Goal: Task Accomplishment & Management: Complete application form

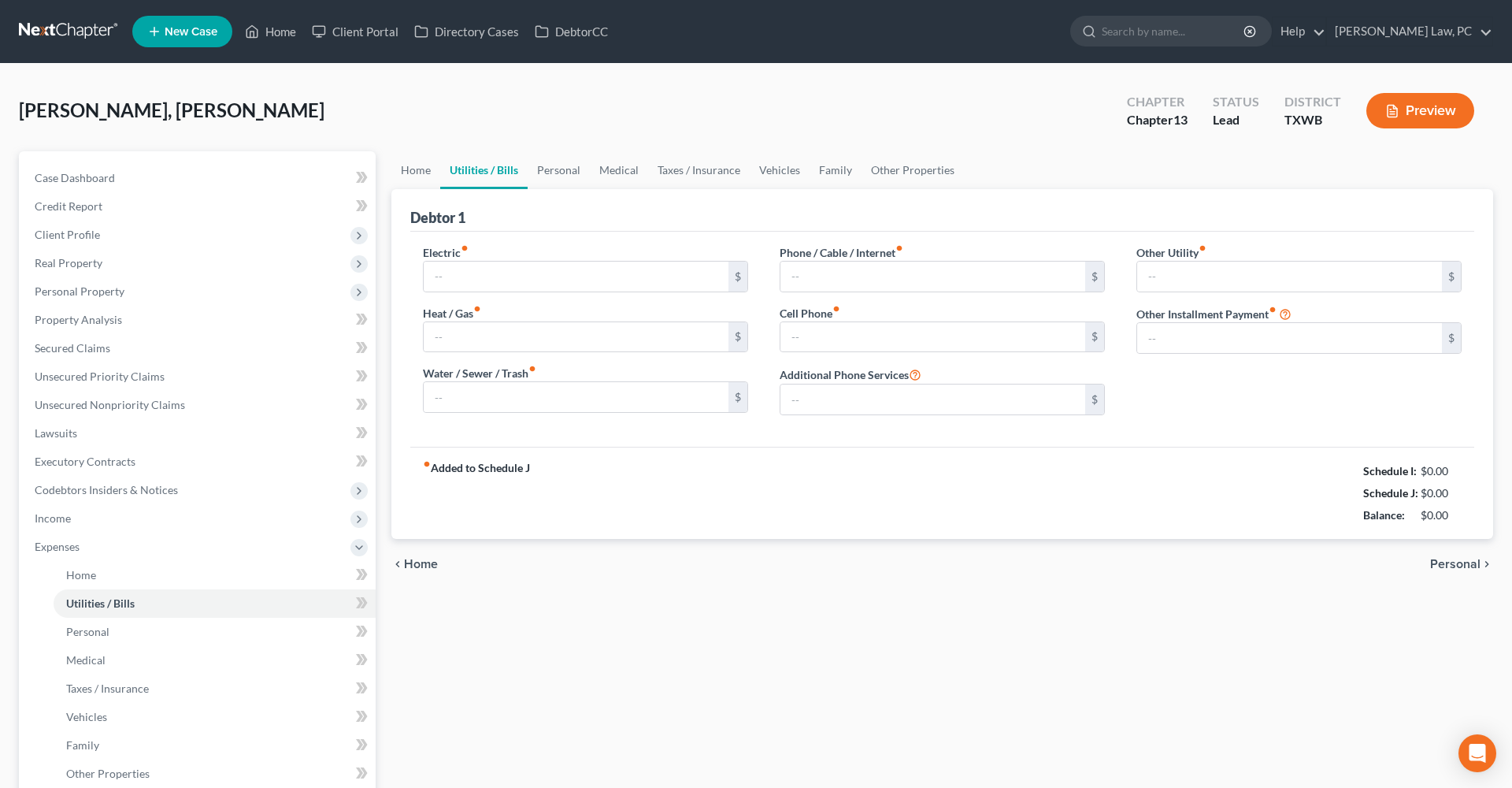
type input "0.00"
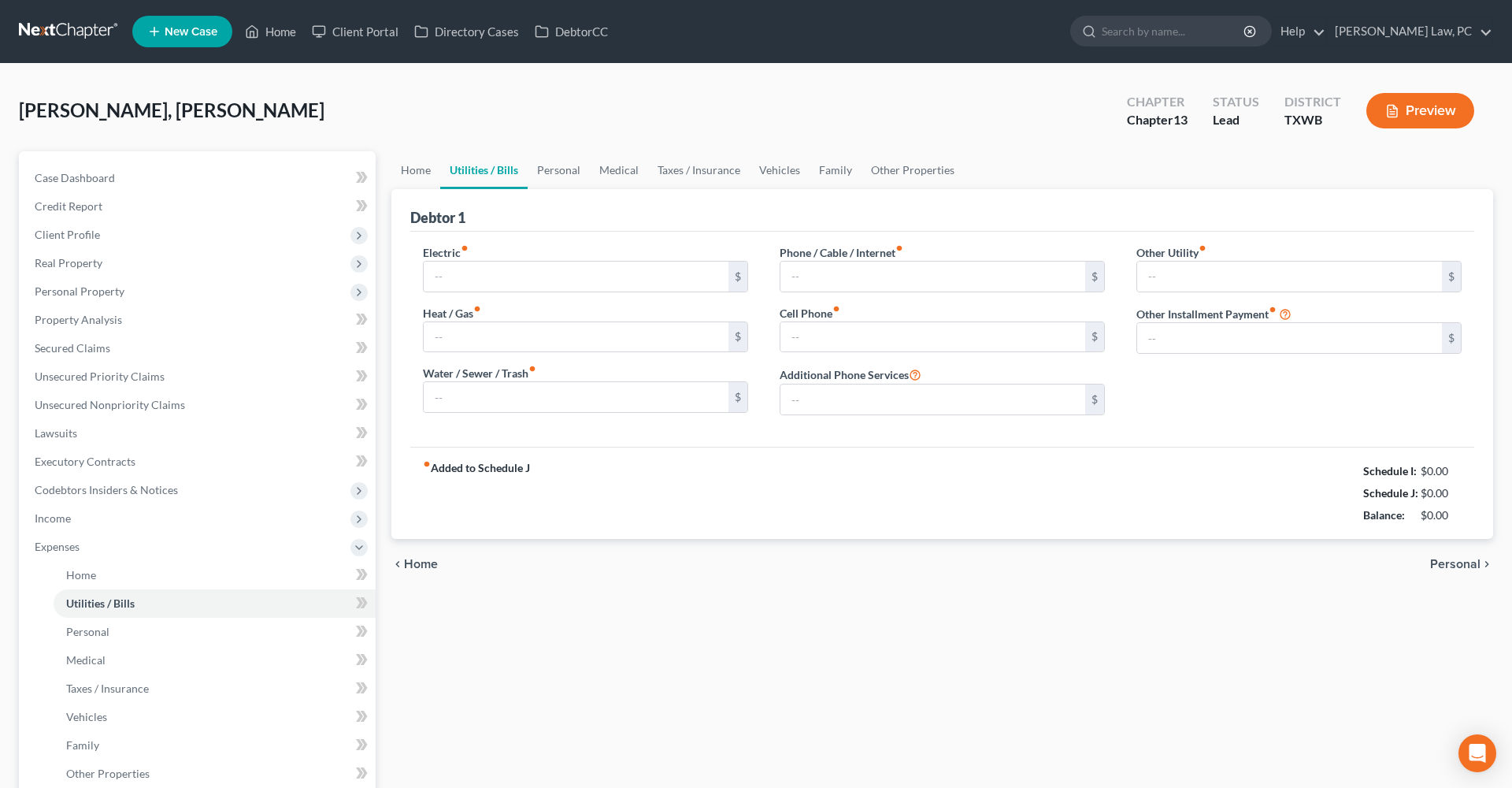
type input "0.00"
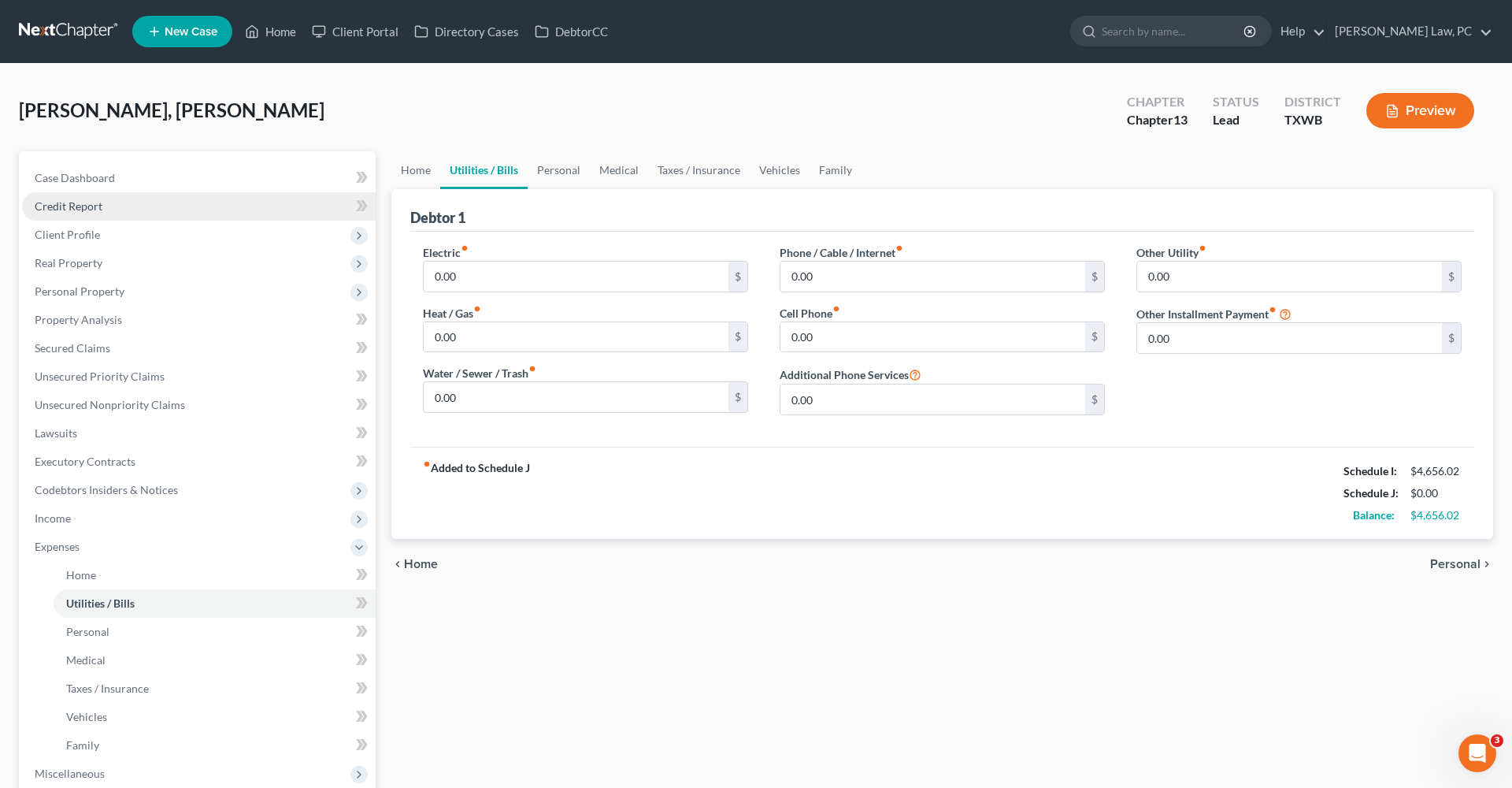
click at [43, 208] on span "Credit Report" at bounding box center [68, 206] width 67 height 13
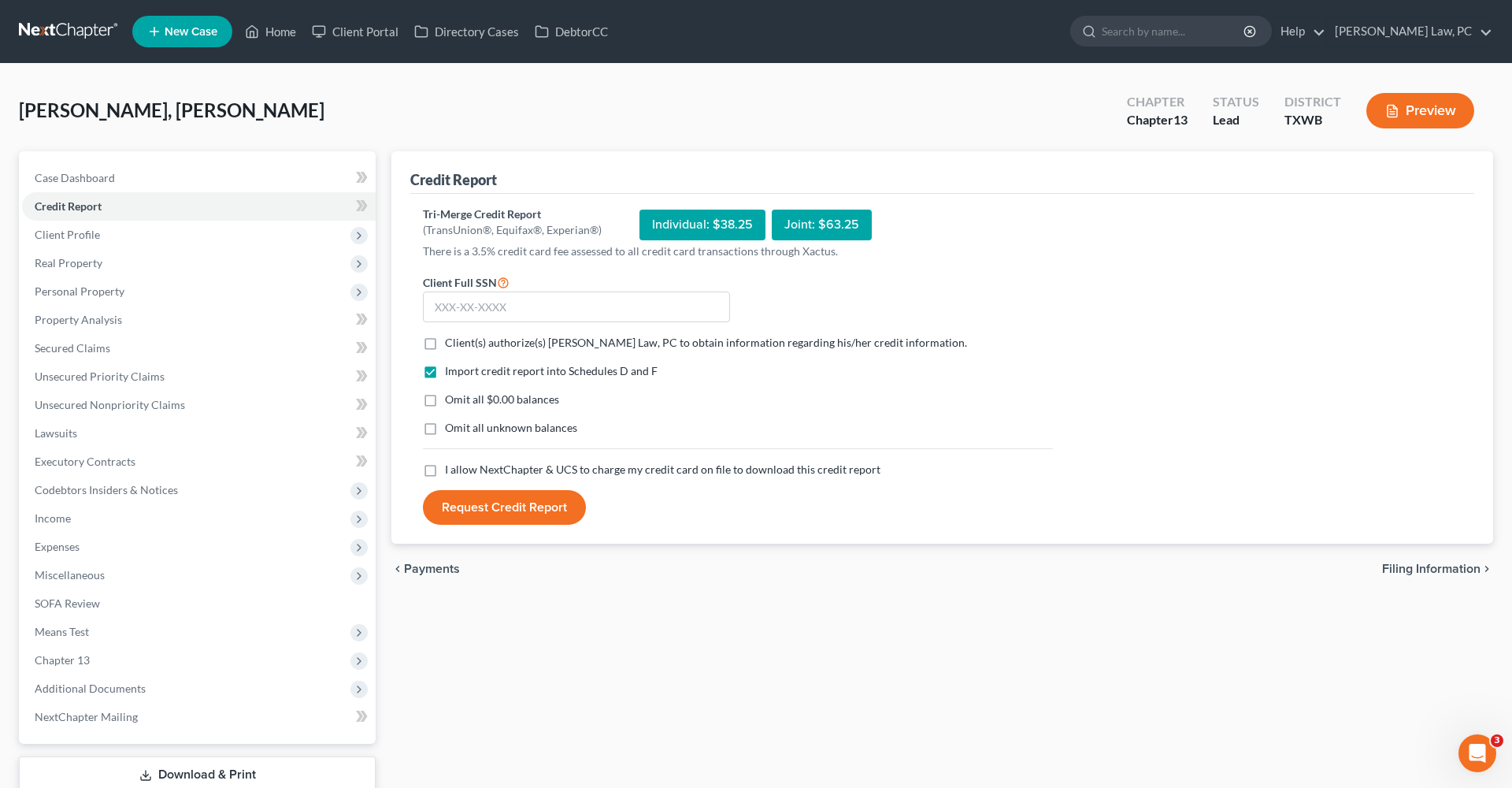
click at [445, 343] on label "Client(s) authorize(s) Hooman Khoshnood Law, PC to obtain information regarding…" at bounding box center [705, 343] width 522 height 16
click at [451, 343] on input "Client(s) authorize(s) Hooman Khoshnood Law, PC to obtain information regarding…" at bounding box center [455, 340] width 10 height 10
checkbox input "true"
click at [445, 473] on label "I allow NextChapter & UCS to charge my credit card on file to download this cre…" at bounding box center [662, 470] width 436 height 16
click at [451, 472] on input "I allow NextChapter & UCS to charge my credit card on file to download this cre…" at bounding box center [455, 466] width 10 height 10
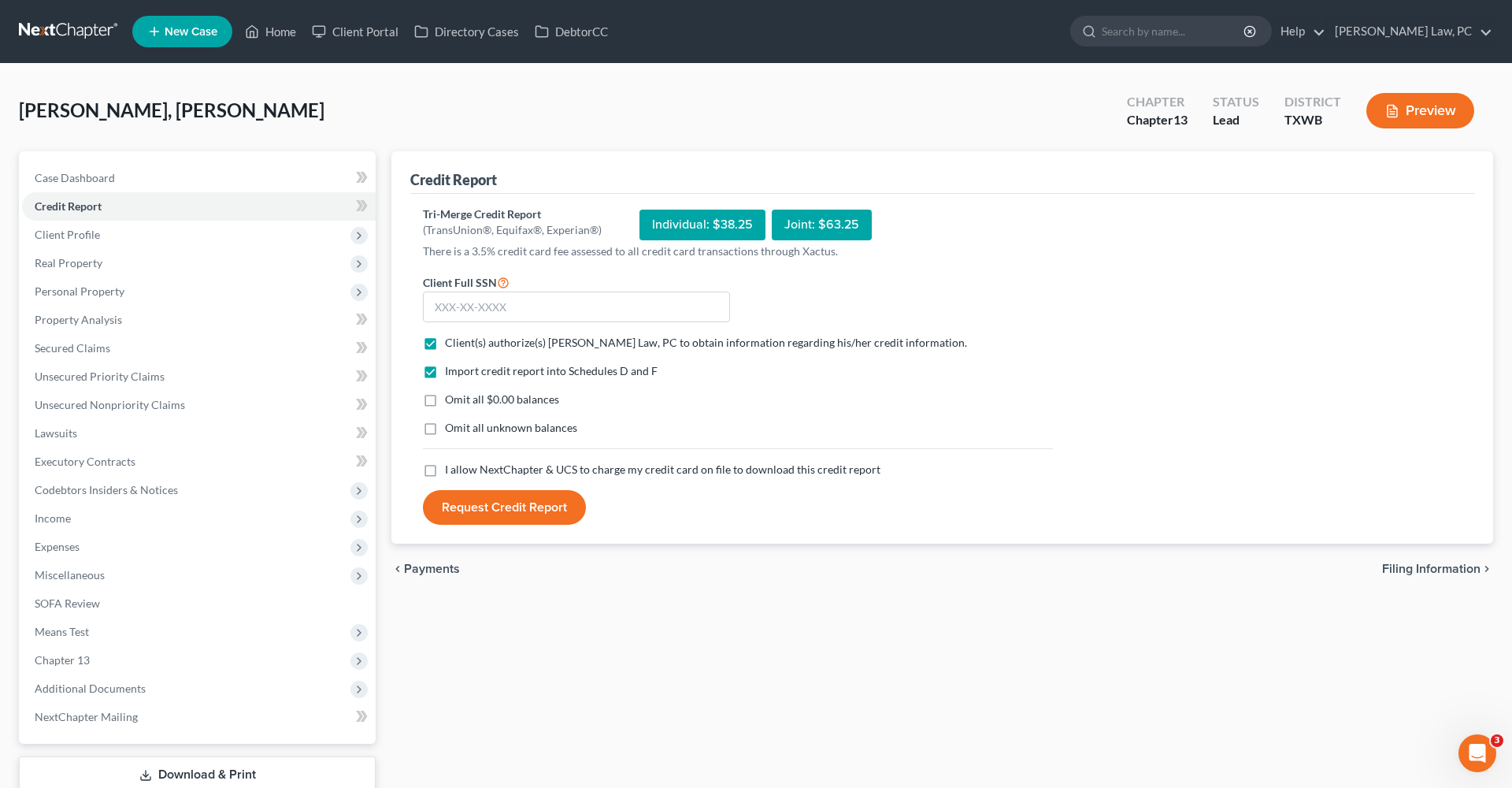
checkbox input "true"
click at [488, 324] on form "Client Full SSN * Client(s) authorize(s) Hooman Khoshnood Law, PC to obtain inf…" at bounding box center [738, 398] width 646 height 252
click at [473, 304] on input "text" at bounding box center [577, 306] width 307 height 31
type input "619-96-4424"
click at [532, 501] on button "Request Credit Report" at bounding box center [504, 507] width 163 height 35
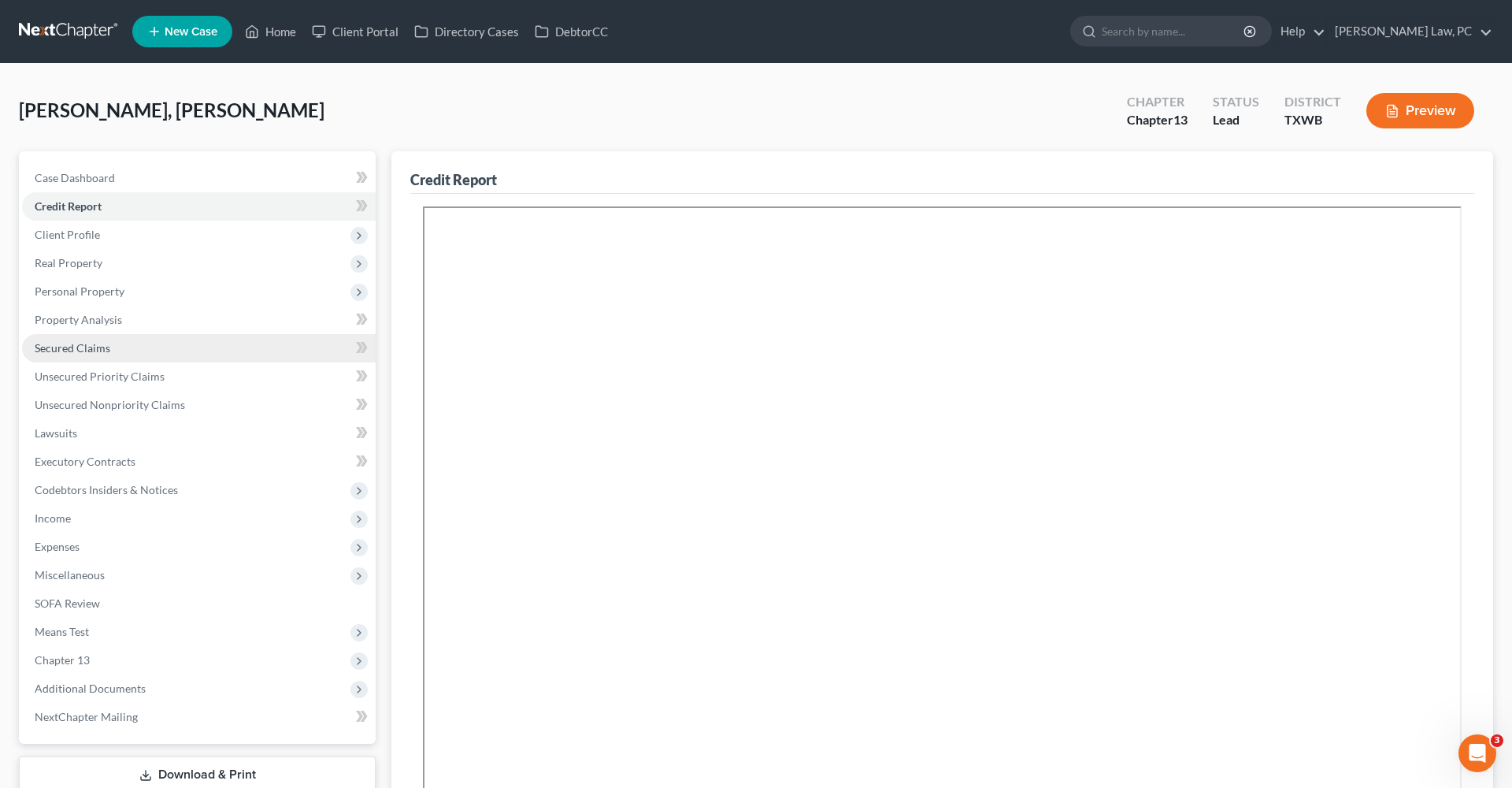
click at [48, 347] on span "Secured Claims" at bounding box center [73, 348] width 75 height 13
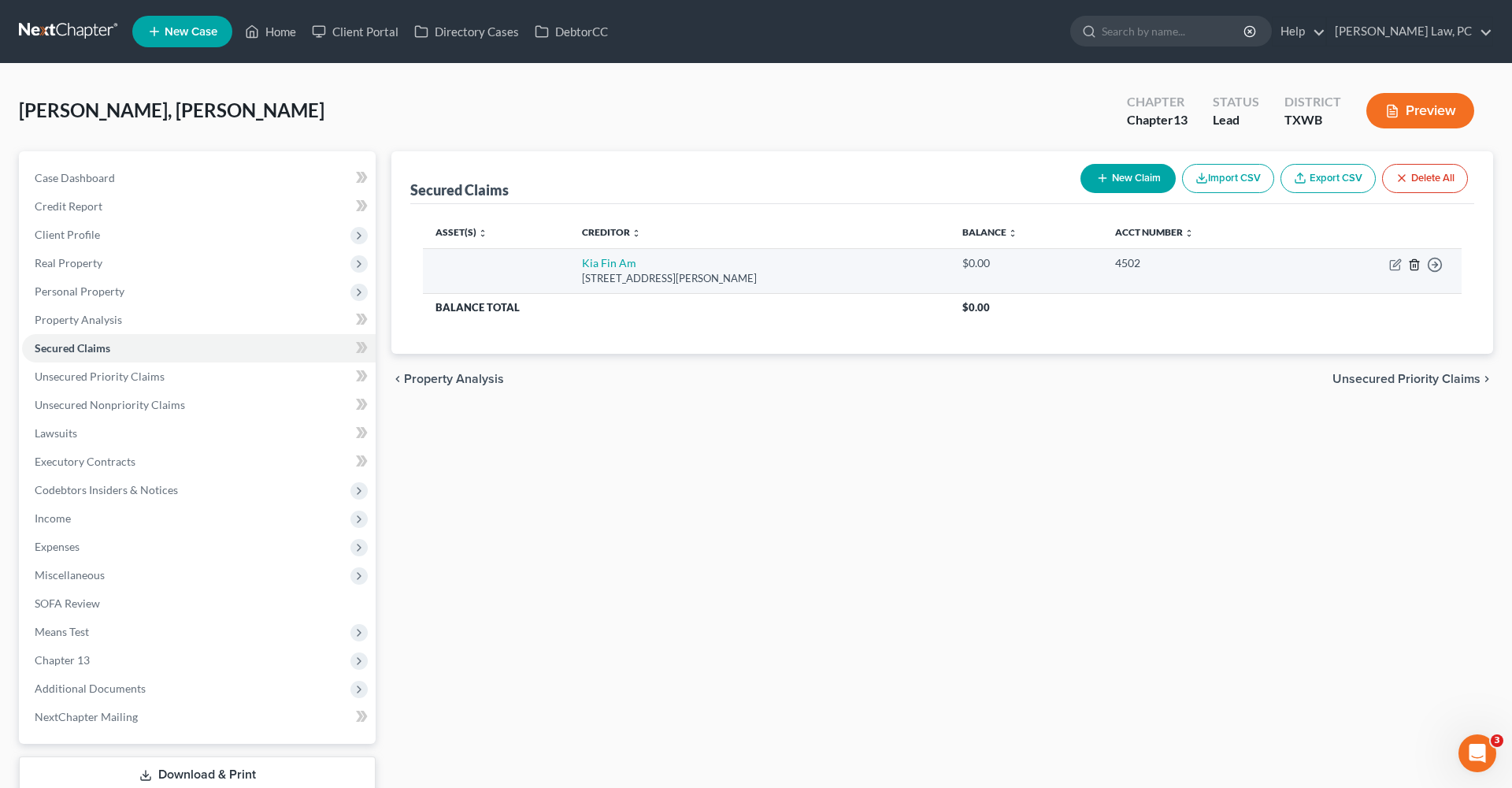
click at [1415, 265] on line "button" at bounding box center [1415, 266] width 0 height 4
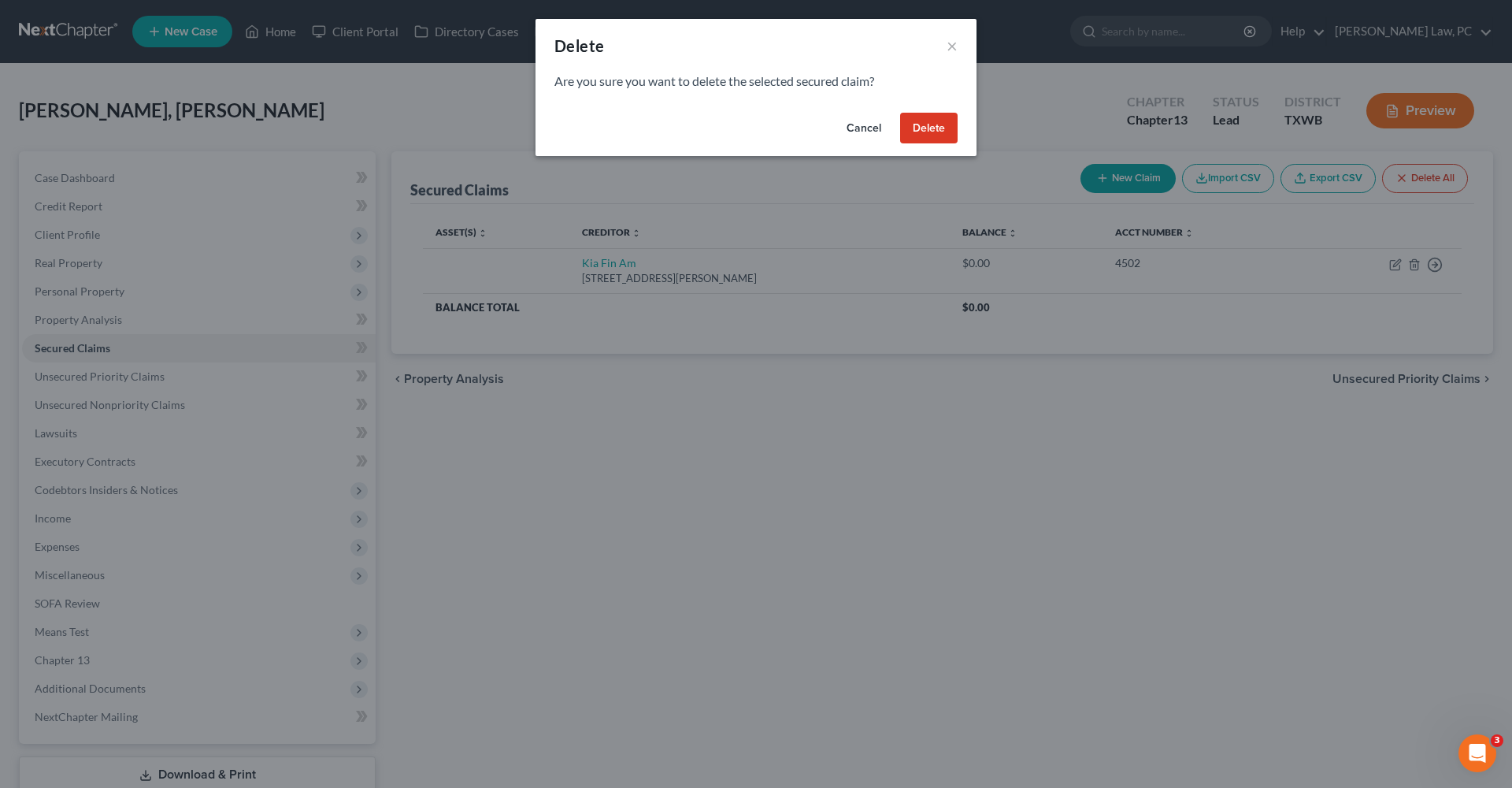
click at [926, 137] on button "Delete" at bounding box center [929, 128] width 57 height 31
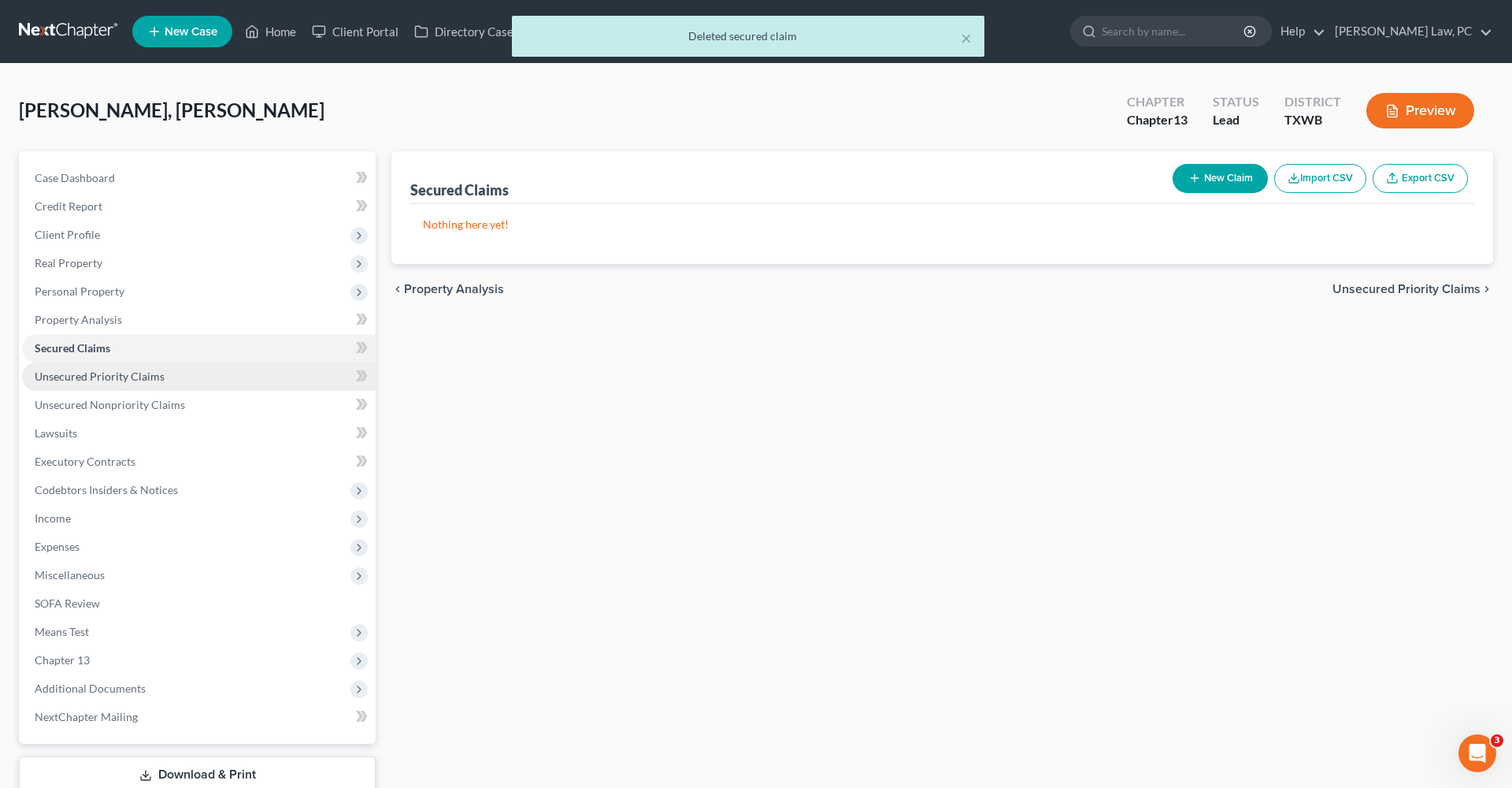
click at [115, 376] on span "Unsecured Priority Claims" at bounding box center [100, 376] width 130 height 13
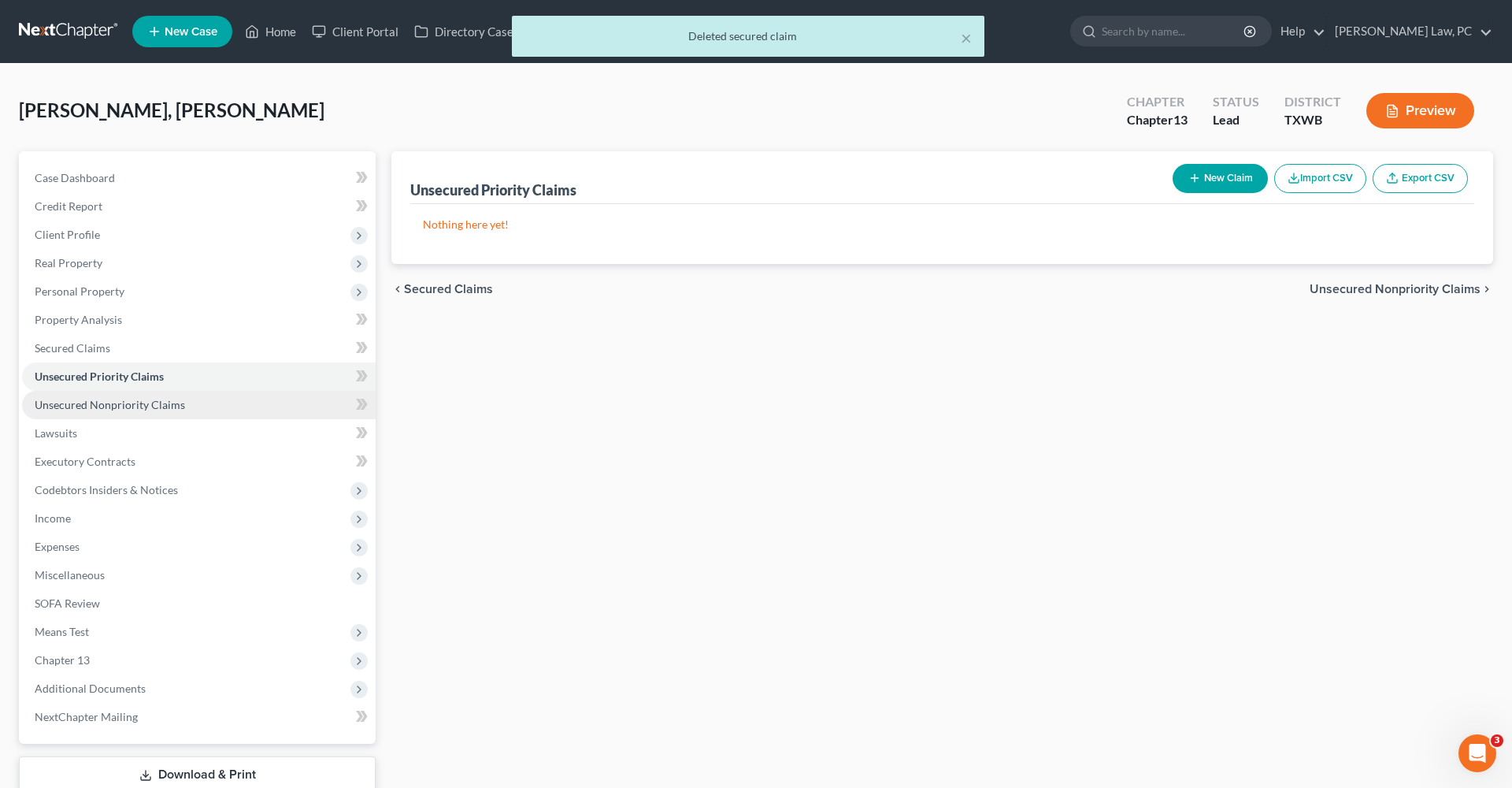
click at [128, 411] on span "Unsecured Nonpriority Claims" at bounding box center [110, 404] width 150 height 13
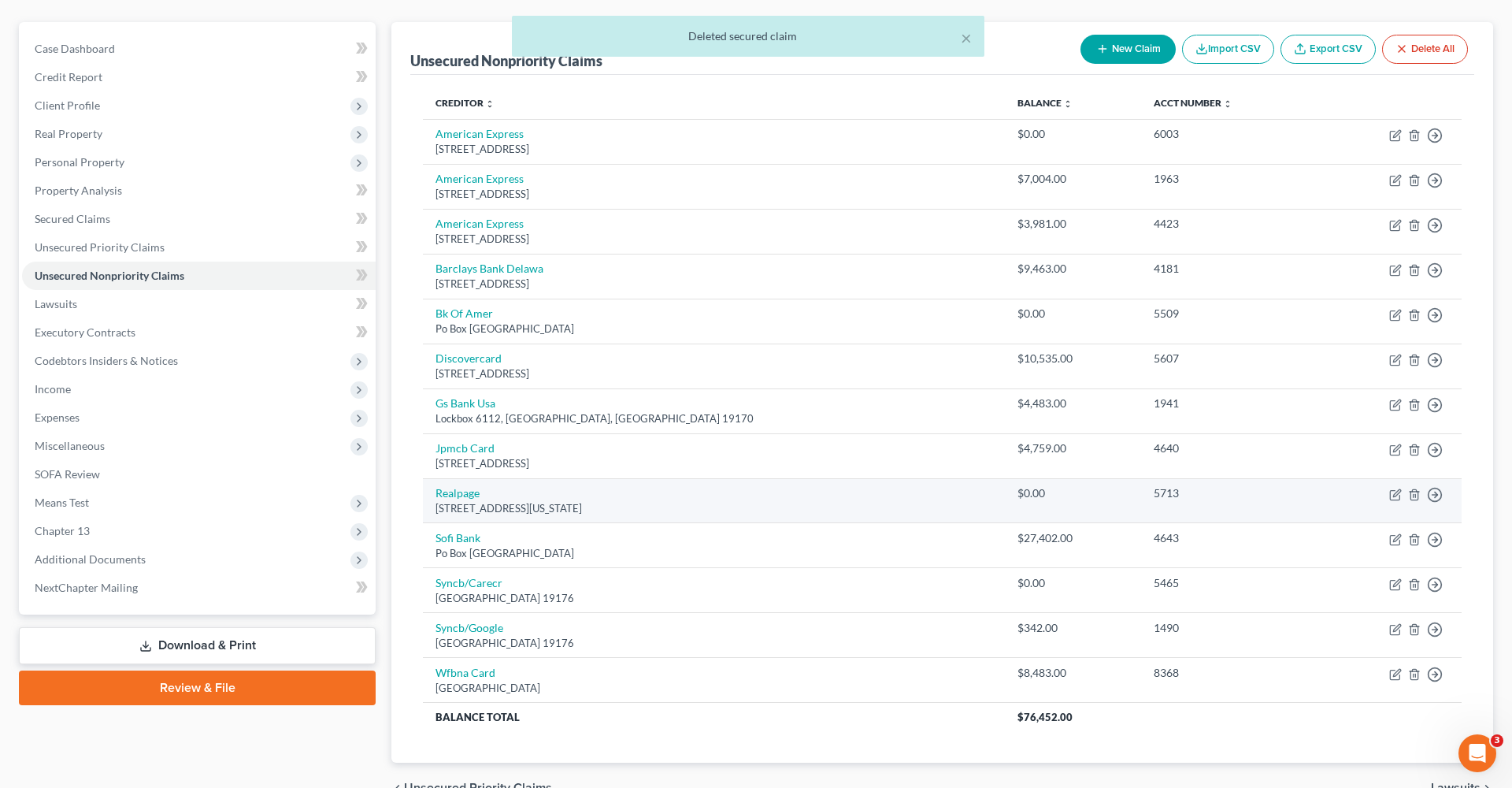
scroll to position [128, 0]
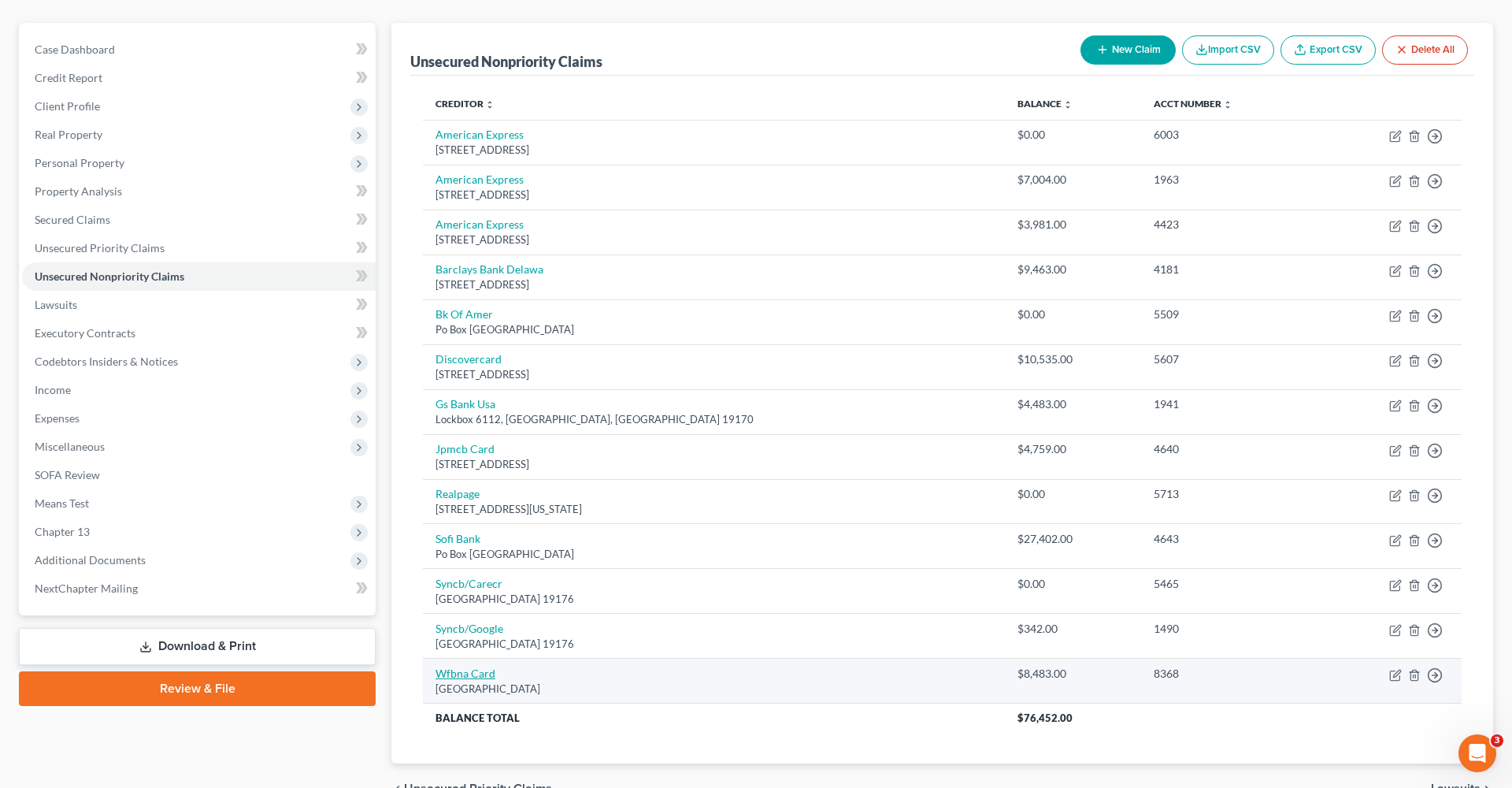
click at [462, 670] on link "Wfbna Card" at bounding box center [465, 673] width 60 height 13
select select "24"
select select "2"
select select "0"
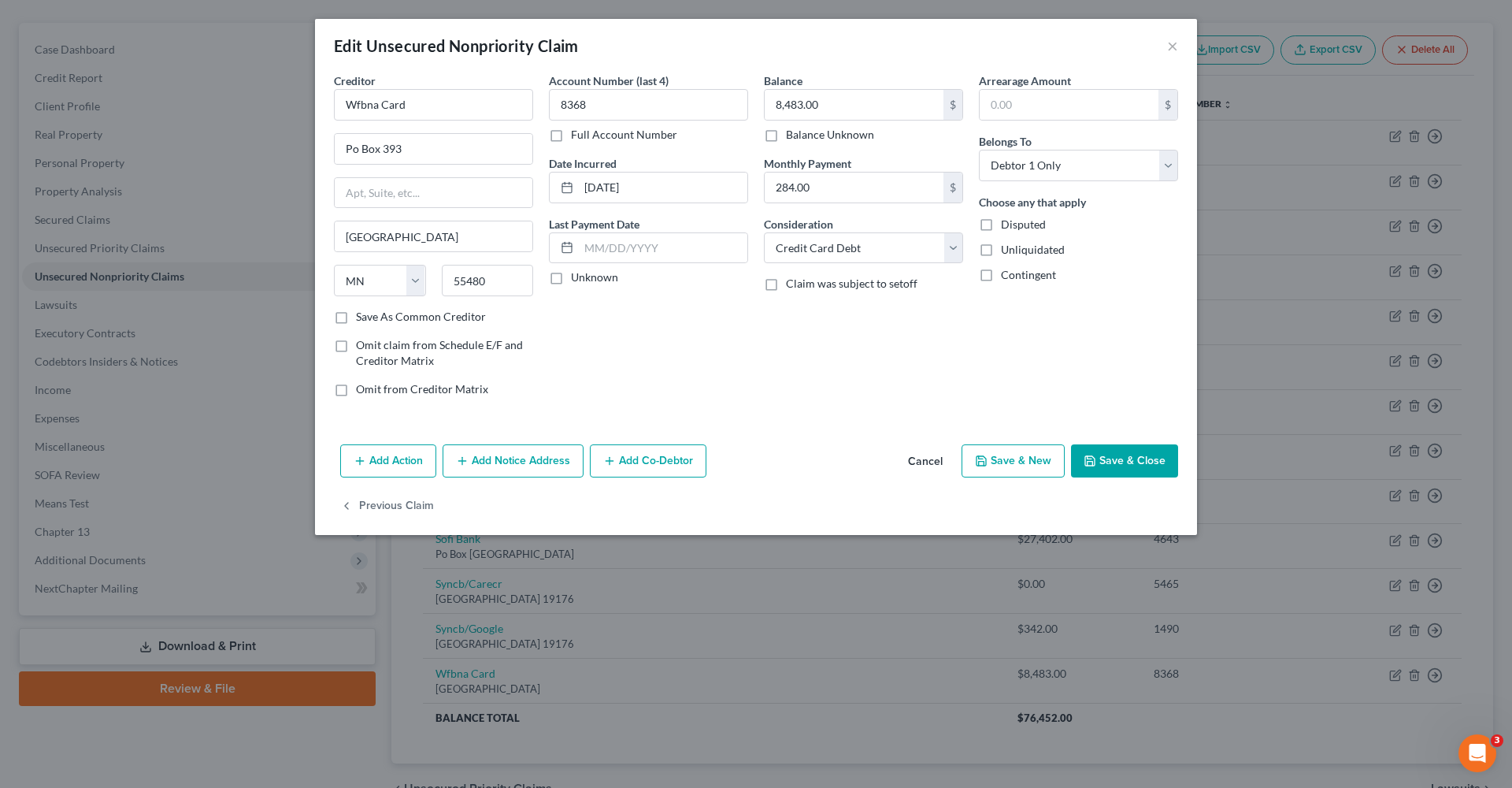
click at [1098, 468] on button "Save & Close" at bounding box center [1124, 460] width 107 height 33
type input "0"
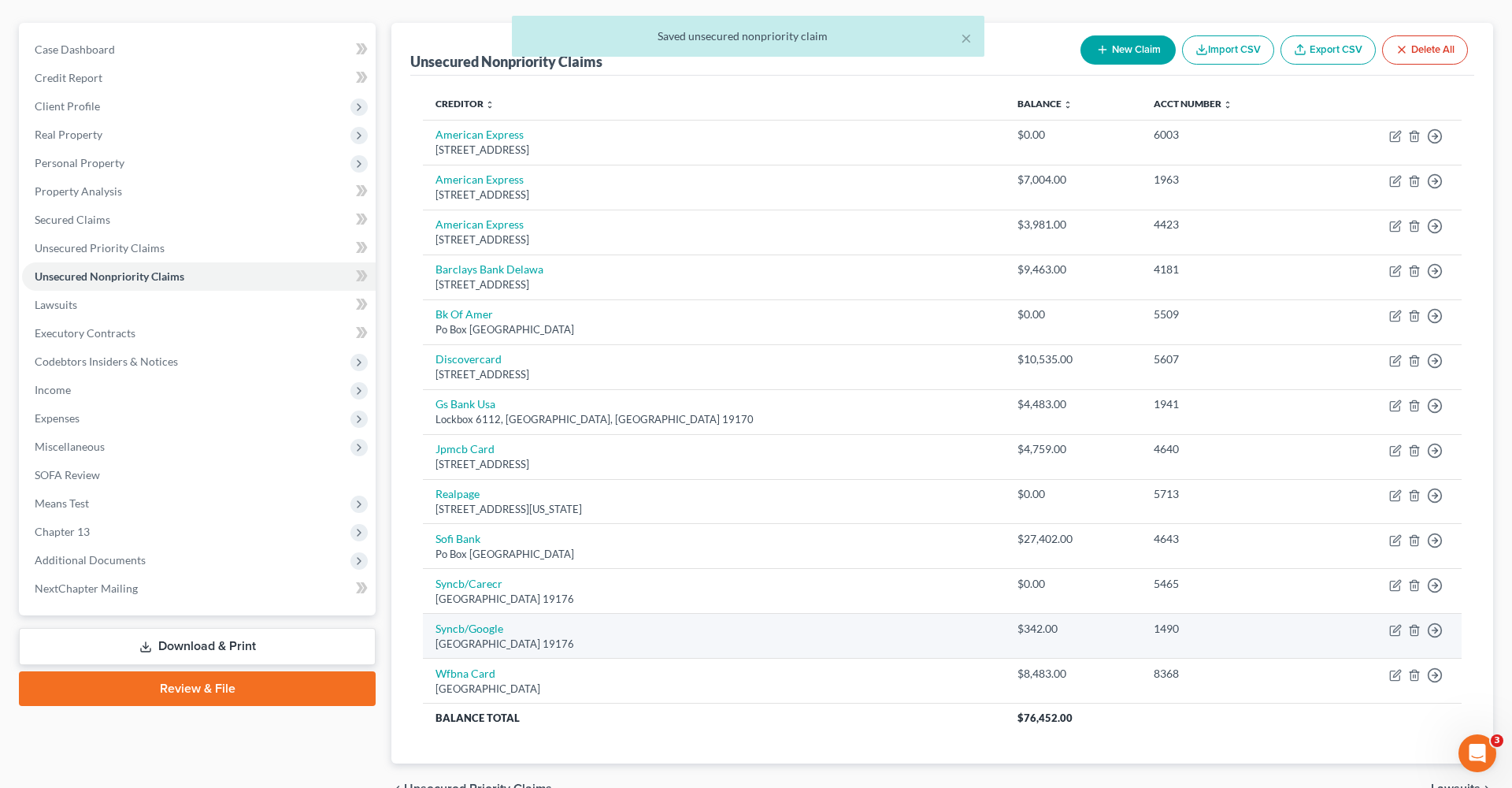
click at [475, 631] on td "Syncb/Google Po Box 71746, Philadelphia, PA 19176" at bounding box center [714, 636] width 582 height 45
click at [464, 626] on link "Syncb/Google" at bounding box center [469, 628] width 67 height 13
select select "39"
select select "2"
select select "0"
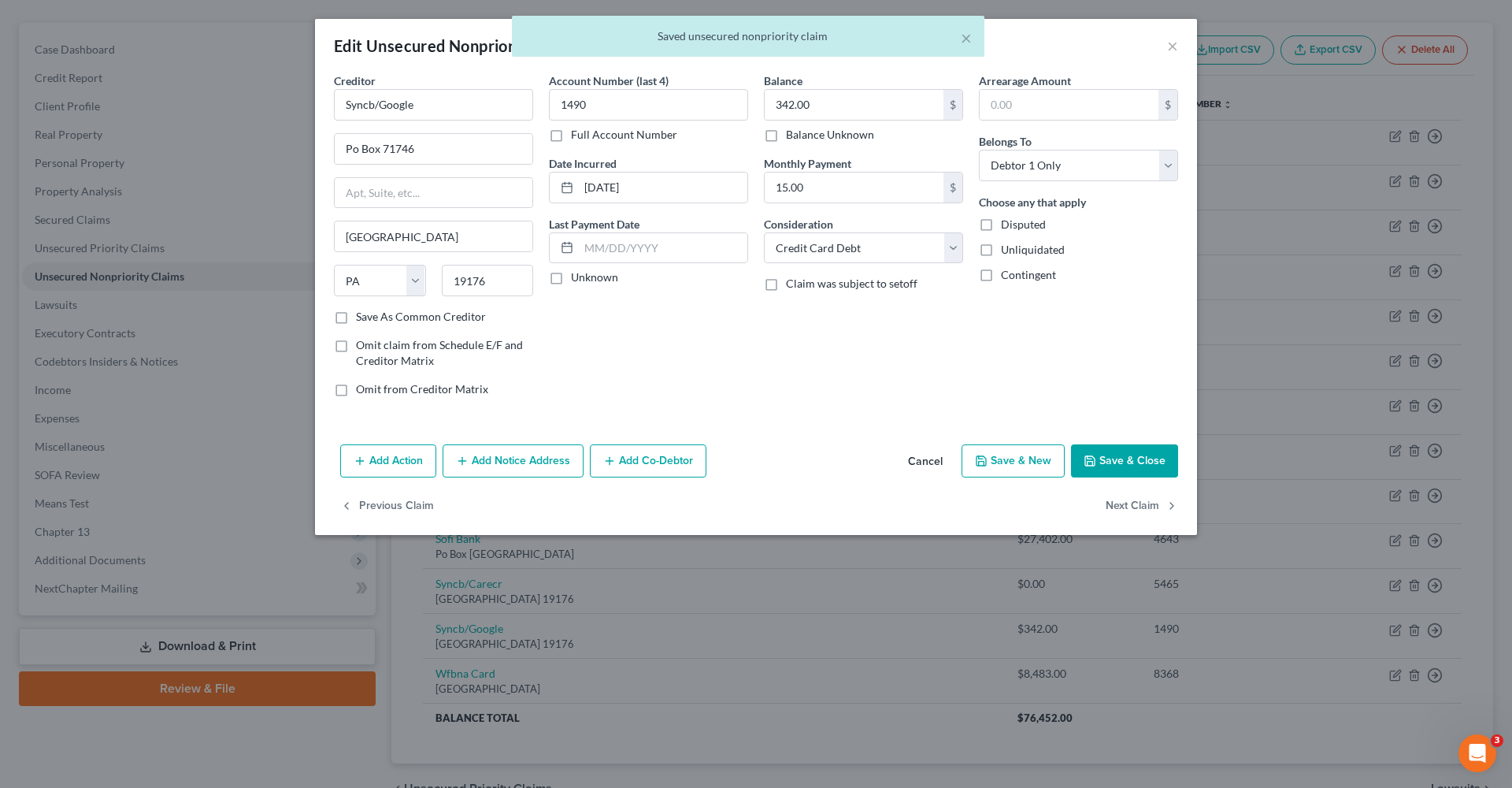
click at [1113, 458] on button "Save & Close" at bounding box center [1124, 460] width 107 height 33
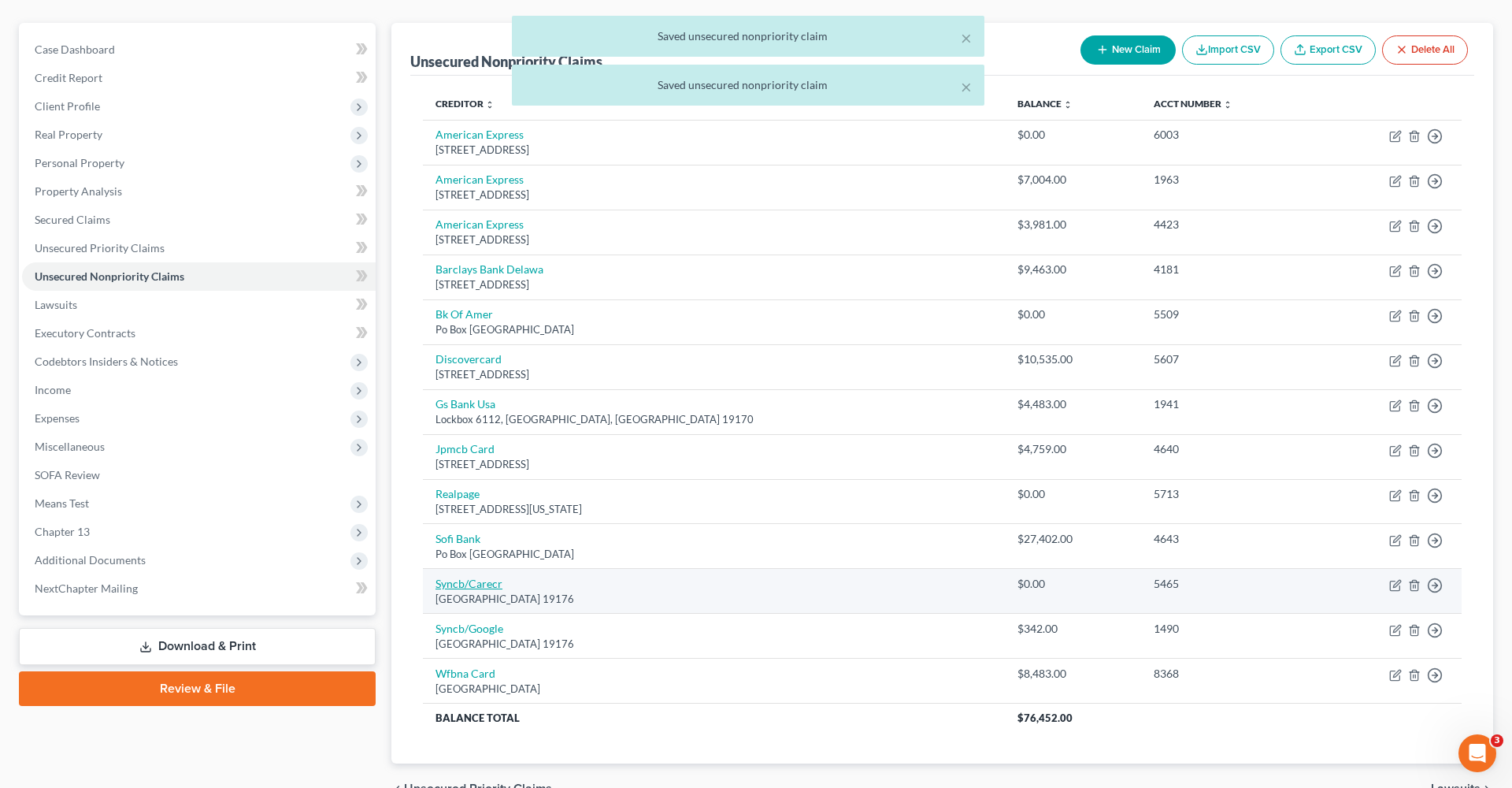
click at [473, 577] on link "Syncb/Carecr" at bounding box center [469, 583] width 67 height 13
select select "39"
select select "2"
select select "0"
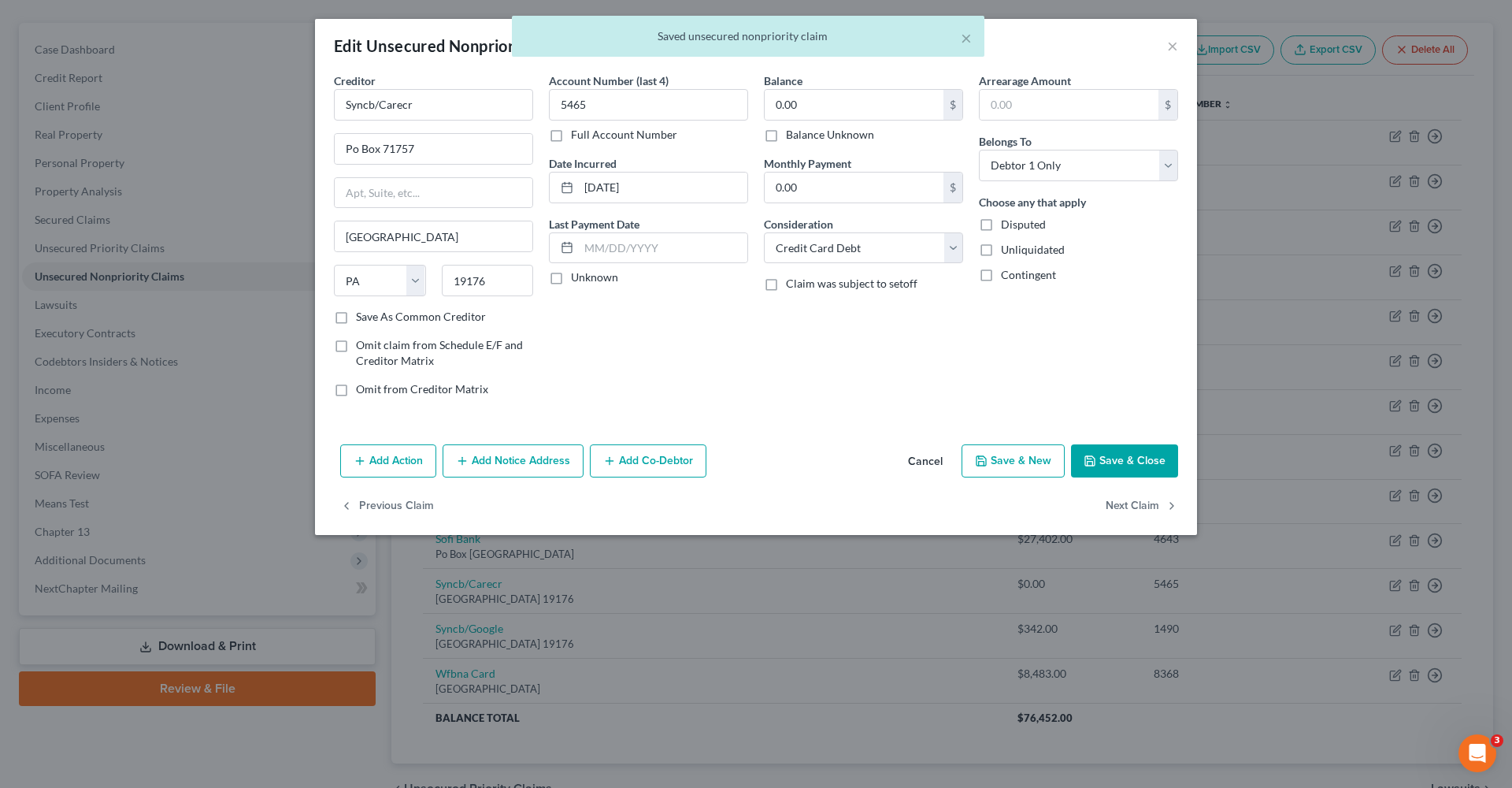
click at [1101, 462] on button "Save & Close" at bounding box center [1124, 460] width 107 height 33
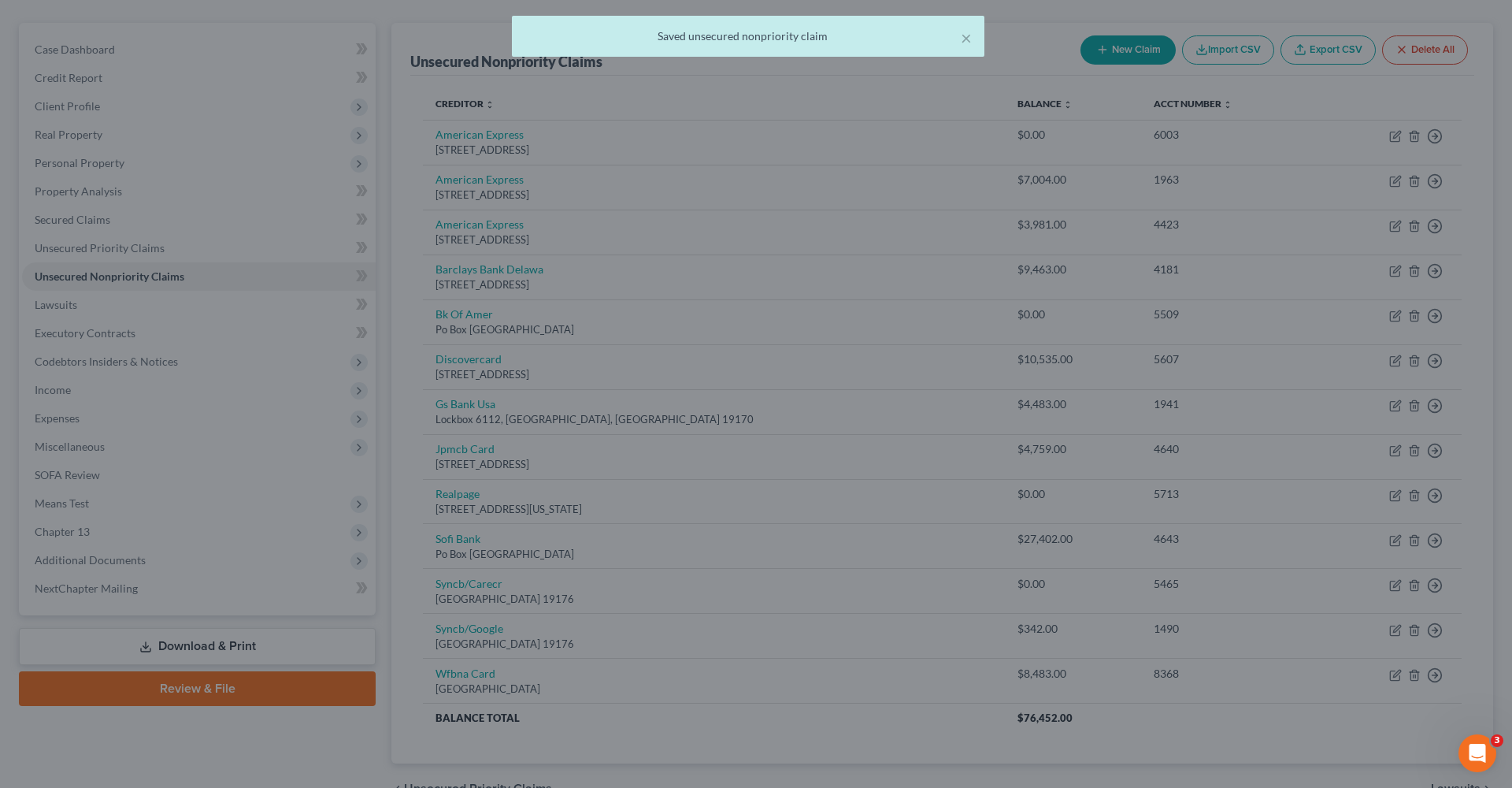
type input "0"
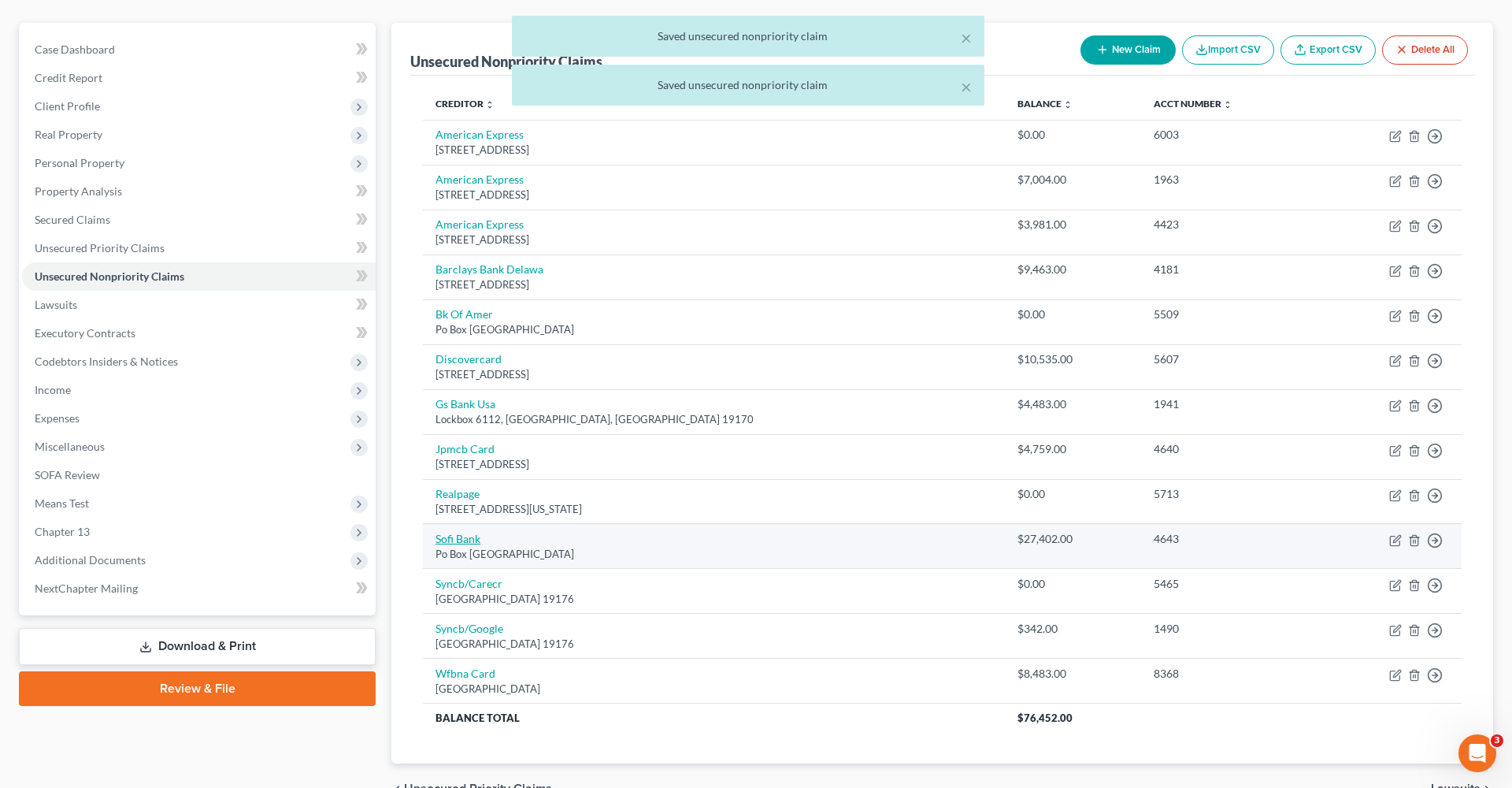
click at [453, 534] on link "Sofi Bank" at bounding box center [458, 538] width 45 height 13
select select "45"
select select "0"
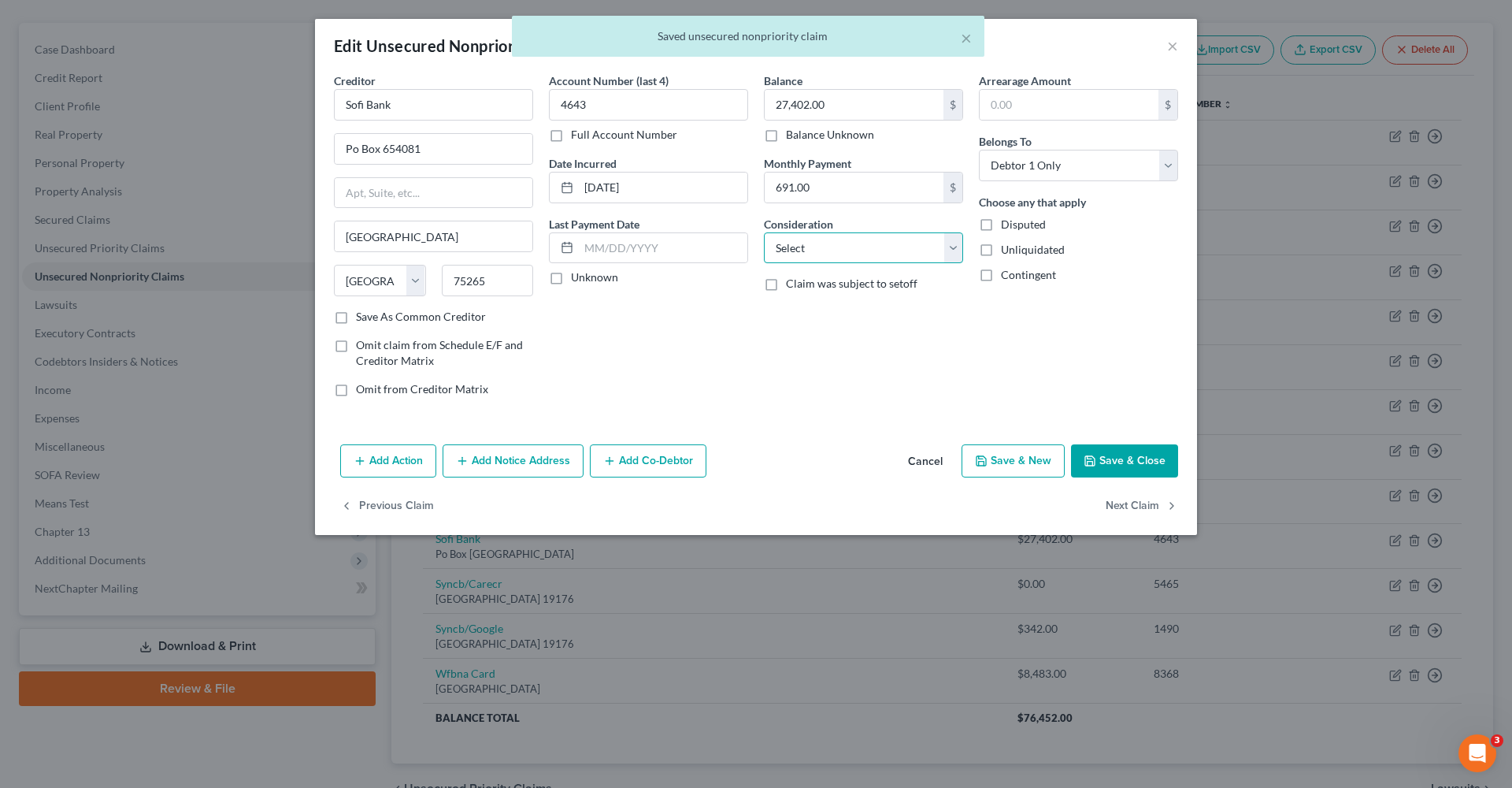
select select "2"
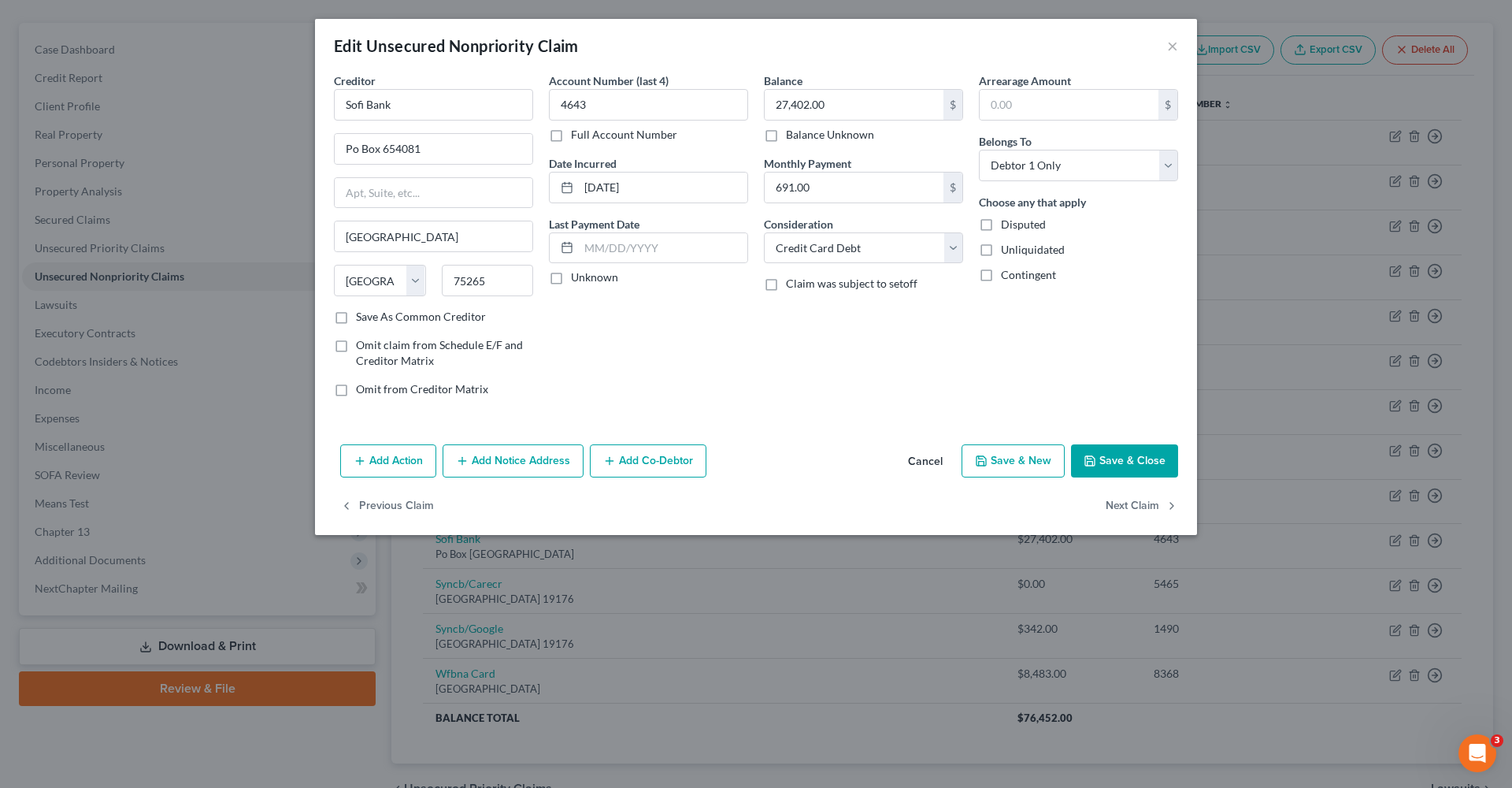
click at [1127, 464] on button "Save & Close" at bounding box center [1124, 460] width 107 height 33
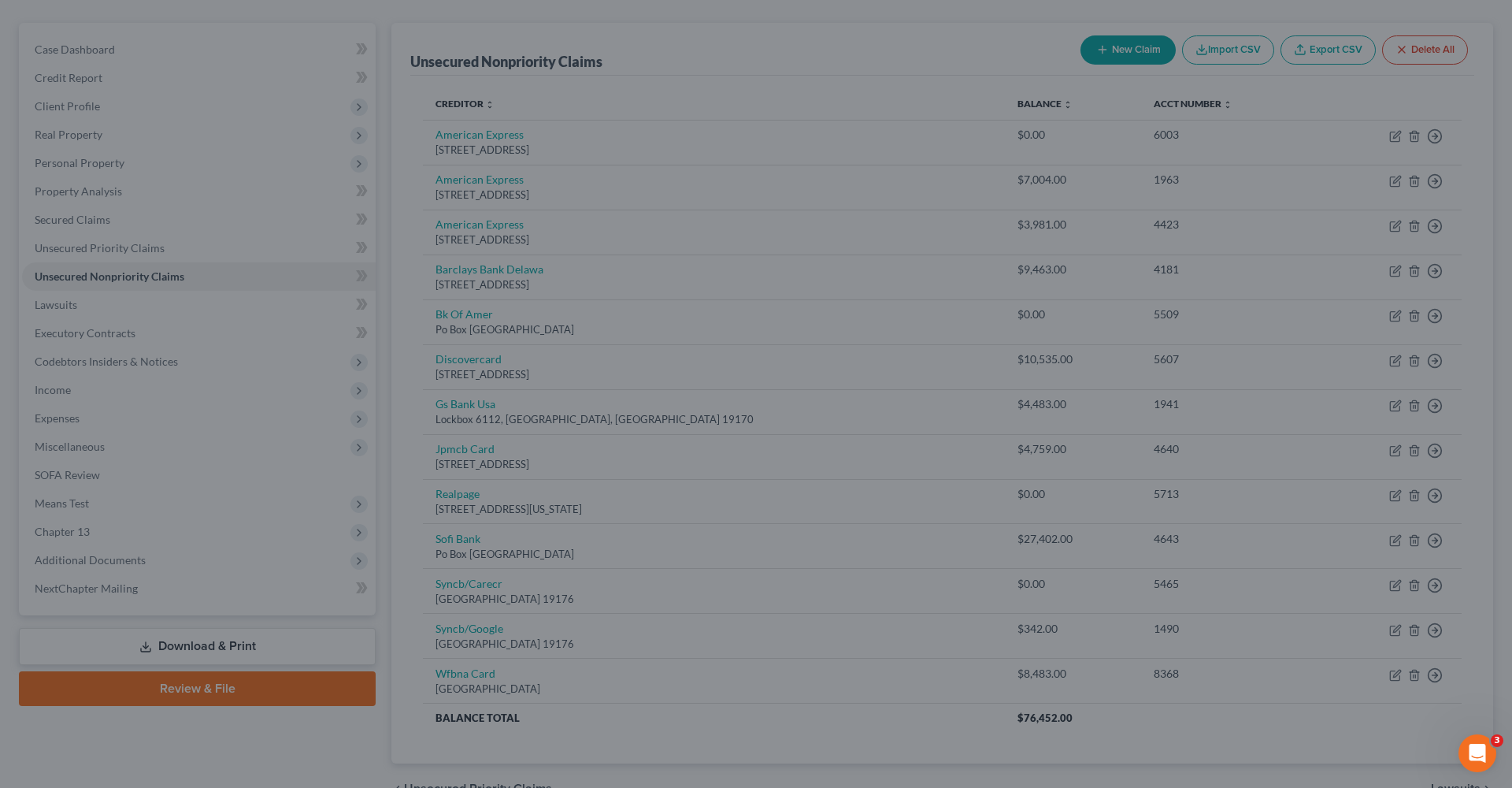
type input "0"
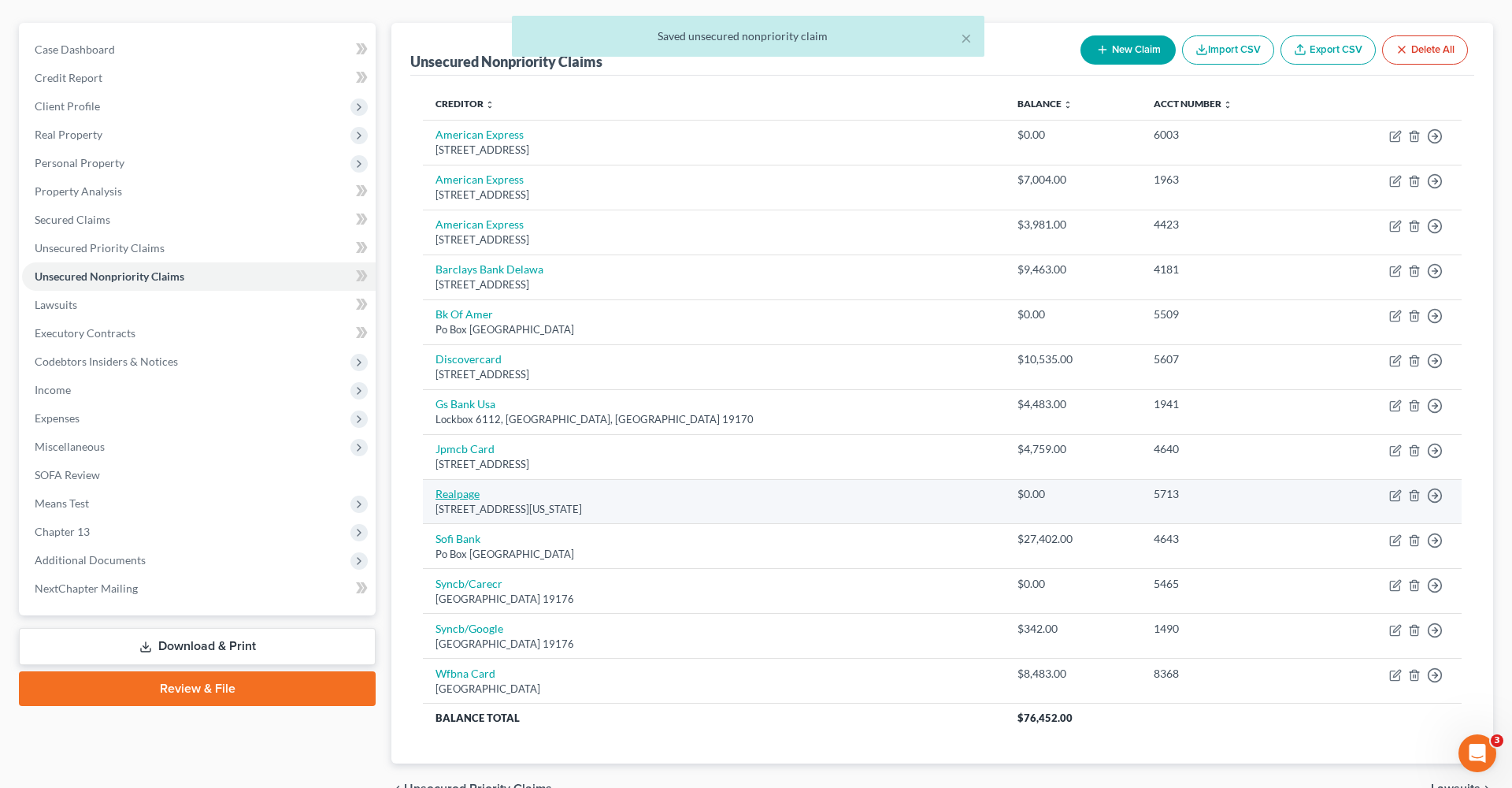
click at [451, 487] on link "Realpage" at bounding box center [457, 493] width 44 height 13
select select "35"
select select "0"
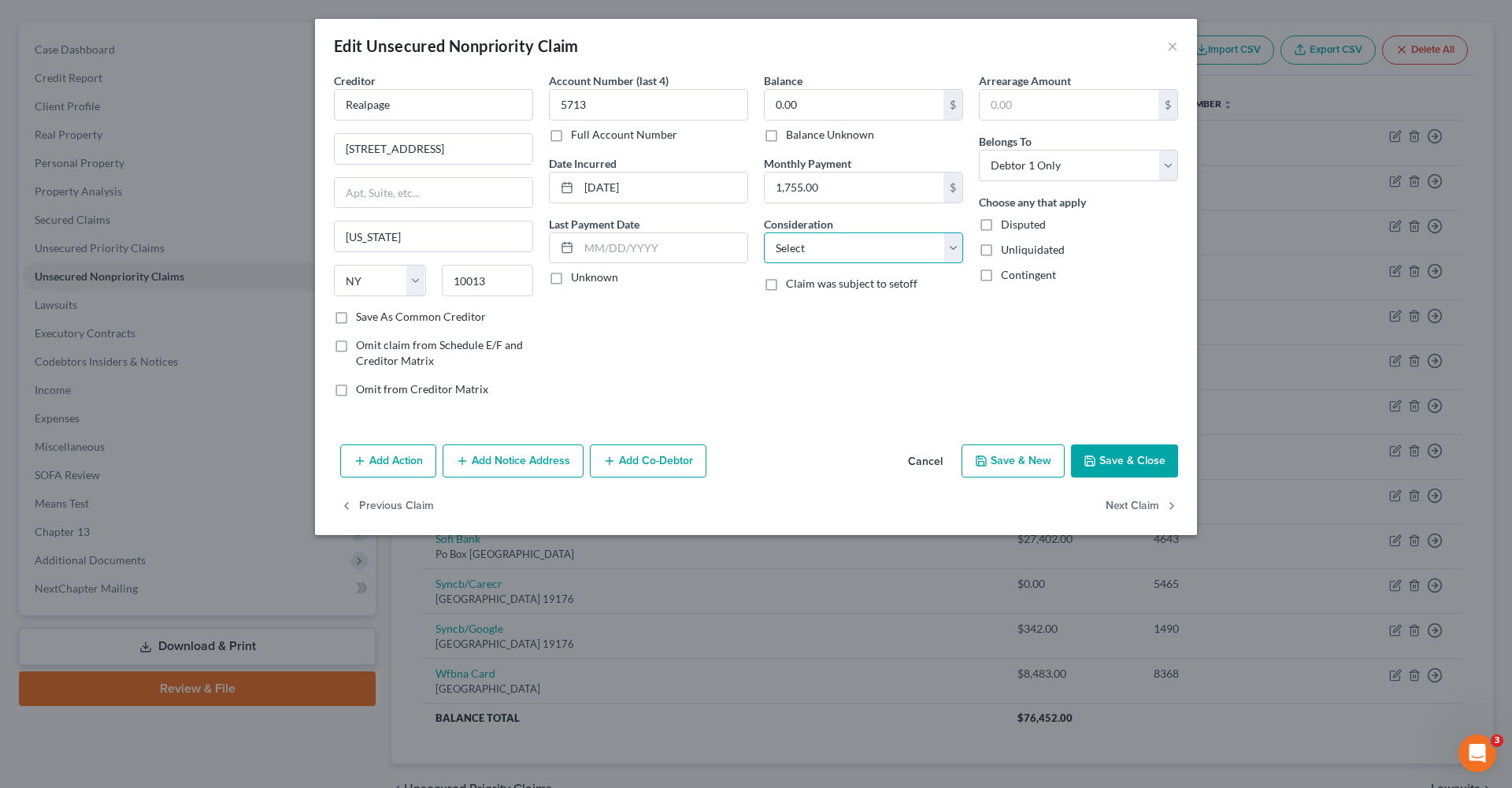
select select "1"
click at [1110, 447] on button "Save & Close" at bounding box center [1124, 460] width 107 height 33
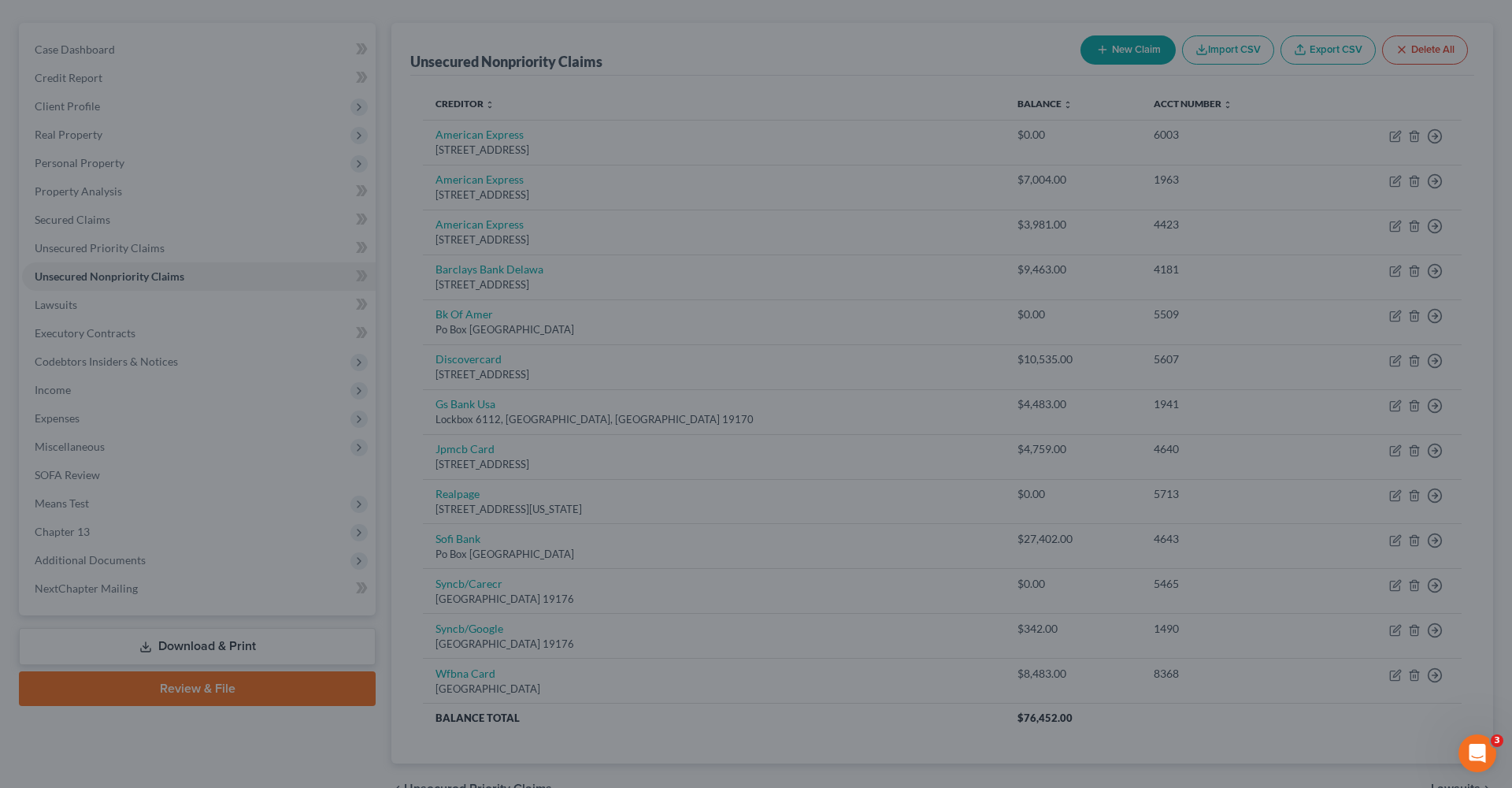
type input "0"
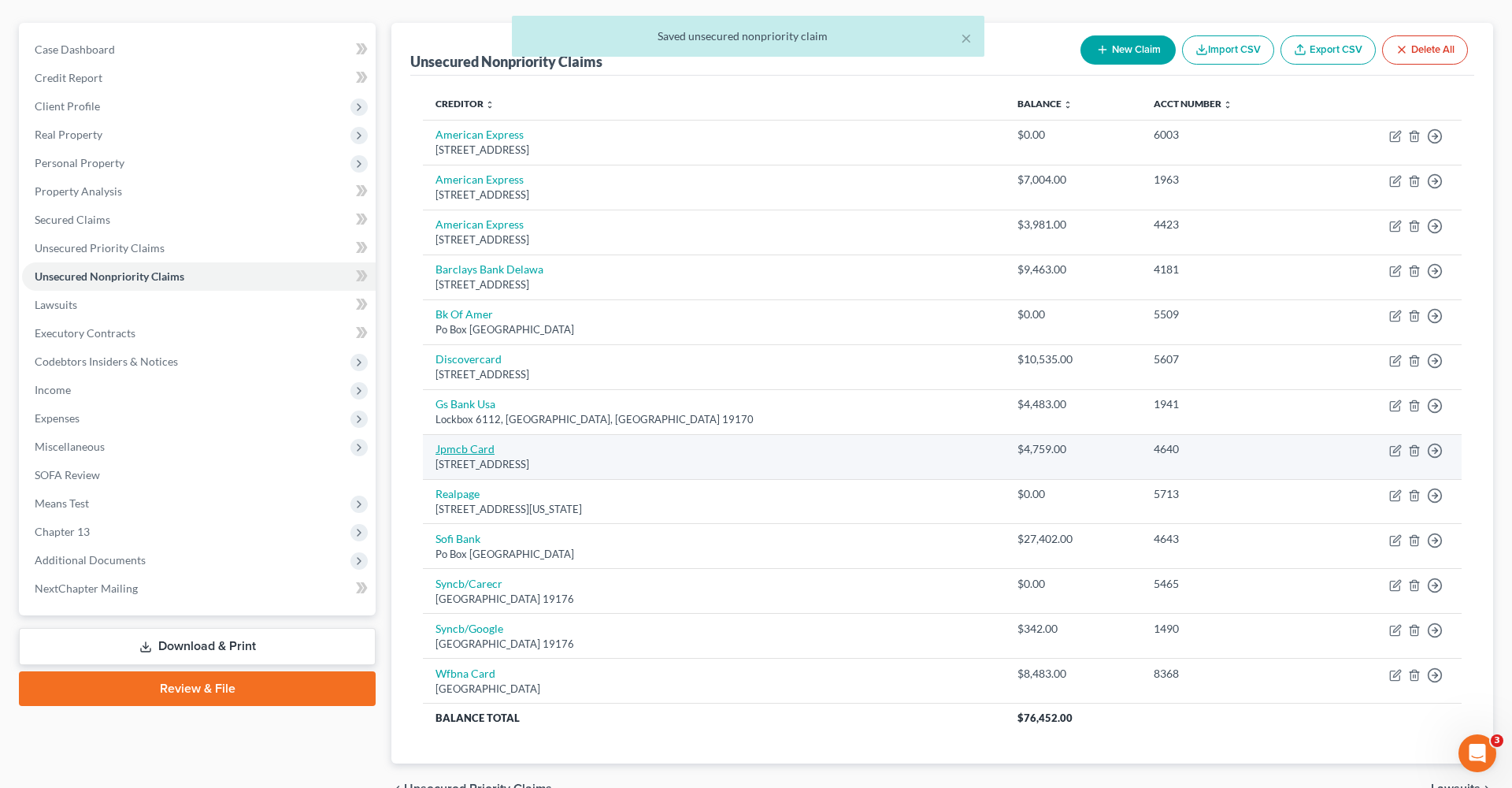
click at [455, 444] on link "Jpmcb Card" at bounding box center [465, 448] width 59 height 13
select select "7"
select select "0"
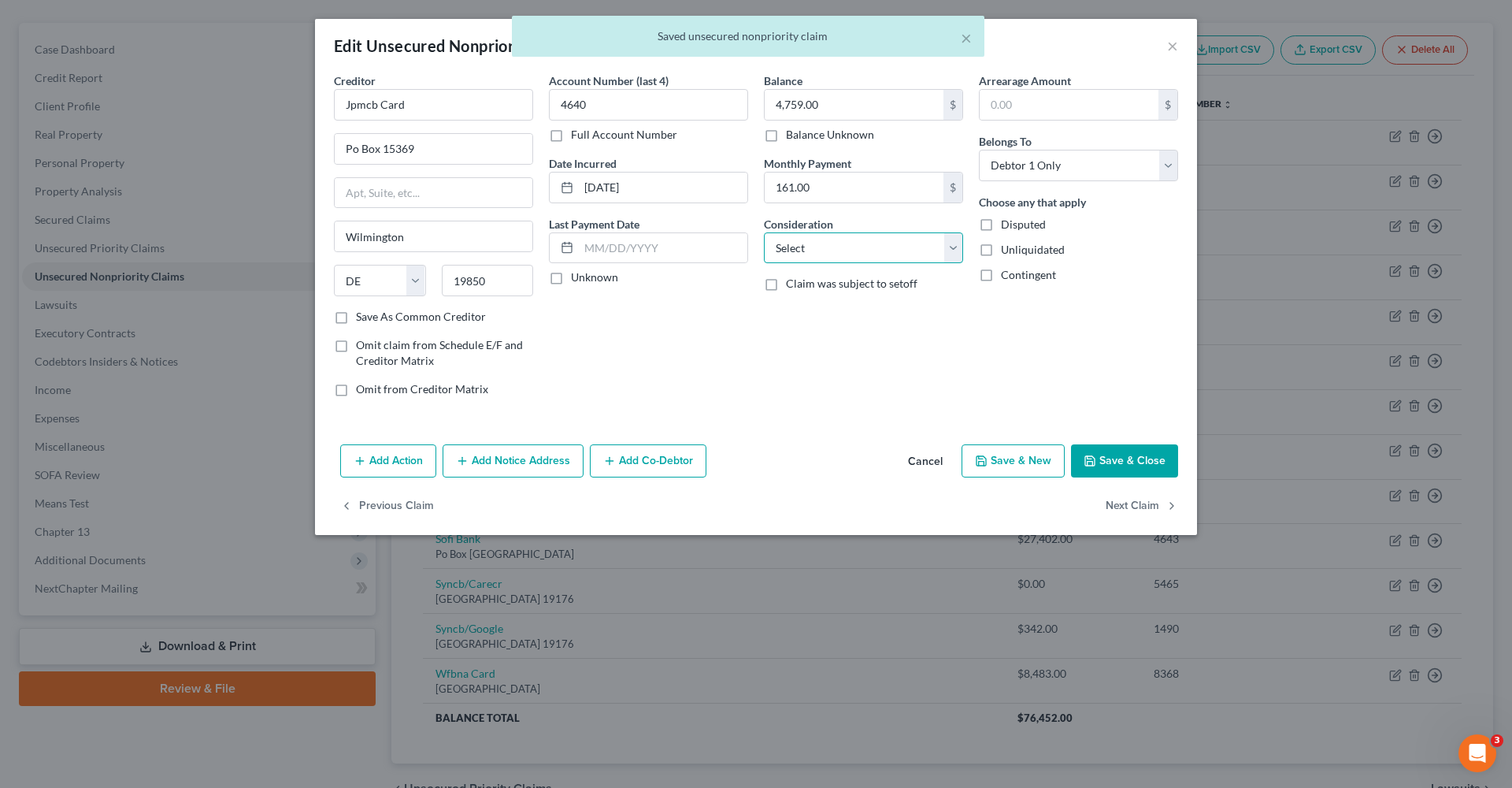
select select "2"
click at [461, 310] on label "Save As Common Creditor" at bounding box center [420, 317] width 130 height 16
click at [373, 310] on input "Save As Common Creditor" at bounding box center [367, 314] width 10 height 10
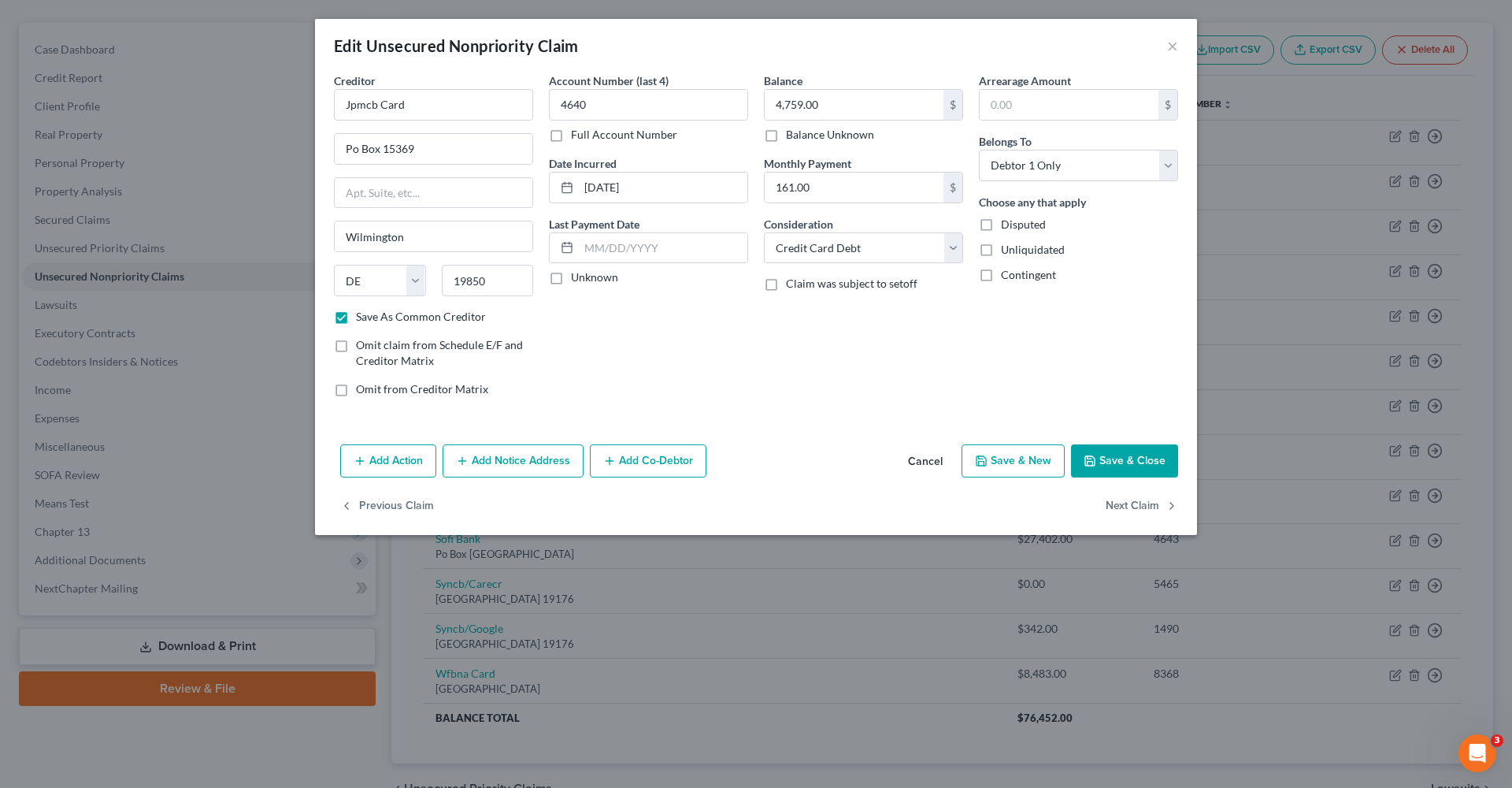
click at [1139, 464] on button "Save & Close" at bounding box center [1124, 460] width 107 height 33
checkbox input "false"
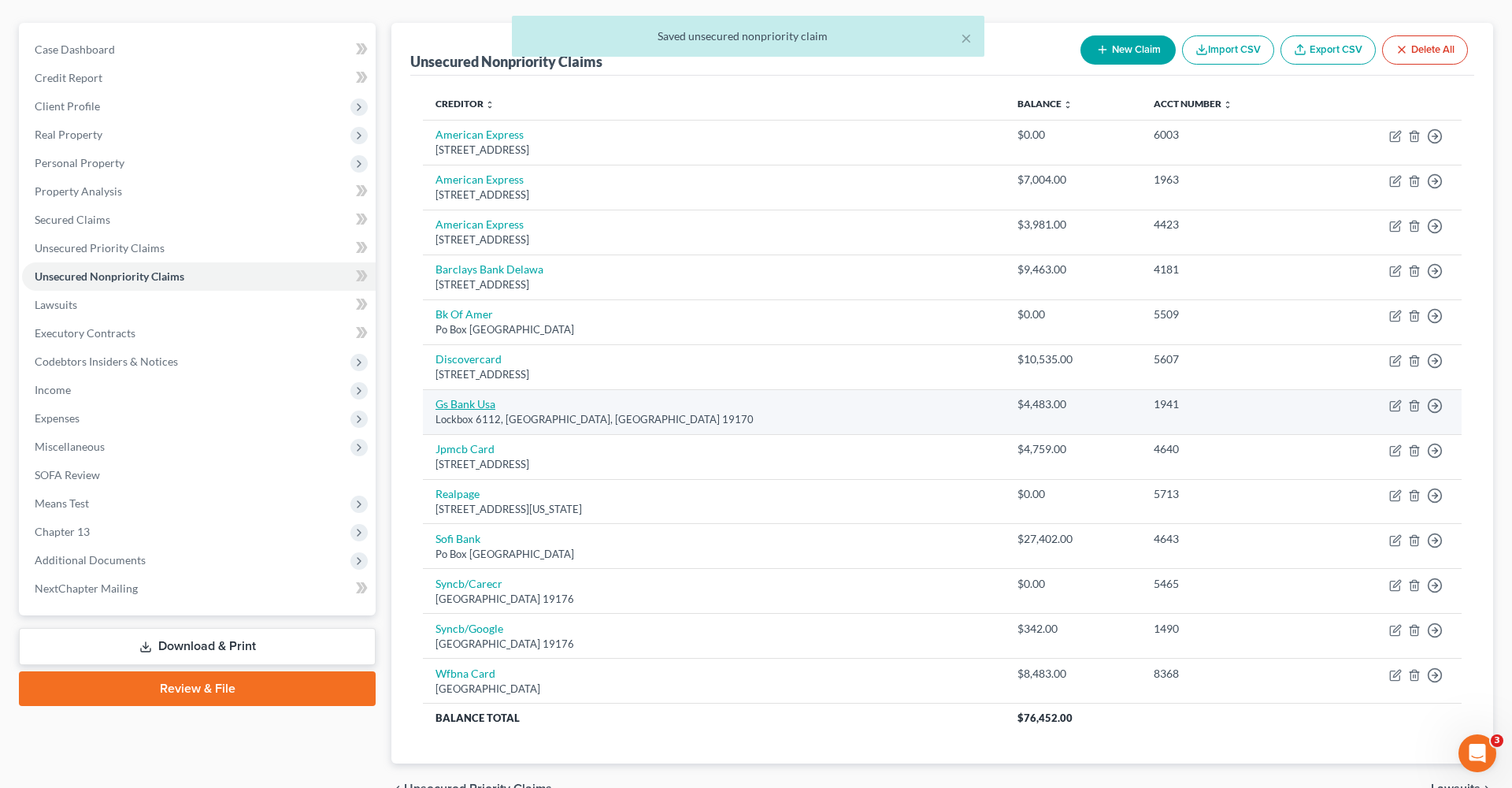
click at [472, 399] on link "Gs Bank Usa" at bounding box center [465, 403] width 60 height 13
select select "39"
select select "2"
select select "0"
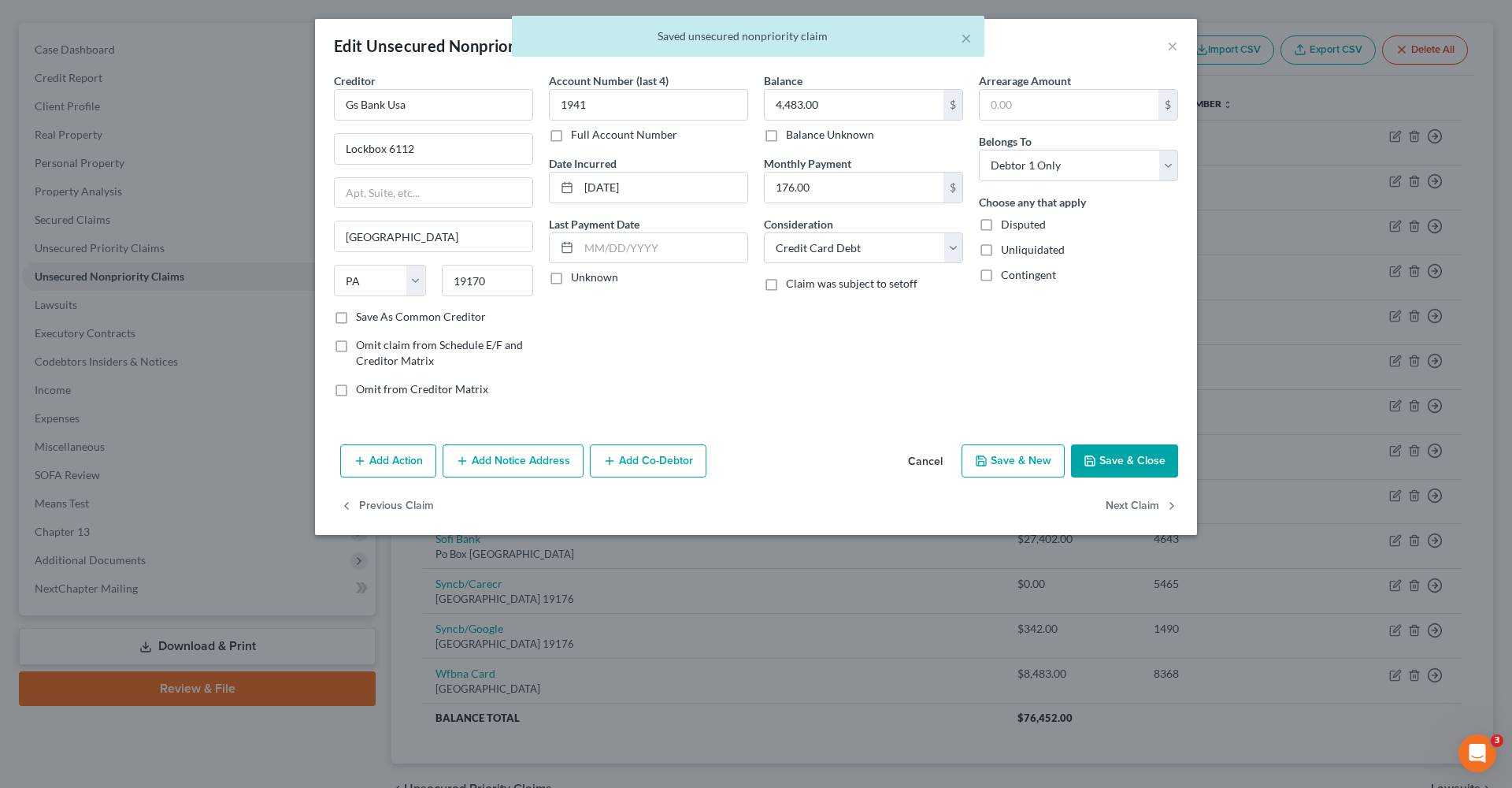
click at [1154, 451] on button "Save & Close" at bounding box center [1124, 460] width 107 height 33
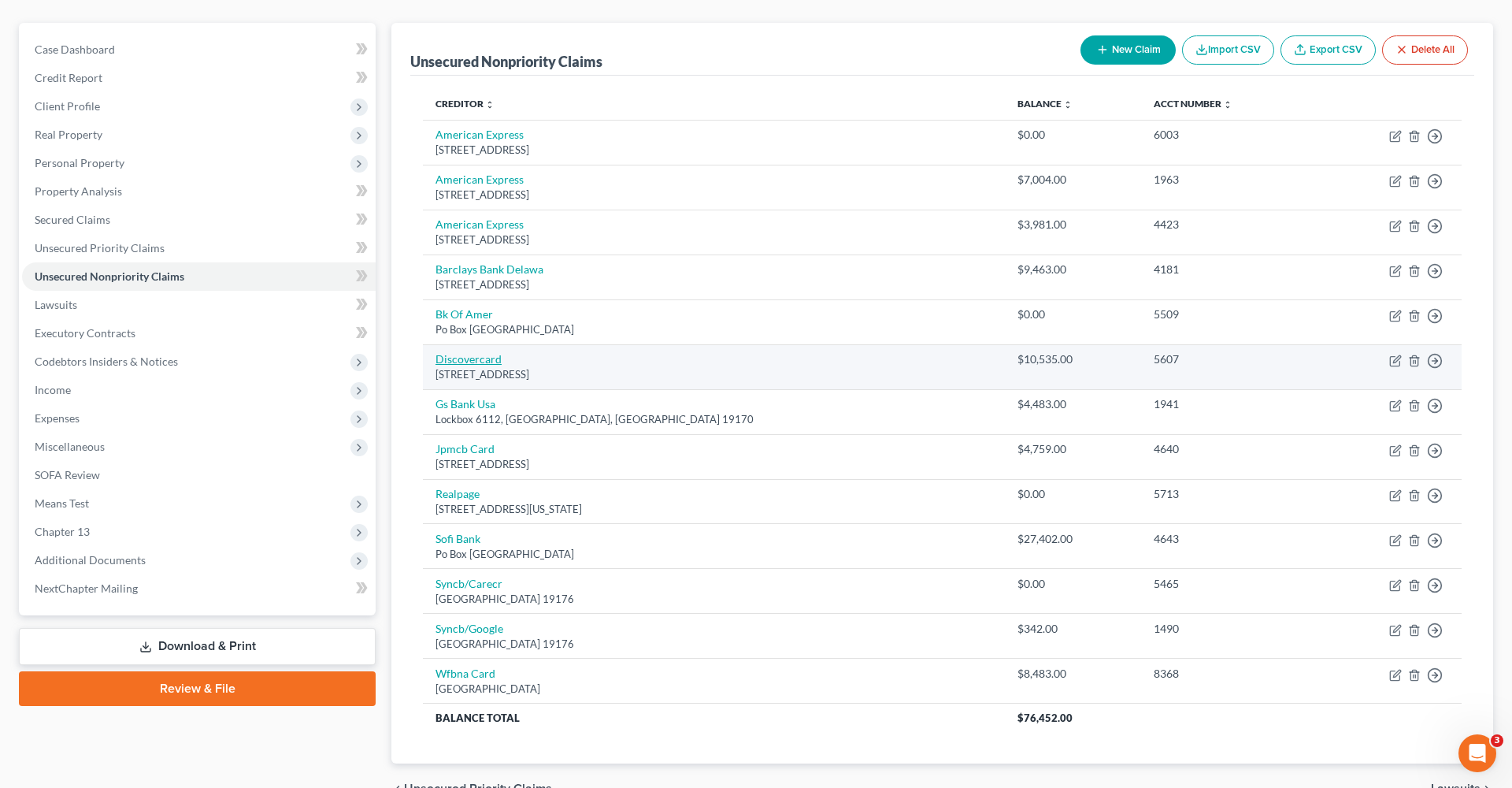
click at [473, 360] on link "Discovercard" at bounding box center [469, 359] width 66 height 13
select select "46"
select select "2"
select select "0"
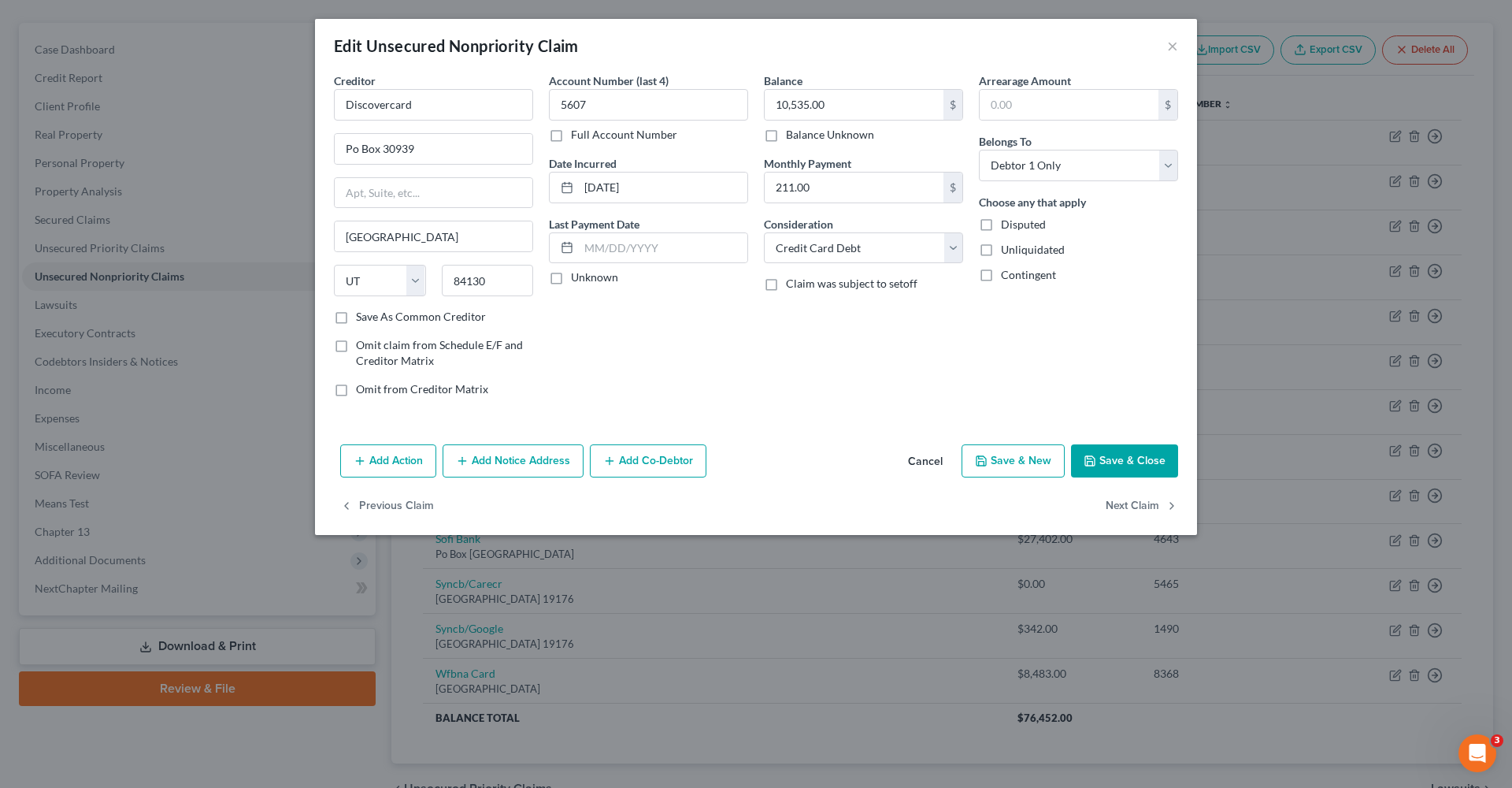
click at [1091, 466] on icon "button" at bounding box center [1090, 461] width 13 height 13
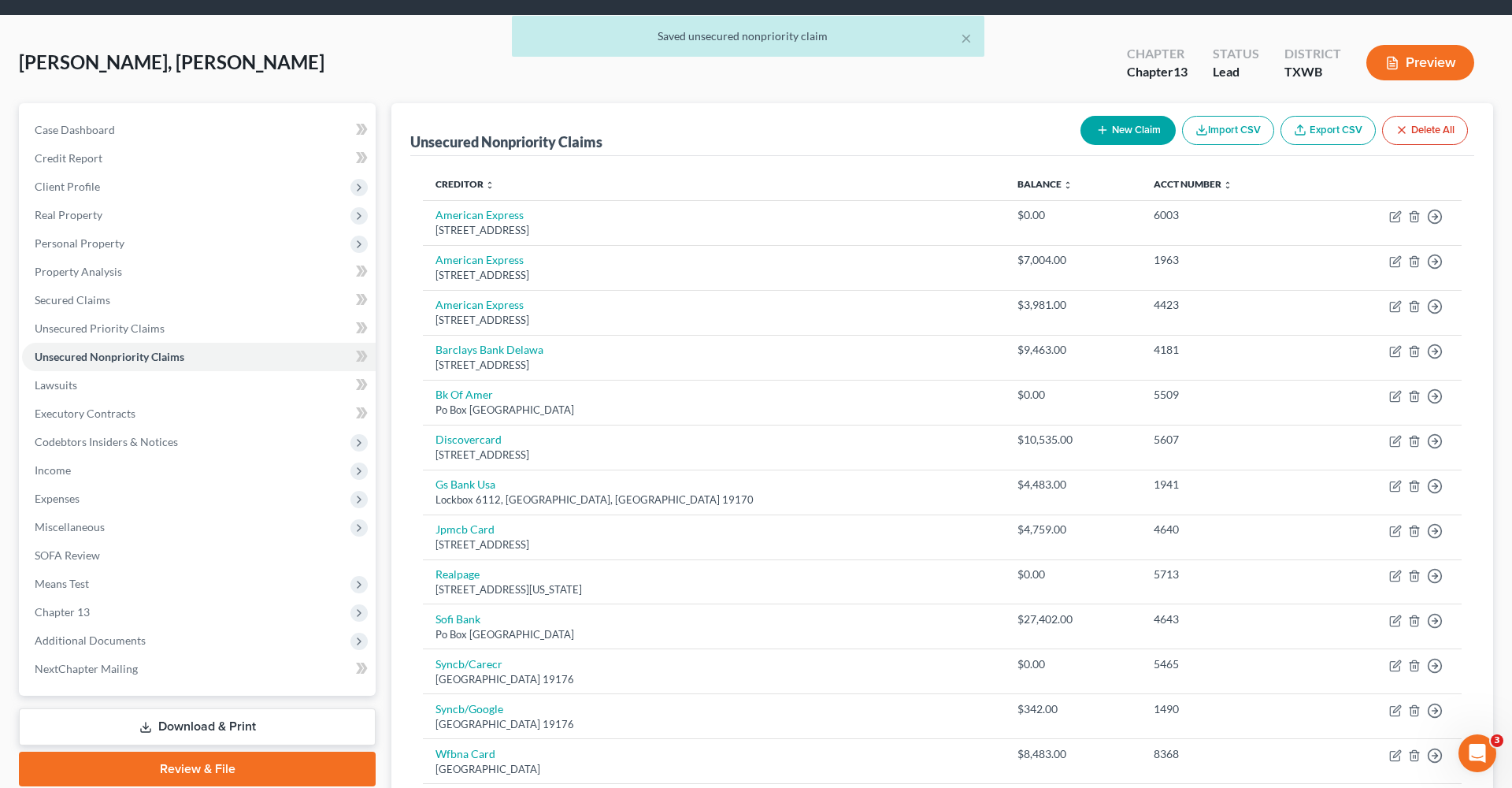
scroll to position [4, 0]
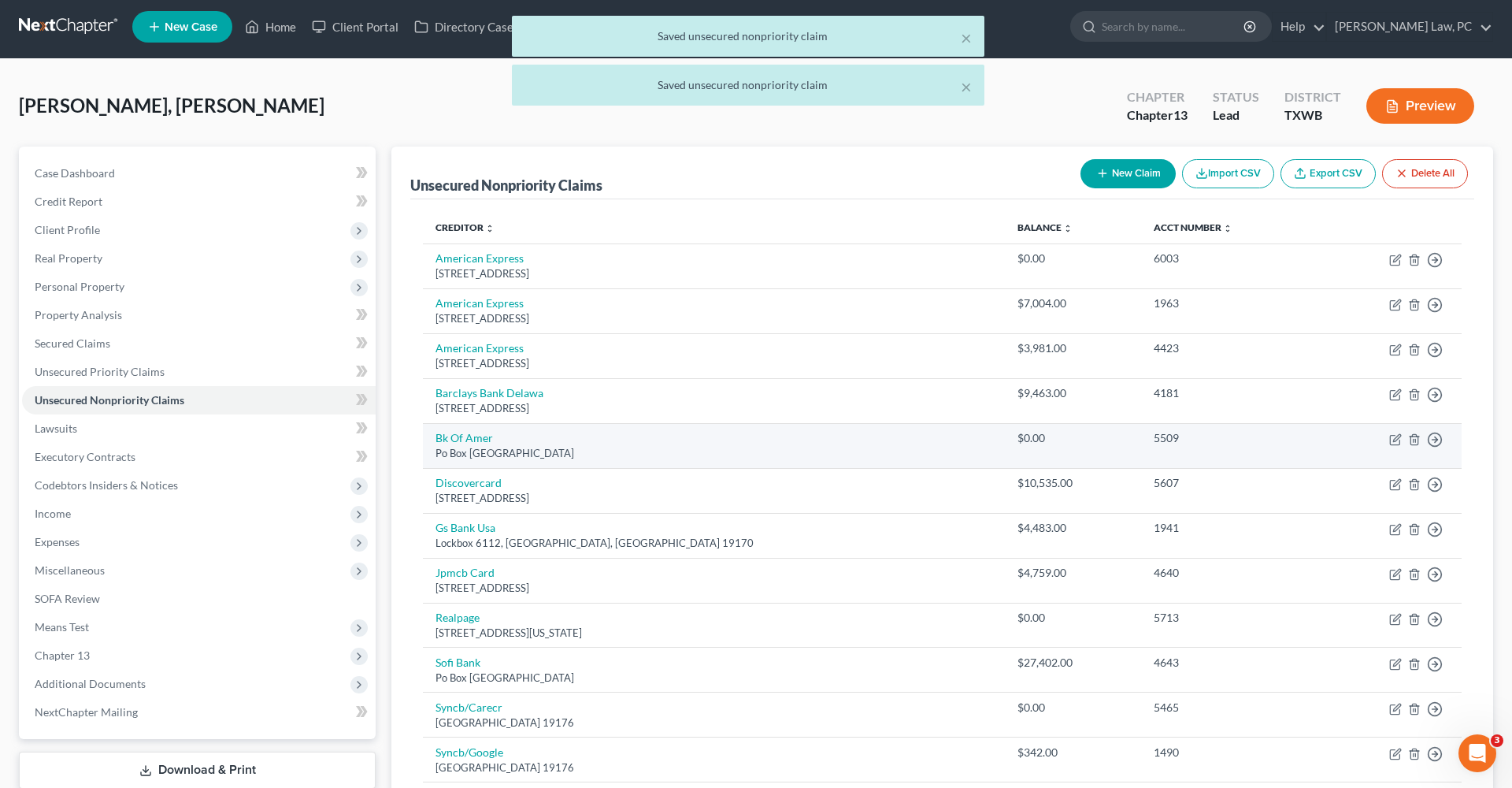
click at [467, 444] on td "Bk Of Amer Po Box 982238, El Paso, TX 79998" at bounding box center [714, 446] width 582 height 45
click at [458, 438] on link "Bk Of Amer" at bounding box center [464, 438] width 57 height 13
select select "45"
select select "2"
select select "0"
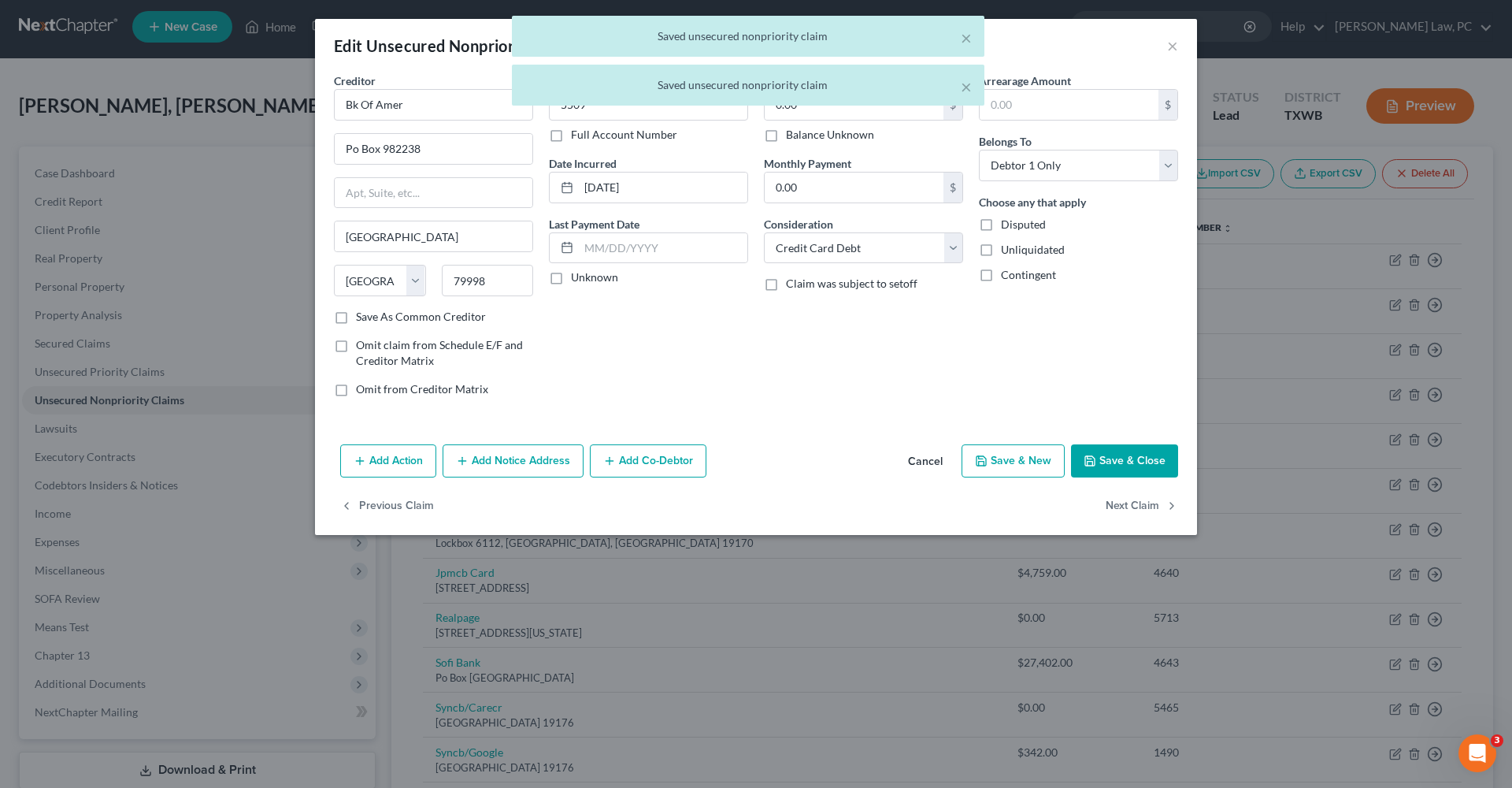
click at [1133, 456] on button "Save & Close" at bounding box center [1124, 460] width 107 height 33
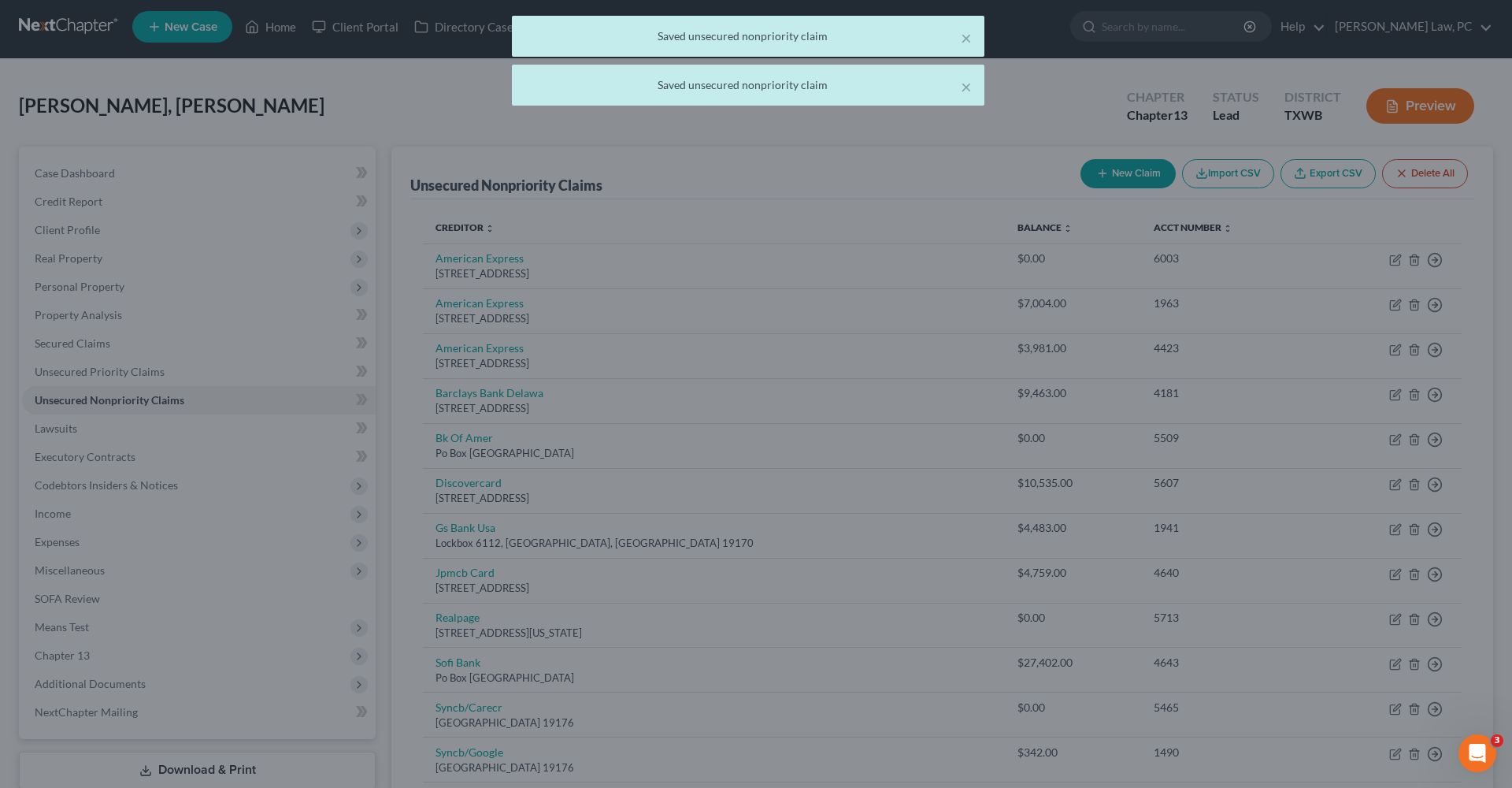
type input "0"
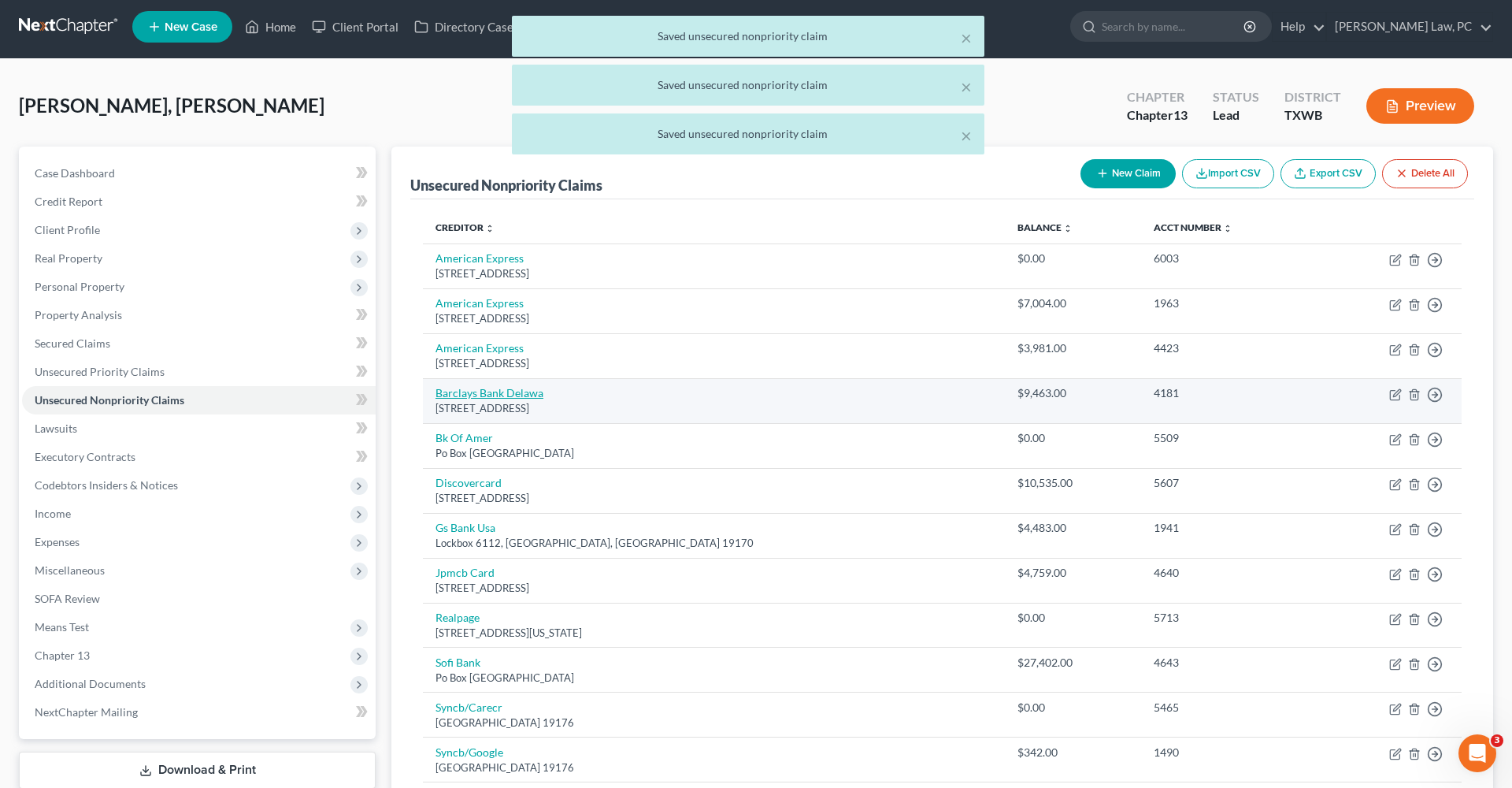
click at [499, 394] on link "Barclays Bank Delawa" at bounding box center [490, 393] width 108 height 13
select select "7"
select select "2"
select select "0"
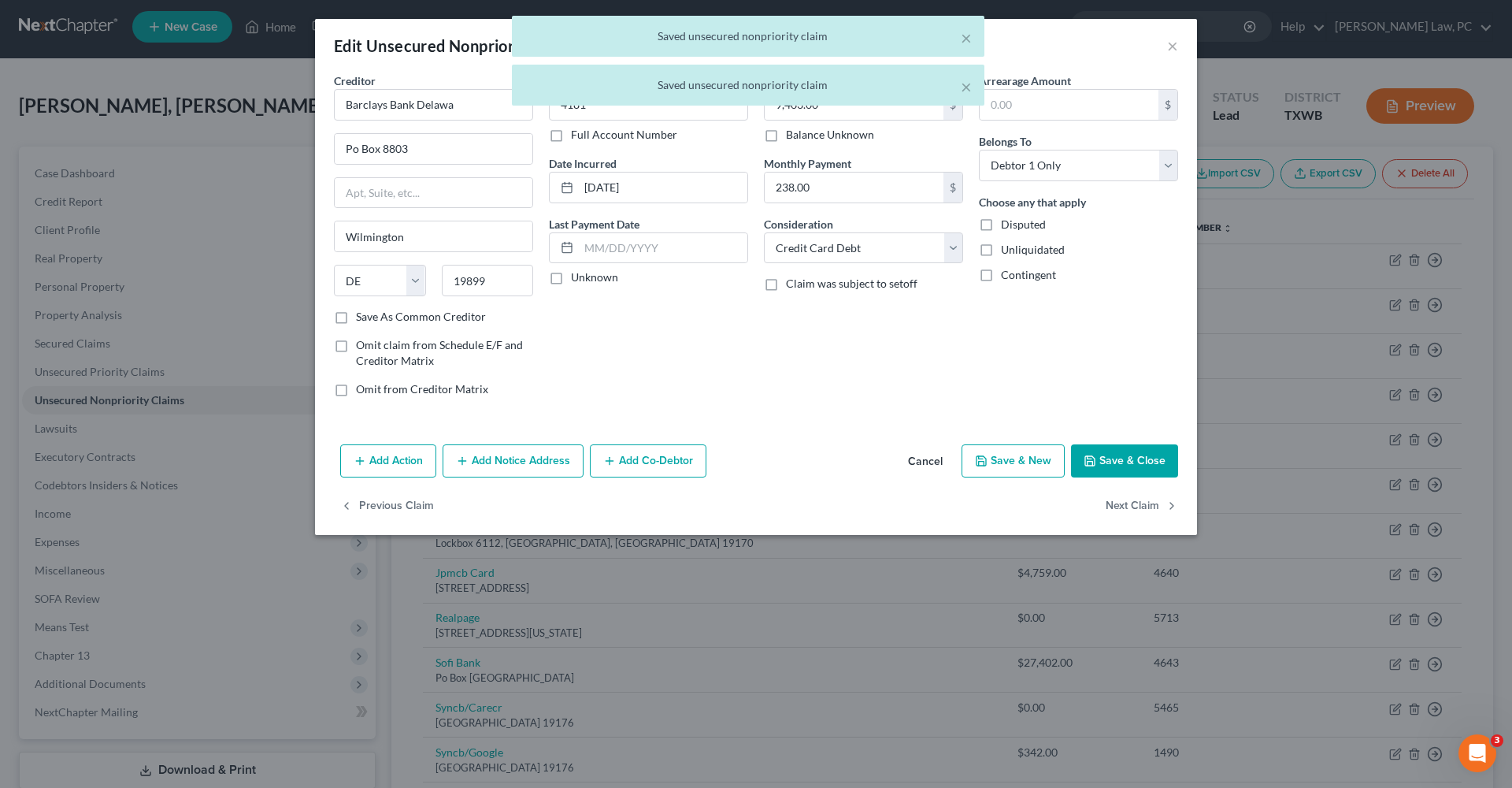
click at [1118, 471] on button "Save & Close" at bounding box center [1124, 460] width 107 height 33
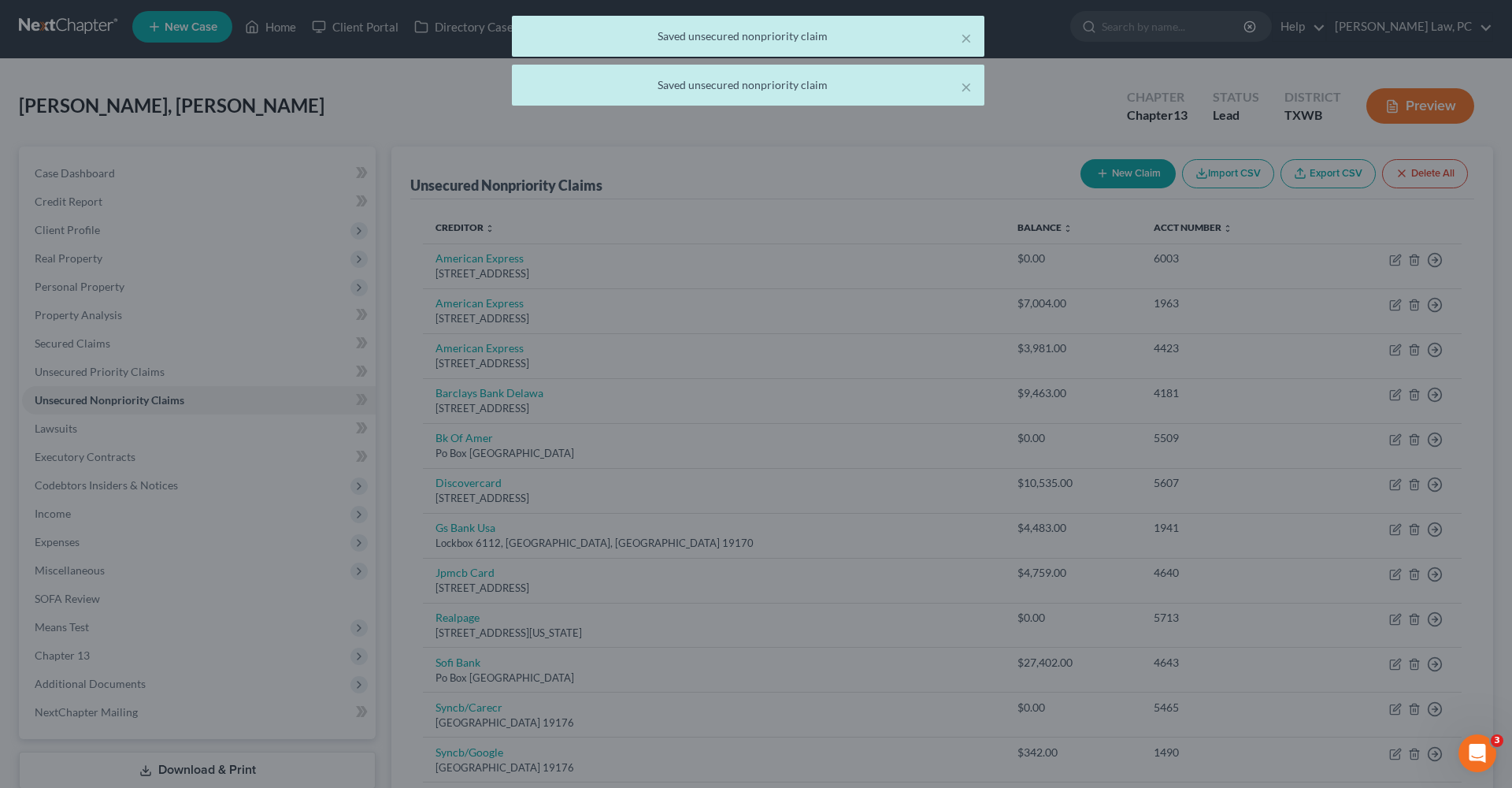
type input "0"
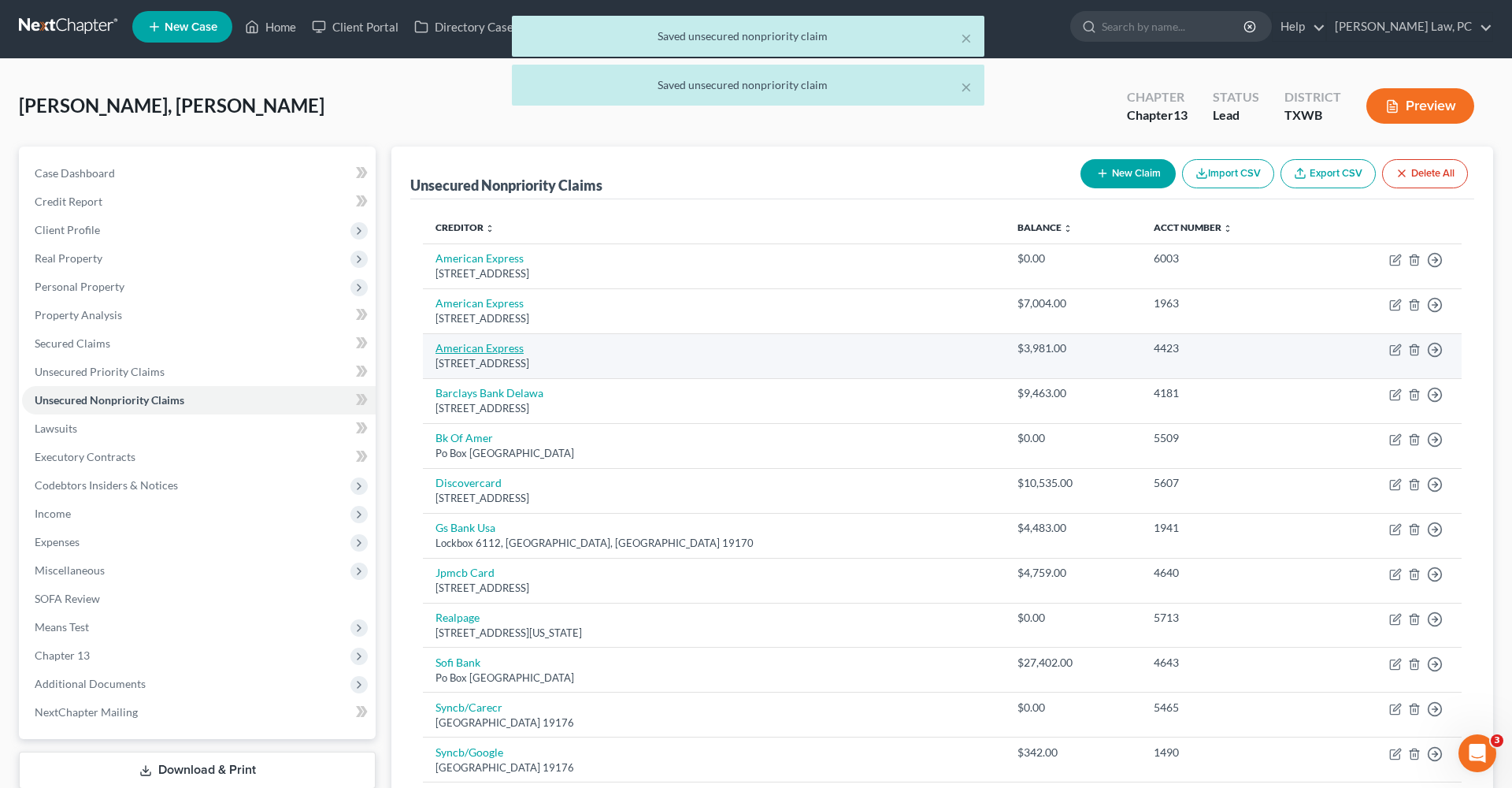
click at [481, 348] on link "American Express" at bounding box center [480, 348] width 88 height 13
select select "45"
select select "2"
select select "0"
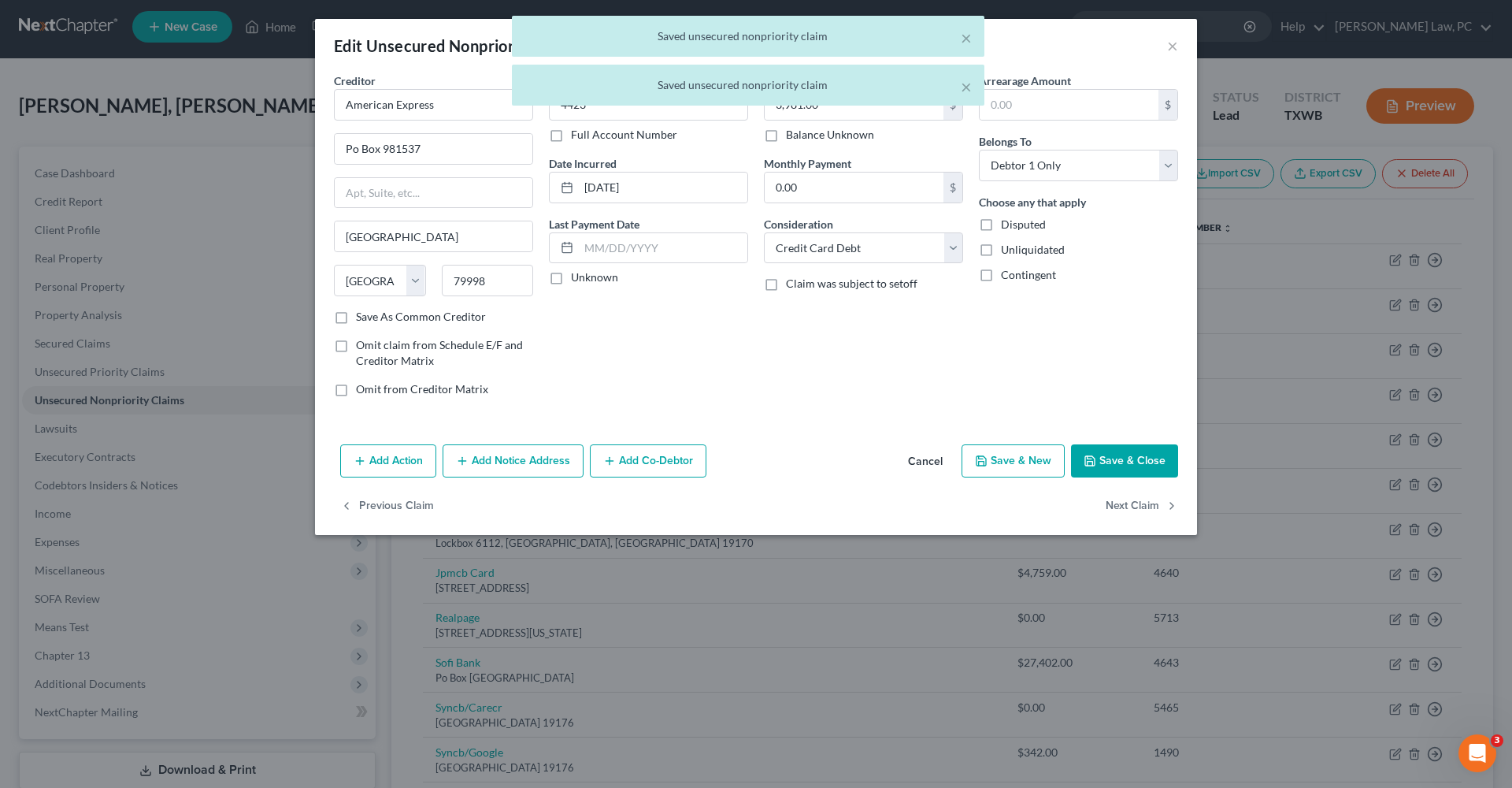
click at [1165, 450] on button "Save & Close" at bounding box center [1124, 460] width 107 height 33
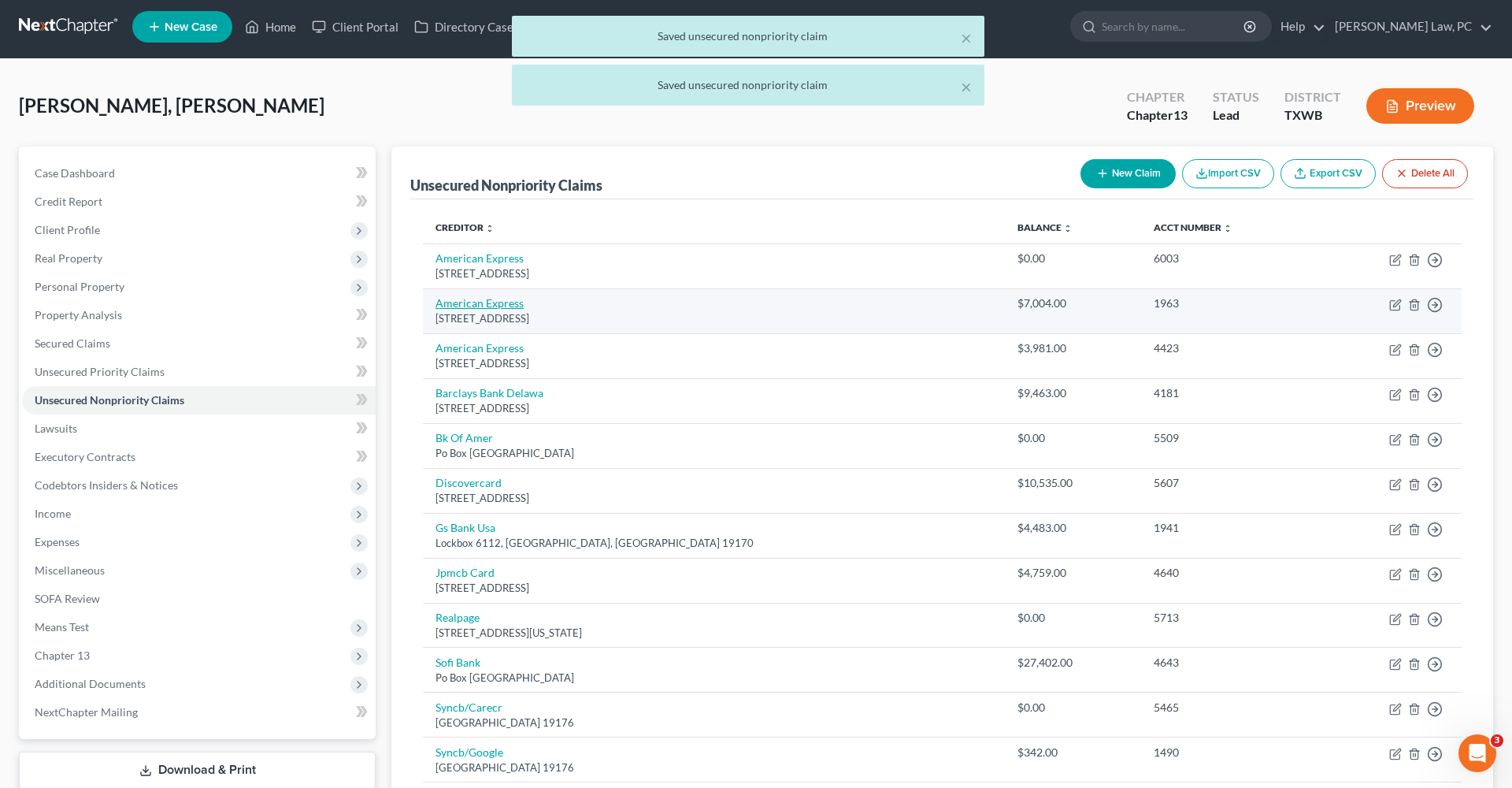
click at [495, 303] on link "American Express" at bounding box center [480, 303] width 88 height 13
select select "45"
select select "2"
select select "0"
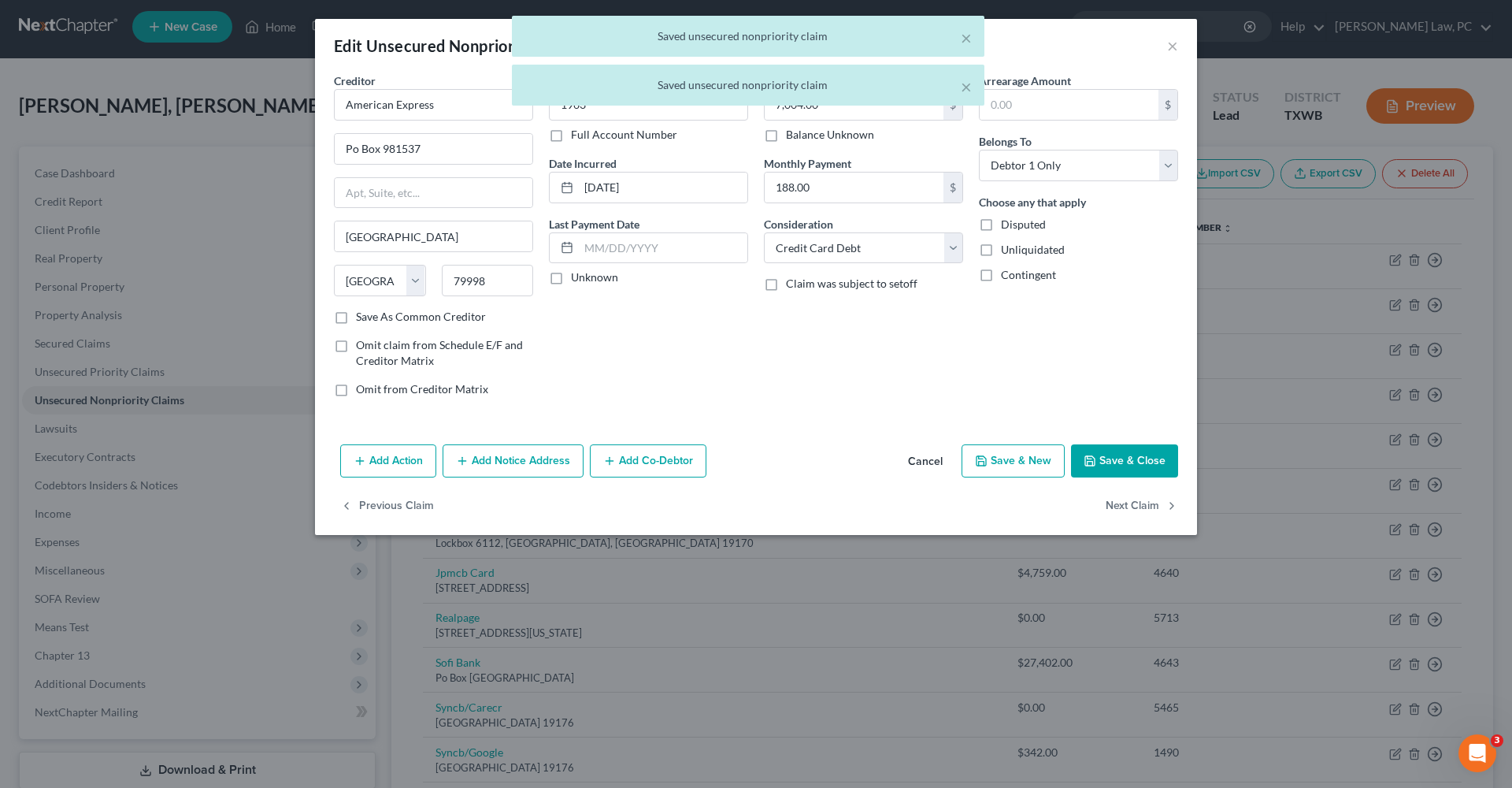
click at [1114, 470] on button "Save & Close" at bounding box center [1124, 460] width 107 height 33
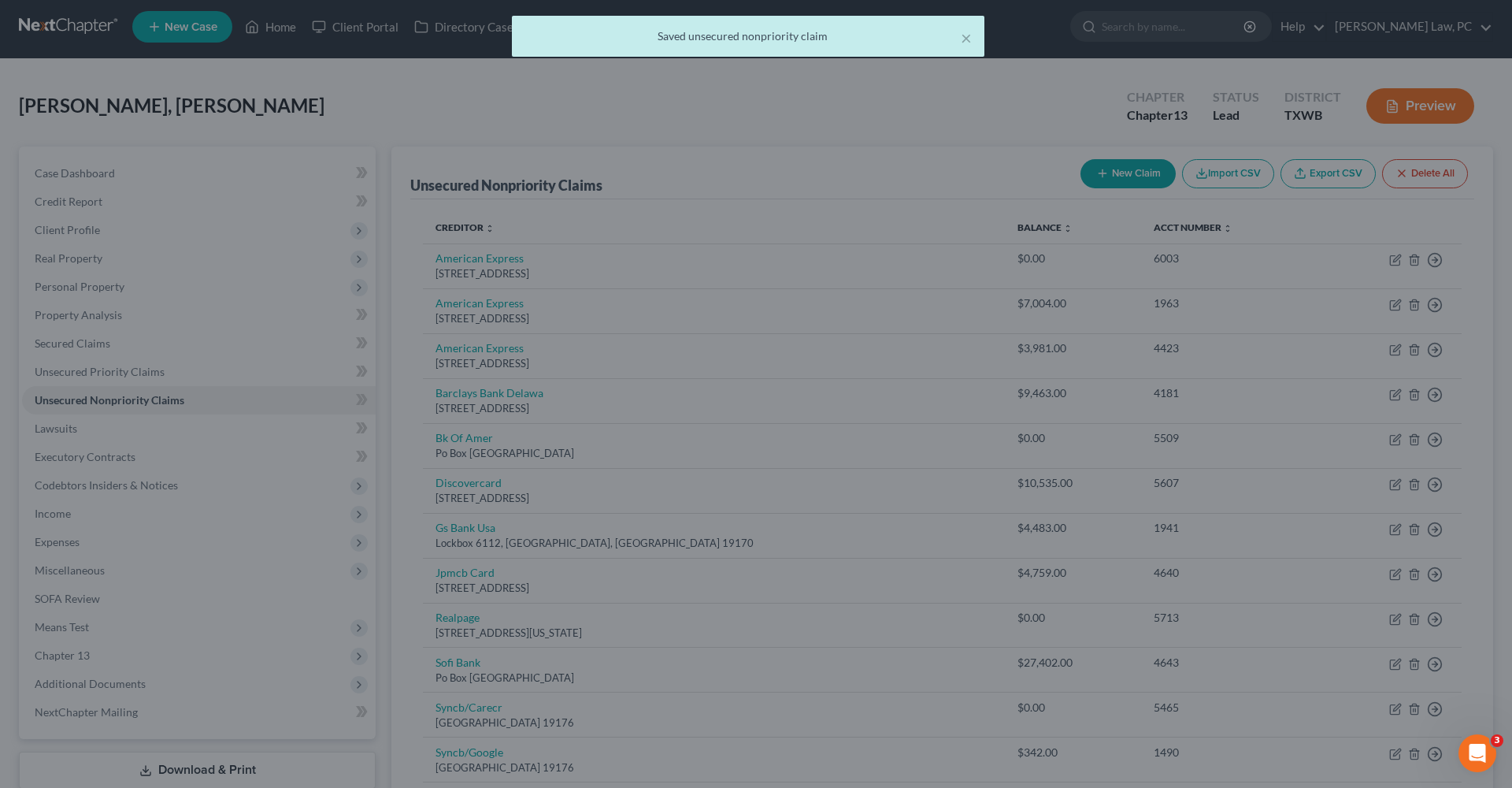
type input "0"
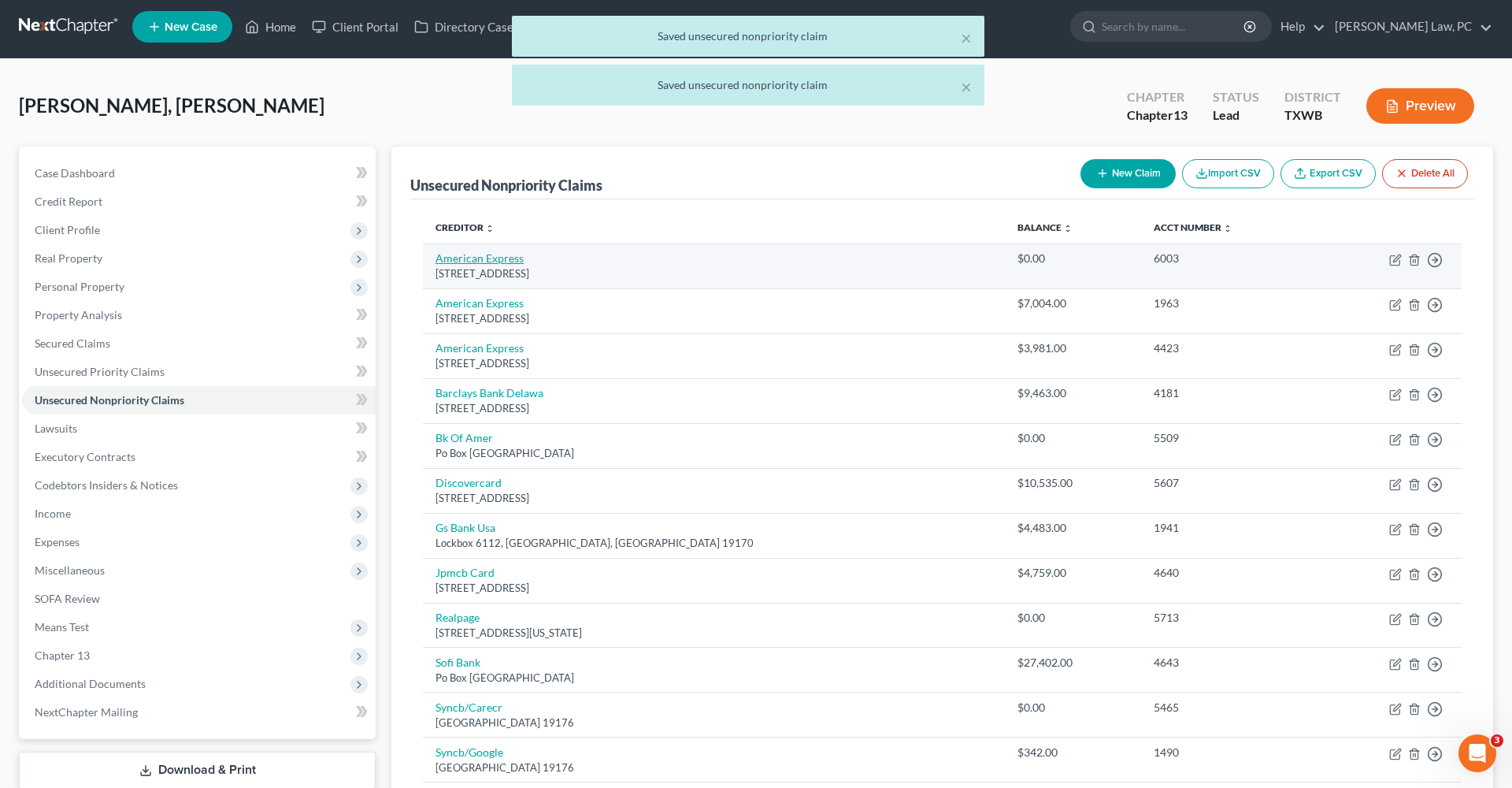
click at [490, 252] on link "American Express" at bounding box center [480, 258] width 88 height 13
select select "45"
select select "2"
select select "0"
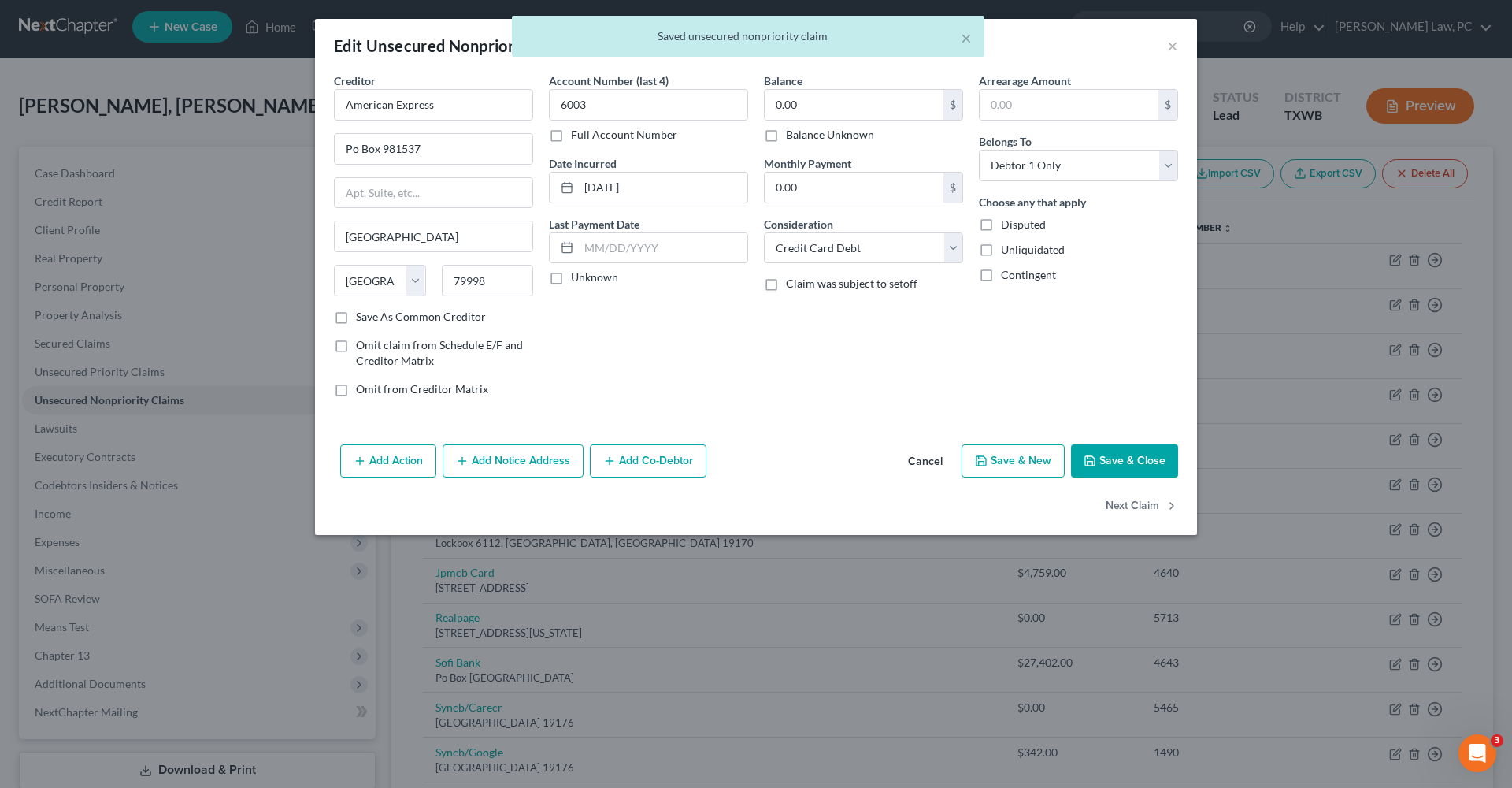
click at [1105, 465] on button "Save & Close" at bounding box center [1124, 460] width 107 height 33
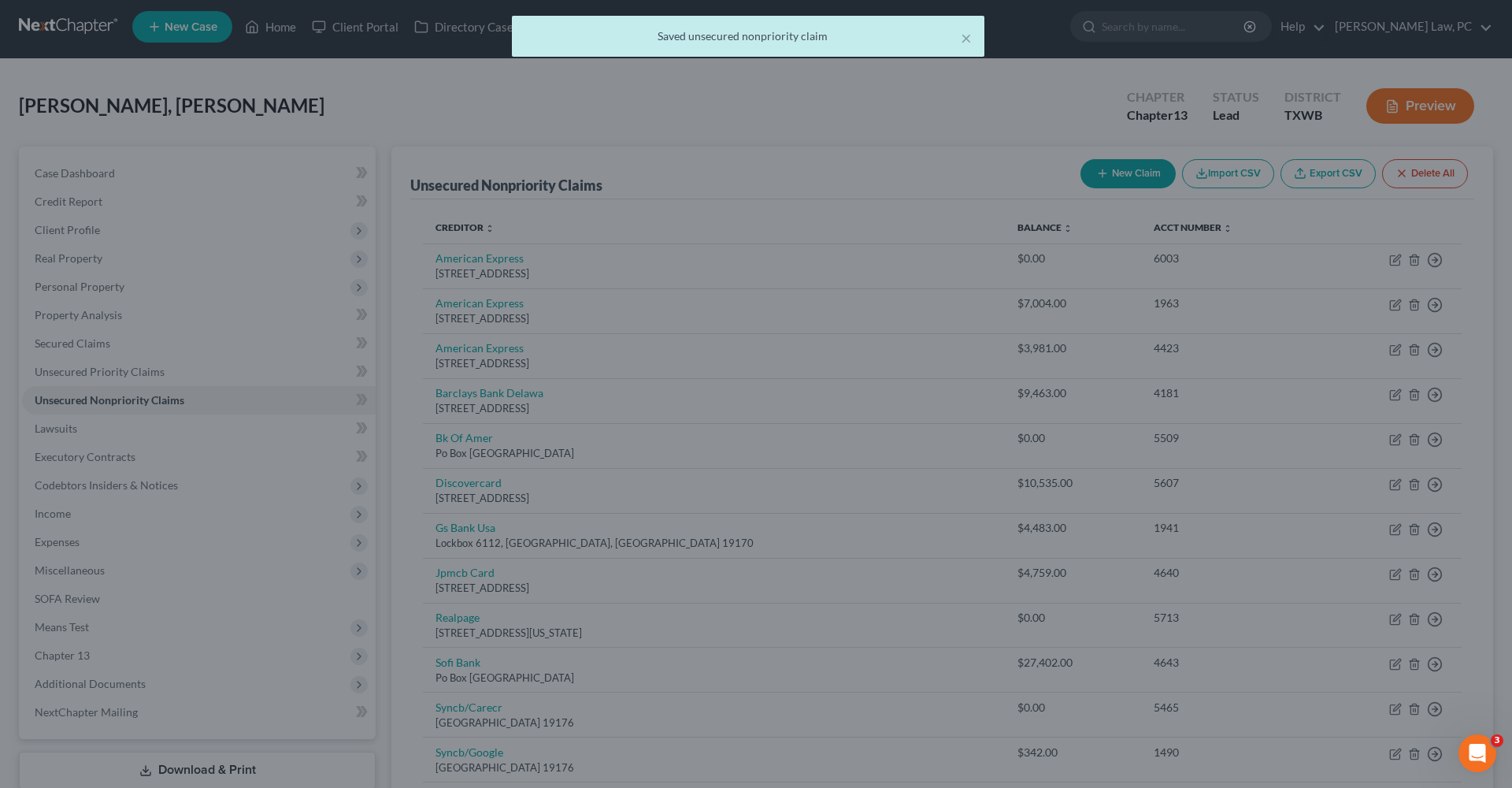
type input "0"
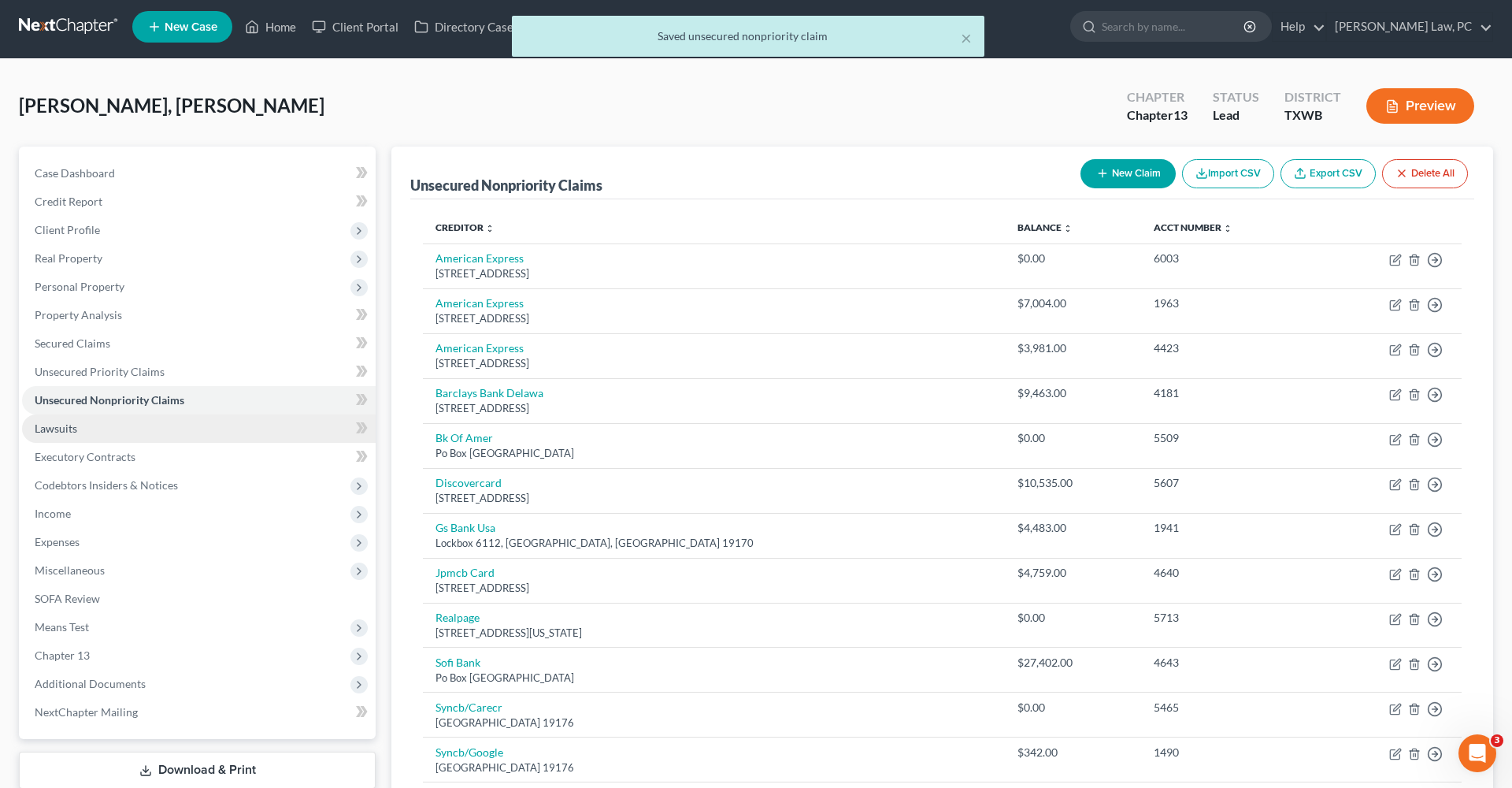
click at [60, 421] on link "Lawsuits" at bounding box center [199, 429] width 354 height 29
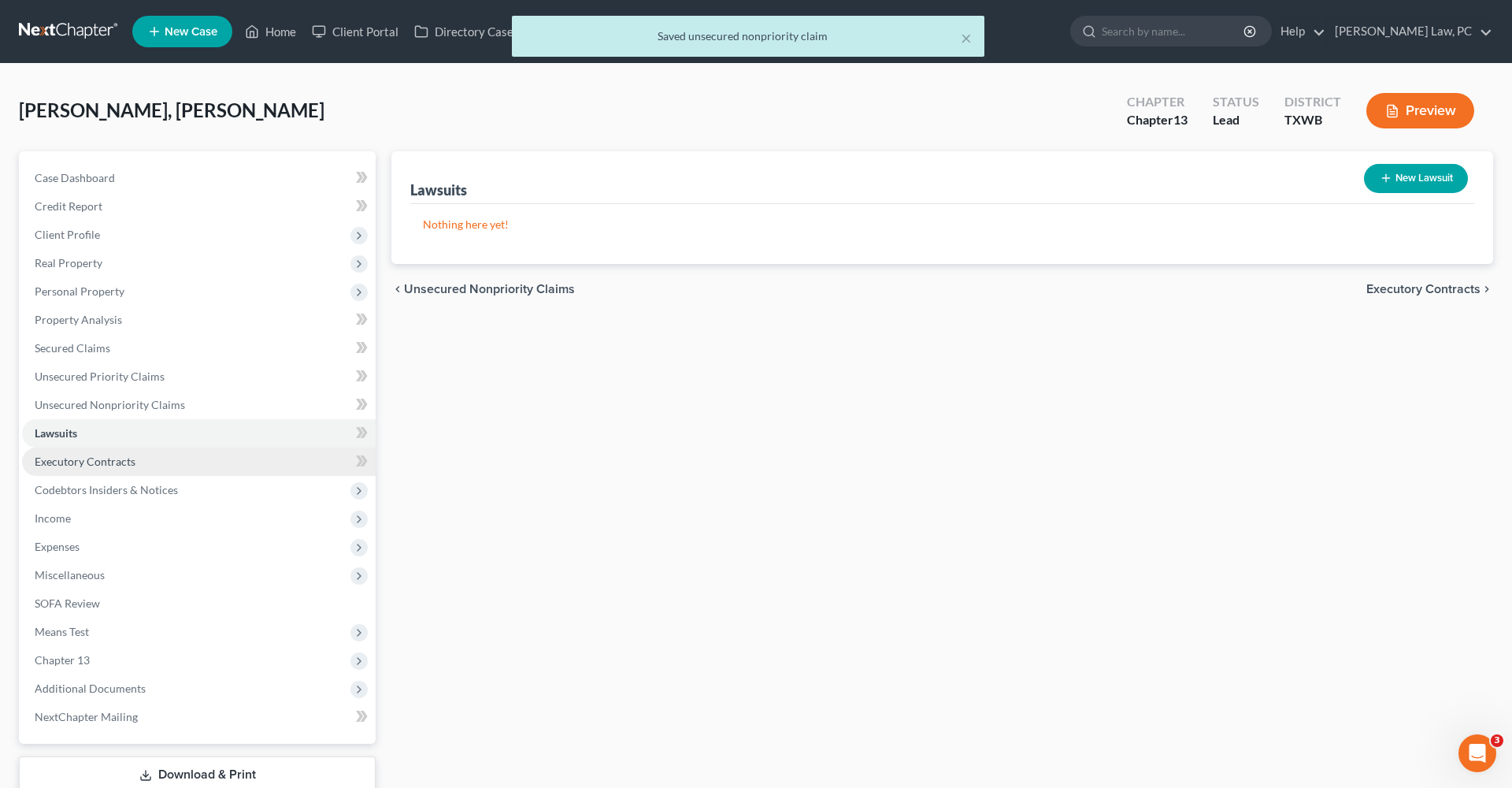
click at [93, 465] on span "Executory Contracts" at bounding box center [85, 461] width 101 height 13
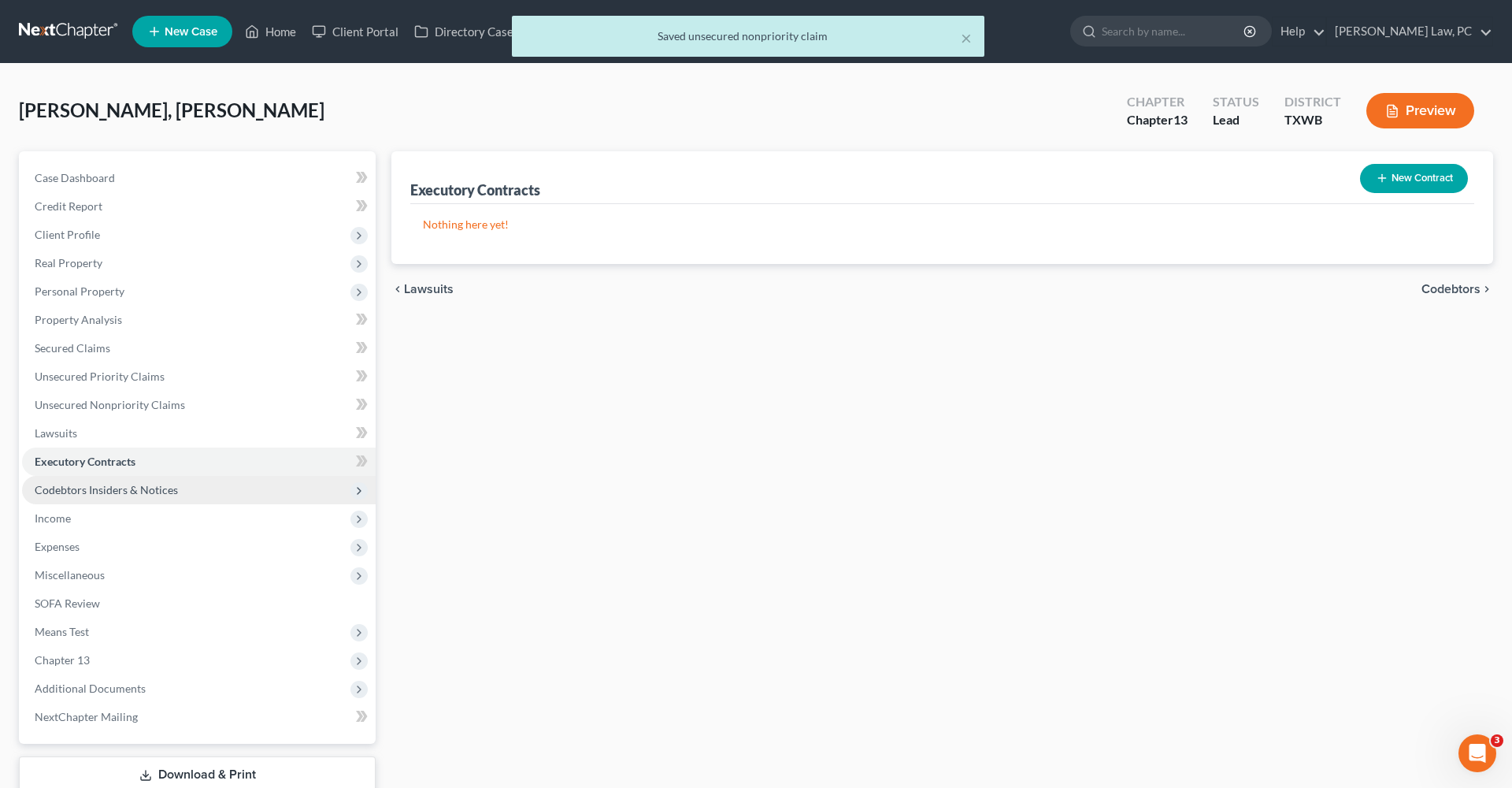
click at [109, 489] on span "Codebtors Insiders & Notices" at bounding box center [107, 489] width 144 height 13
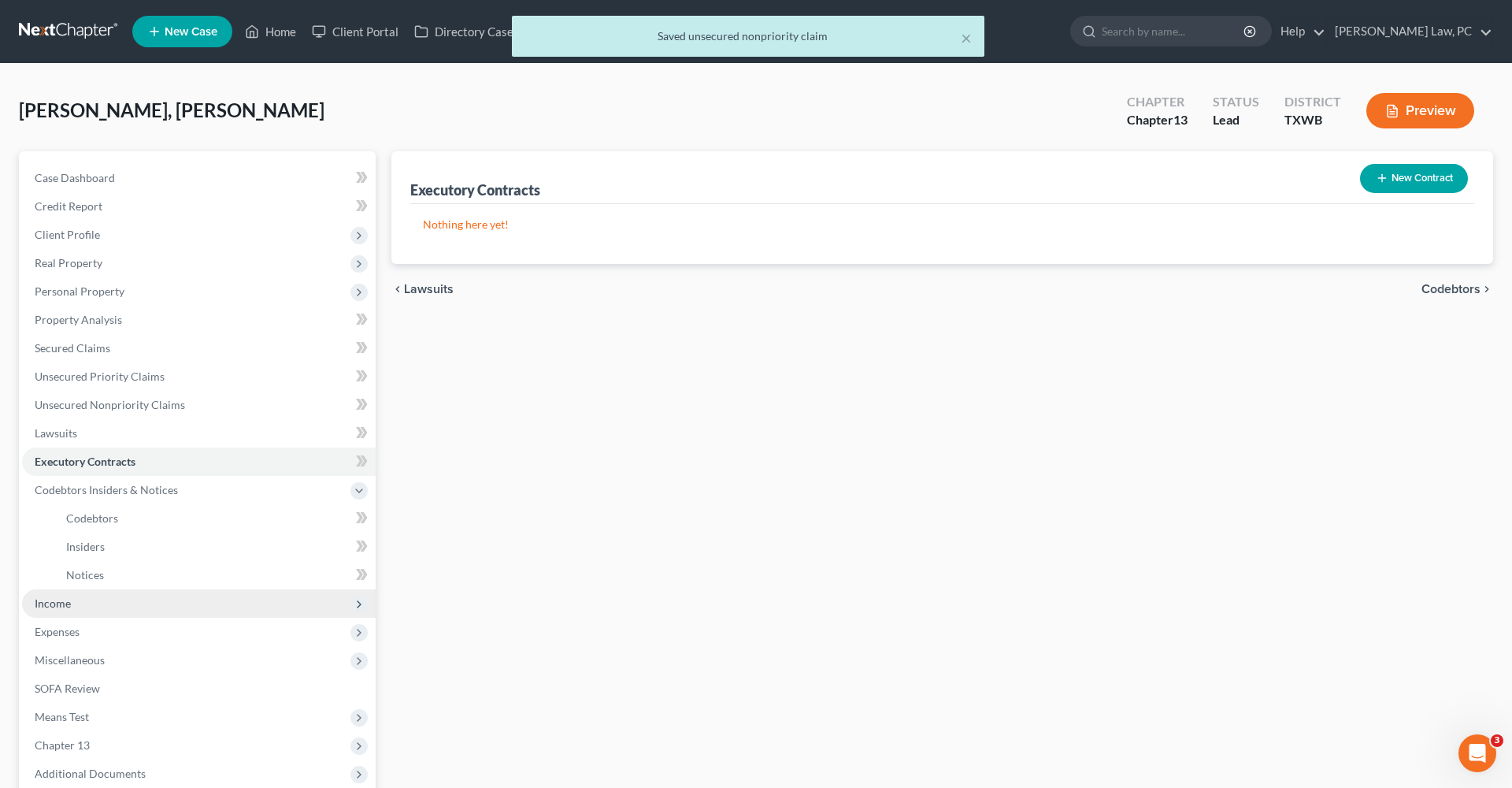
click at [61, 605] on span "Income" at bounding box center [53, 603] width 36 height 13
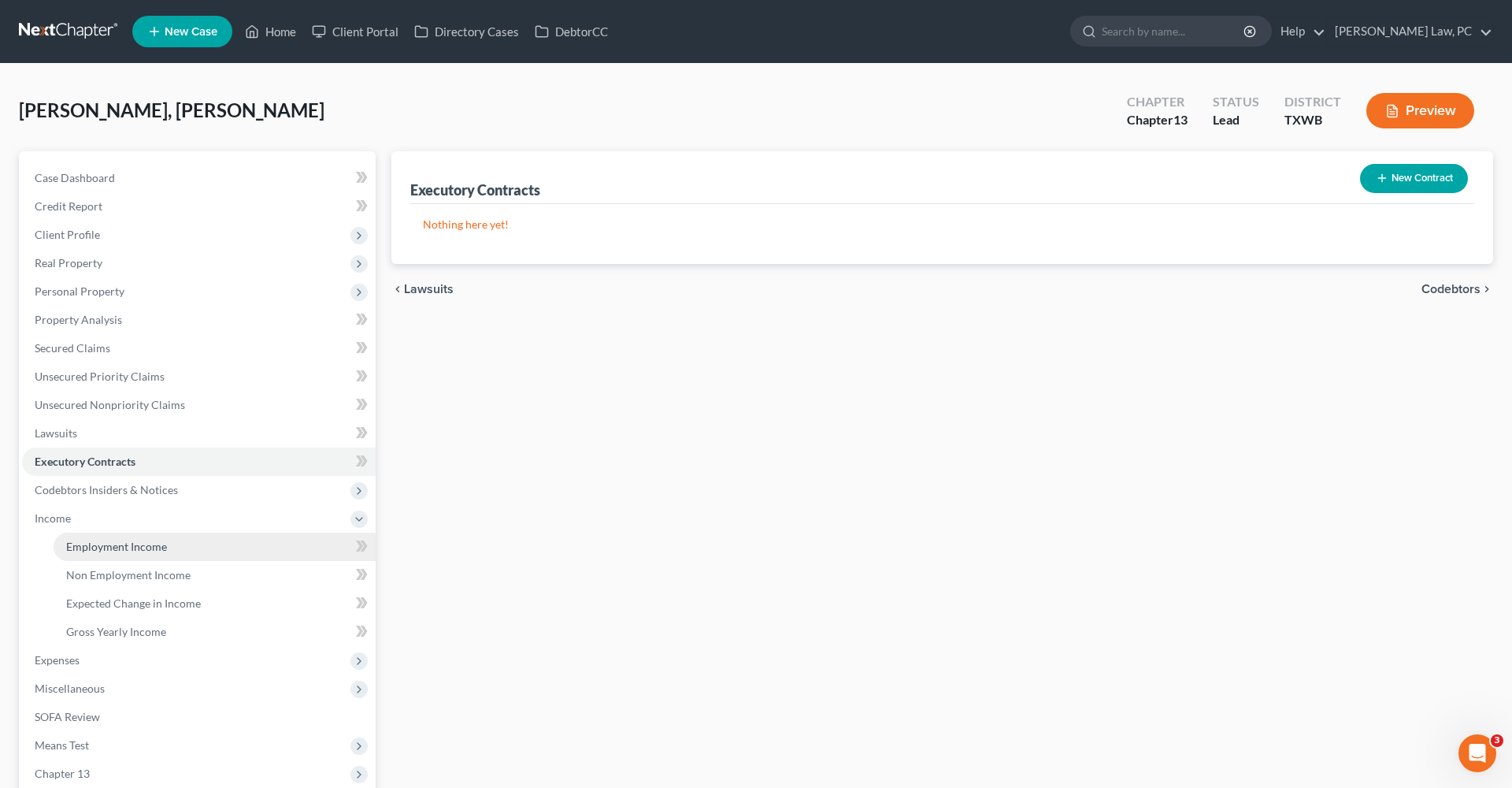
click at [117, 547] on span "Employment Income" at bounding box center [117, 545] width 101 height 13
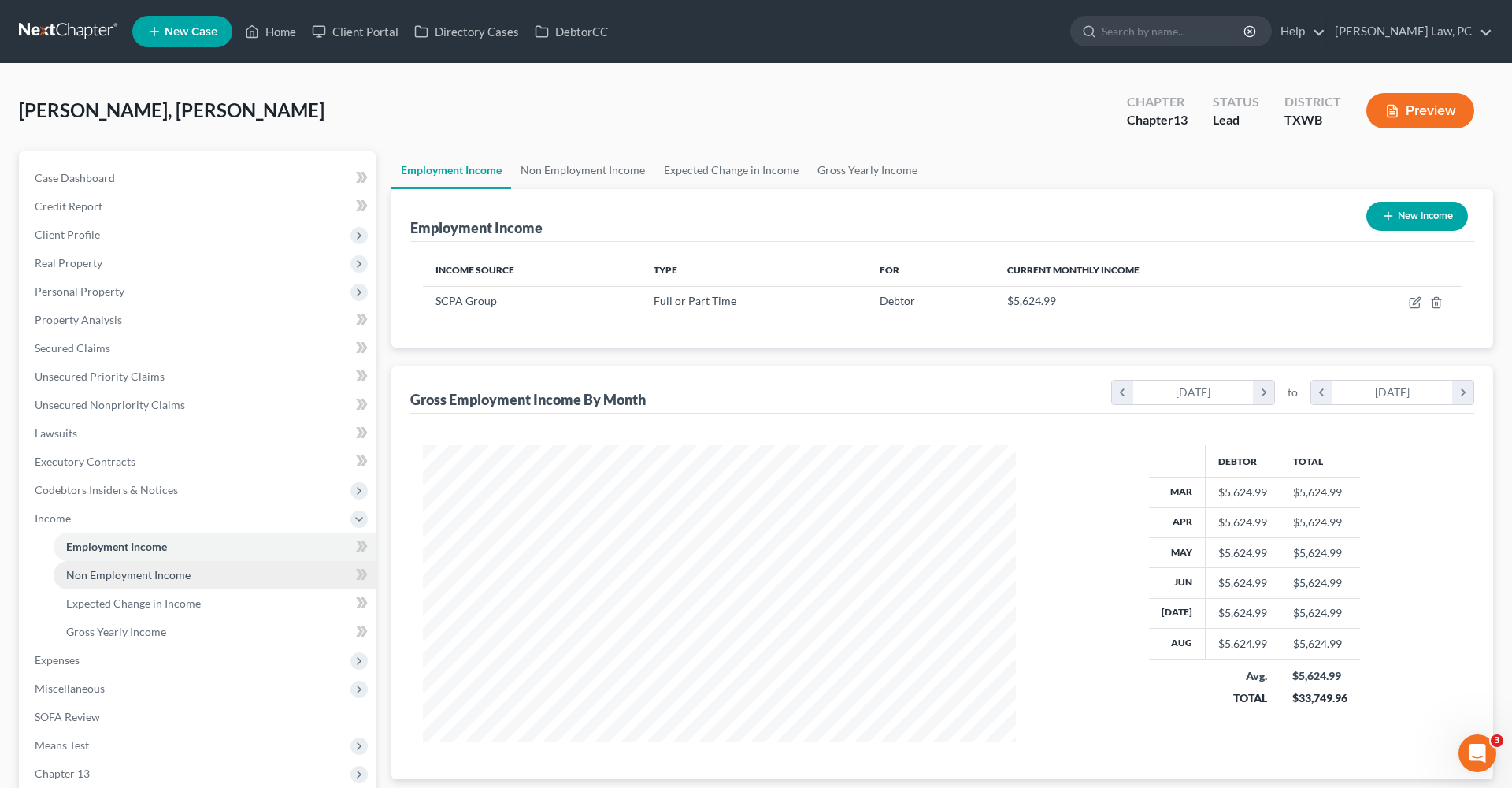
scroll to position [297, 624]
click at [136, 574] on span "Non Employment Income" at bounding box center [128, 574] width 125 height 13
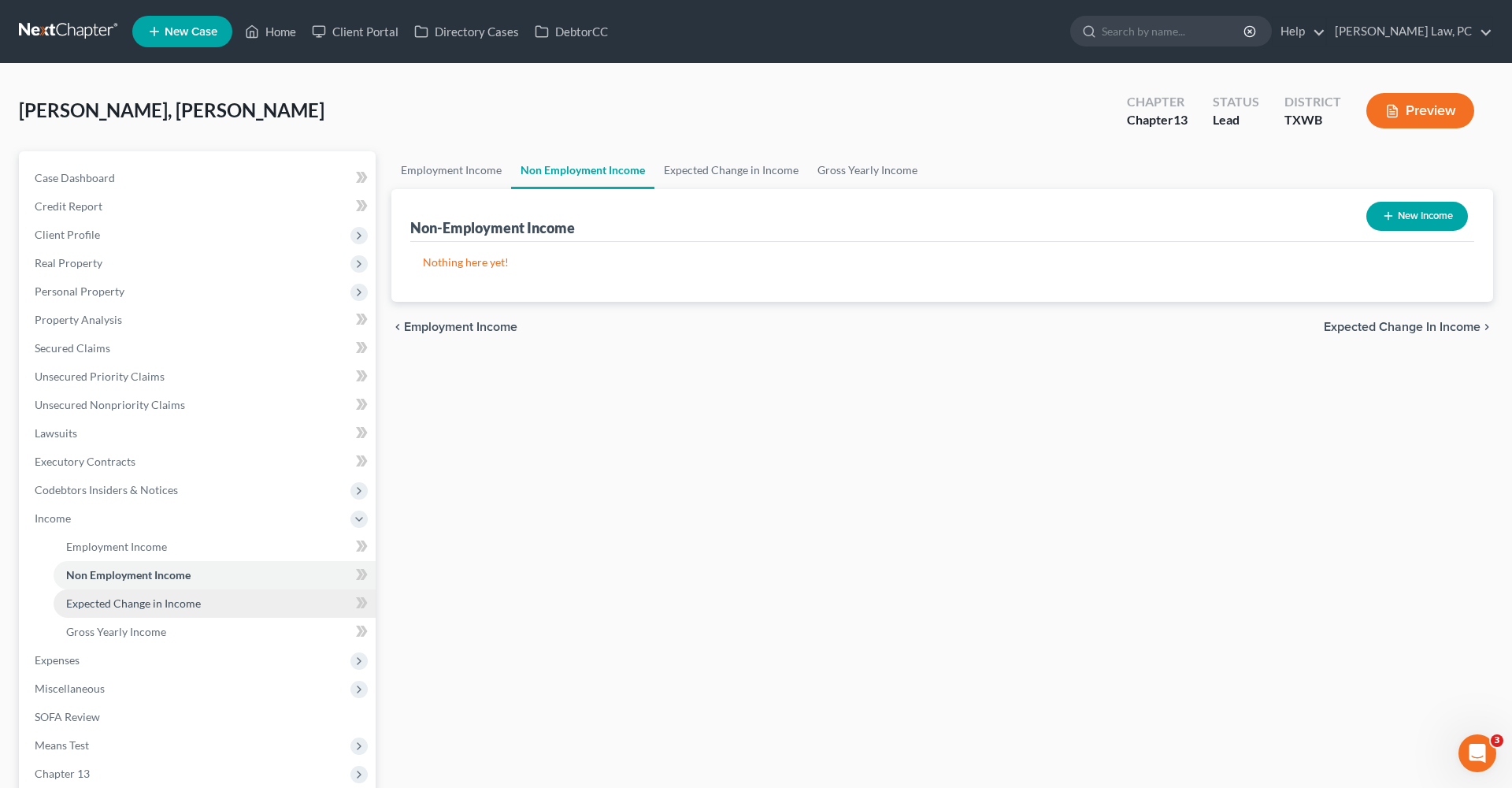
click at [147, 593] on link "Expected Change in Income" at bounding box center [215, 604] width 323 height 29
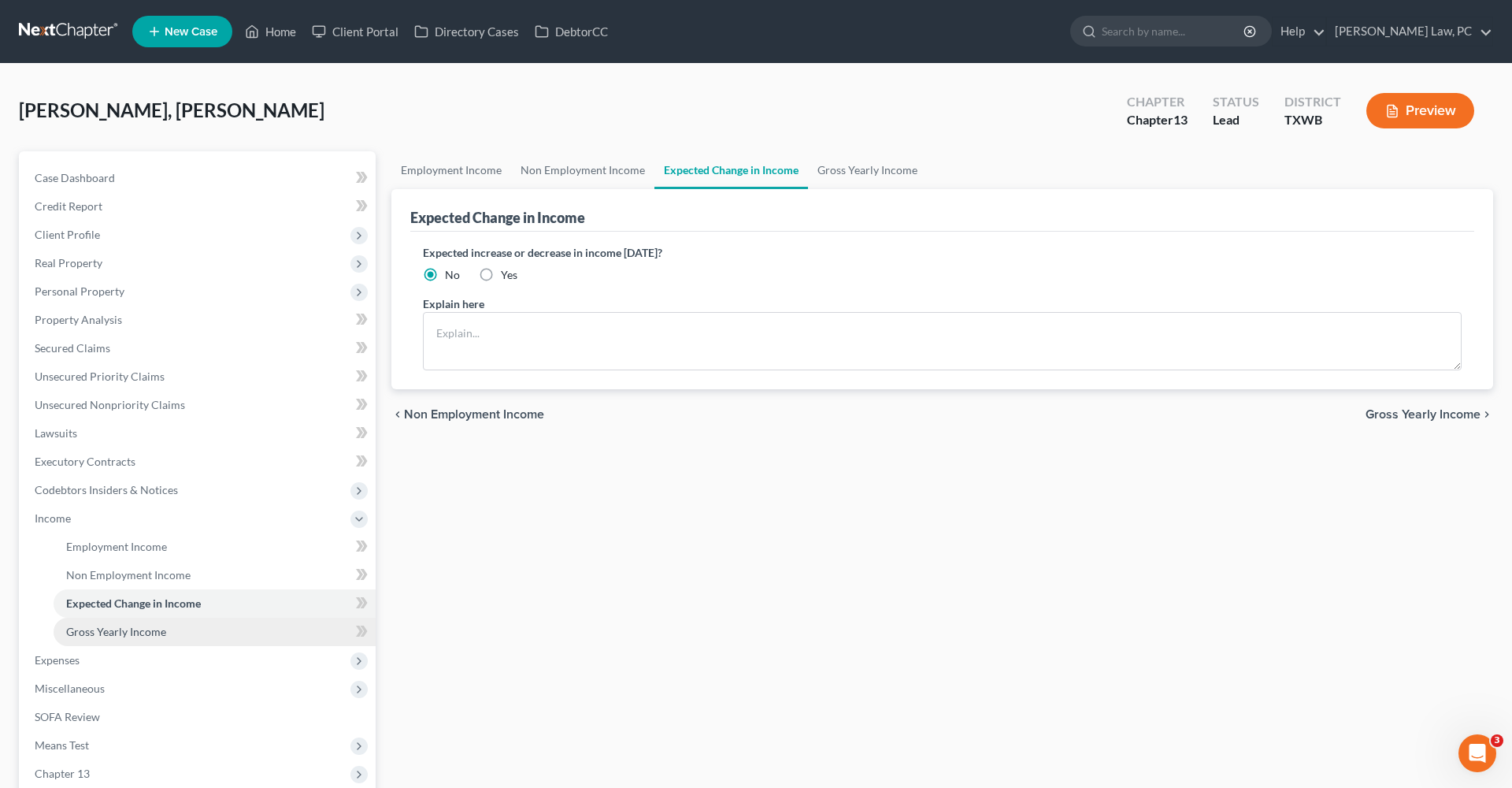
click at [146, 627] on span "Gross Yearly Income" at bounding box center [116, 631] width 100 height 13
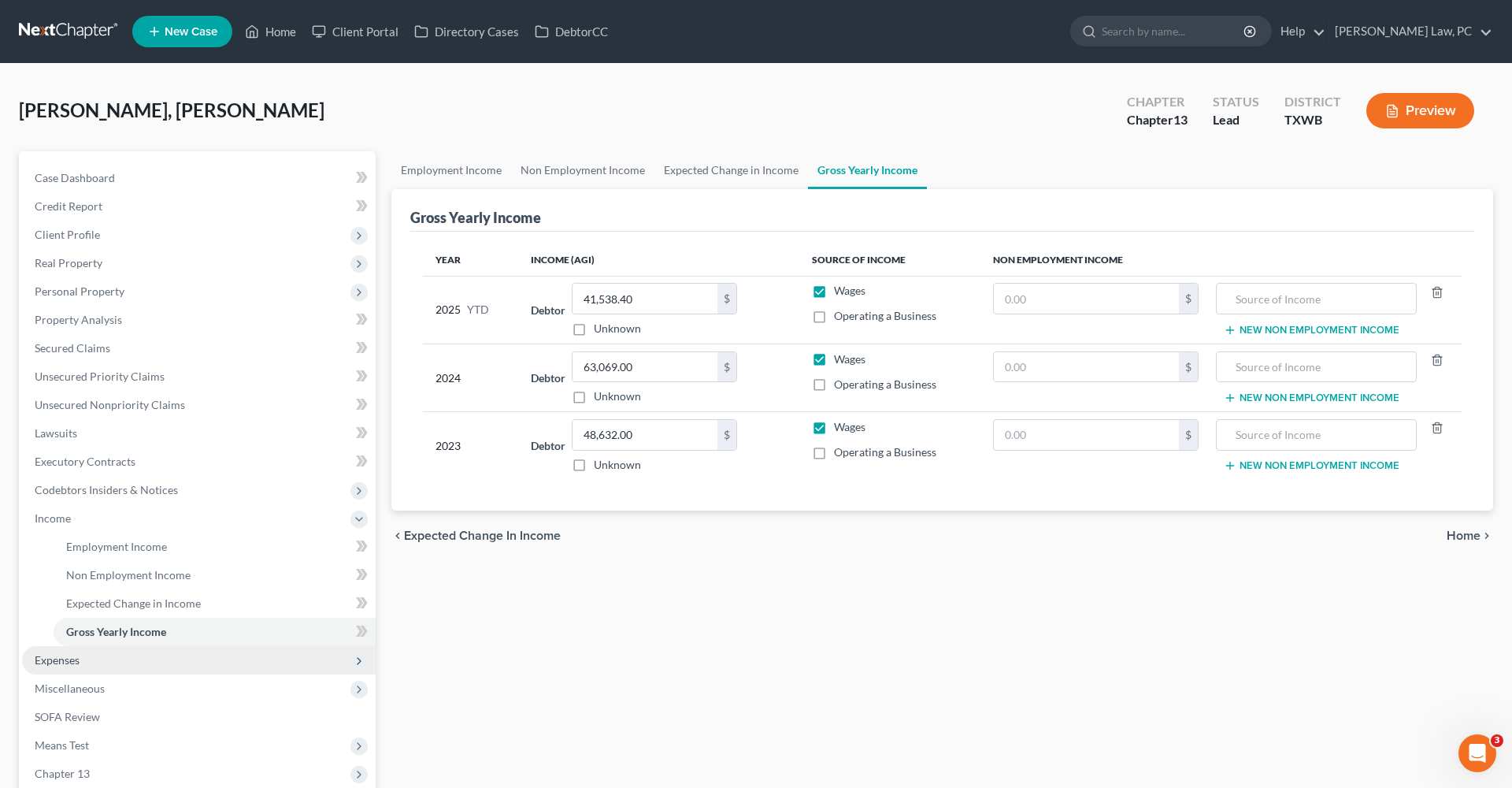
click at [60, 657] on span "Expenses" at bounding box center [57, 660] width 45 height 13
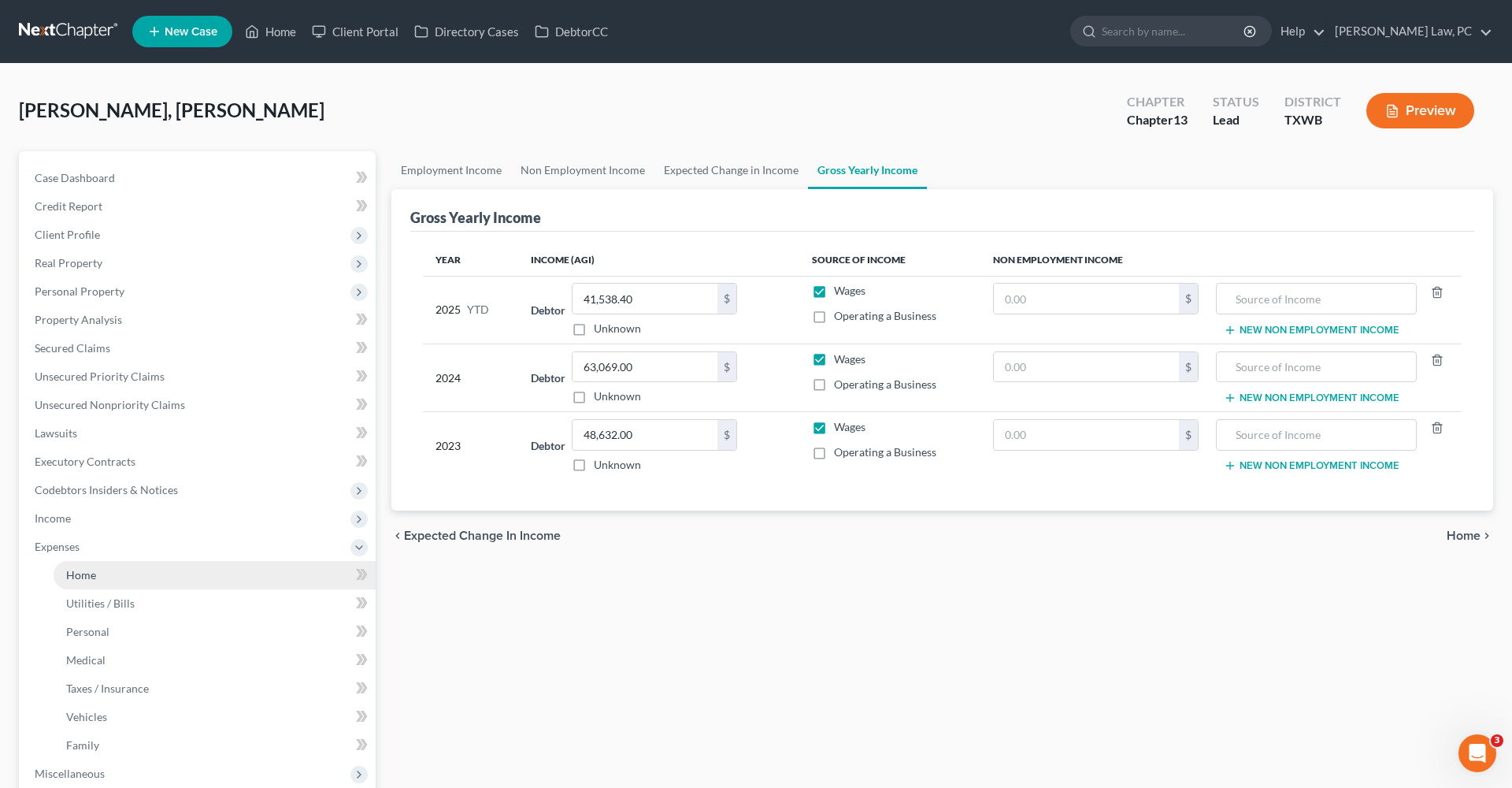
click at [76, 578] on span "Home" at bounding box center [81, 574] width 30 height 13
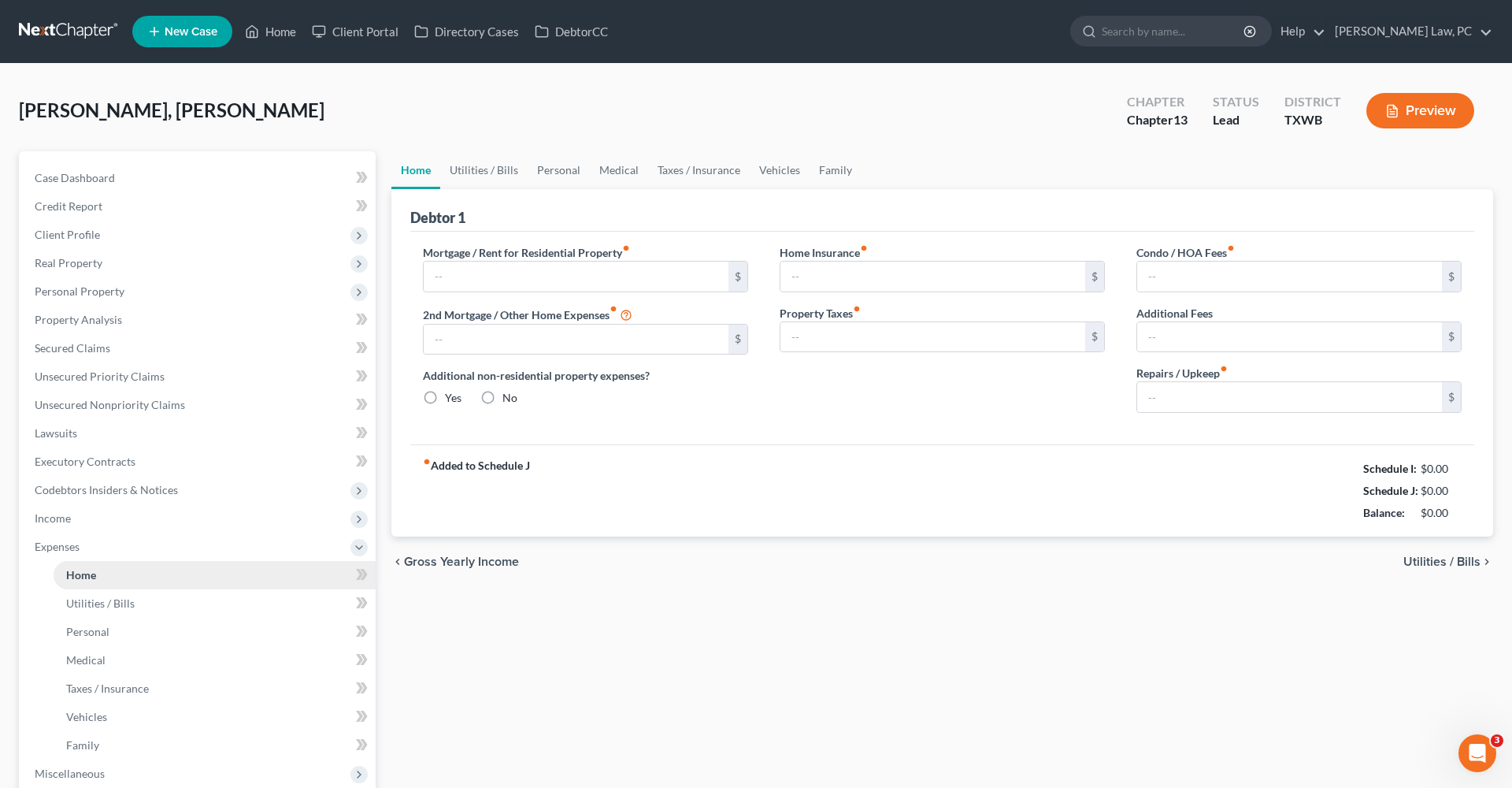
type input "0.00"
radio input "true"
type input "0.00"
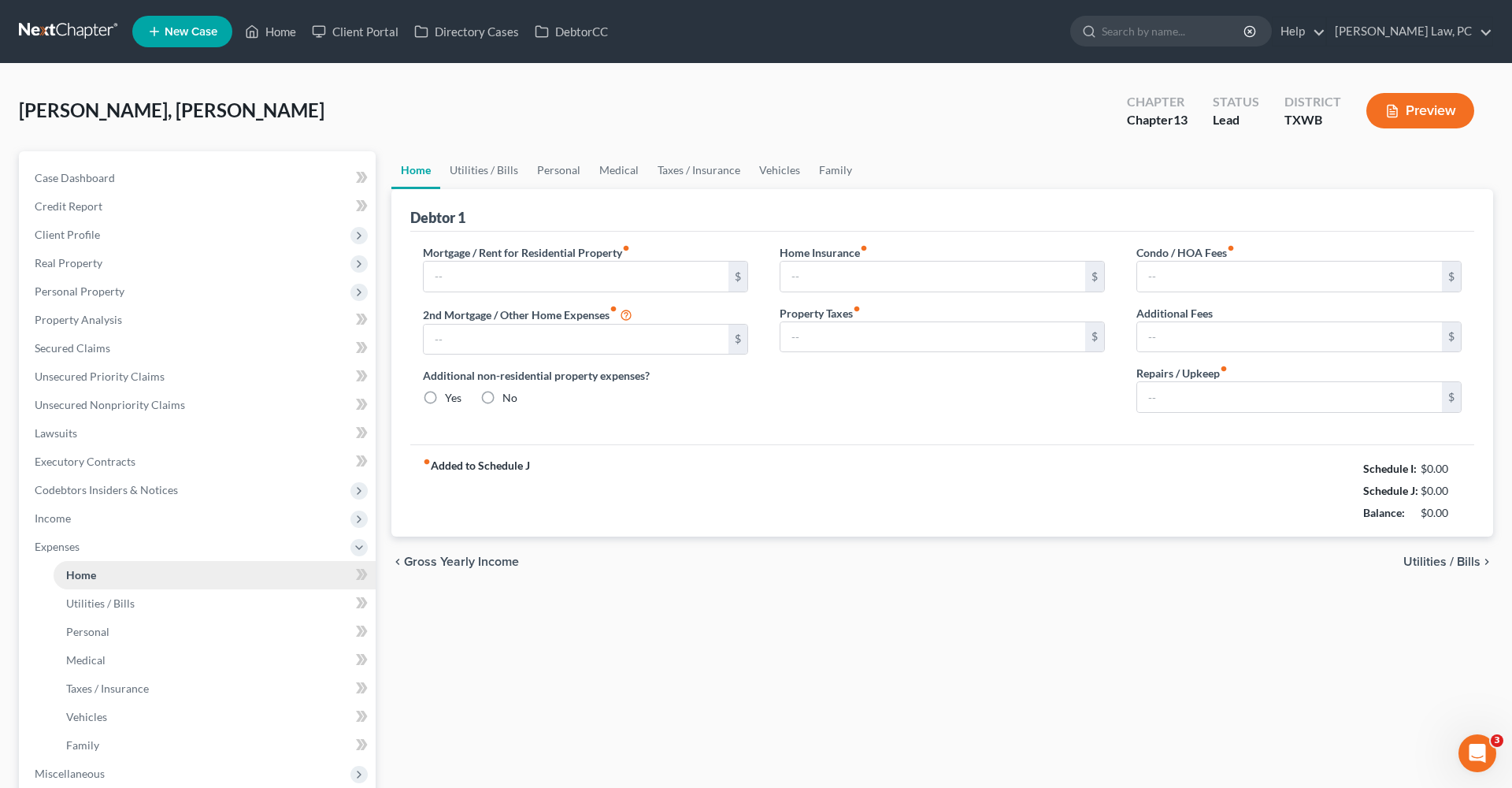
type input "0.00"
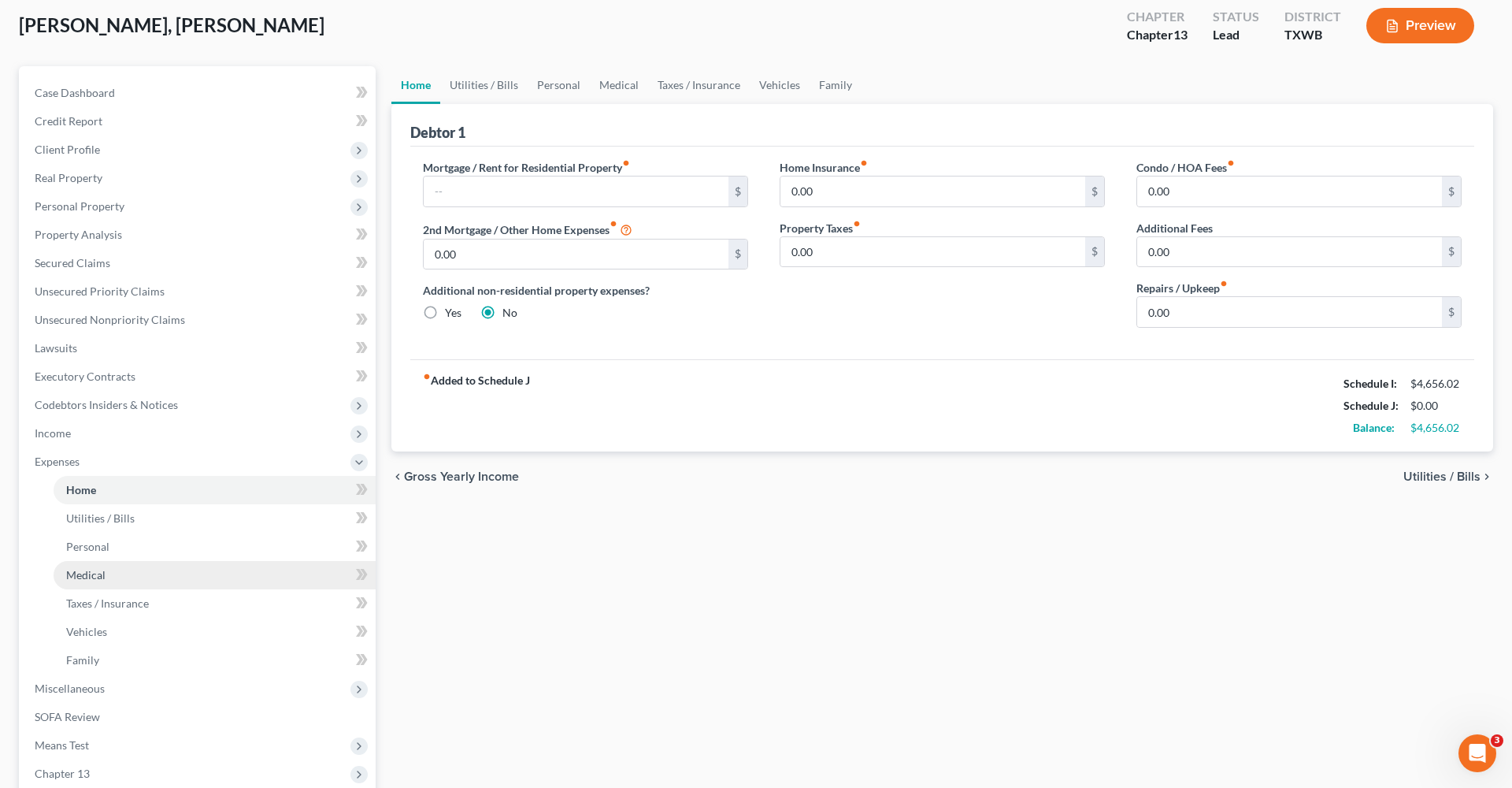
scroll to position [93, 0]
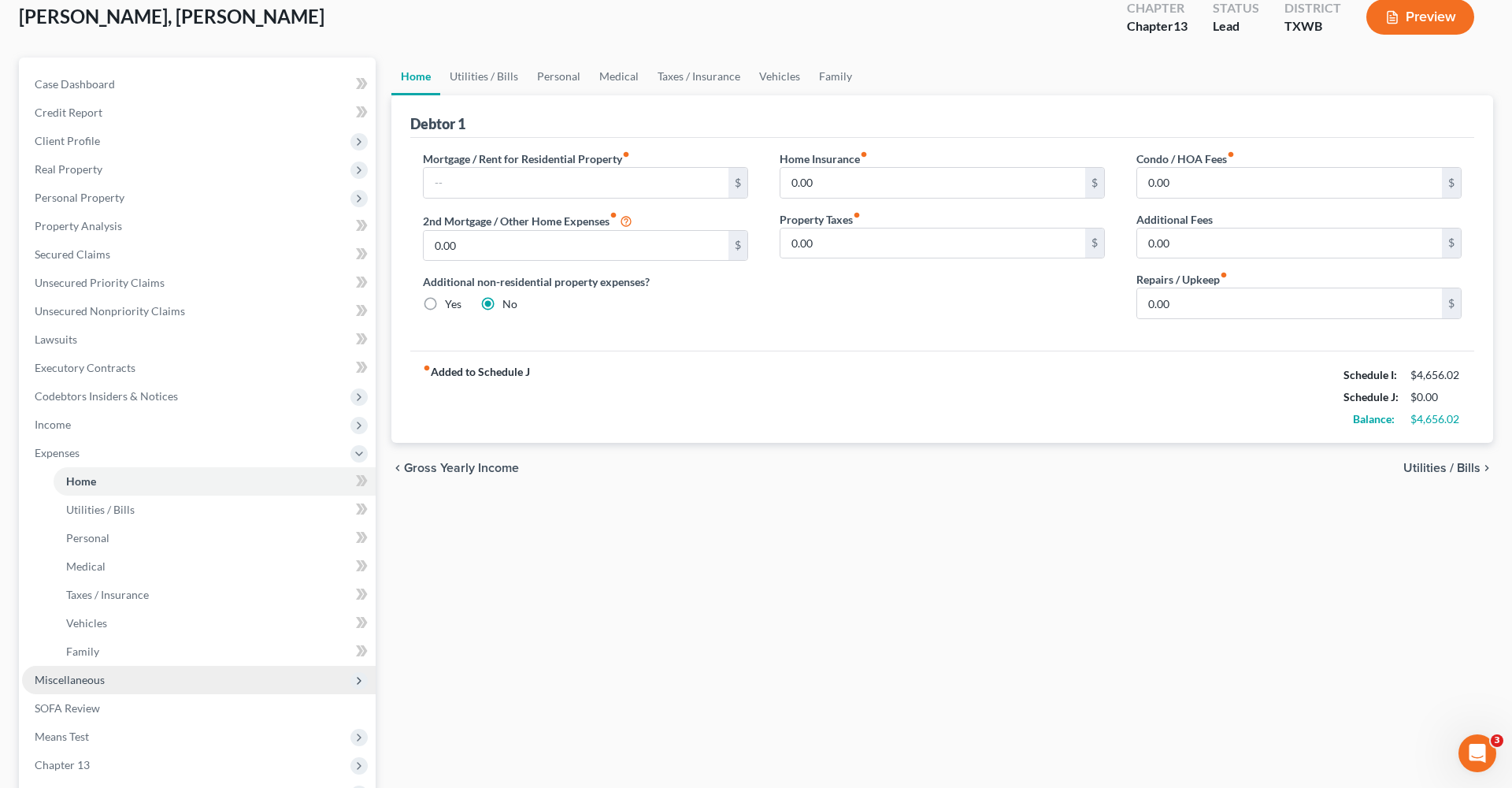
click at [64, 685] on span "Miscellaneous" at bounding box center [70, 679] width 70 height 13
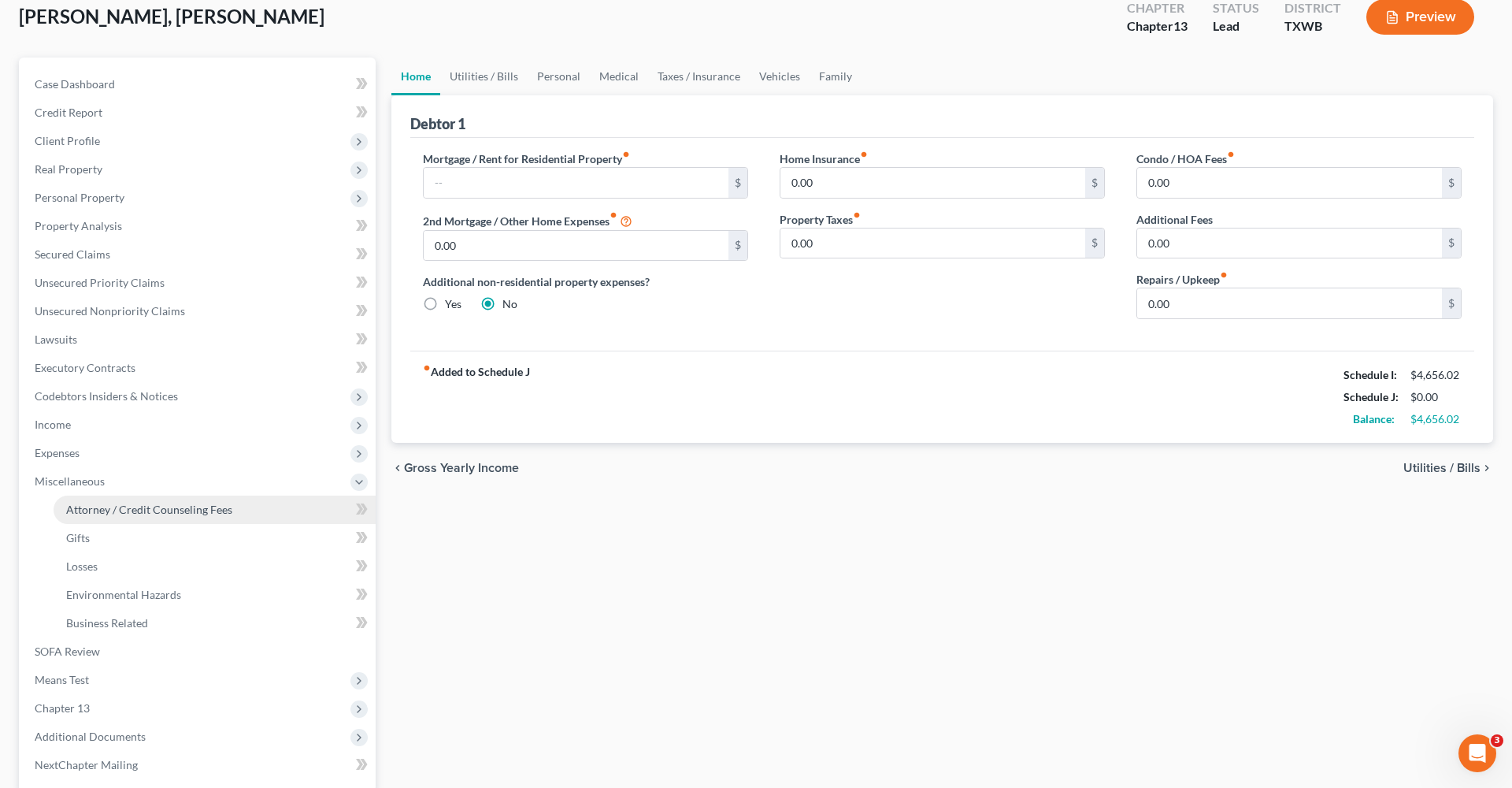
click at [132, 505] on span "Attorney / Credit Counseling Fees" at bounding box center [149, 509] width 166 height 13
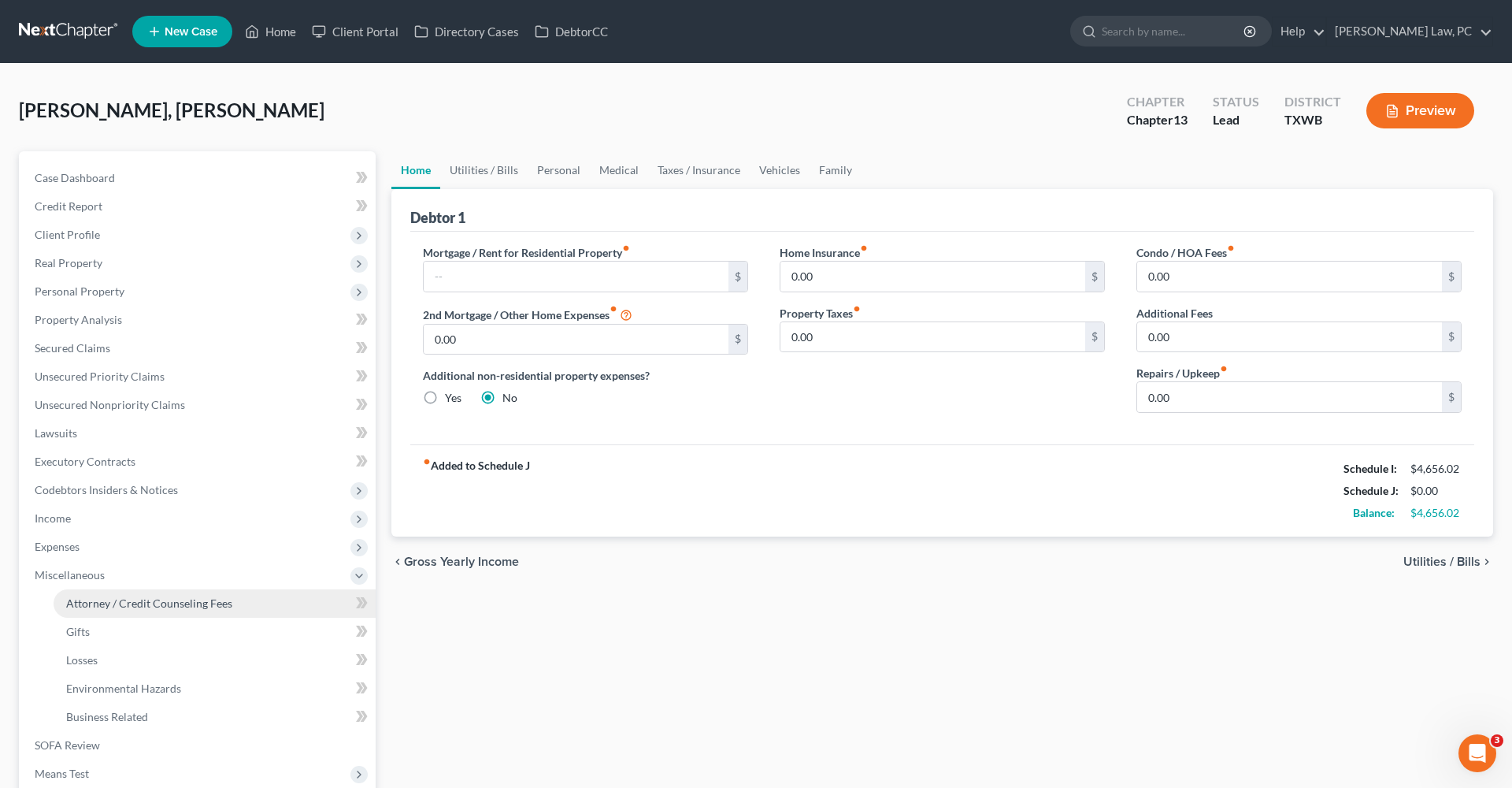
select select "1"
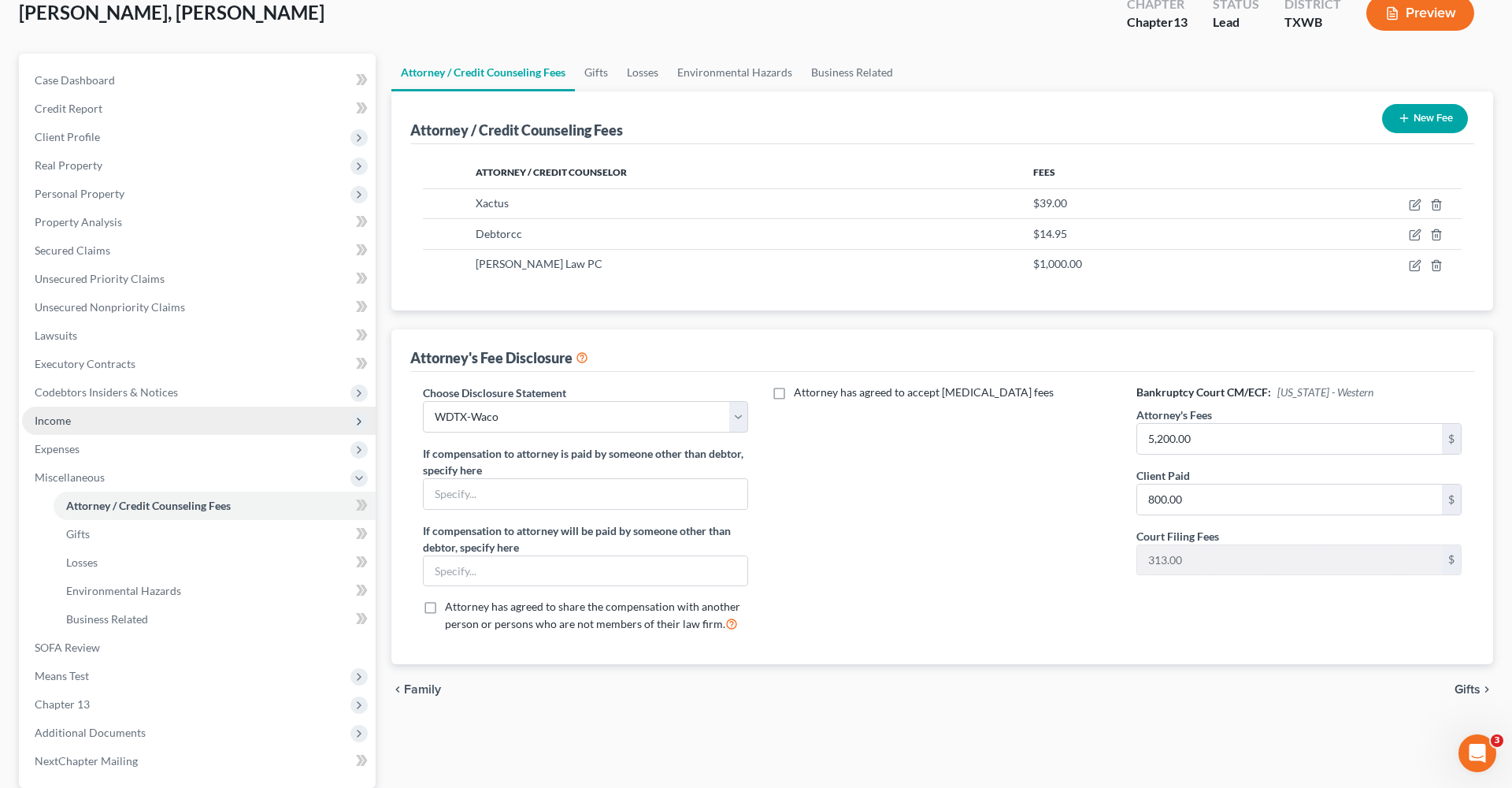
scroll to position [121, 0]
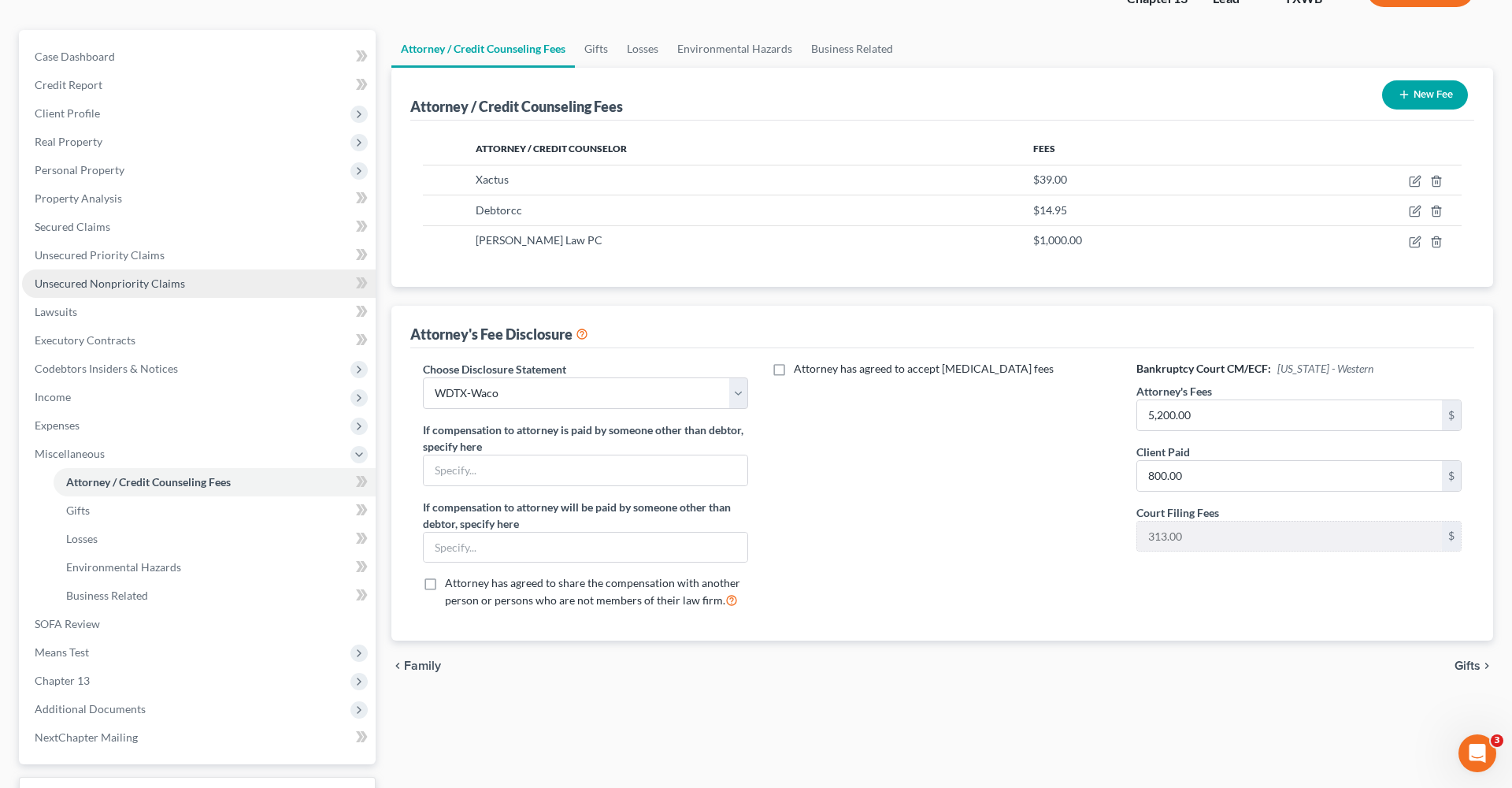
click at [72, 276] on link "Unsecured Nonpriority Claims" at bounding box center [199, 284] width 354 height 29
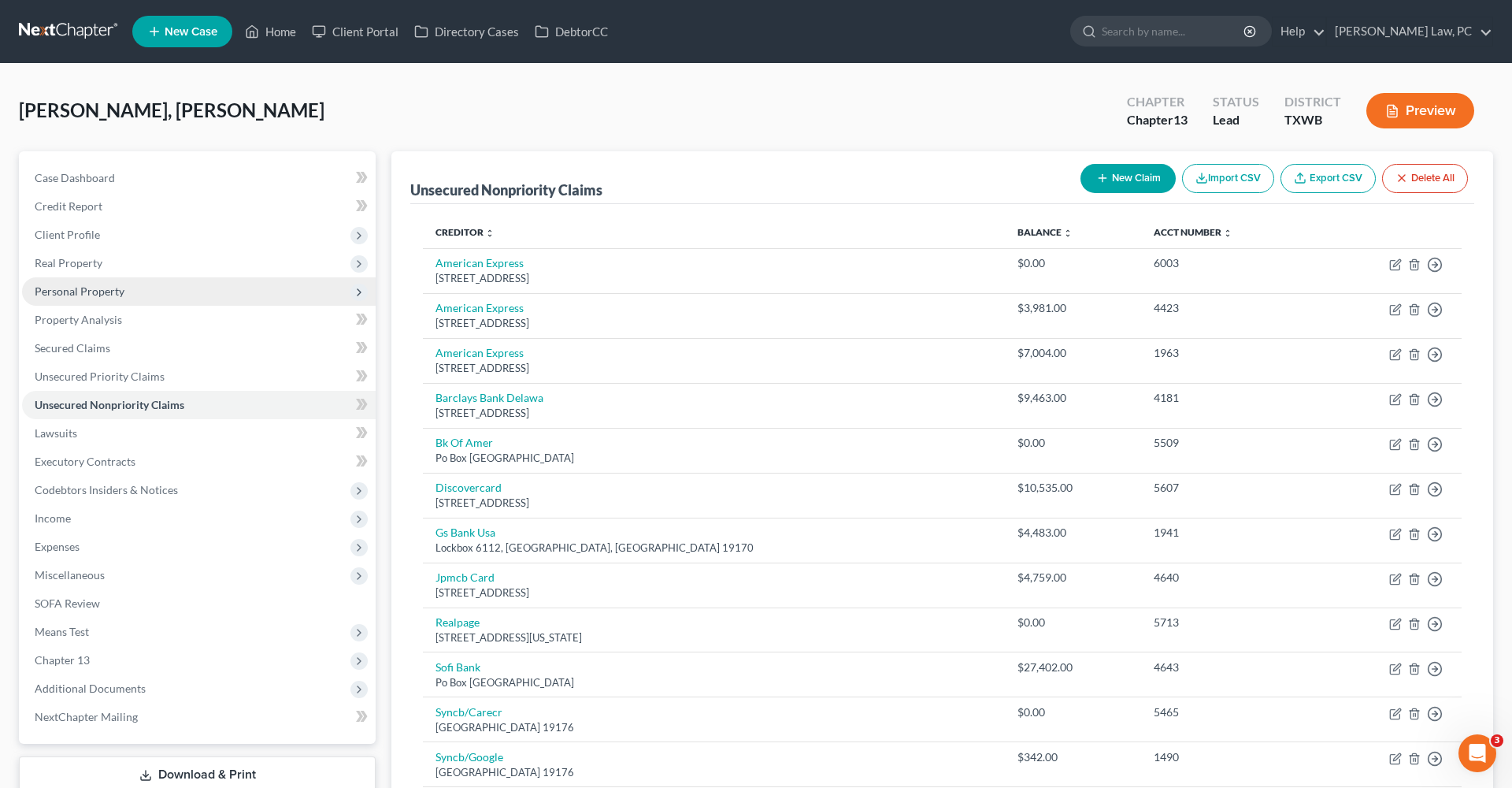
click at [73, 292] on span "Personal Property" at bounding box center [80, 290] width 90 height 13
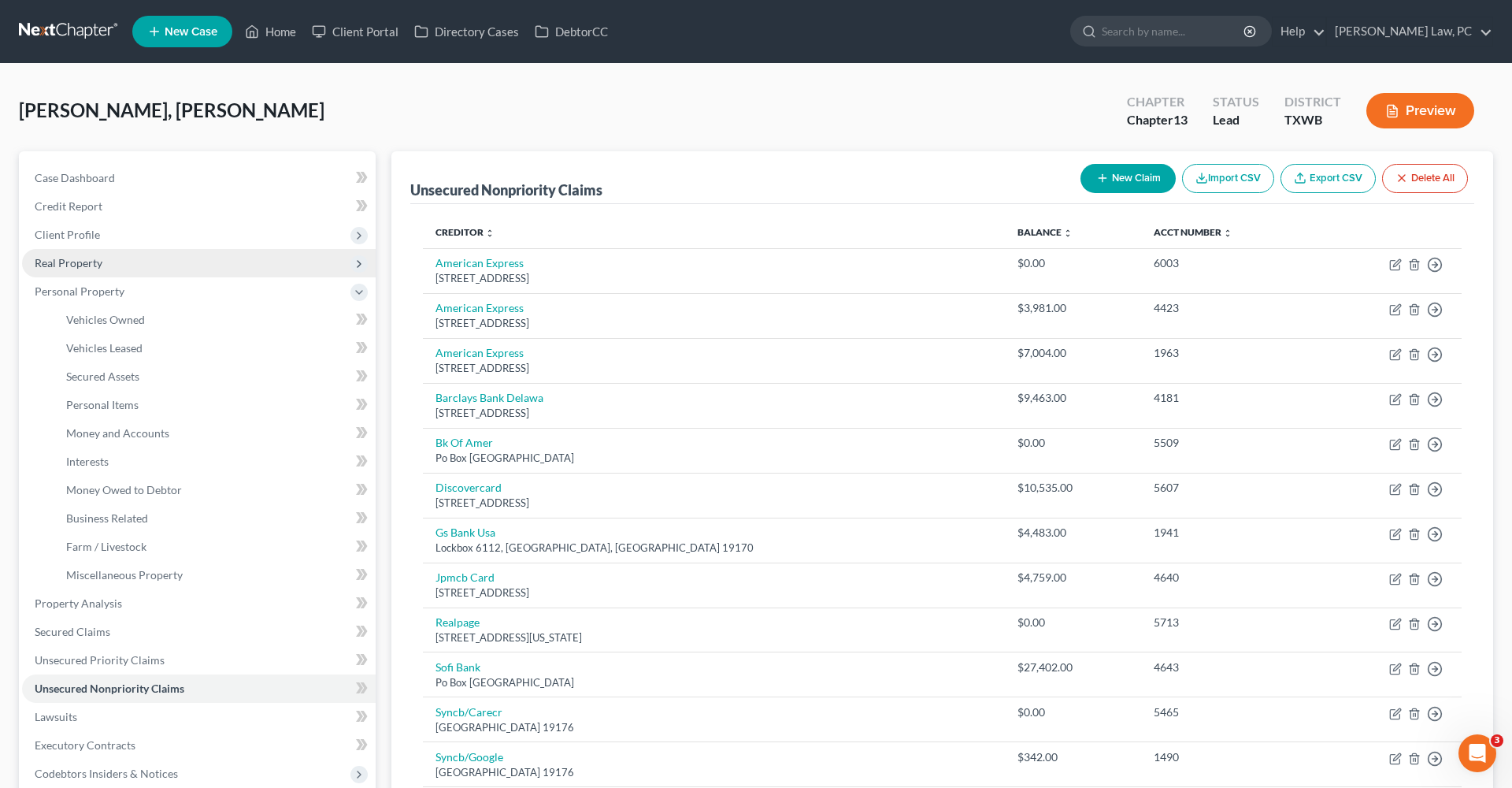
click at [58, 264] on span "Real Property" at bounding box center [68, 262] width 67 height 13
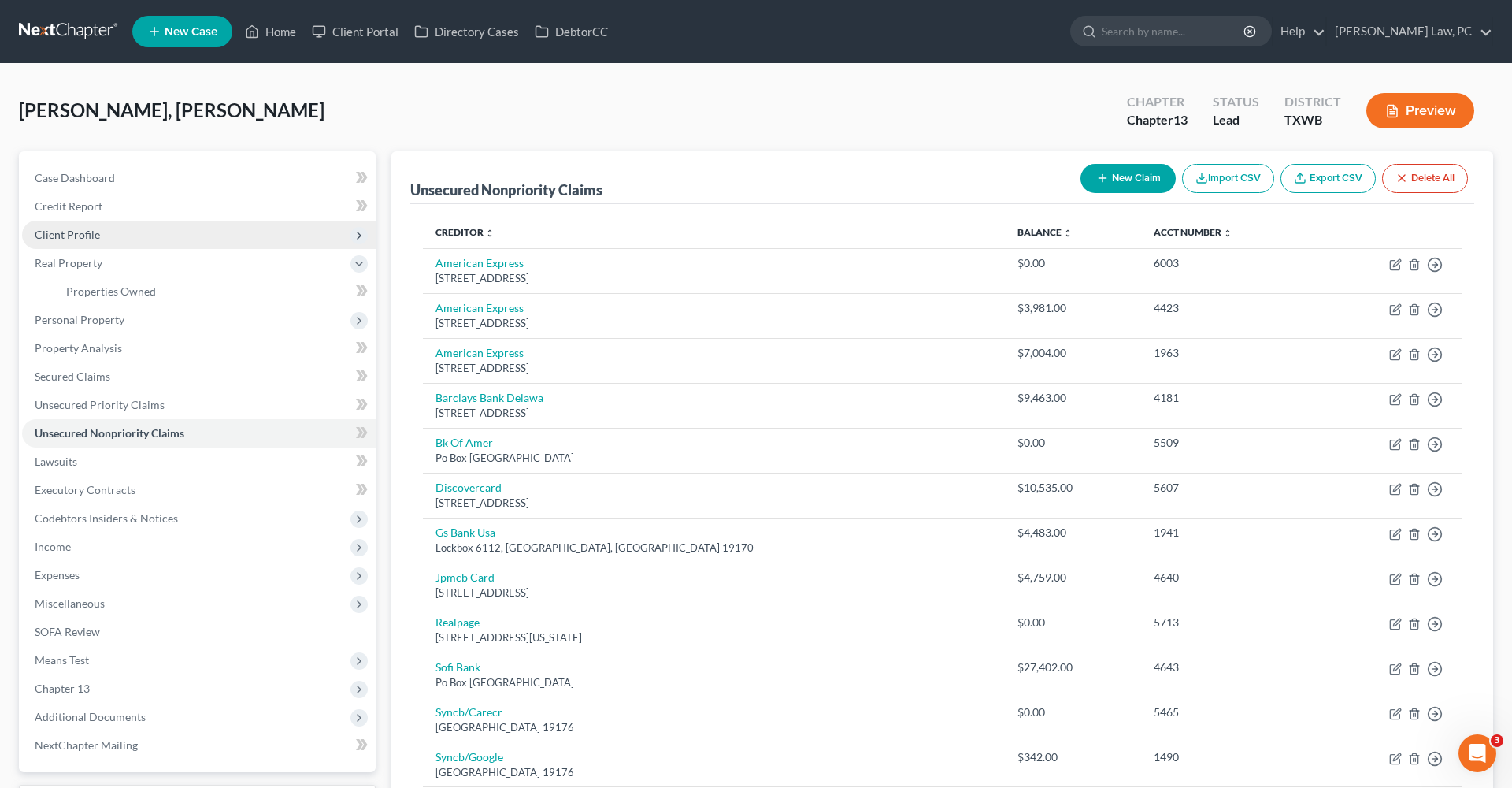
click at [55, 233] on span "Client Profile" at bounding box center [67, 234] width 66 height 13
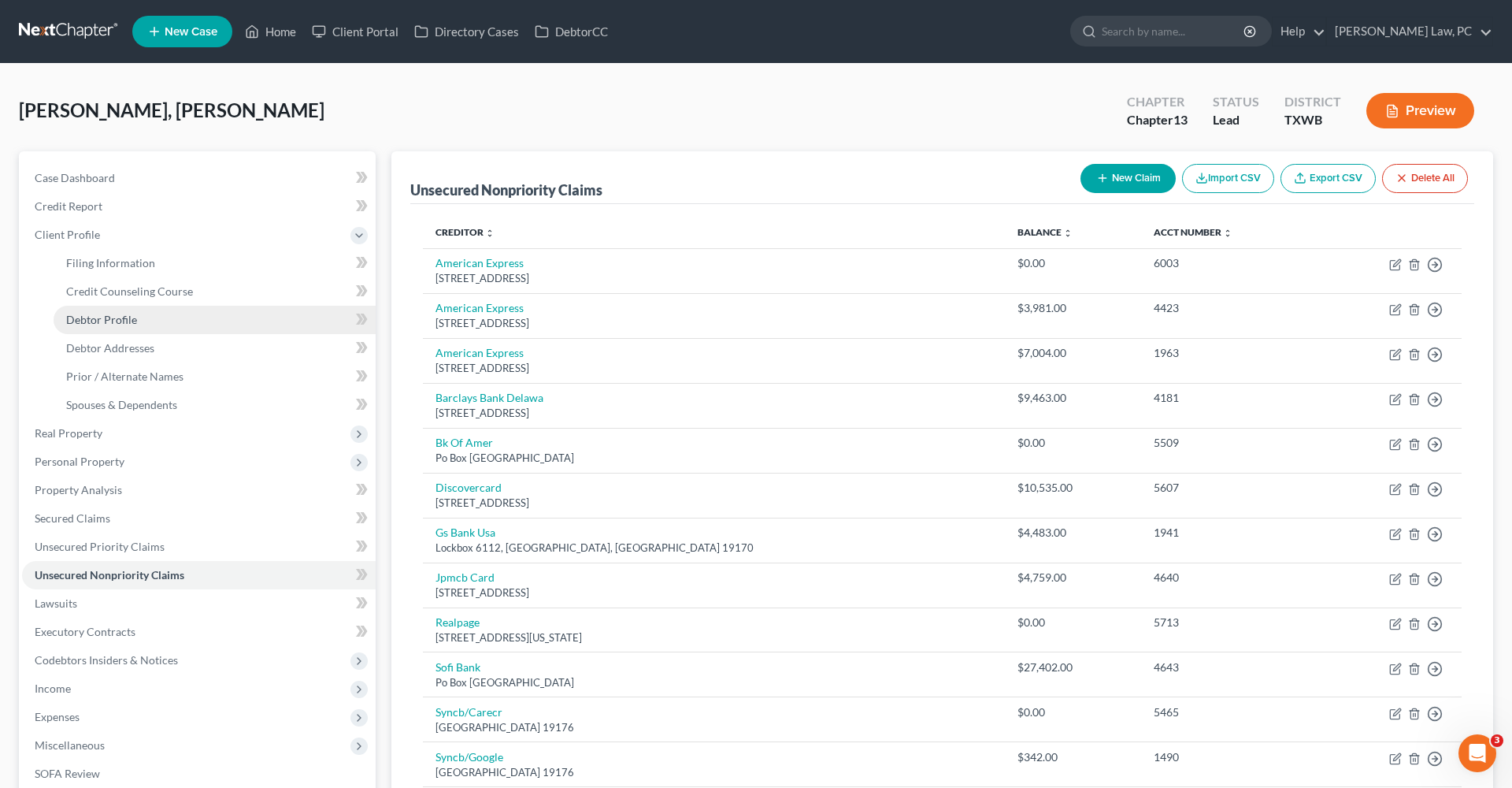
click at [104, 323] on span "Debtor Profile" at bounding box center [102, 319] width 71 height 13
select select "0"
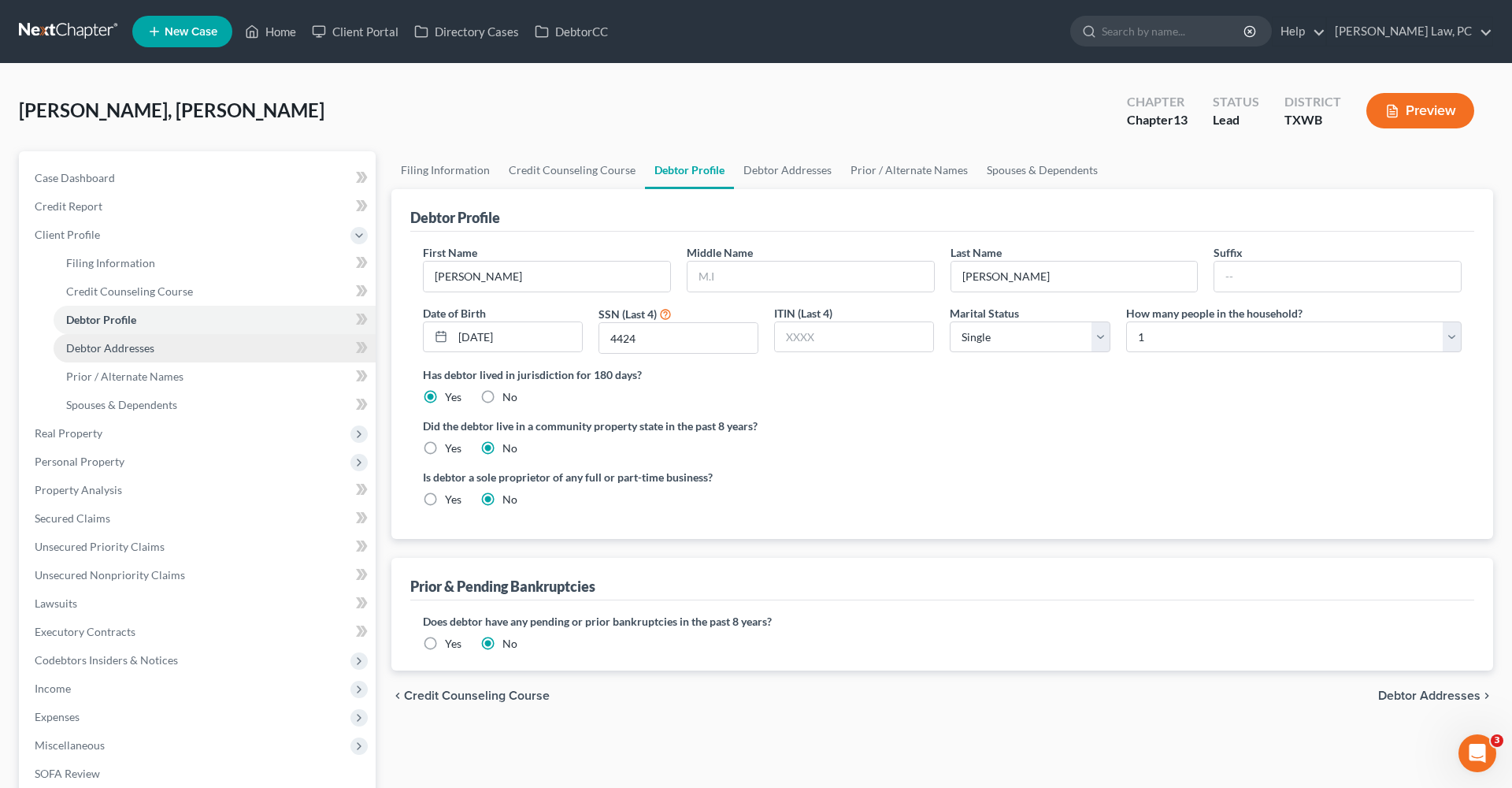
click at [132, 353] on span "Debtor Addresses" at bounding box center [111, 348] width 88 height 13
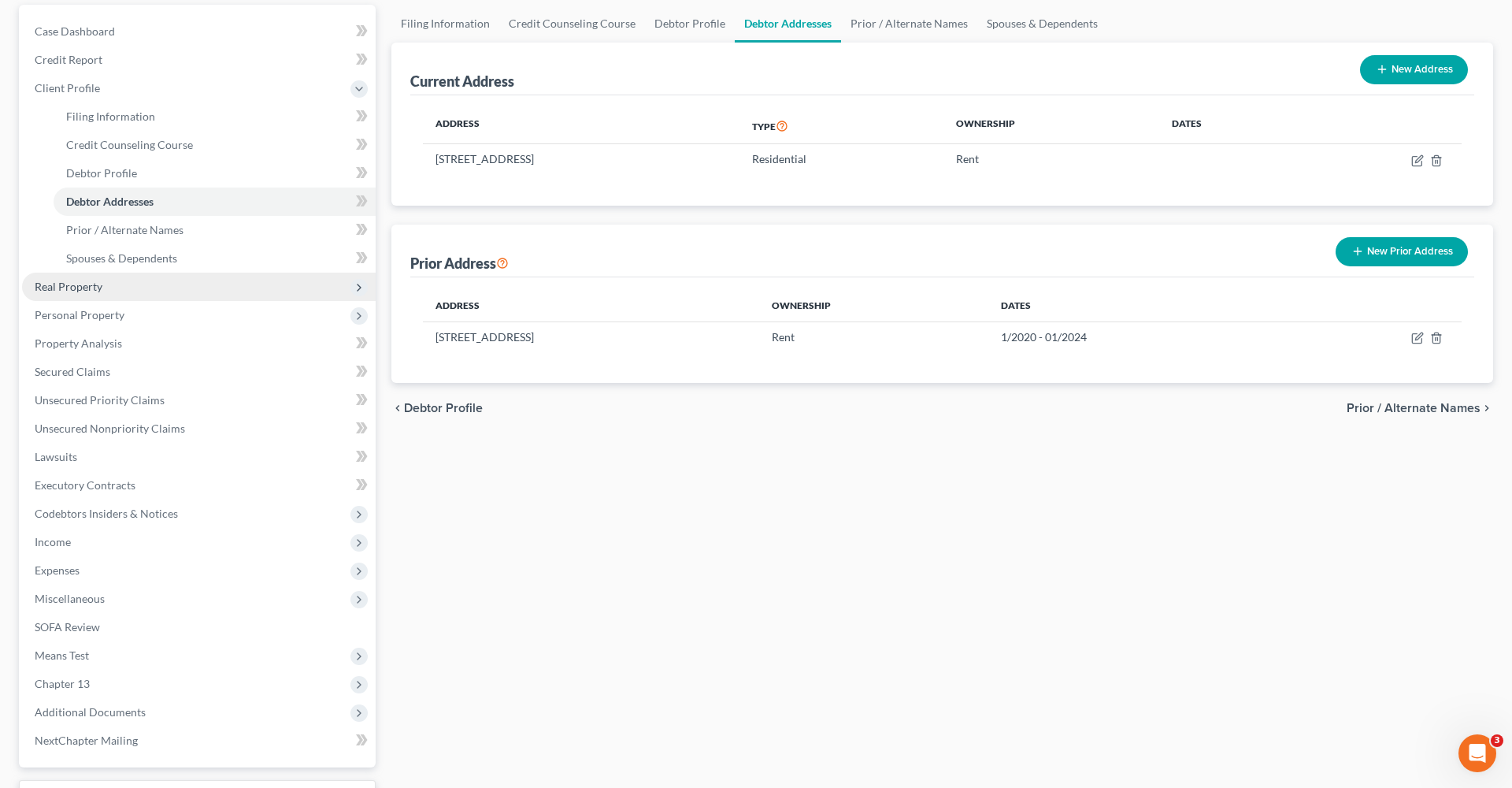
scroll to position [149, 0]
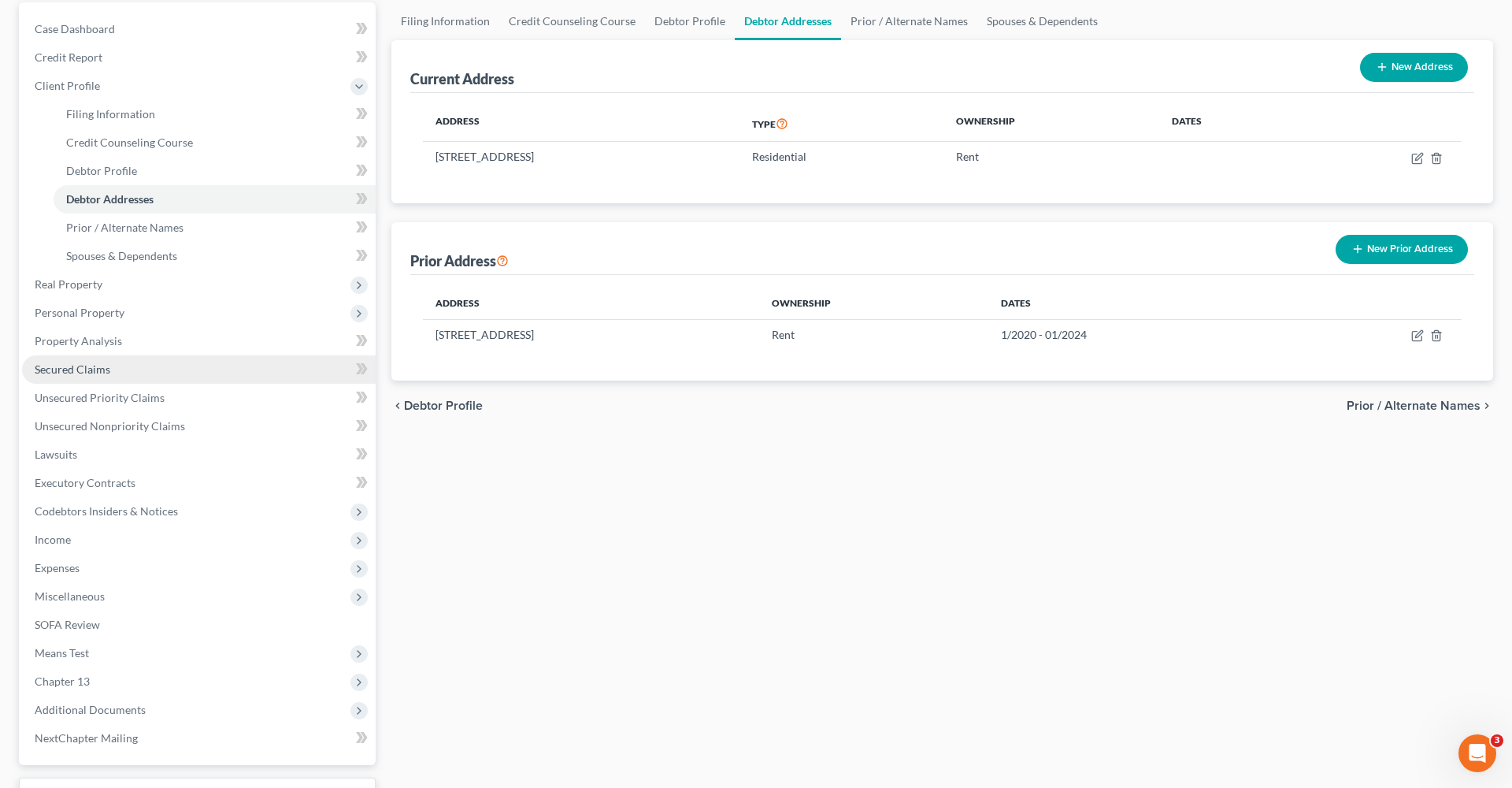
click at [48, 376] on link "Secured Claims" at bounding box center [199, 369] width 354 height 29
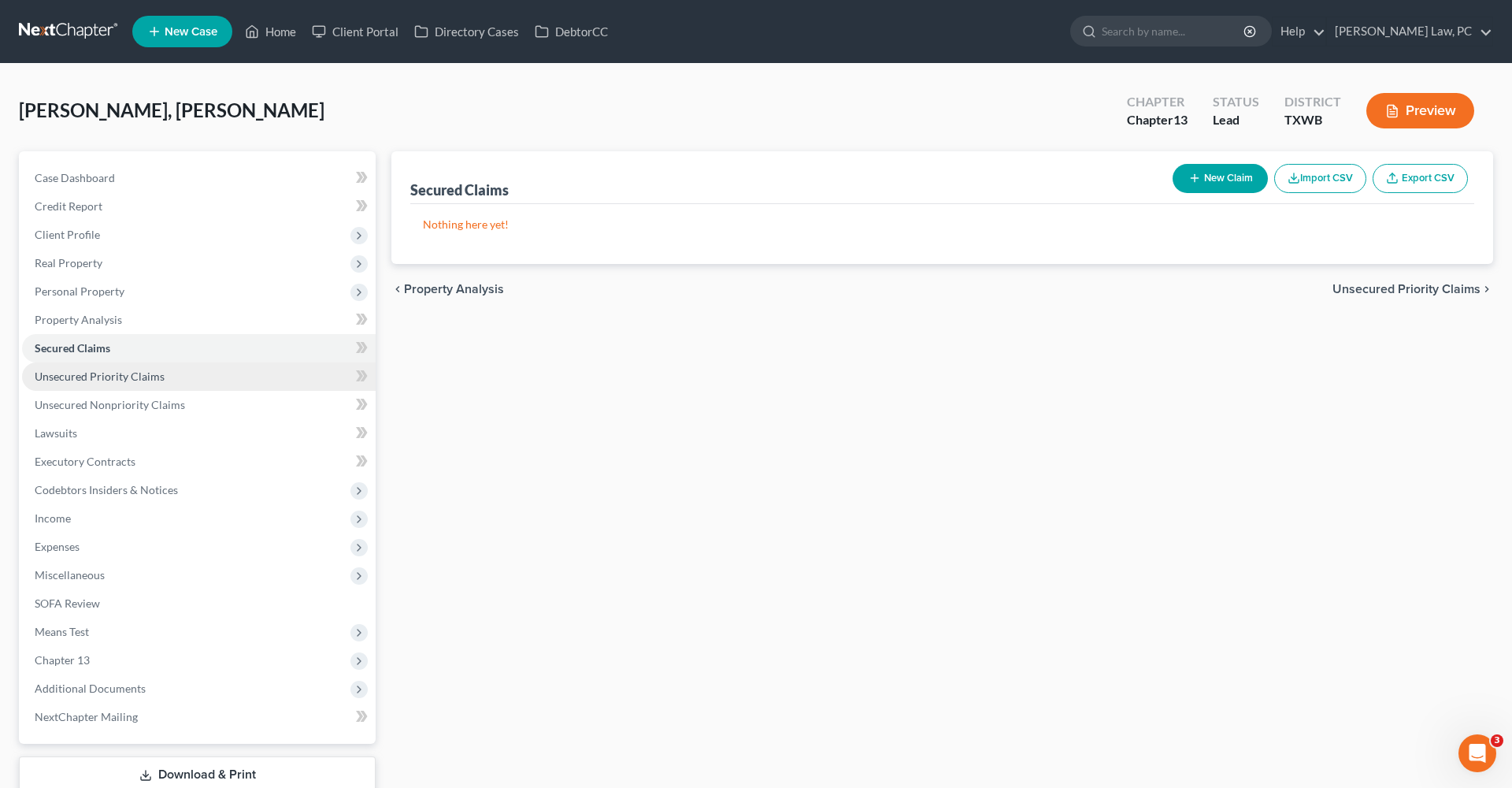
click at [70, 381] on span "Unsecured Priority Claims" at bounding box center [100, 376] width 130 height 13
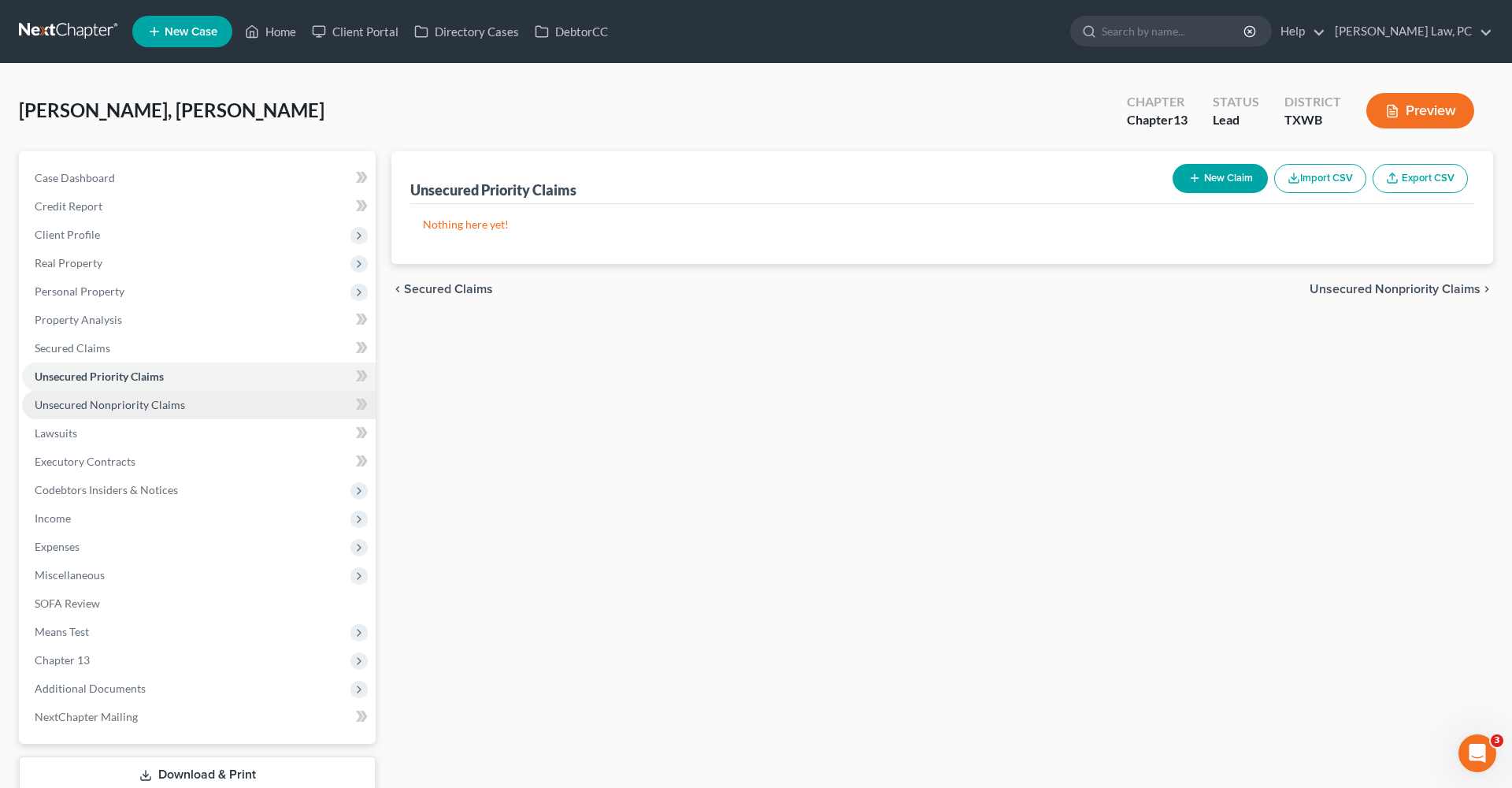
click at [92, 397] on link "Unsecured Nonpriority Claims" at bounding box center [199, 405] width 354 height 29
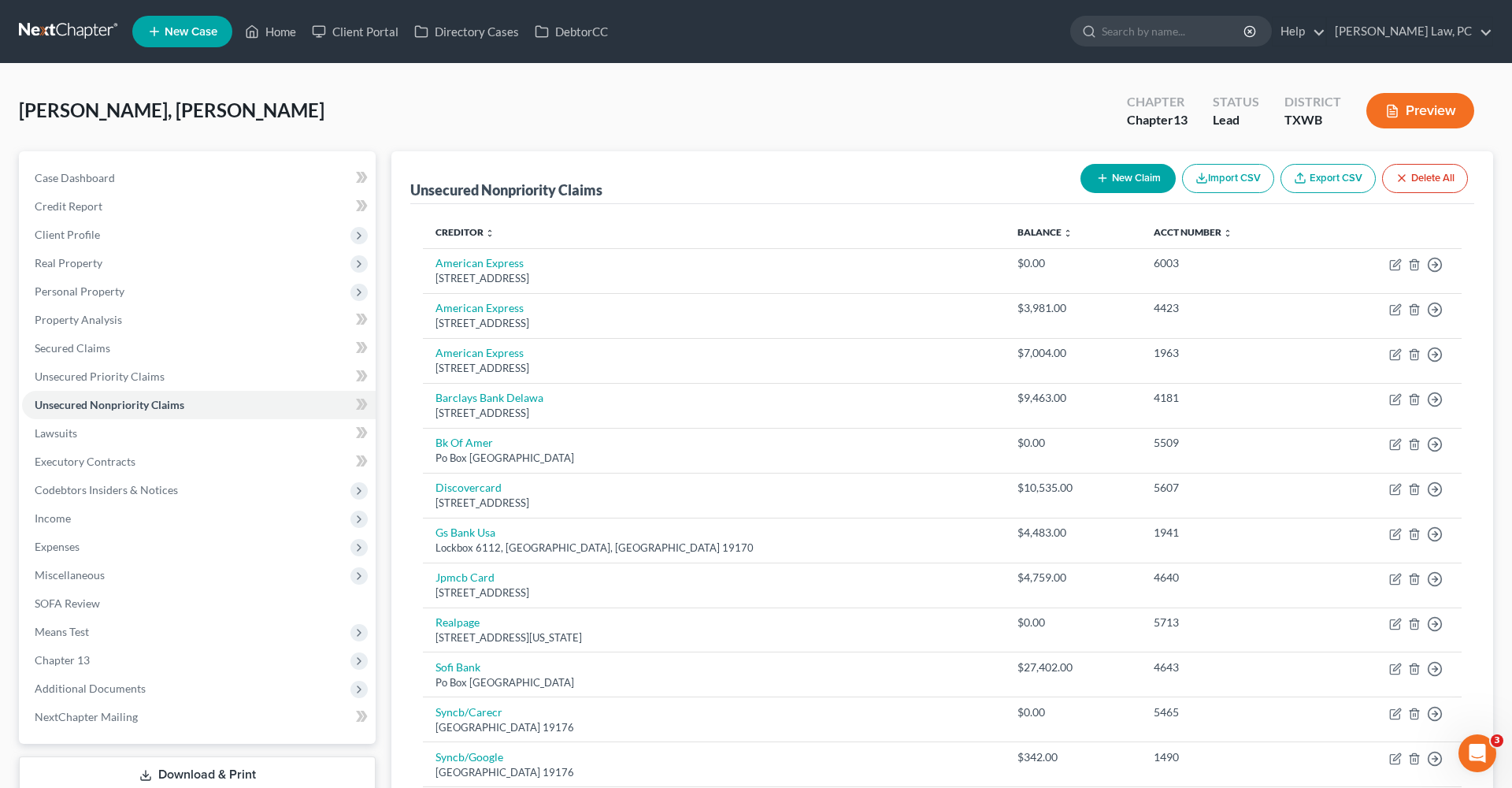
click at [47, 30] on link at bounding box center [69, 31] width 101 height 29
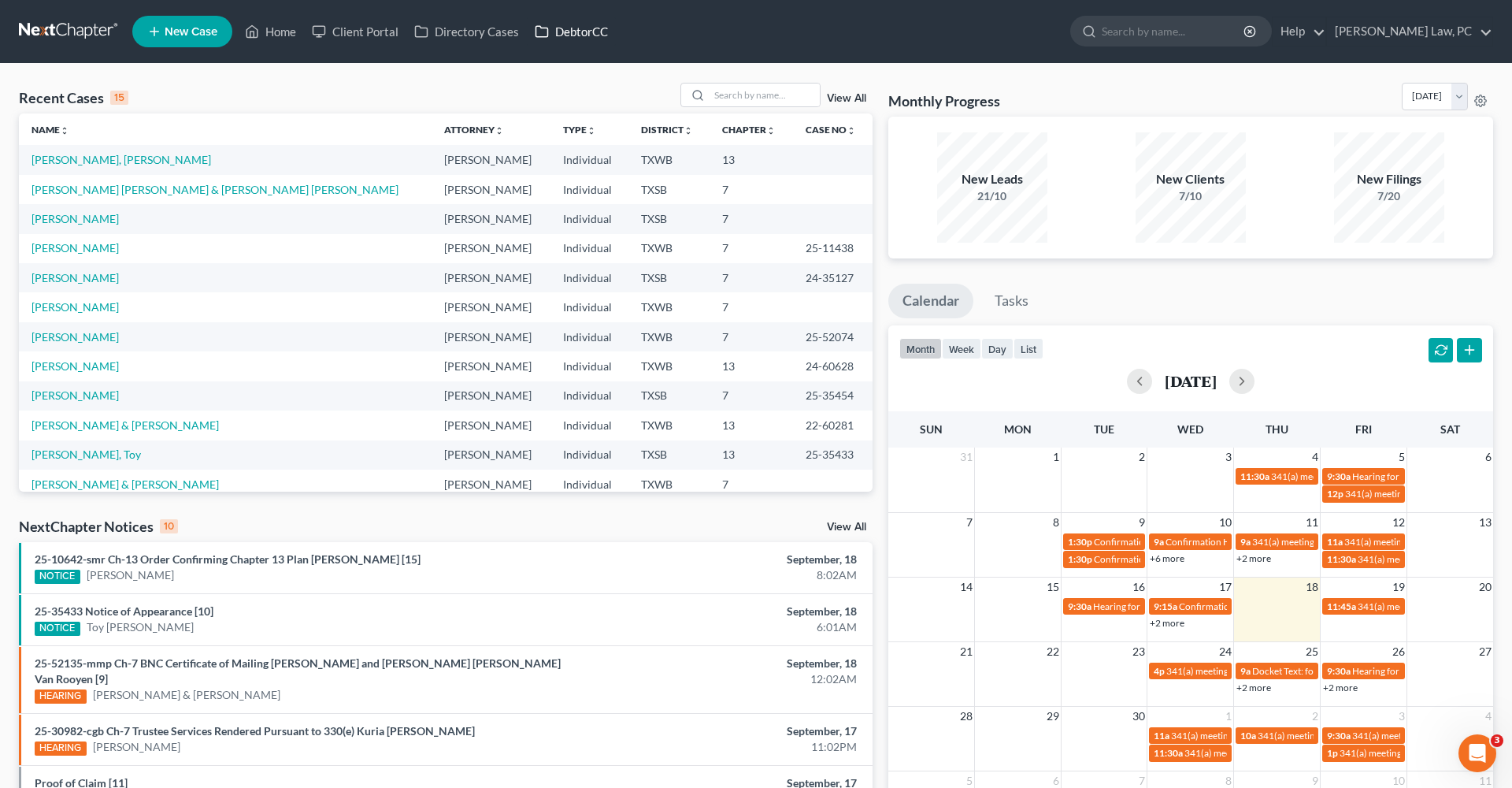
click at [572, 35] on link "DebtorCC" at bounding box center [570, 31] width 89 height 29
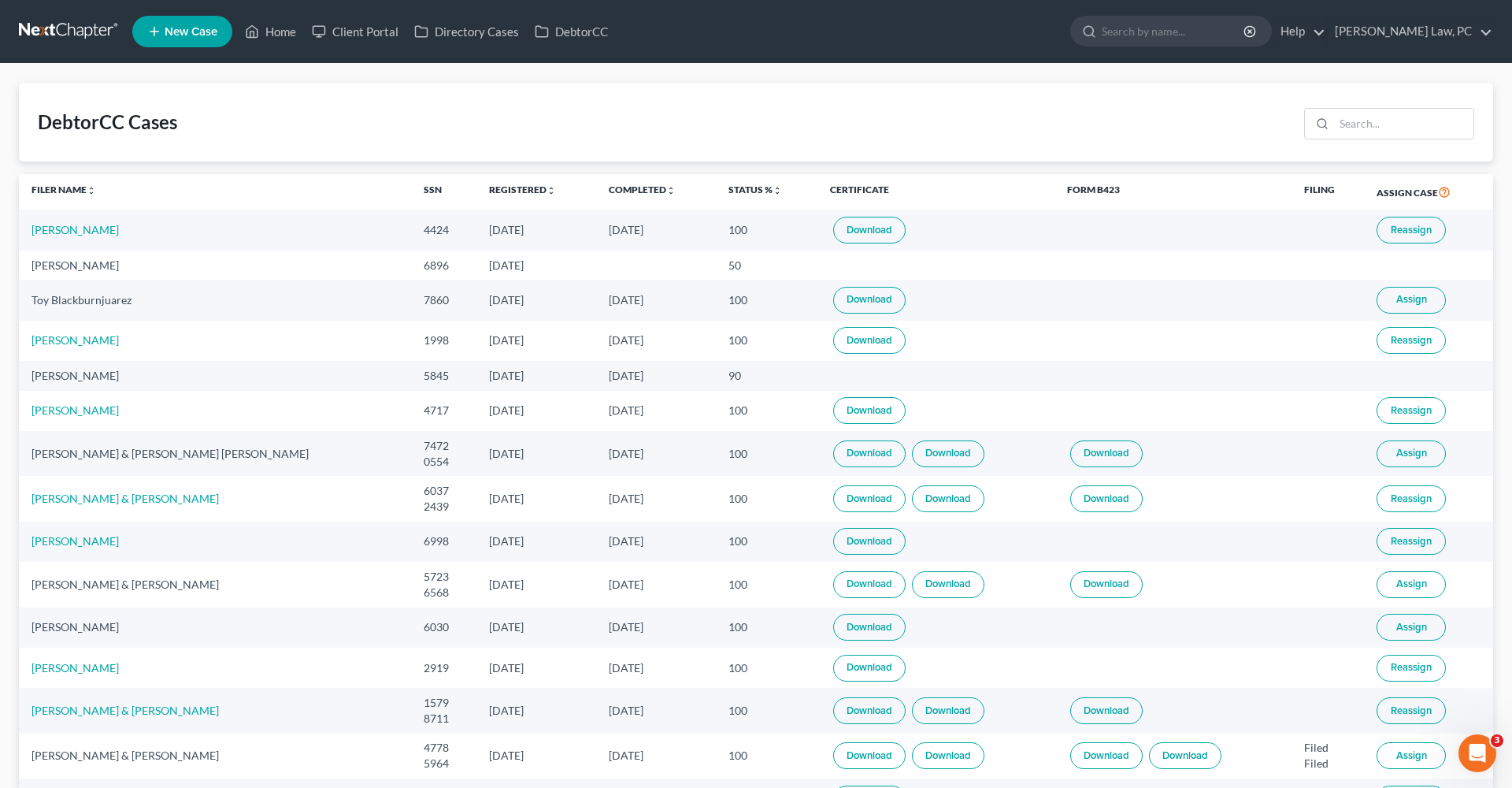
click at [833, 228] on link "Download" at bounding box center [869, 230] width 73 height 27
click at [59, 22] on link at bounding box center [69, 31] width 101 height 29
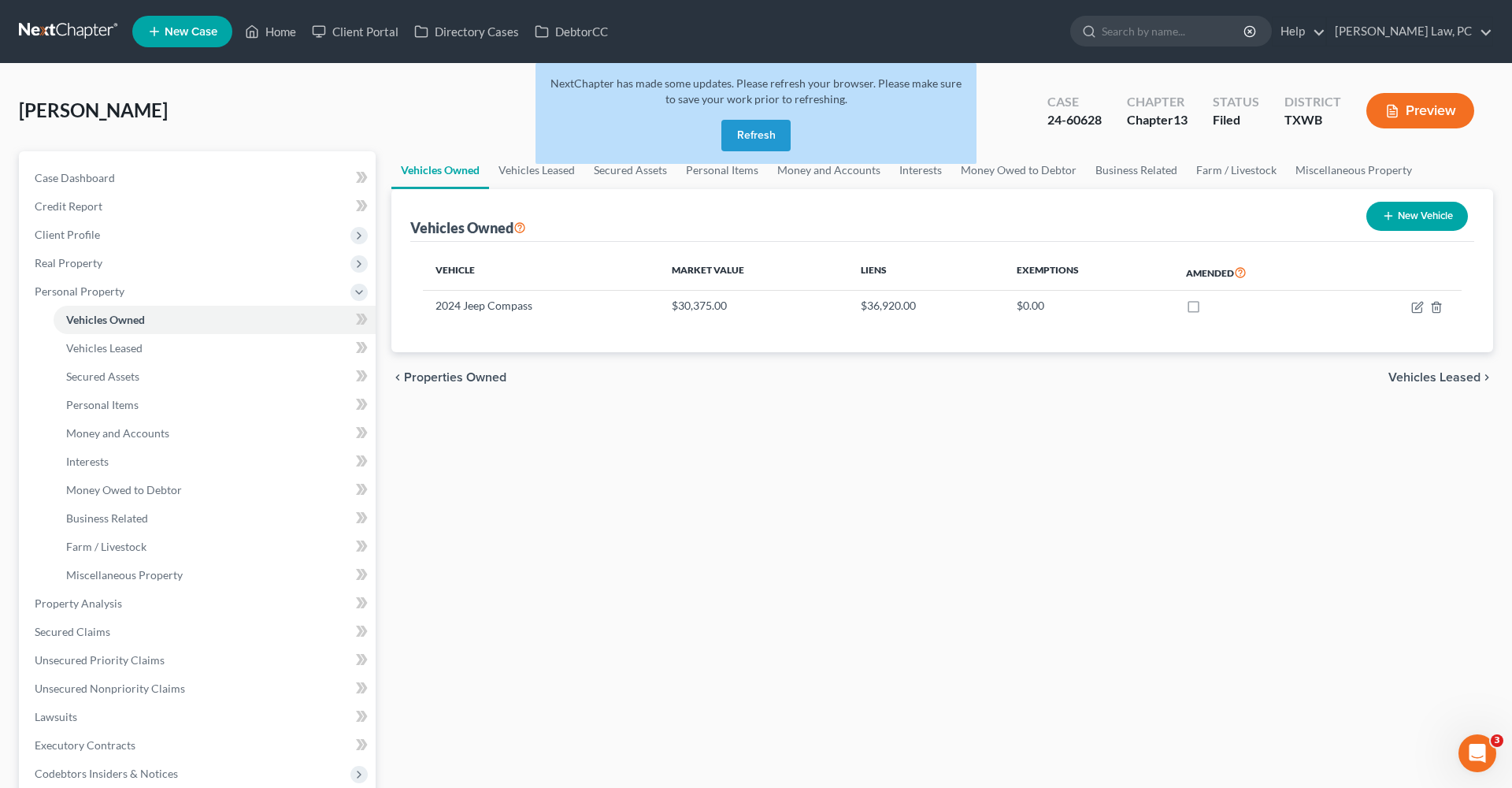
click at [764, 137] on button "Refresh" at bounding box center [756, 135] width 69 height 31
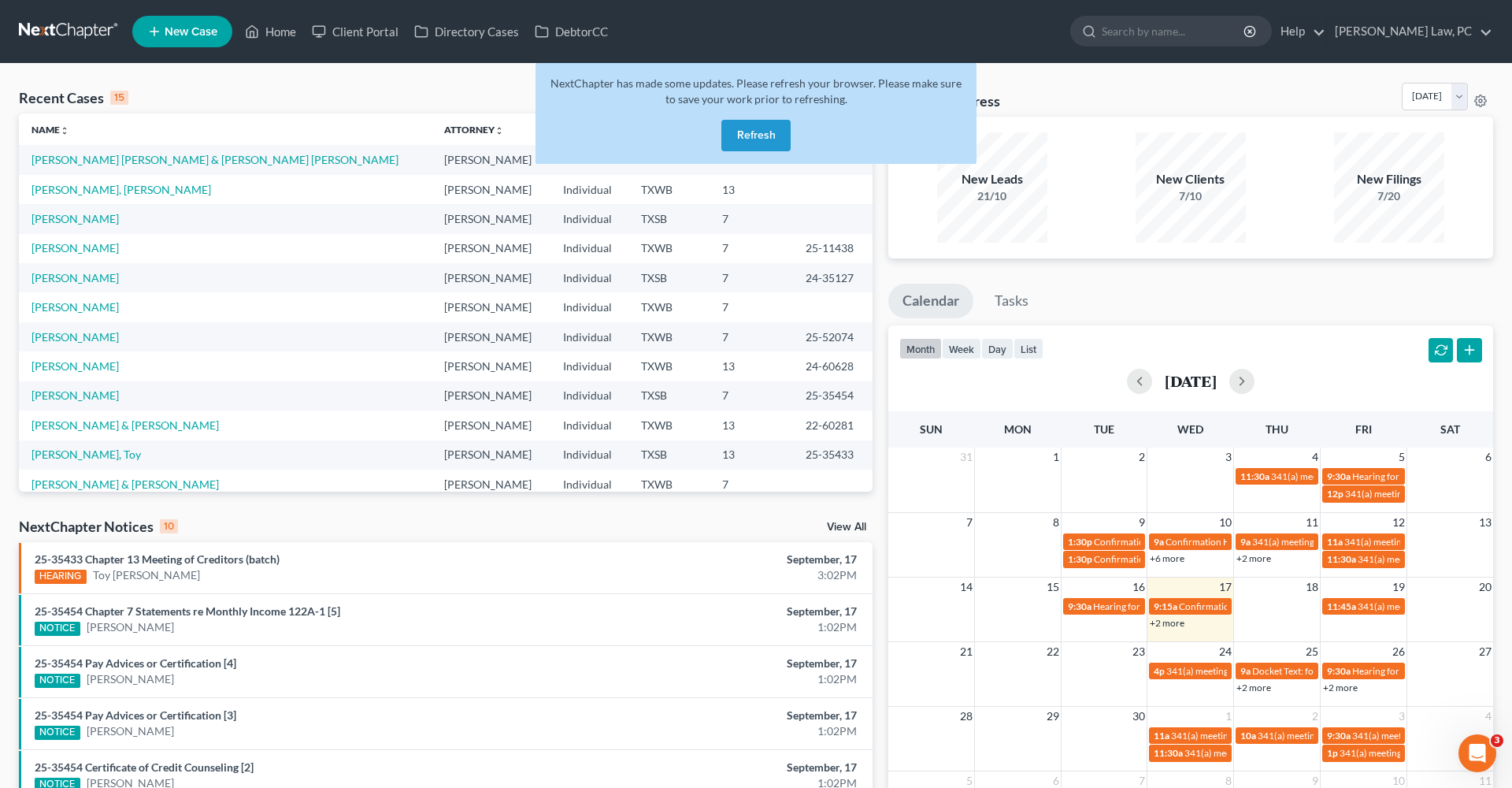
click at [757, 137] on button "Refresh" at bounding box center [756, 135] width 69 height 31
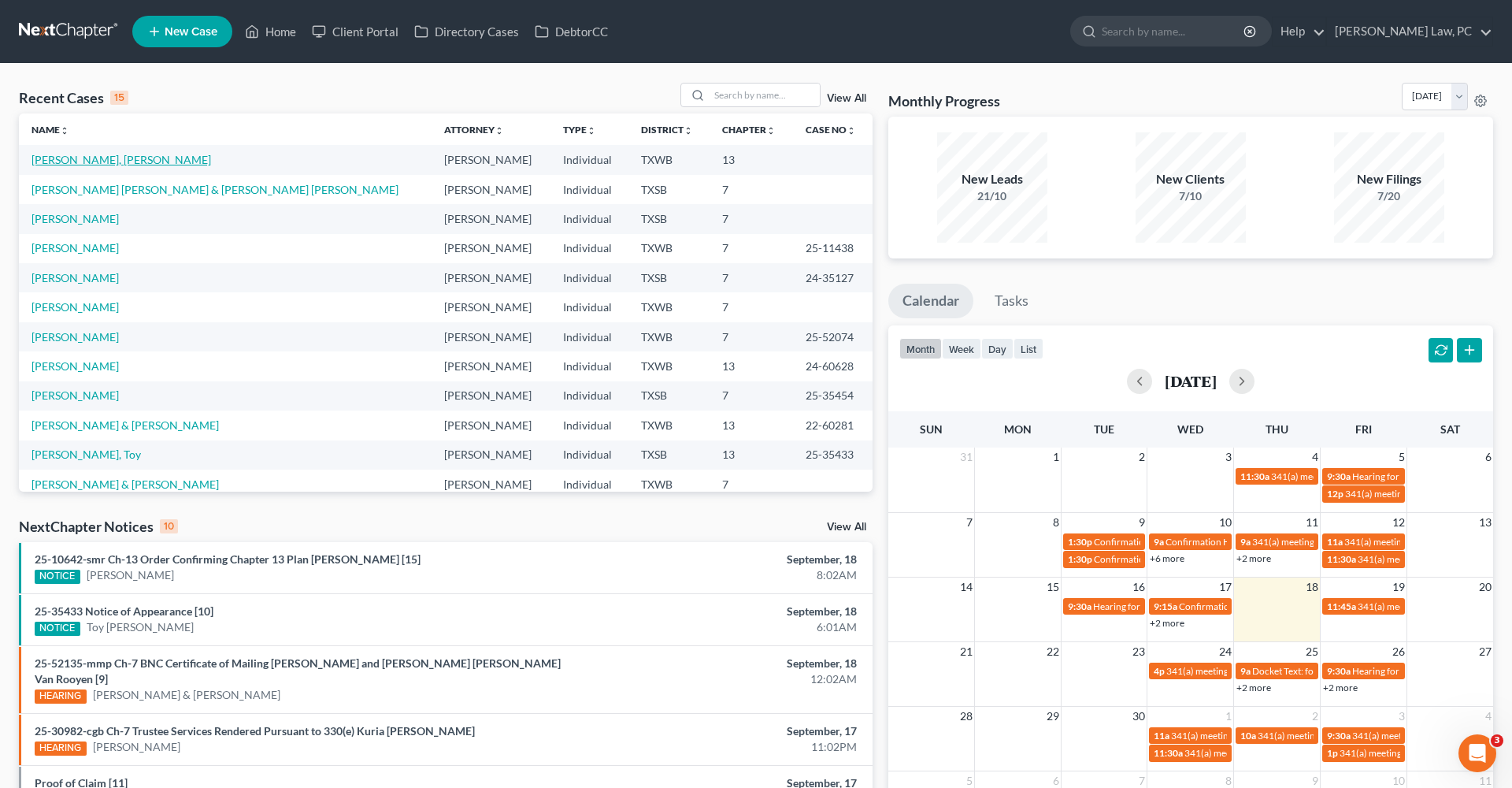
click at [89, 163] on link "[PERSON_NAME], [PERSON_NAME]" at bounding box center [121, 159] width 180 height 13
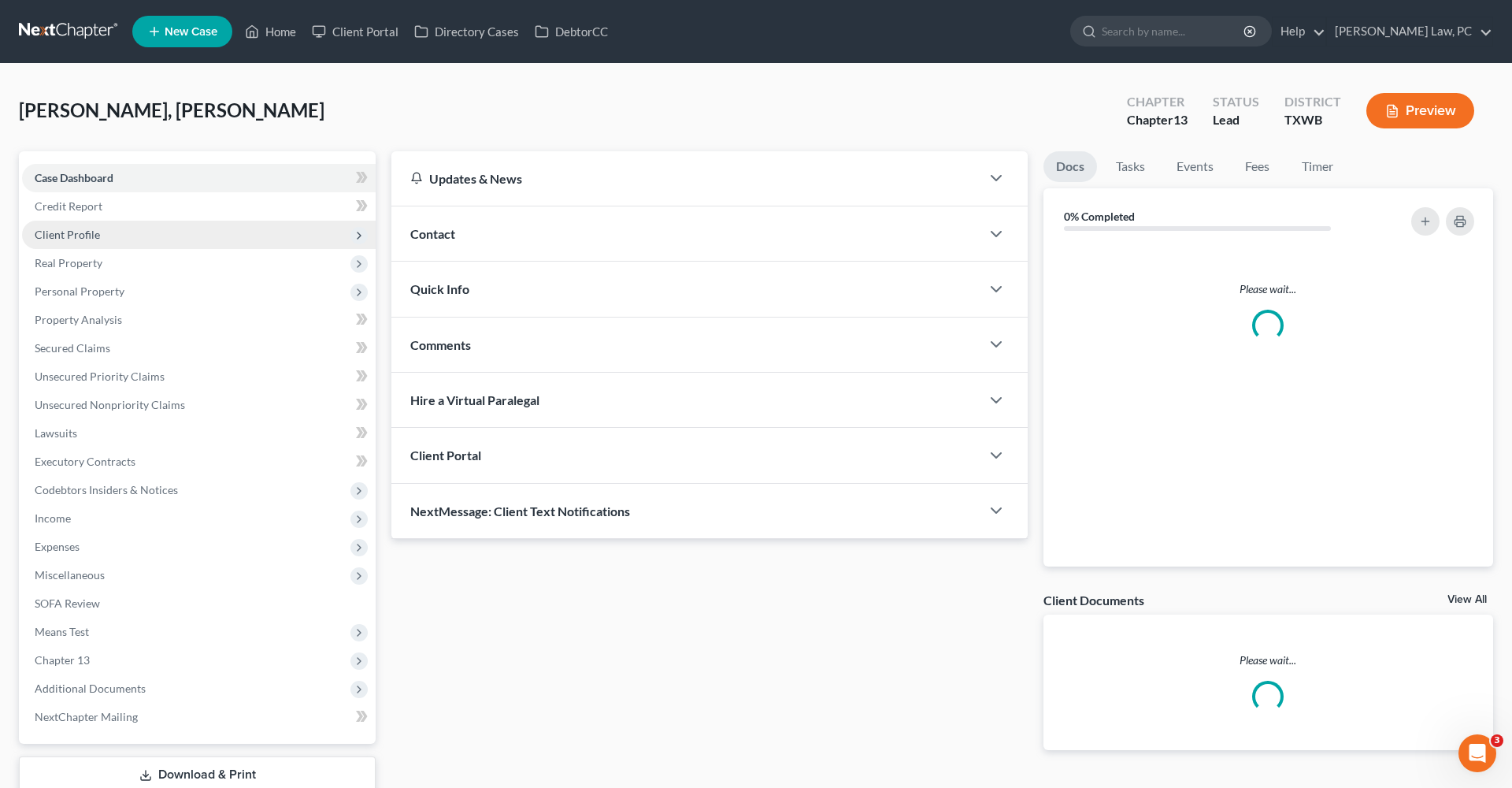
click at [67, 231] on span "Client Profile" at bounding box center [67, 234] width 66 height 13
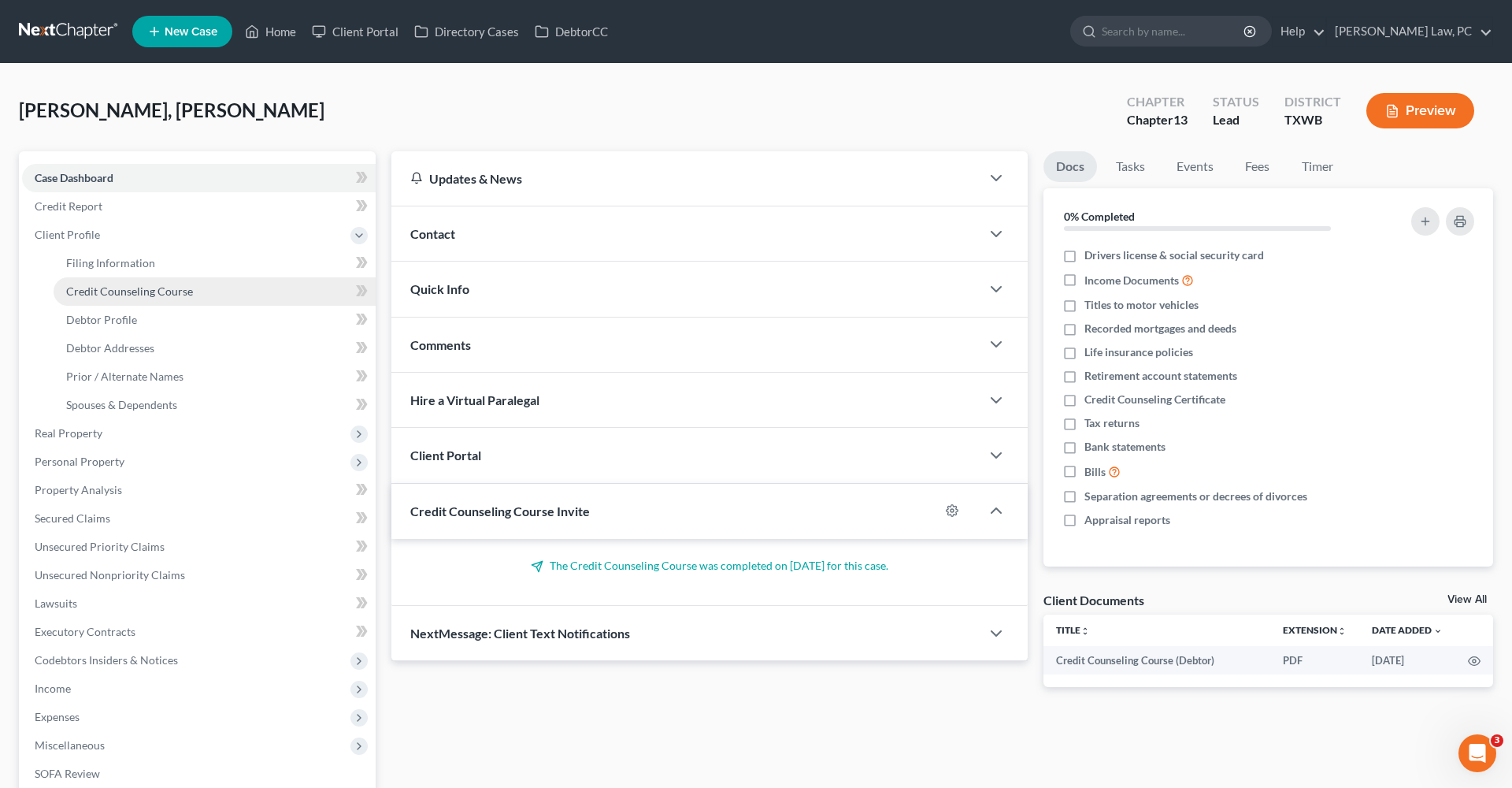
click at [122, 289] on span "Credit Counseling Course" at bounding box center [129, 290] width 127 height 13
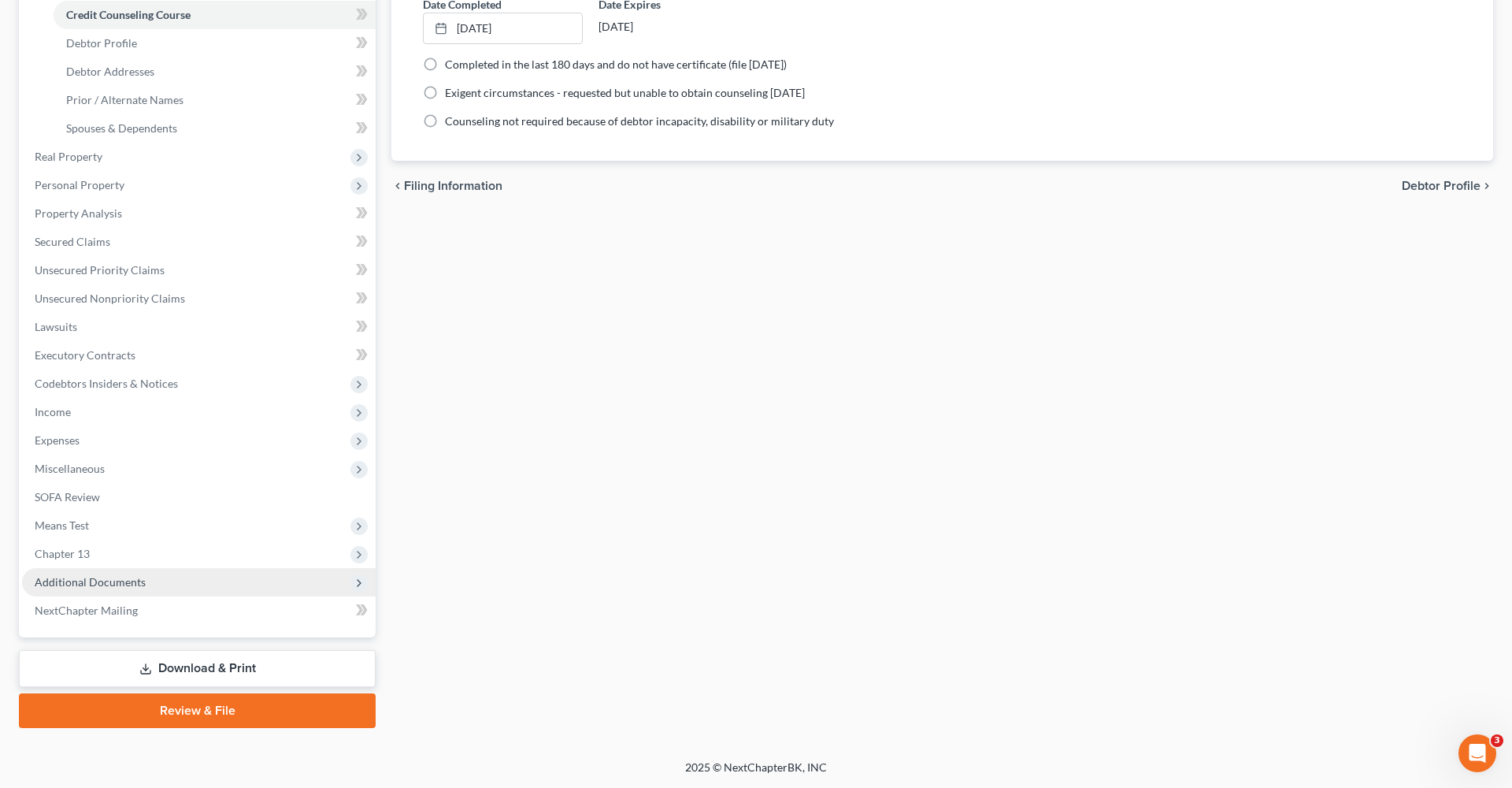
click at [99, 580] on span "Additional Documents" at bounding box center [91, 581] width 111 height 13
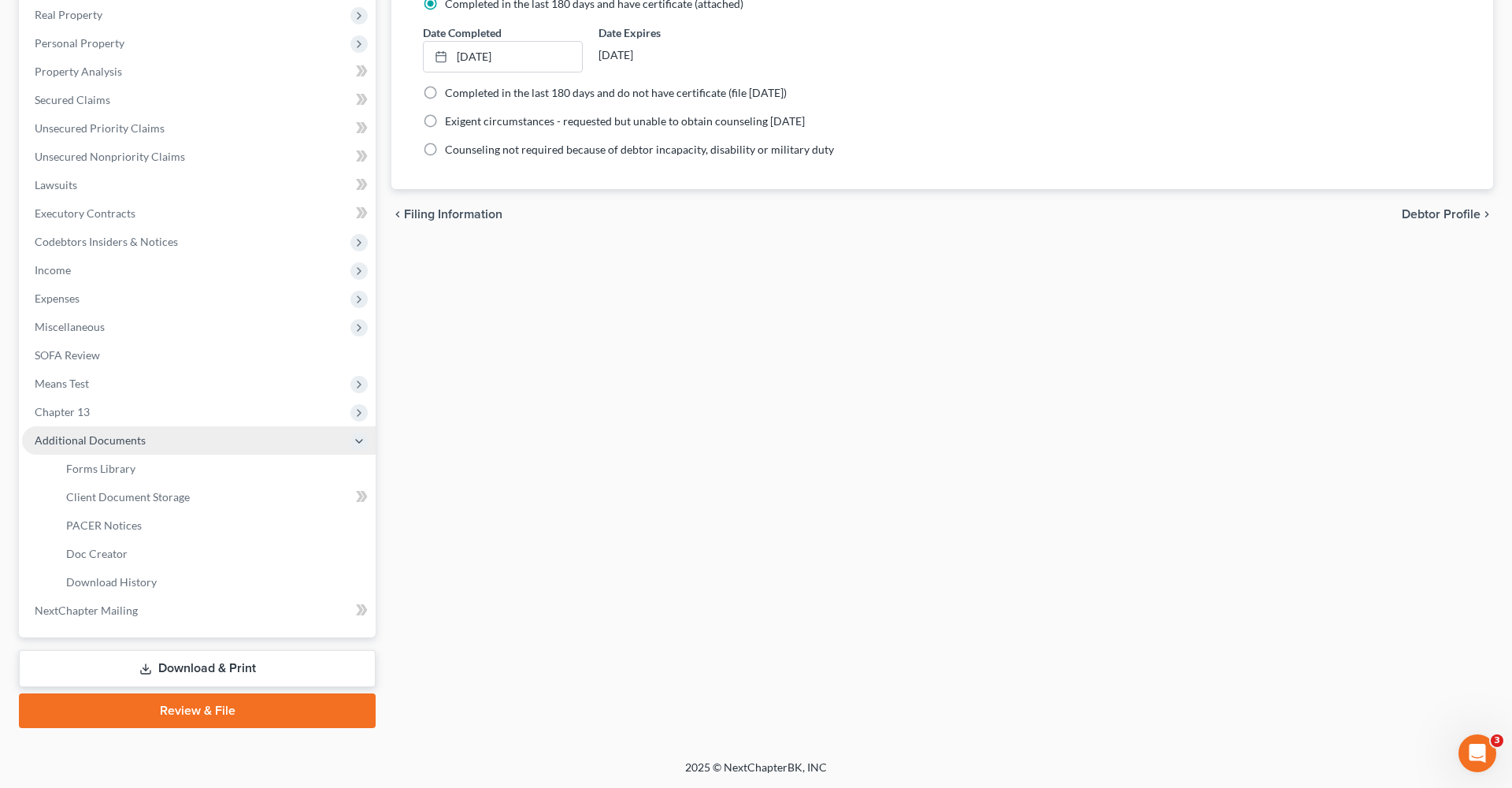
scroll to position [248, 0]
click at [120, 495] on span "Client Document Storage" at bounding box center [128, 496] width 124 height 13
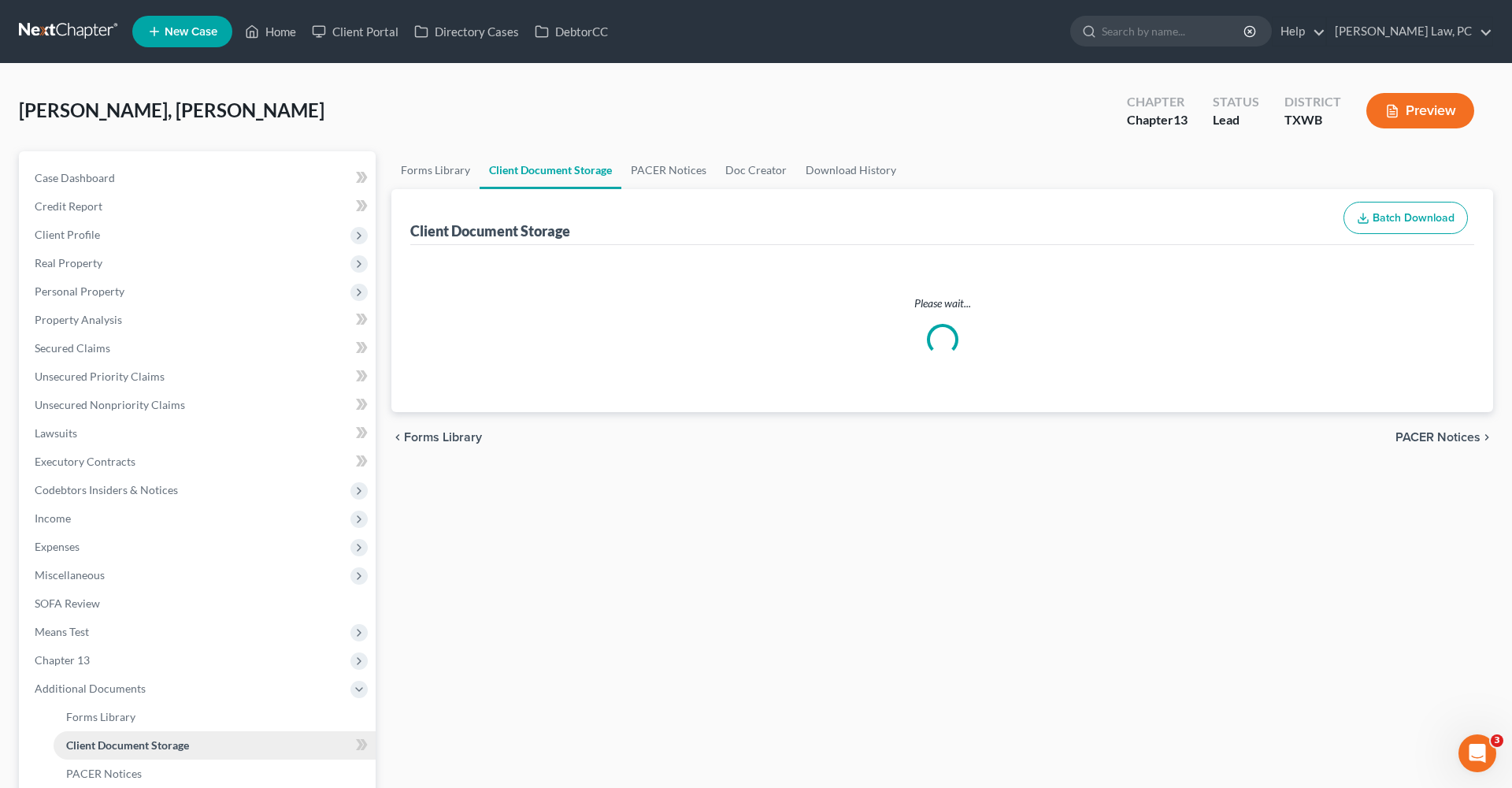
select select "0"
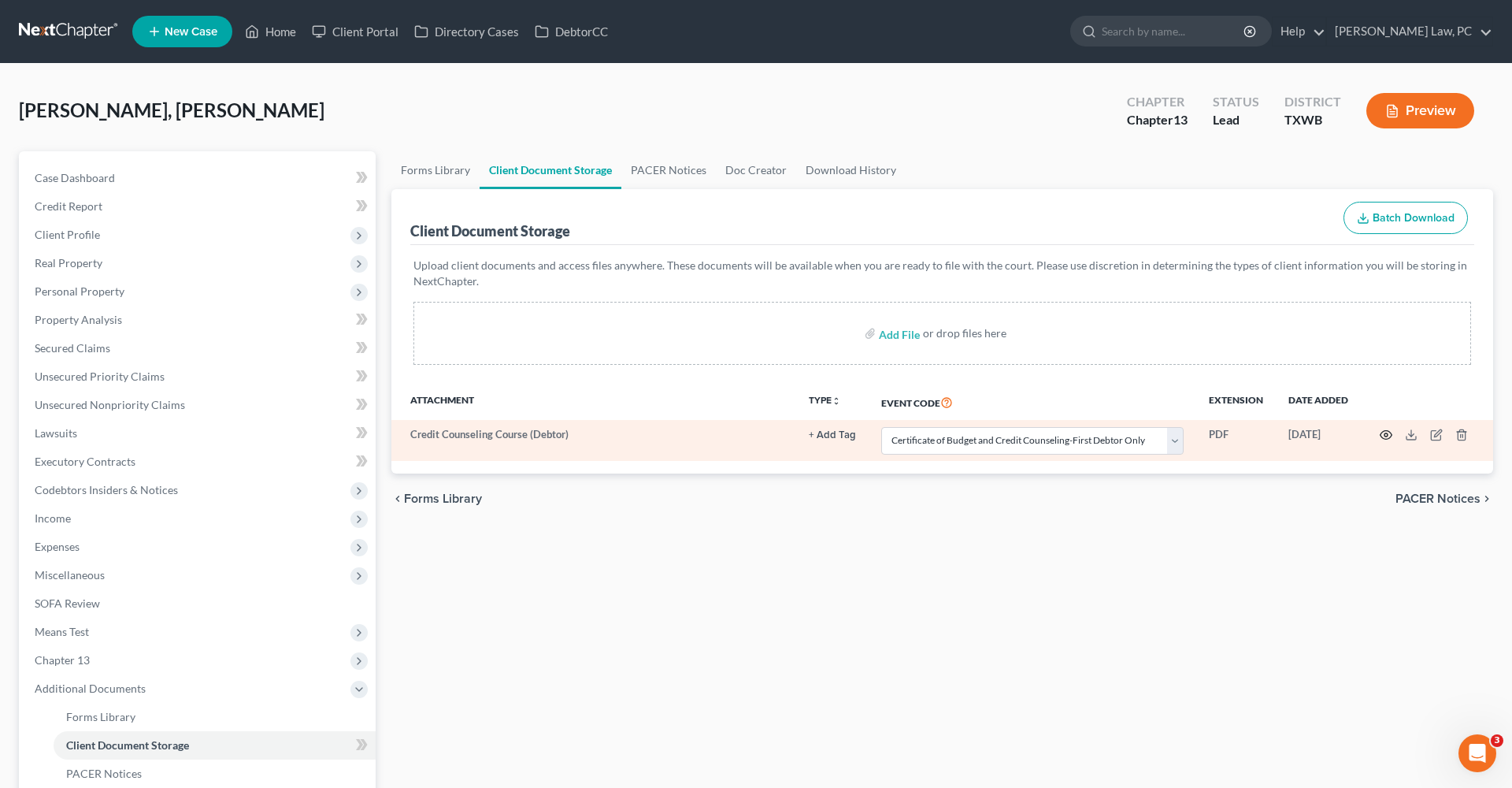
click at [1388, 438] on icon "button" at bounding box center [1386, 435] width 13 height 13
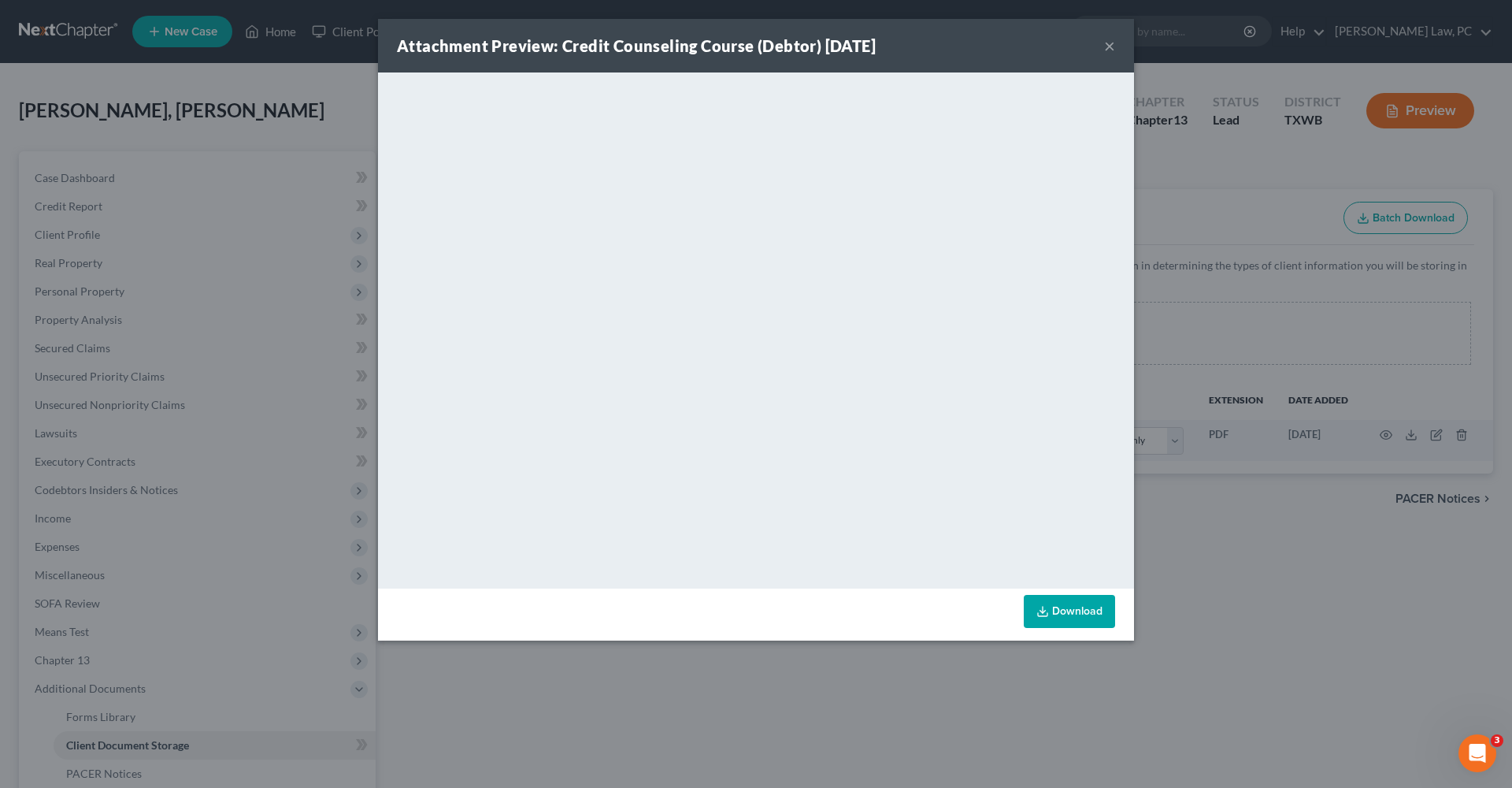
click at [1110, 49] on button "×" at bounding box center [1110, 45] width 11 height 19
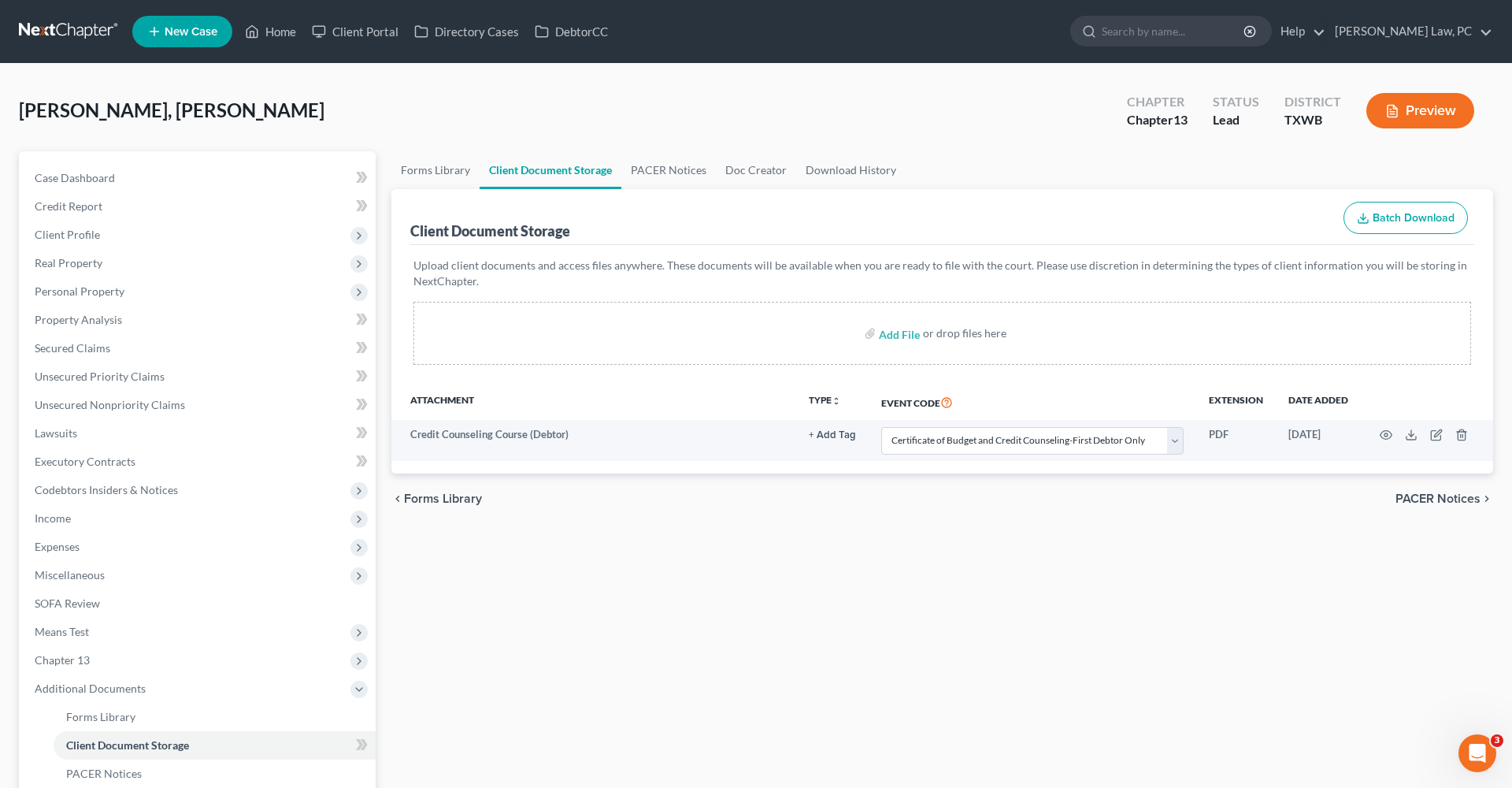
click at [709, 592] on div "Forms Library Client Document Storage PACER Notices Doc Creator Download Histor…" at bounding box center [942, 563] width 1118 height 825
click at [69, 234] on span "Client Profile" at bounding box center [67, 234] width 66 height 13
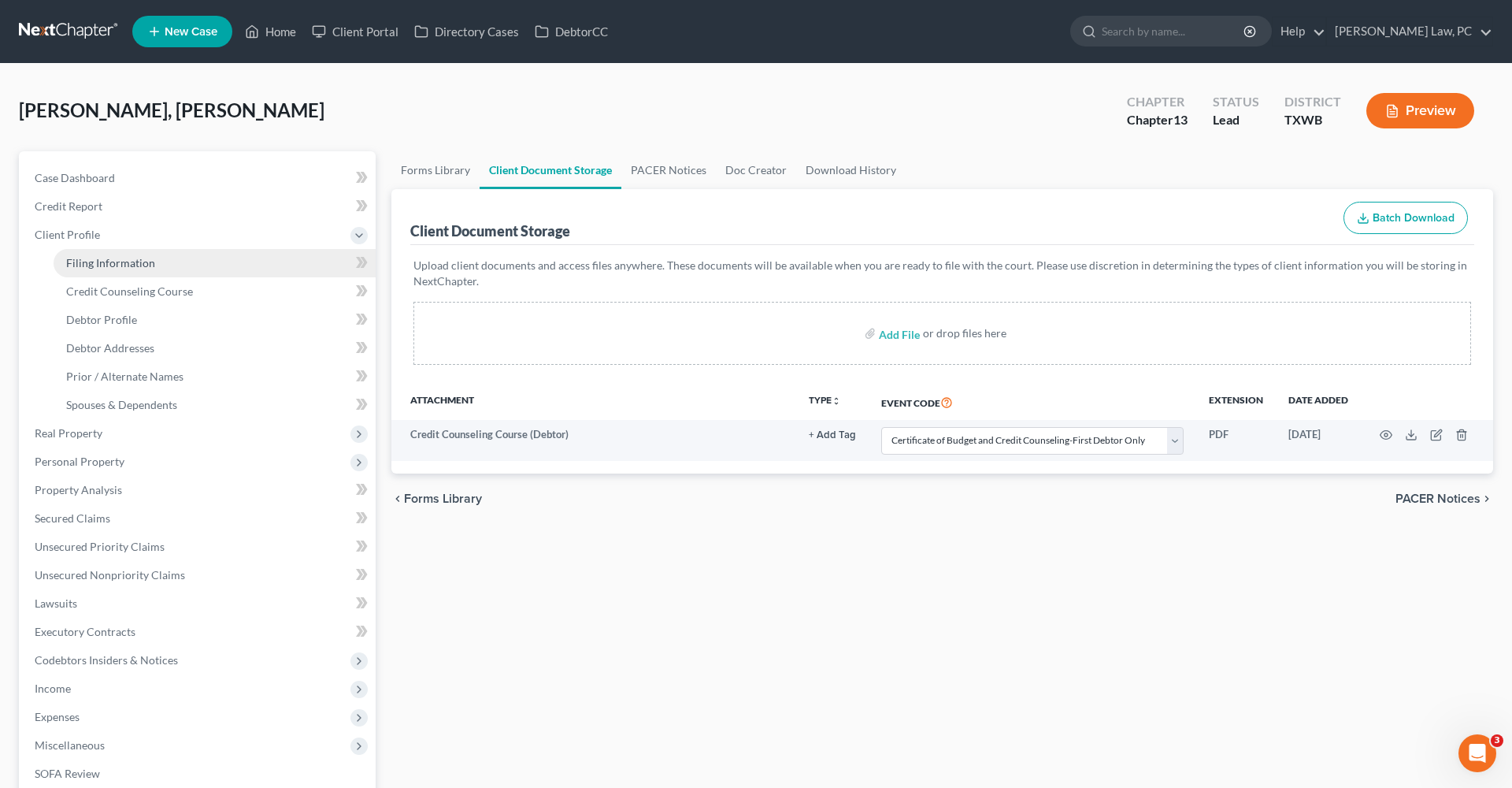
click at [105, 265] on span "Filing Information" at bounding box center [111, 262] width 89 height 13
select select "1"
select select "0"
select select "3"
select select "45"
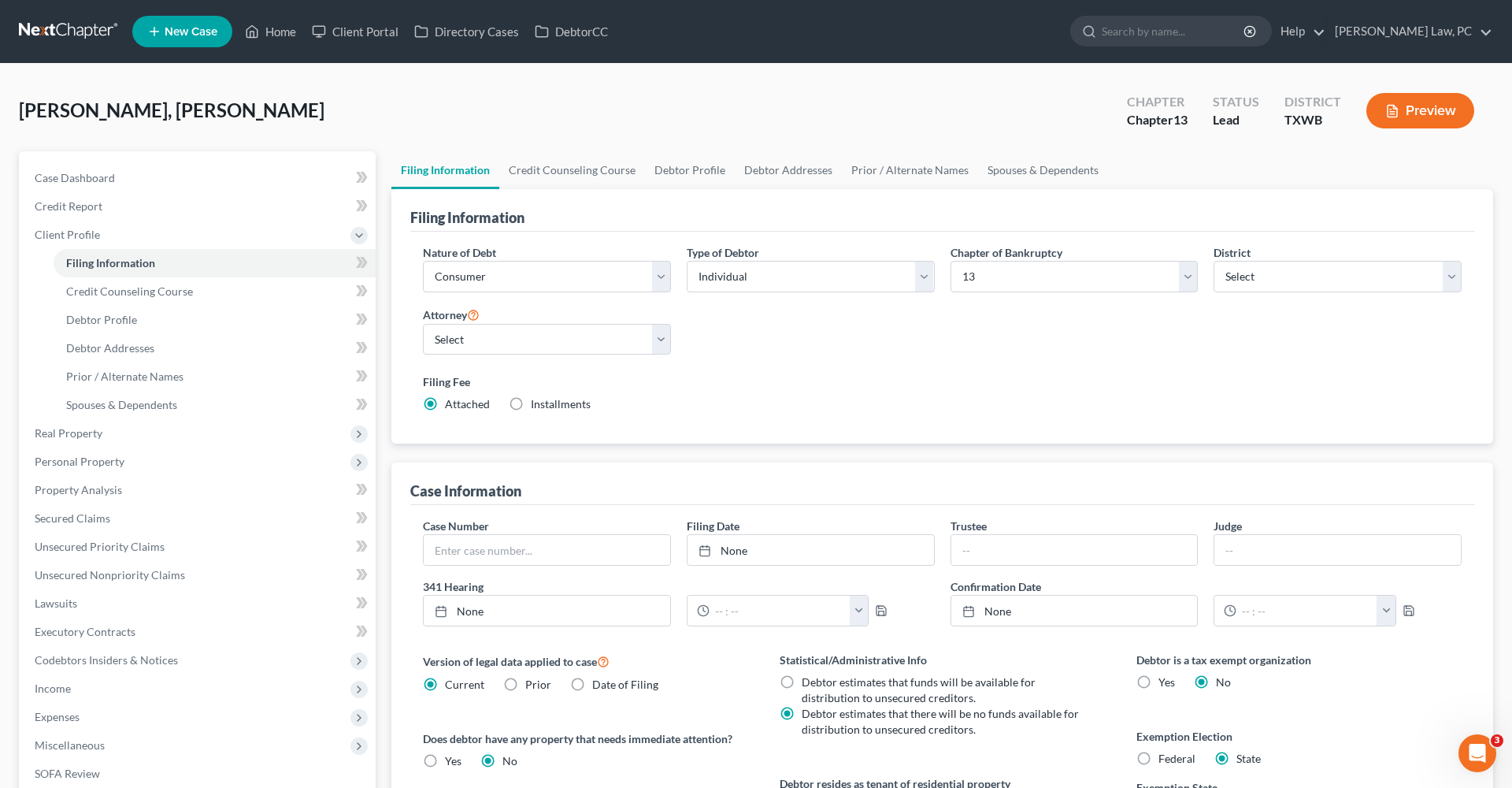
click at [878, 382] on label "Filing Fee" at bounding box center [942, 382] width 1039 height 16
click at [66, 31] on link at bounding box center [69, 31] width 101 height 29
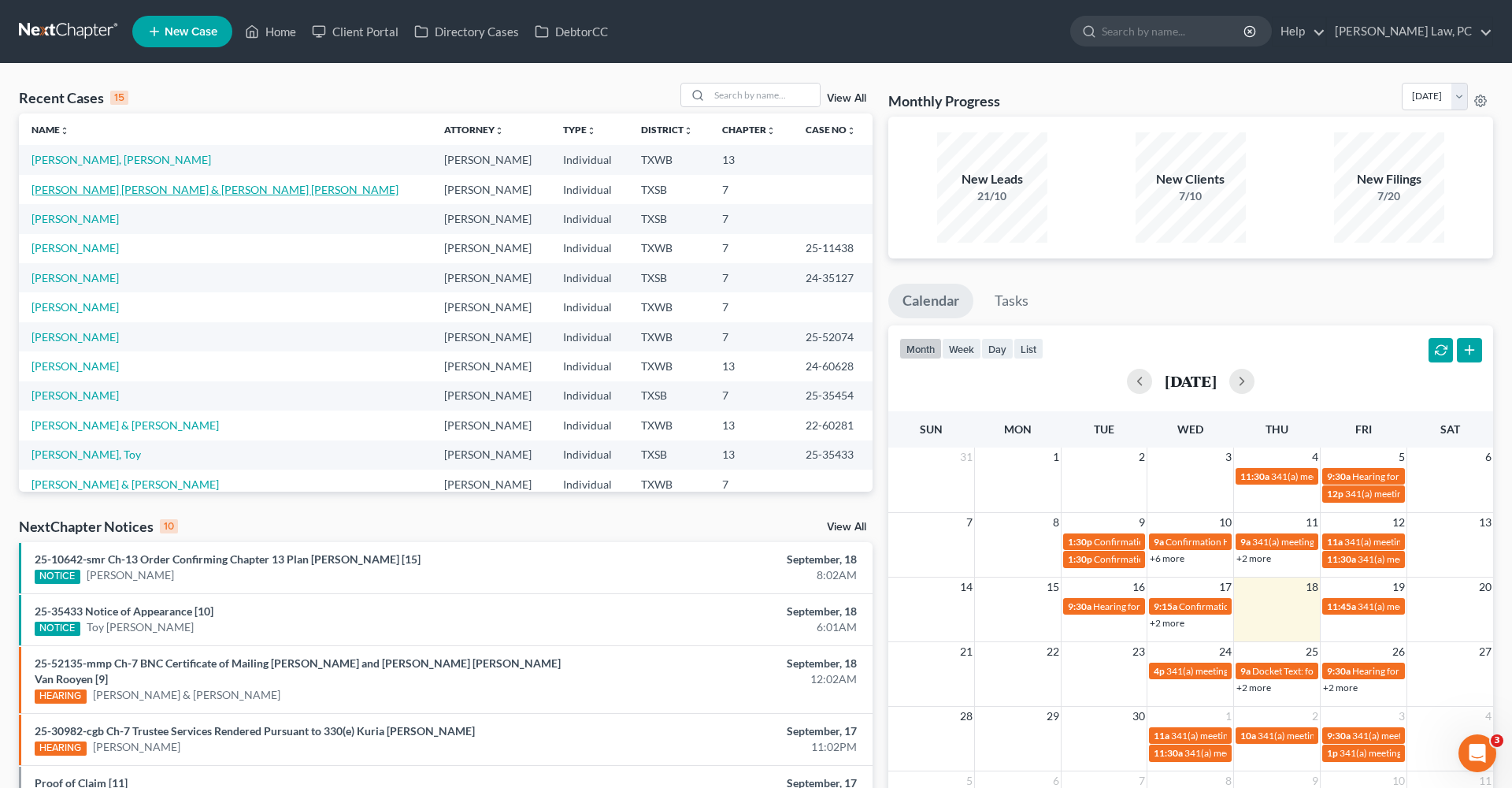
click at [159, 185] on link "[PERSON_NAME] [PERSON_NAME] & [PERSON_NAME] [PERSON_NAME]" at bounding box center [215, 189] width 367 height 13
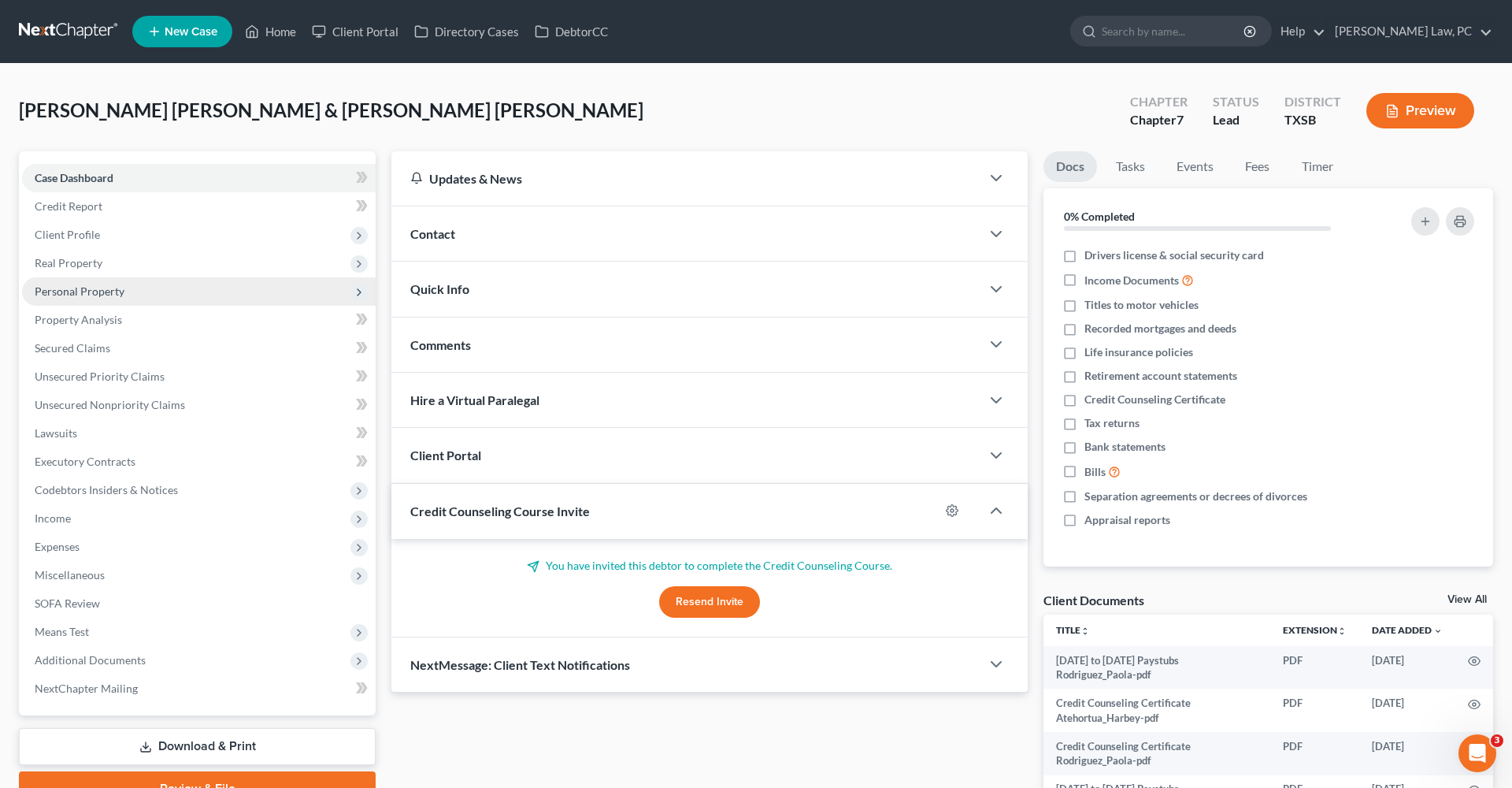
click at [85, 290] on span "Personal Property" at bounding box center [80, 290] width 90 height 13
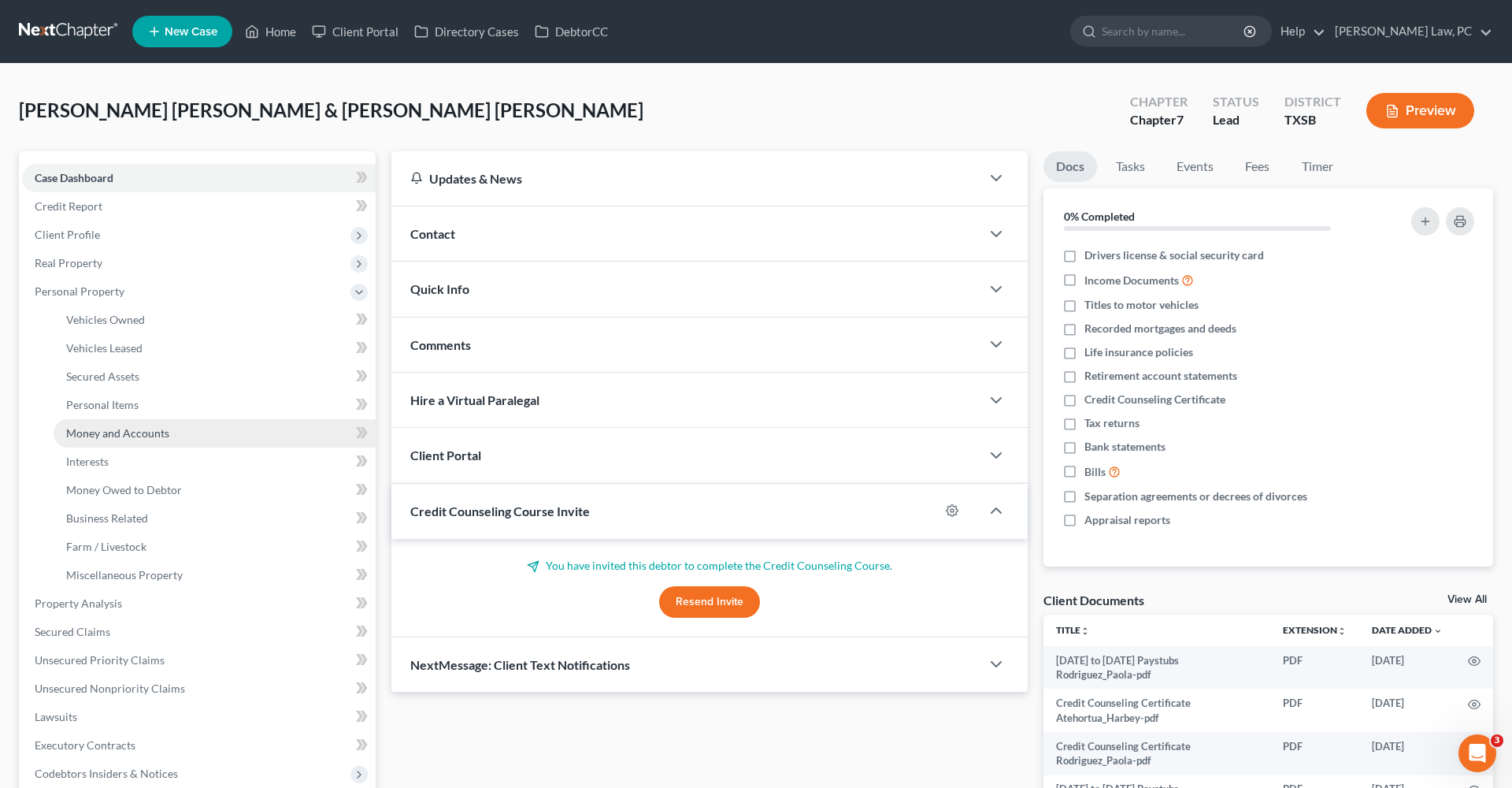
click at [106, 431] on span "Money and Accounts" at bounding box center [118, 432] width 103 height 13
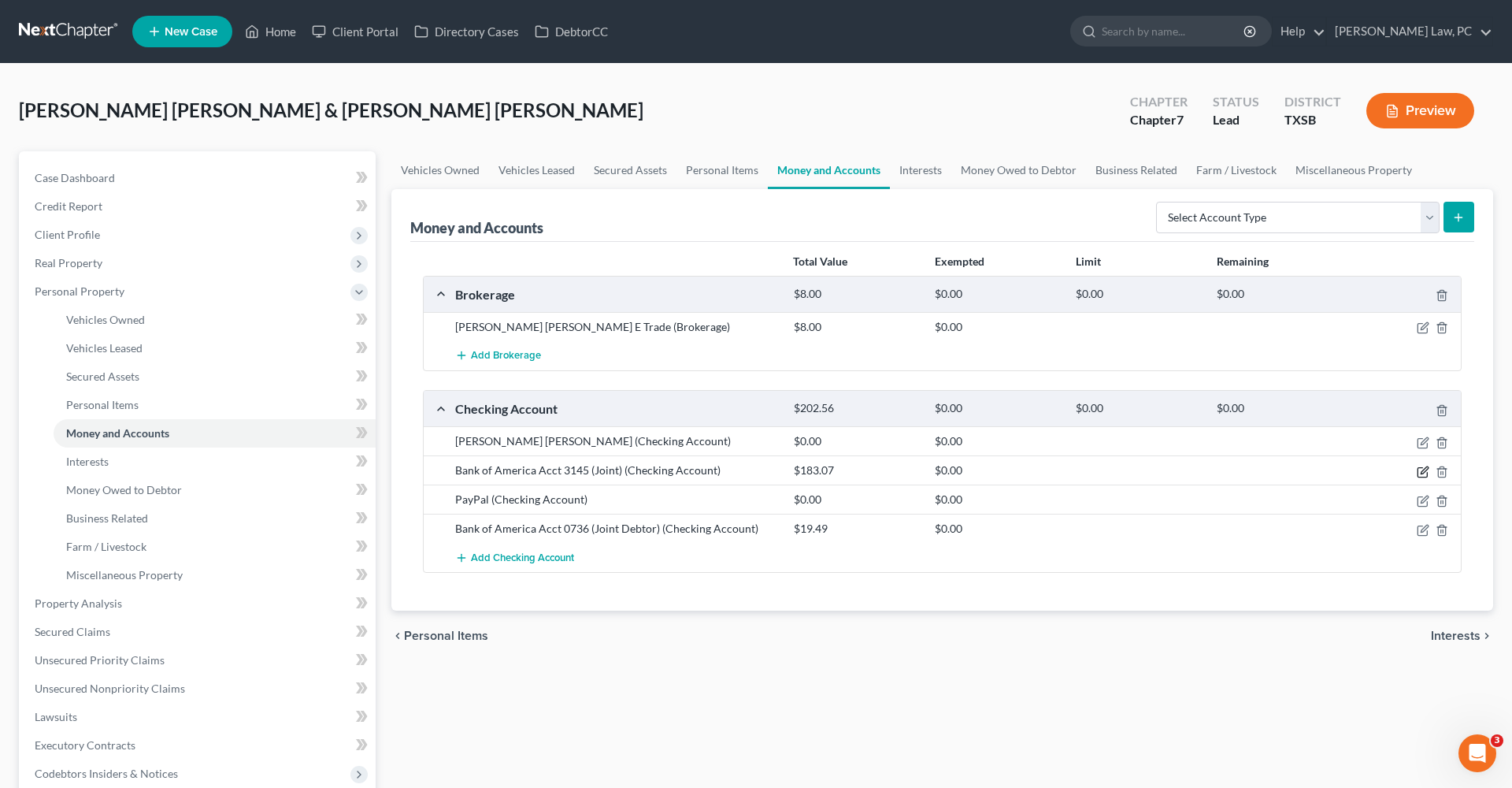
click at [1420, 469] on icon "button" at bounding box center [1423, 472] width 13 height 13
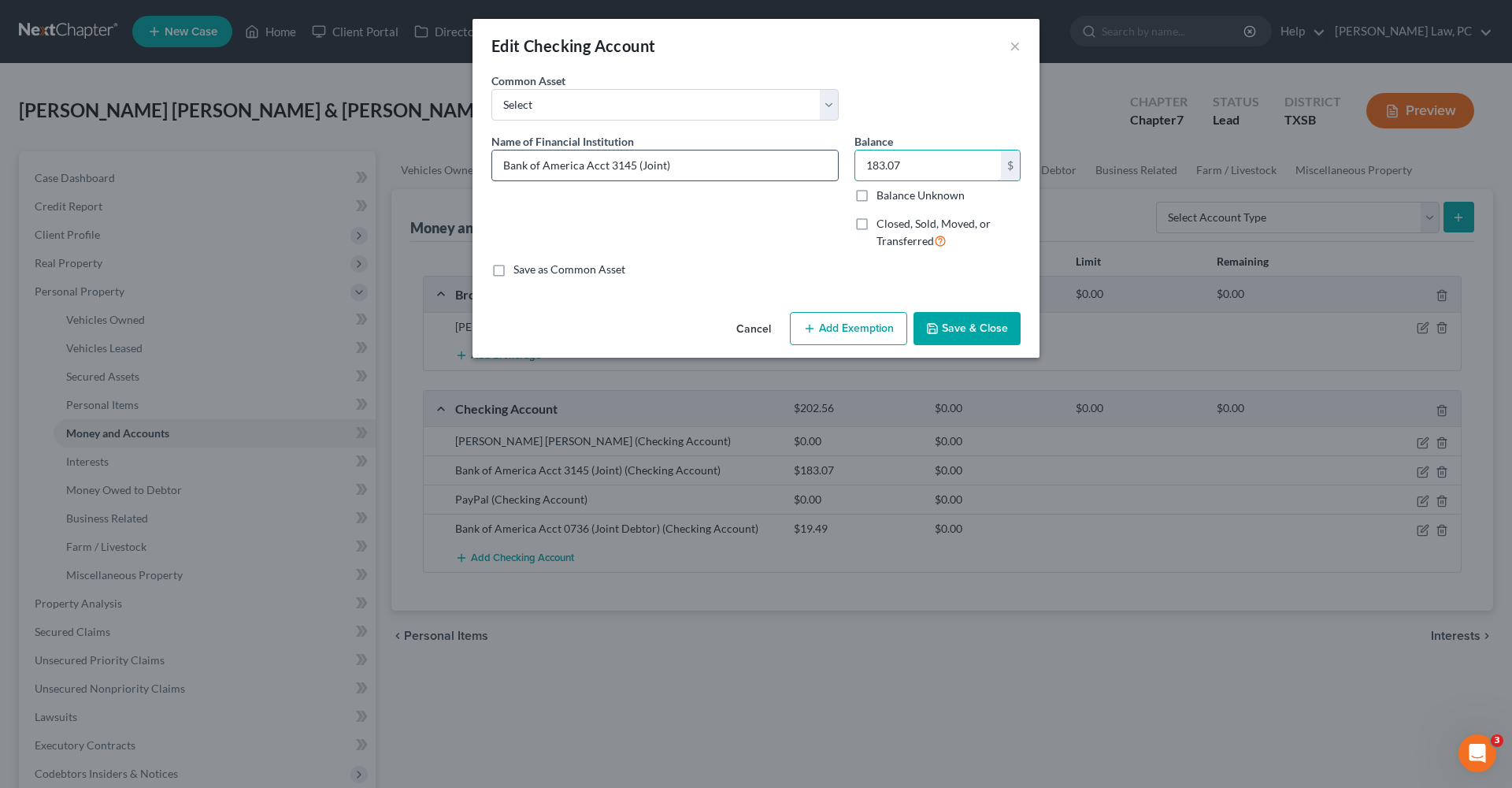
drag, startPoint x: 906, startPoint y: 165, endPoint x: 830, endPoint y: 164, distance: 76.0
click at [830, 164] on div "Name of Financial Institution * Bank of America Acct 3145 (Joint) Balance 183.0…" at bounding box center [756, 198] width 545 height 129
type input "830.20"
click at [977, 332] on button "Save & Close" at bounding box center [967, 328] width 107 height 33
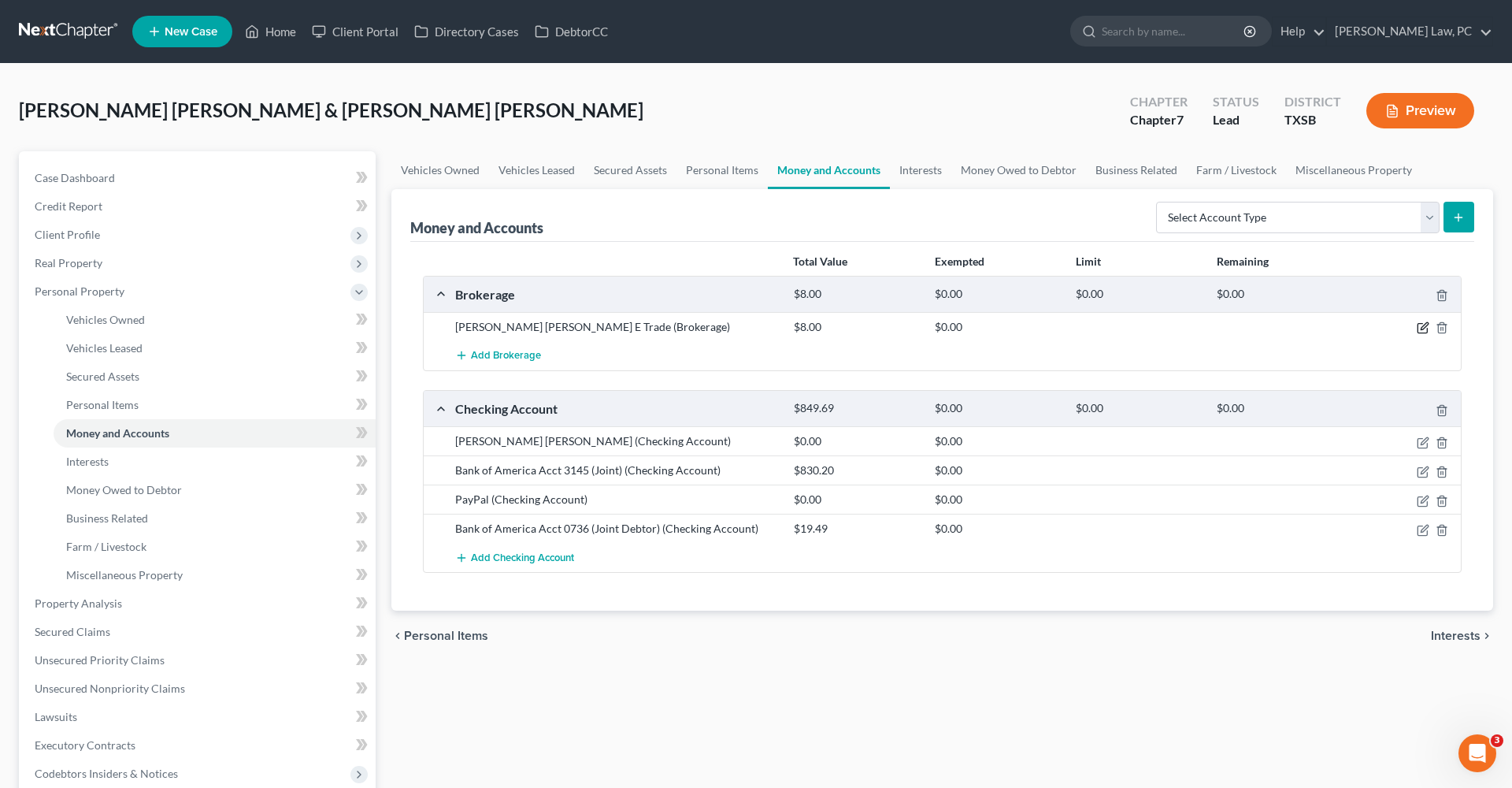
click at [1422, 329] on icon "button" at bounding box center [1423, 328] width 13 height 13
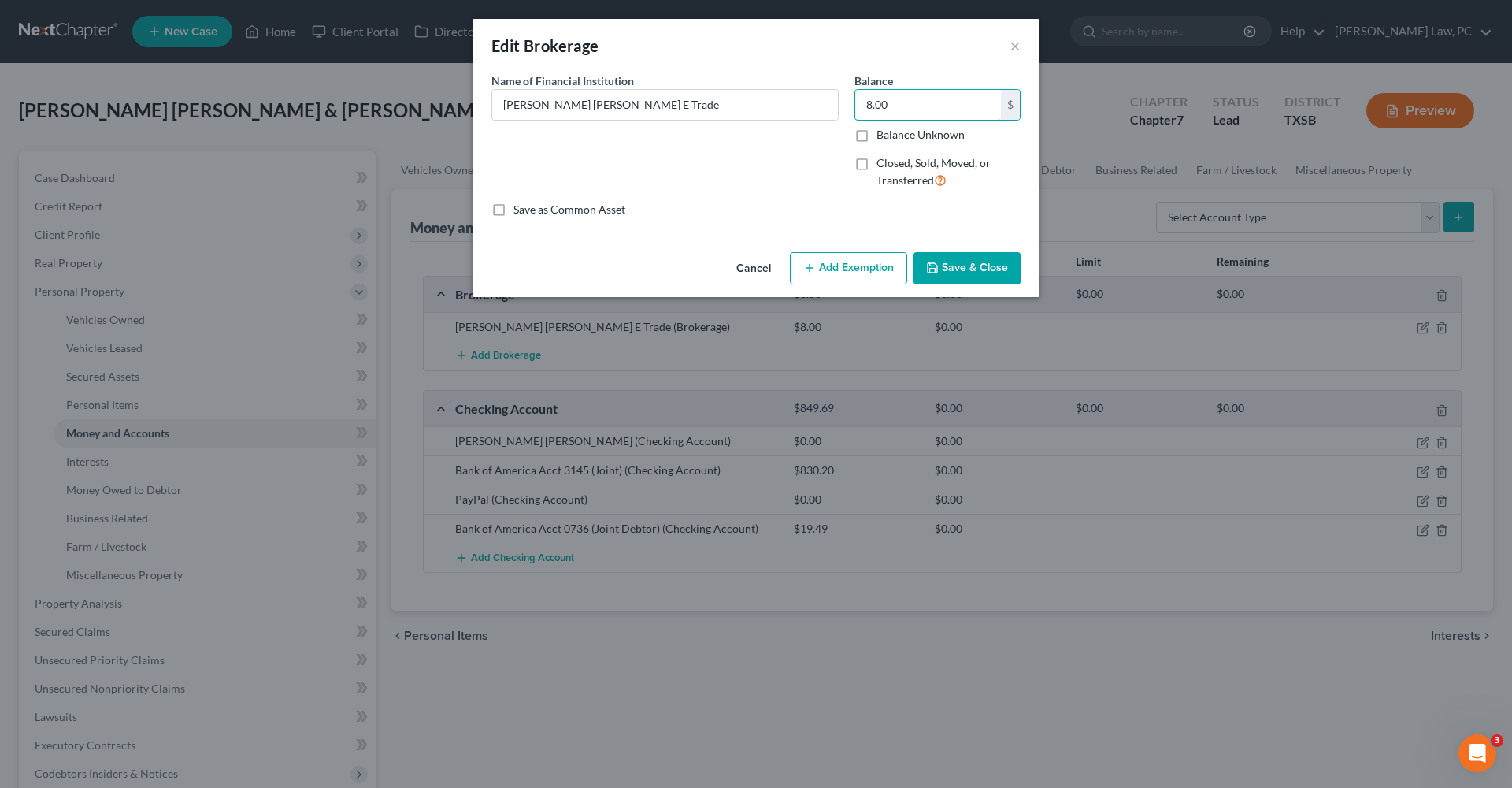
drag, startPoint x: 906, startPoint y: 109, endPoint x: 841, endPoint y: 107, distance: 65.0
click at [841, 107] on div "Name of Financial Institution * JP Morgan Chase E Trade Balance 8.00 $ Balance …" at bounding box center [756, 137] width 545 height 129
type input "1.85"
drag, startPoint x: 632, startPoint y: 105, endPoint x: 463, endPoint y: 104, distance: 169.0
click at [462, 104] on div "Edit Brokerage × An exemption set must first be selected from the Filing Inform…" at bounding box center [756, 394] width 1512 height 788
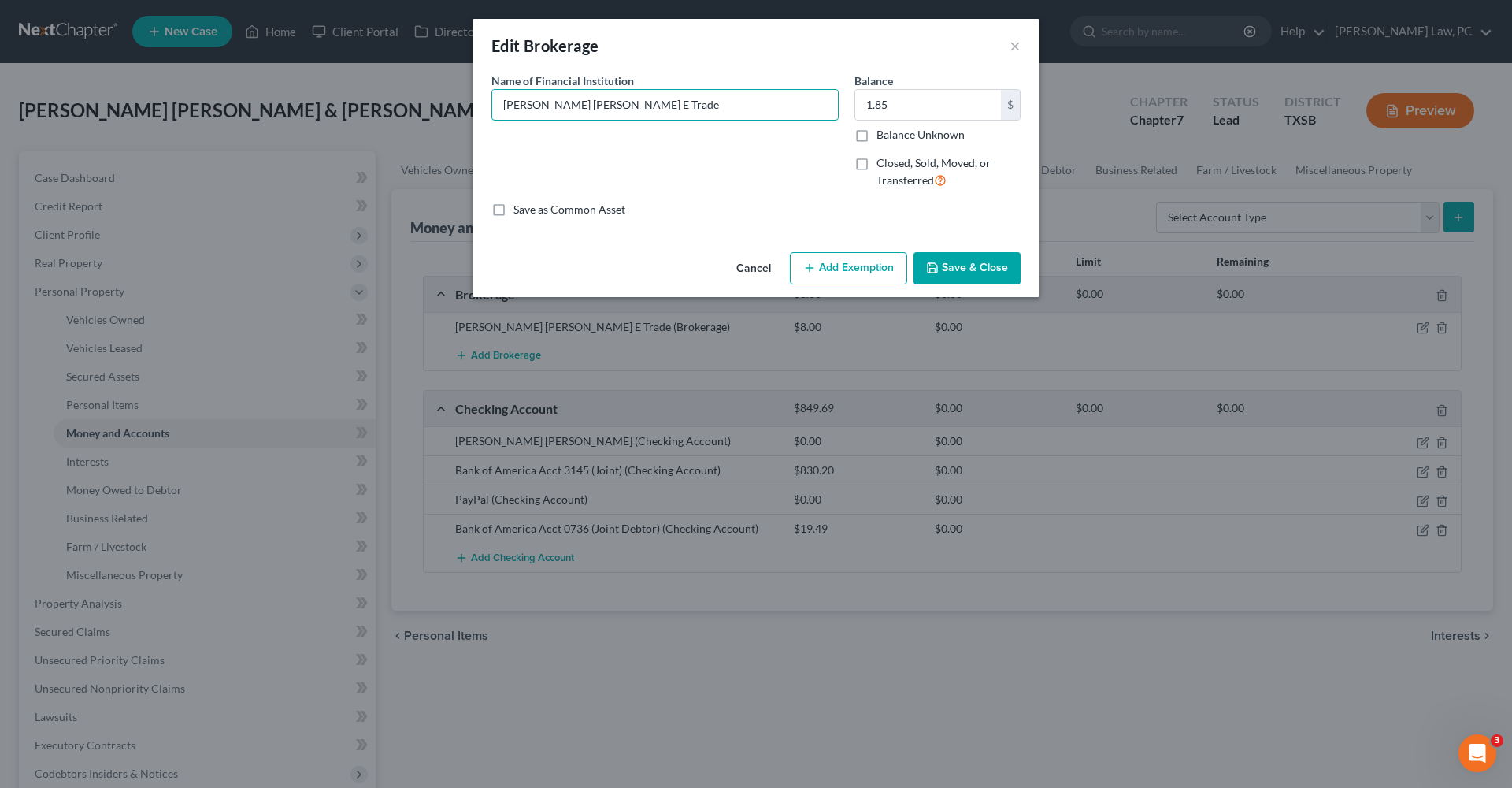
type input "M"
type input "E Trade from Morgan Stanley"
click at [984, 264] on button "Save & Close" at bounding box center [967, 269] width 107 height 33
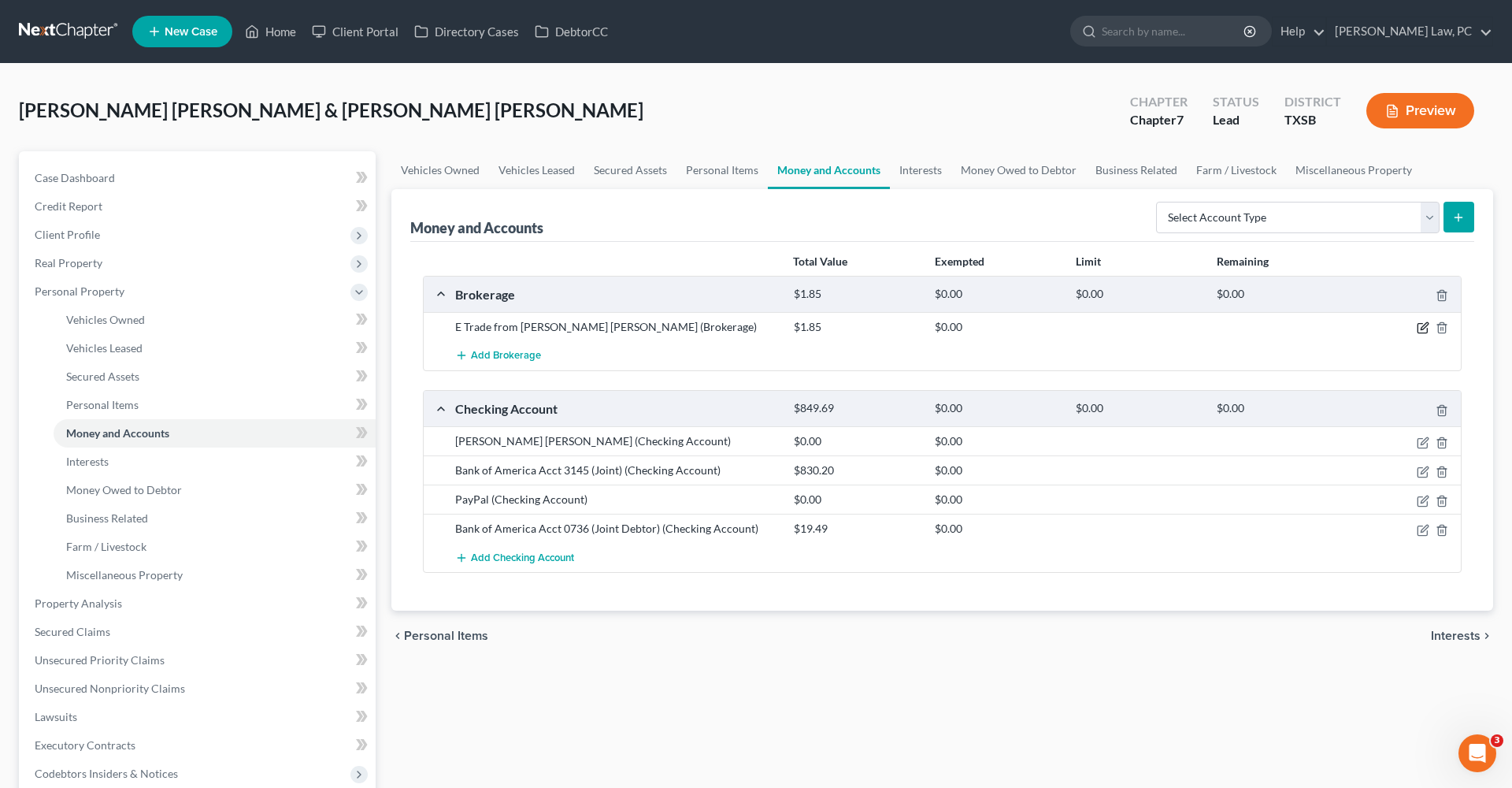
click at [1426, 323] on icon "button" at bounding box center [1424, 326] width 7 height 7
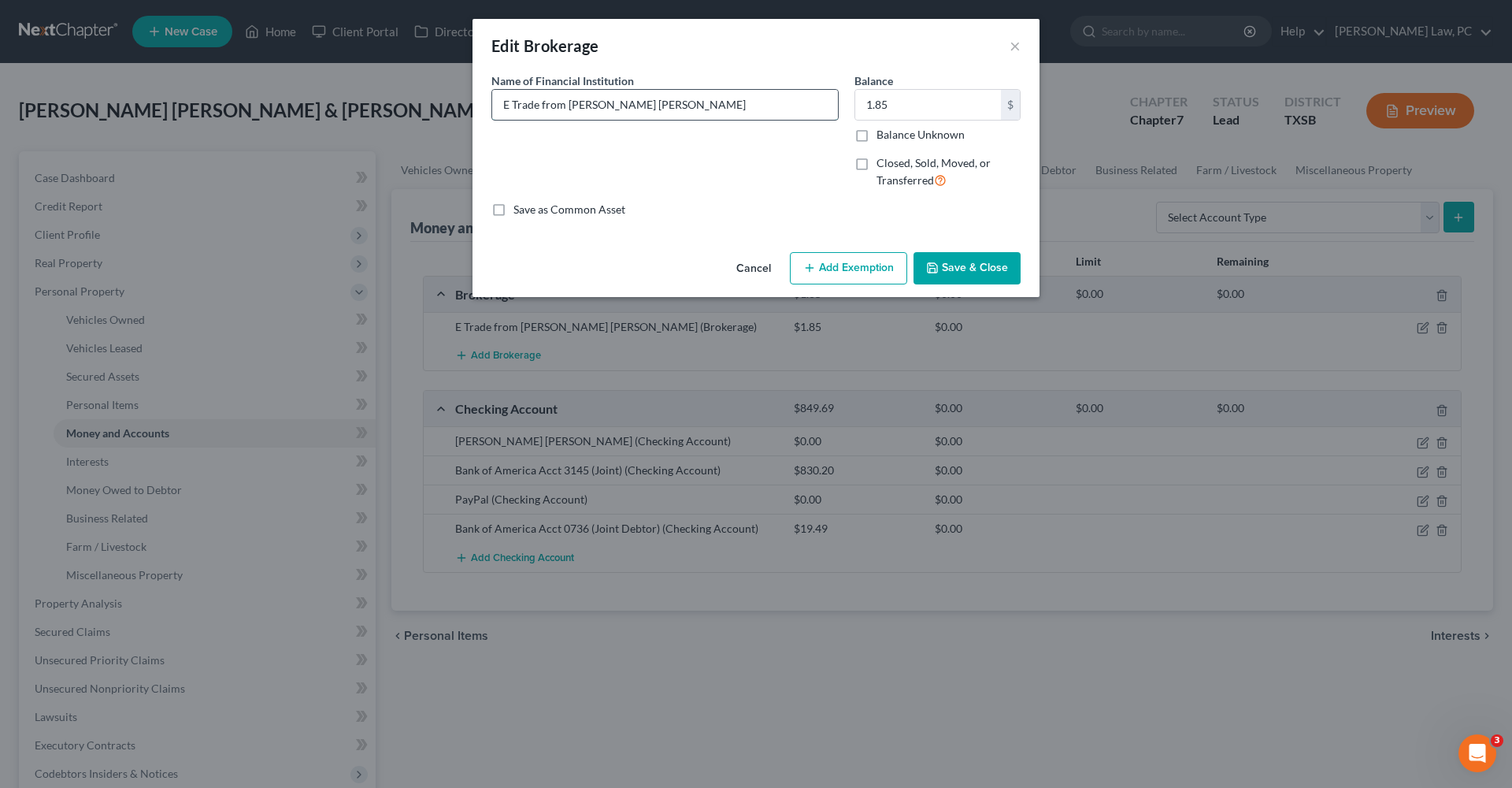
click at [681, 107] on input "E Trade from Morgan Stanley" at bounding box center [665, 104] width 346 height 30
type input "E Trade from Morgan Stanley (Debtor)"
click at [981, 269] on button "Save & Close" at bounding box center [967, 269] width 107 height 33
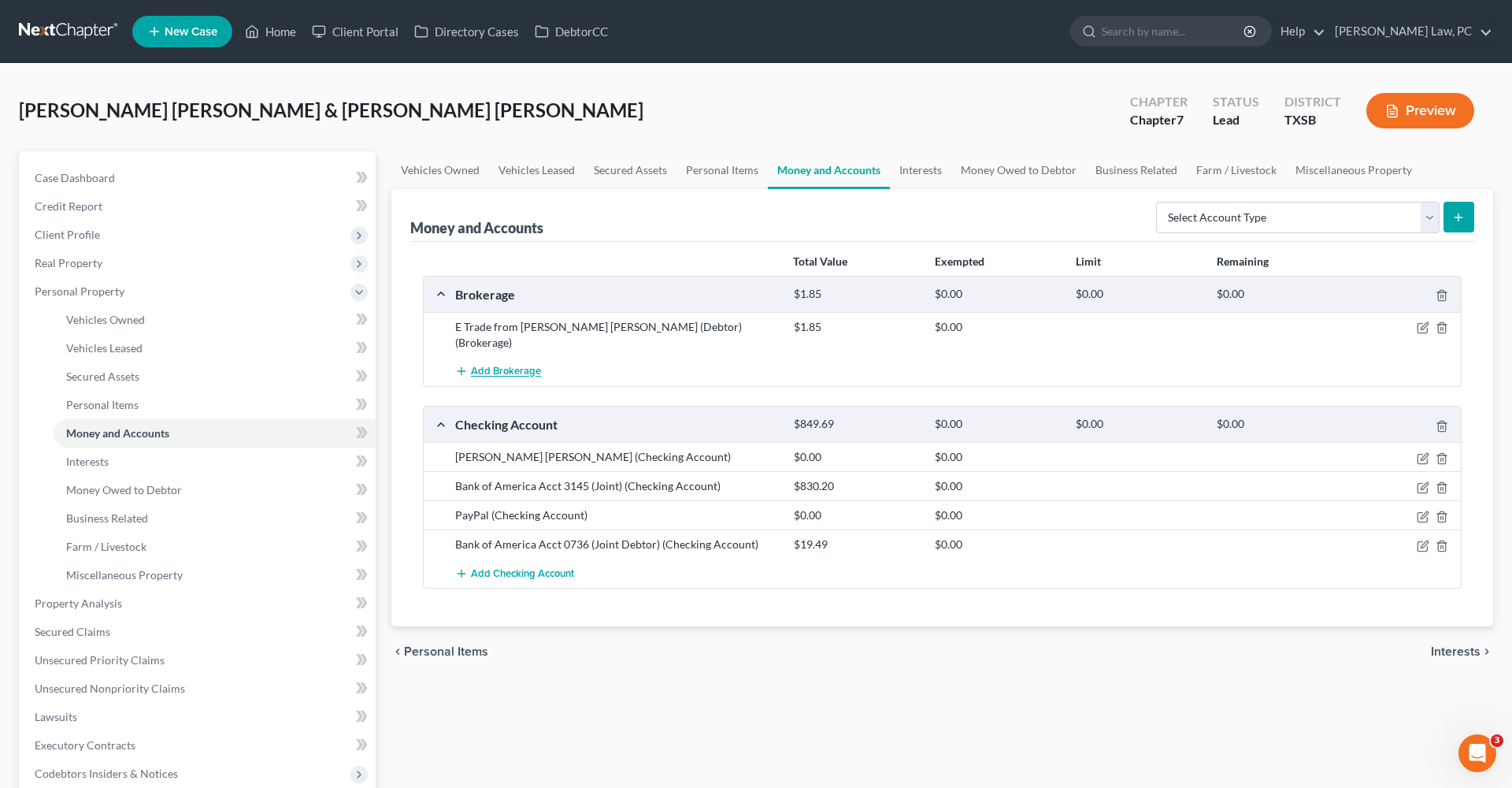
click at [476, 366] on button "Add Brokerage" at bounding box center [499, 371] width 86 height 29
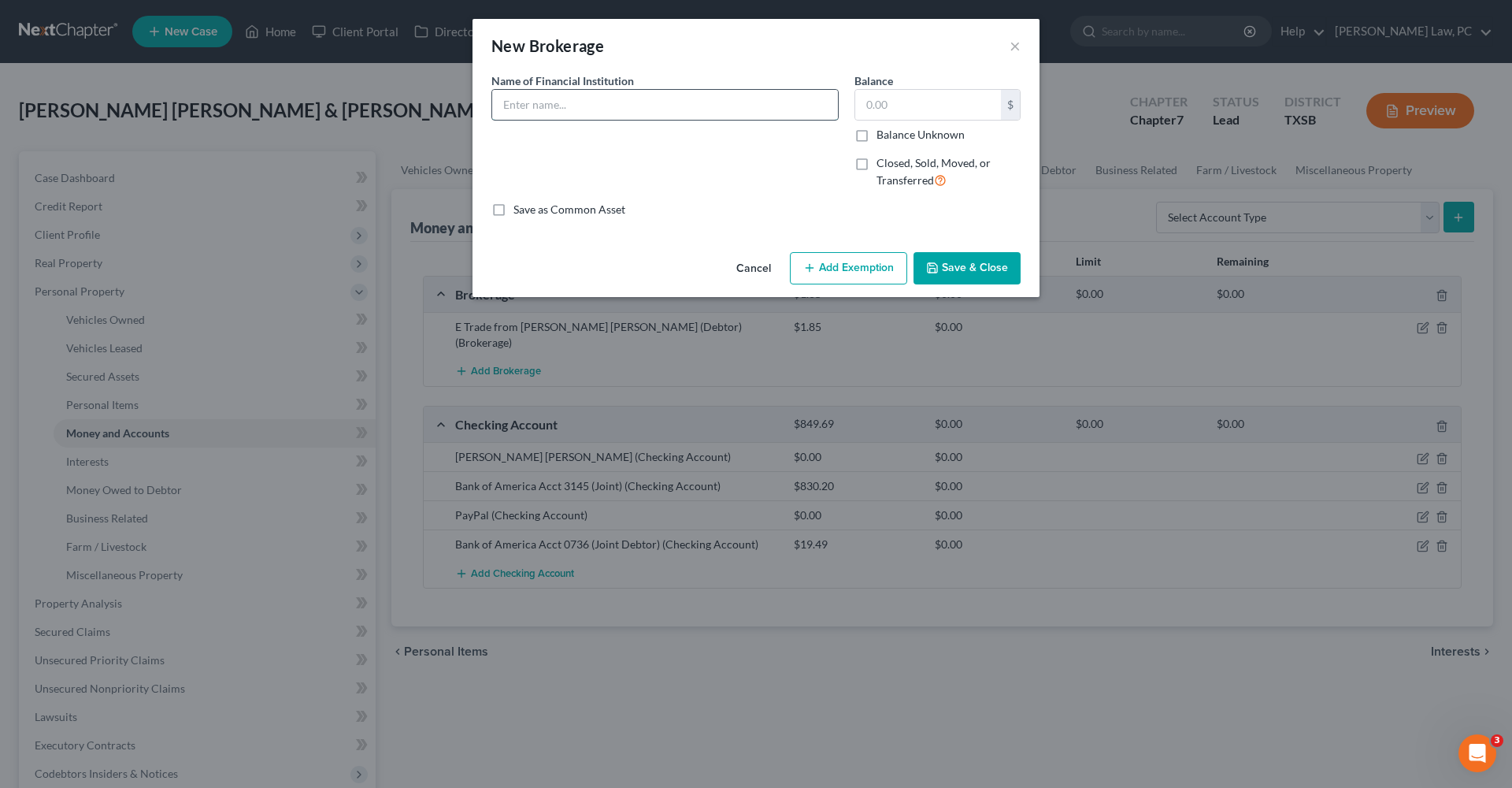
click at [577, 111] on input "text" at bounding box center [665, 104] width 346 height 30
type input "E Trade from Morgan Stanley (Joint Debtor)"
click at [904, 106] on input "text" at bounding box center [928, 104] width 146 height 30
type input "8.92"
click at [984, 260] on button "Save & Close" at bounding box center [967, 269] width 107 height 33
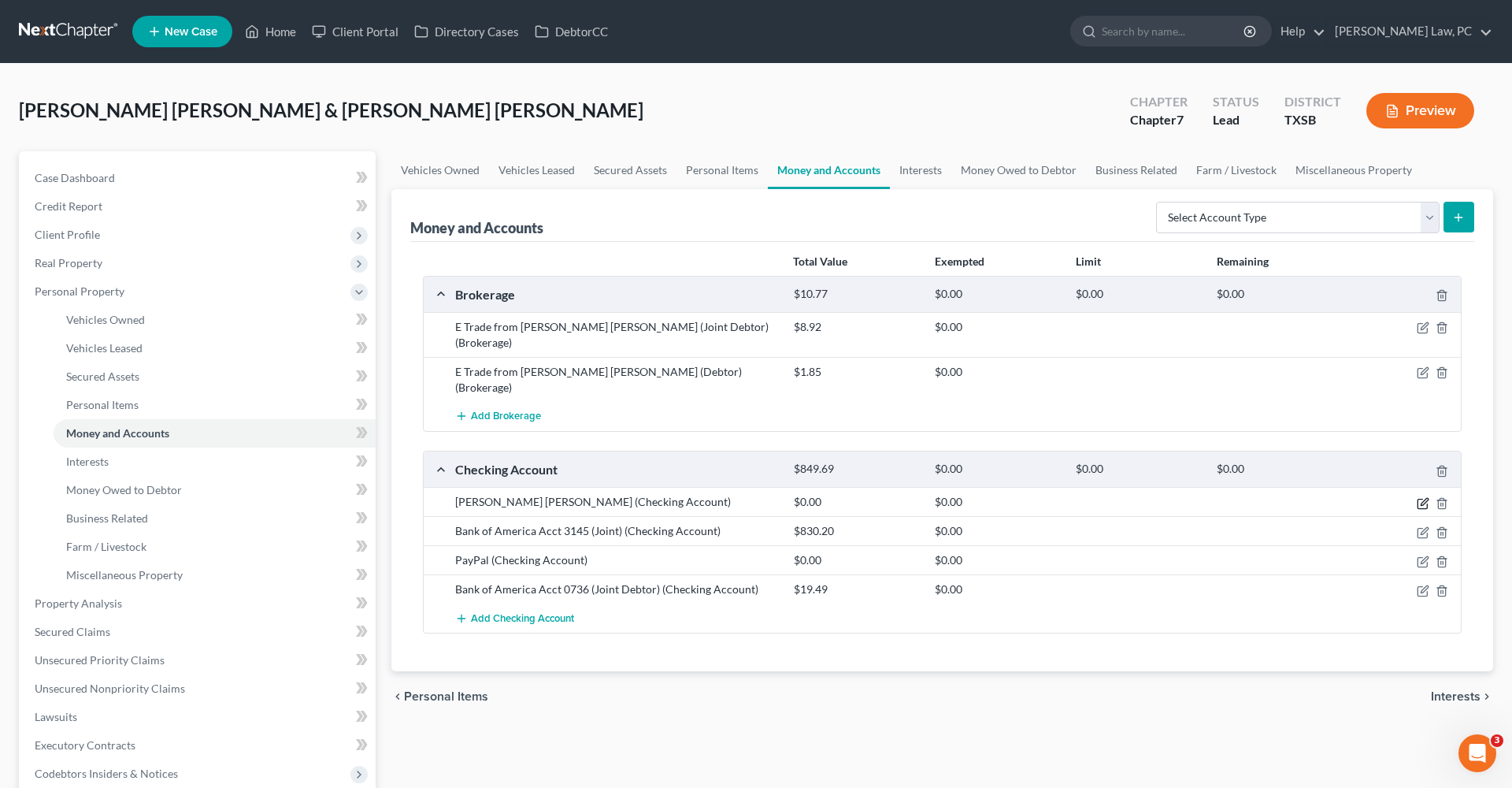
click at [1428, 497] on icon "button" at bounding box center [1423, 503] width 13 height 13
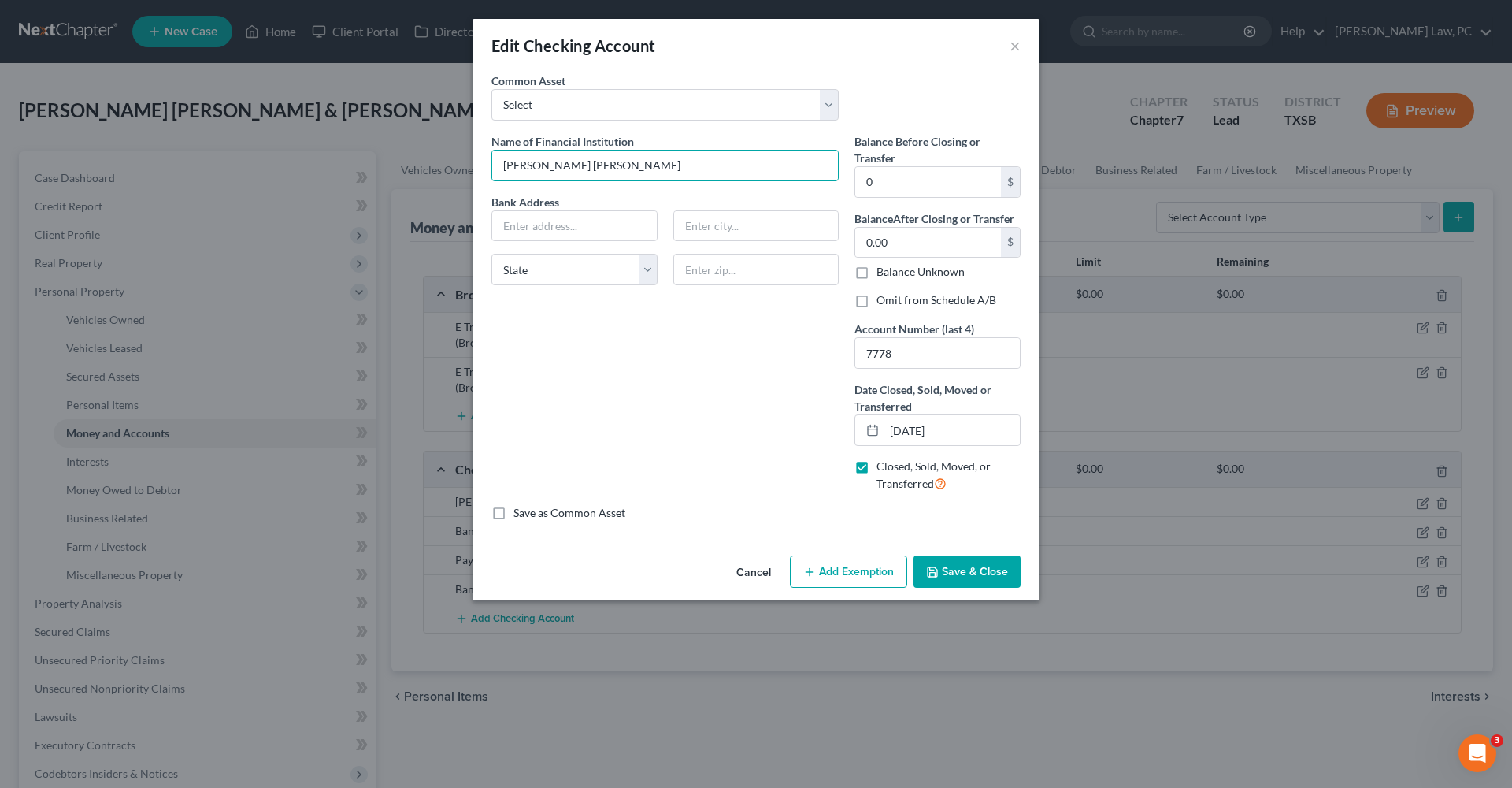
drag, startPoint x: 606, startPoint y: 164, endPoint x: 489, endPoint y: 163, distance: 117.0
paste input "500 Dallas St, Houston, TX, 77002"
drag, startPoint x: 591, startPoint y: 227, endPoint x: 669, endPoint y: 226, distance: 78.0
click at [669, 226] on div "Bank Address 500 Dallas St, Houston, TX, 77002 State AL AK AR AZ CA CO CT DE DC…" at bounding box center [665, 246] width 363 height 105
type input "500 Dallas St, Houston, TX,"
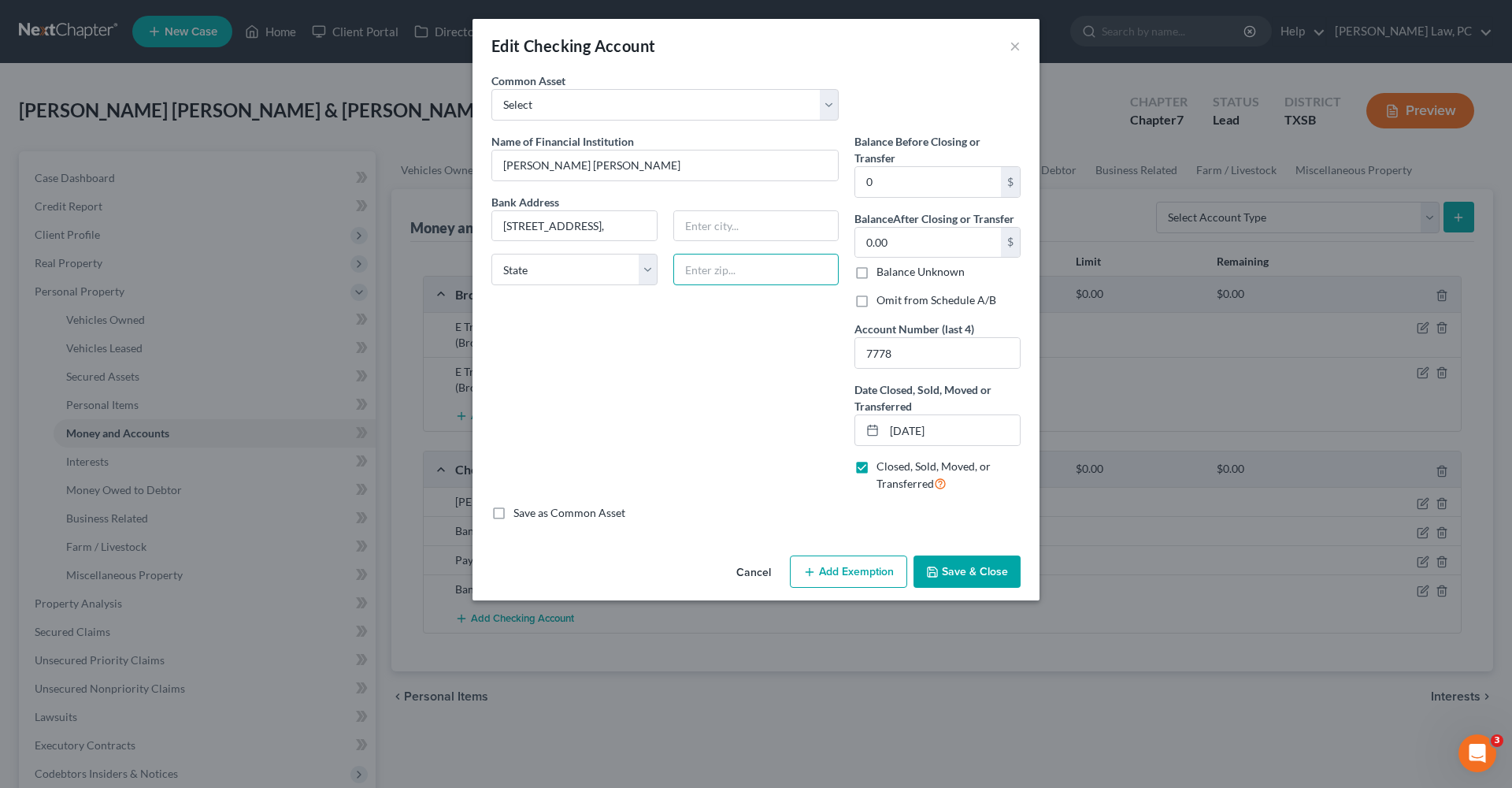
paste input "77002"
type input "77002"
type input "Houston"
select select "45"
drag, startPoint x: 572, startPoint y: 227, endPoint x: 688, endPoint y: 221, distance: 116.2
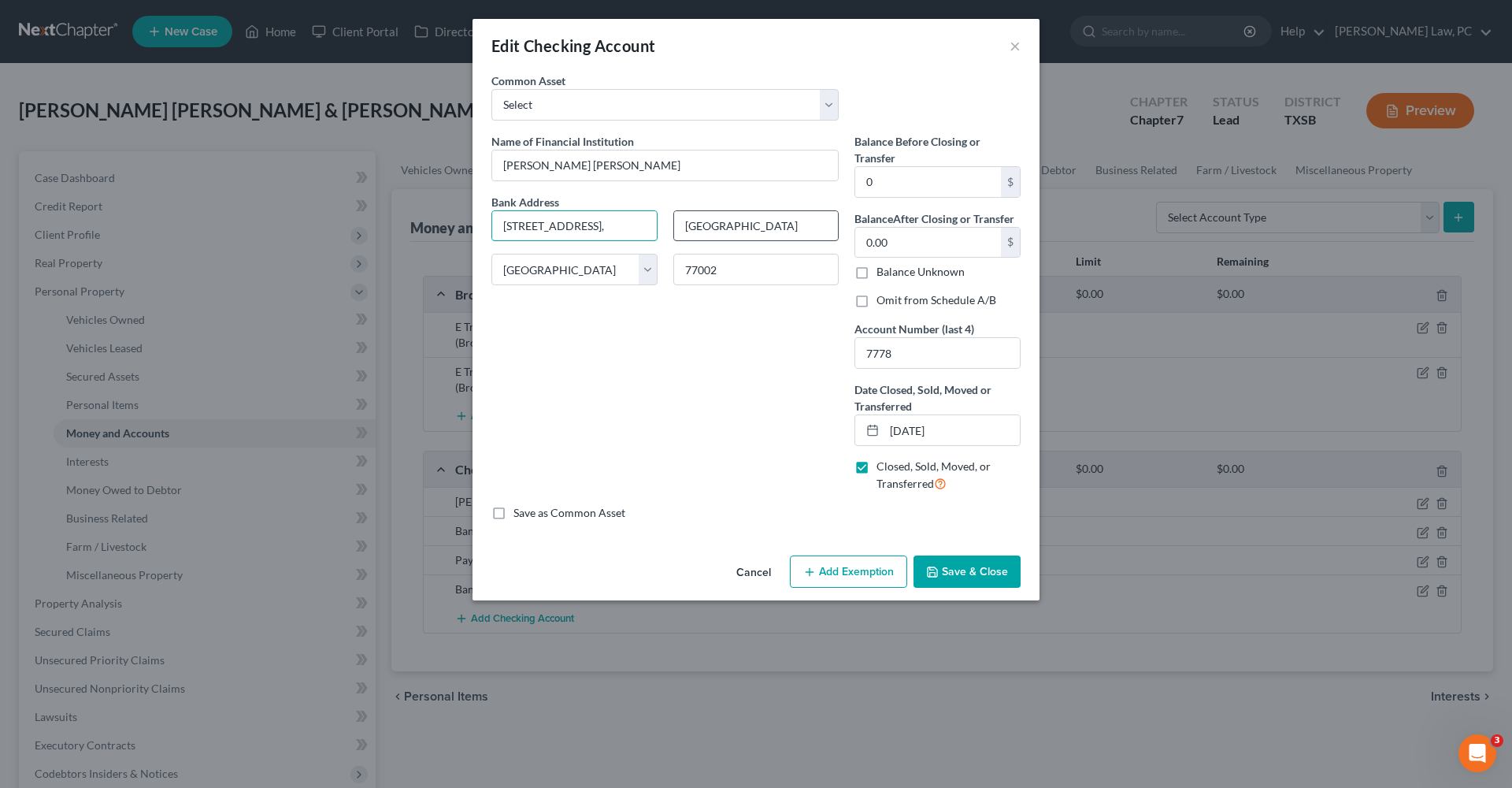
click at [688, 221] on div "Bank Address 500 Dallas St, Houston, TX, Houston State AL AK AR AZ CA CO CT DE …" at bounding box center [665, 246] width 363 height 105
type input "500 Dallas St."
click at [974, 562] on button "Save & Close" at bounding box center [967, 571] width 107 height 33
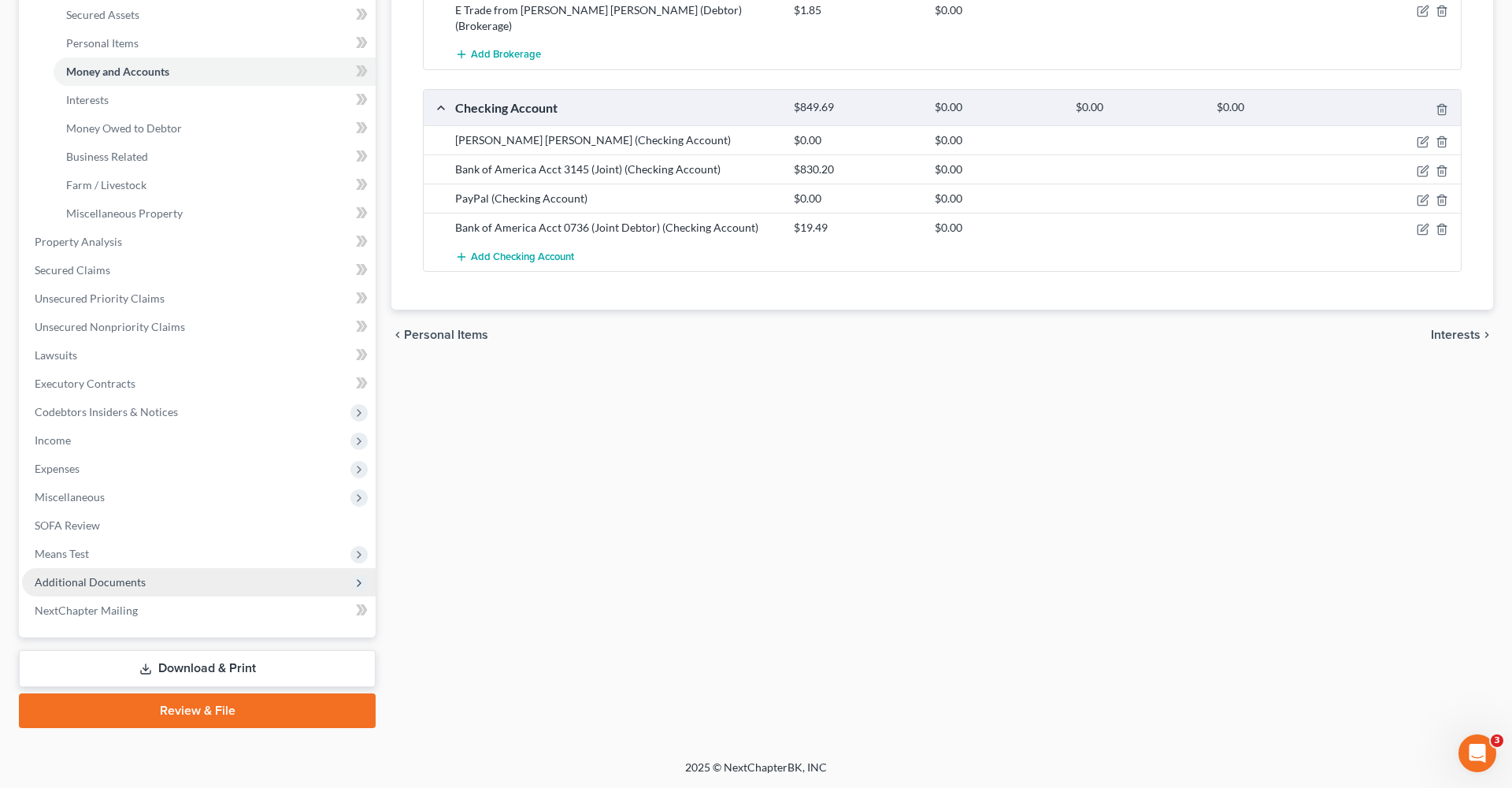
click at [86, 578] on span "Additional Documents" at bounding box center [91, 581] width 111 height 13
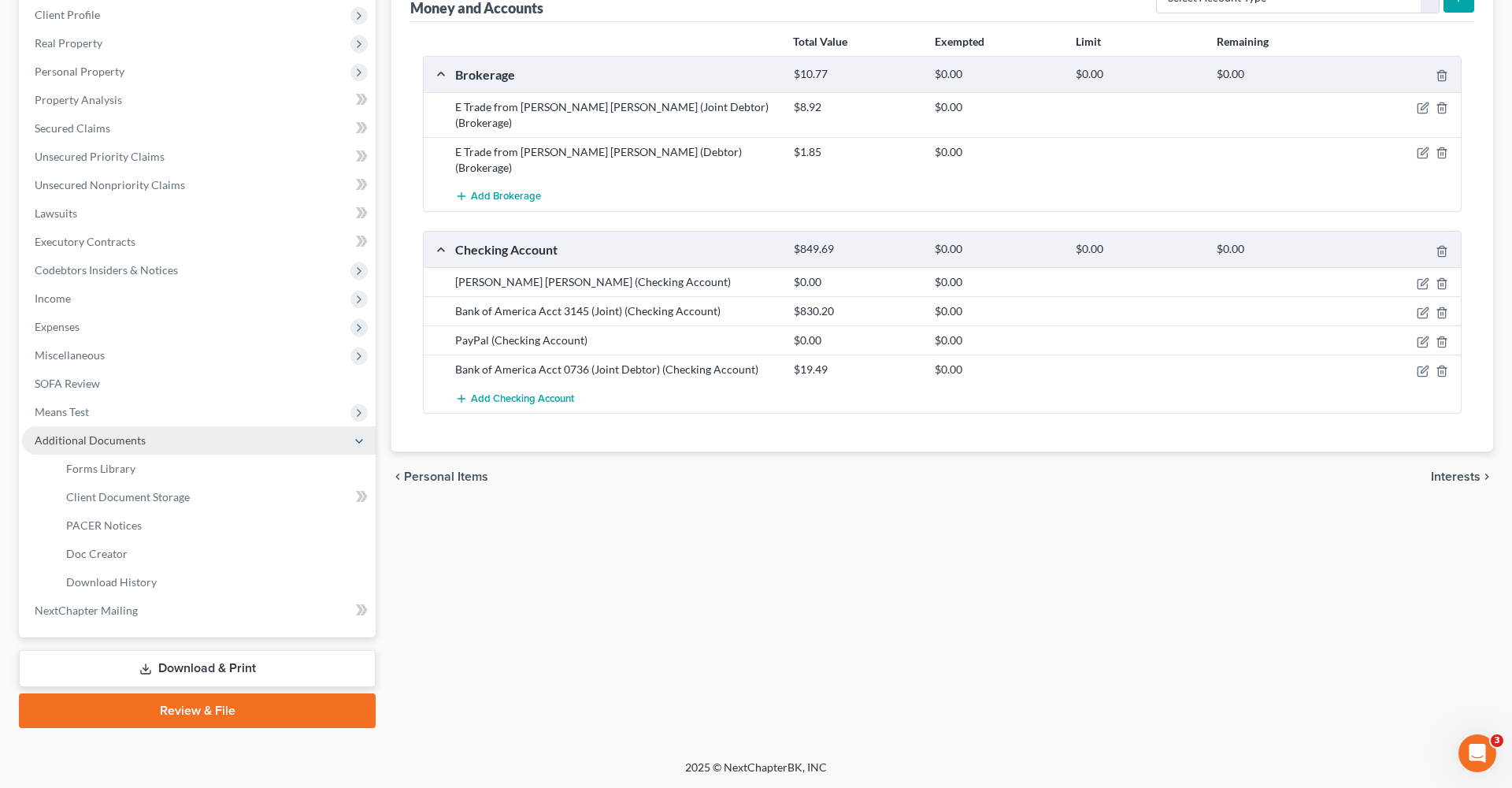
scroll to position [220, 0]
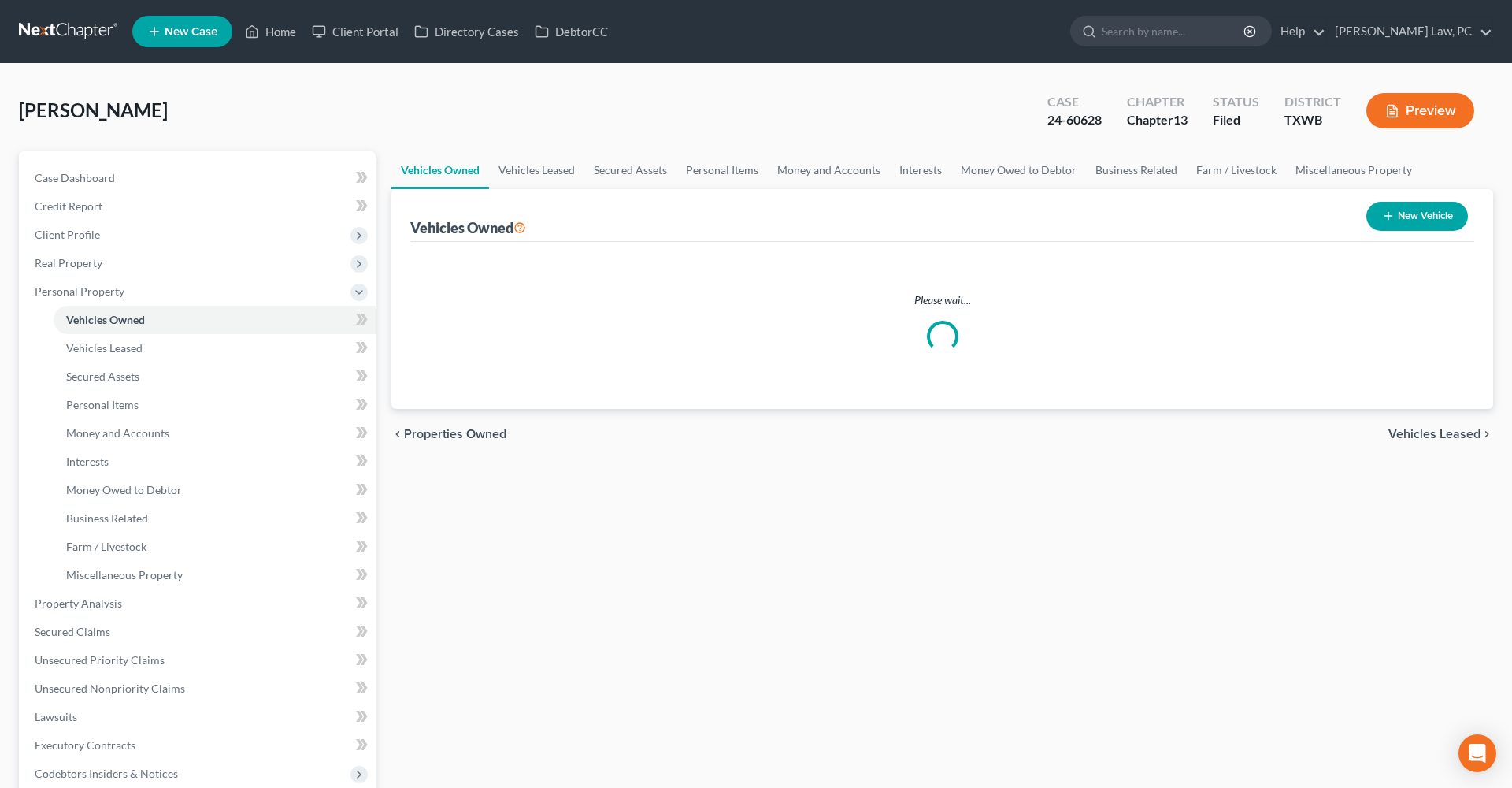
click at [63, 31] on link at bounding box center [69, 31] width 101 height 29
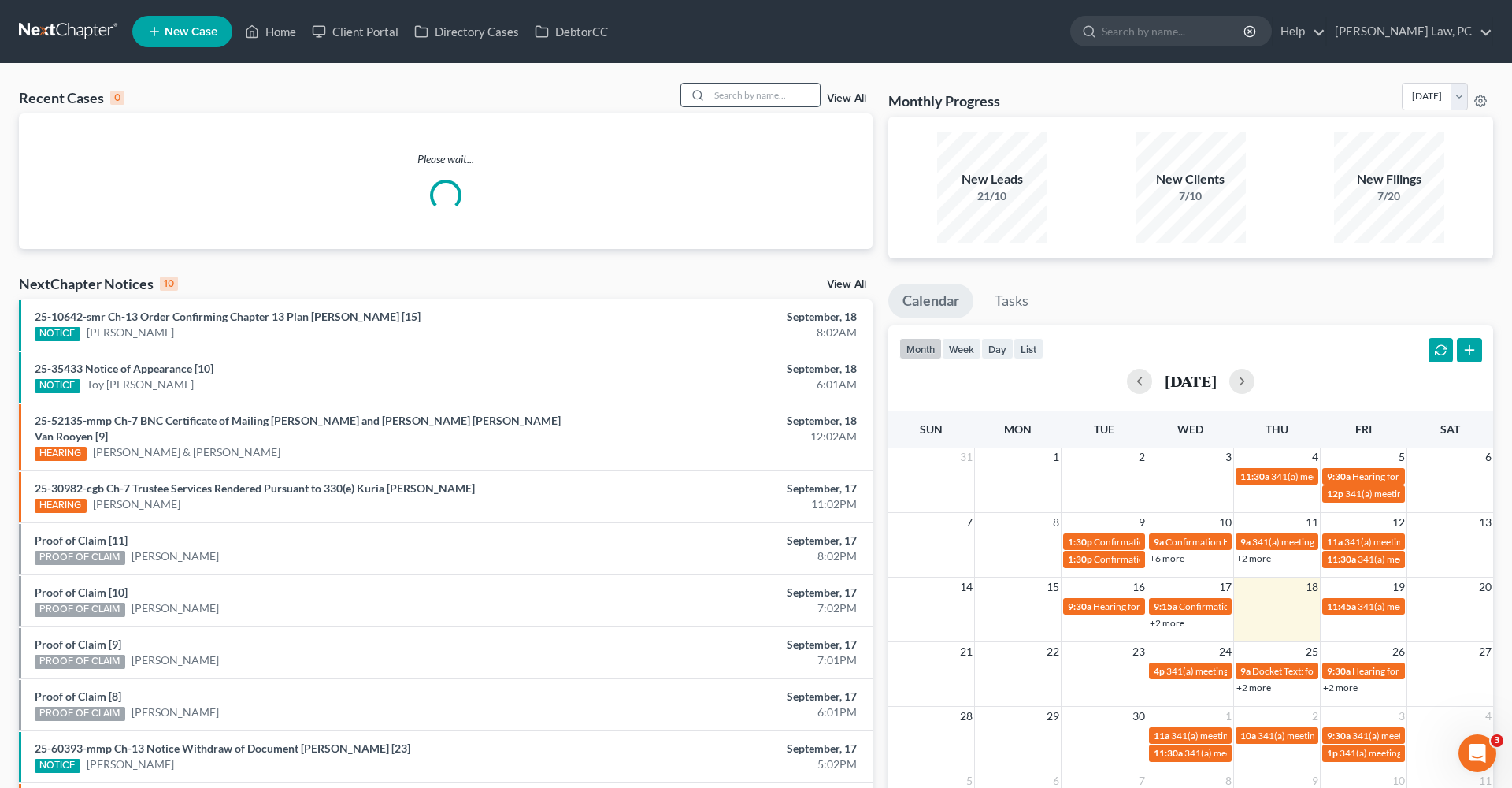
click at [757, 101] on input "search" at bounding box center [765, 94] width 111 height 22
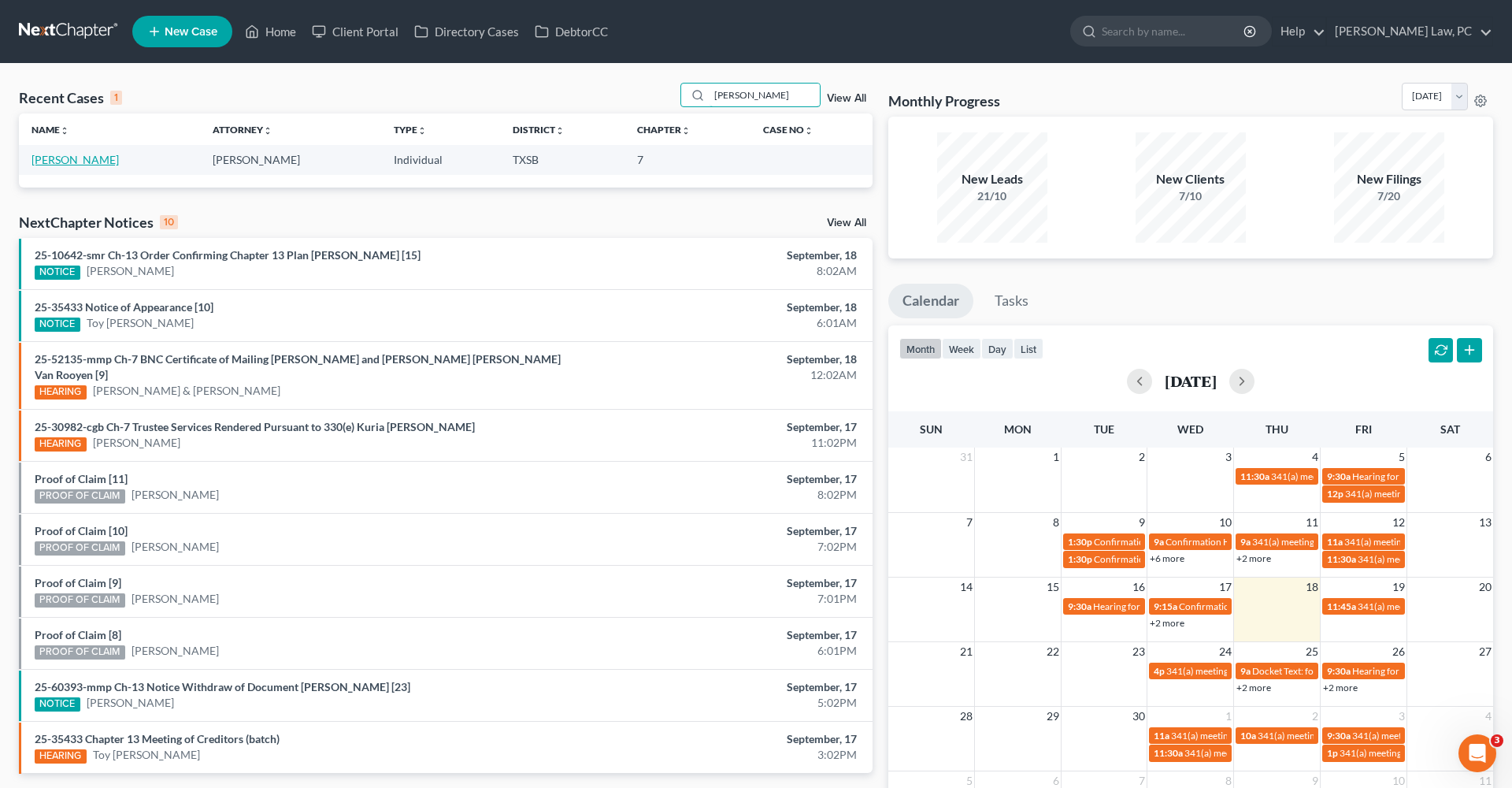
type input "chantal"
click at [55, 161] on link "[PERSON_NAME]" at bounding box center [75, 159] width 87 height 13
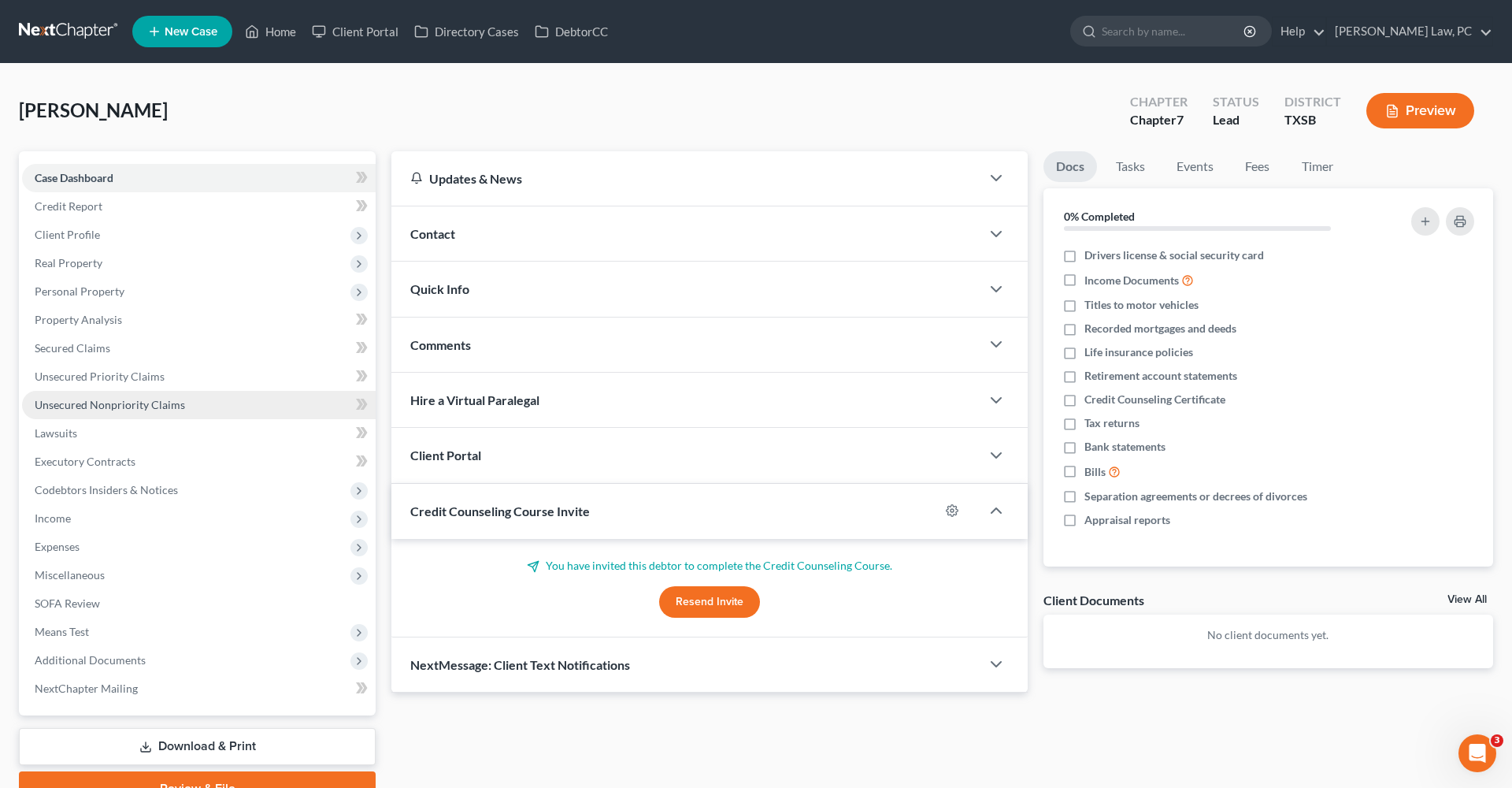
click at [111, 405] on span "Unsecured Nonpriority Claims" at bounding box center [110, 404] width 150 height 13
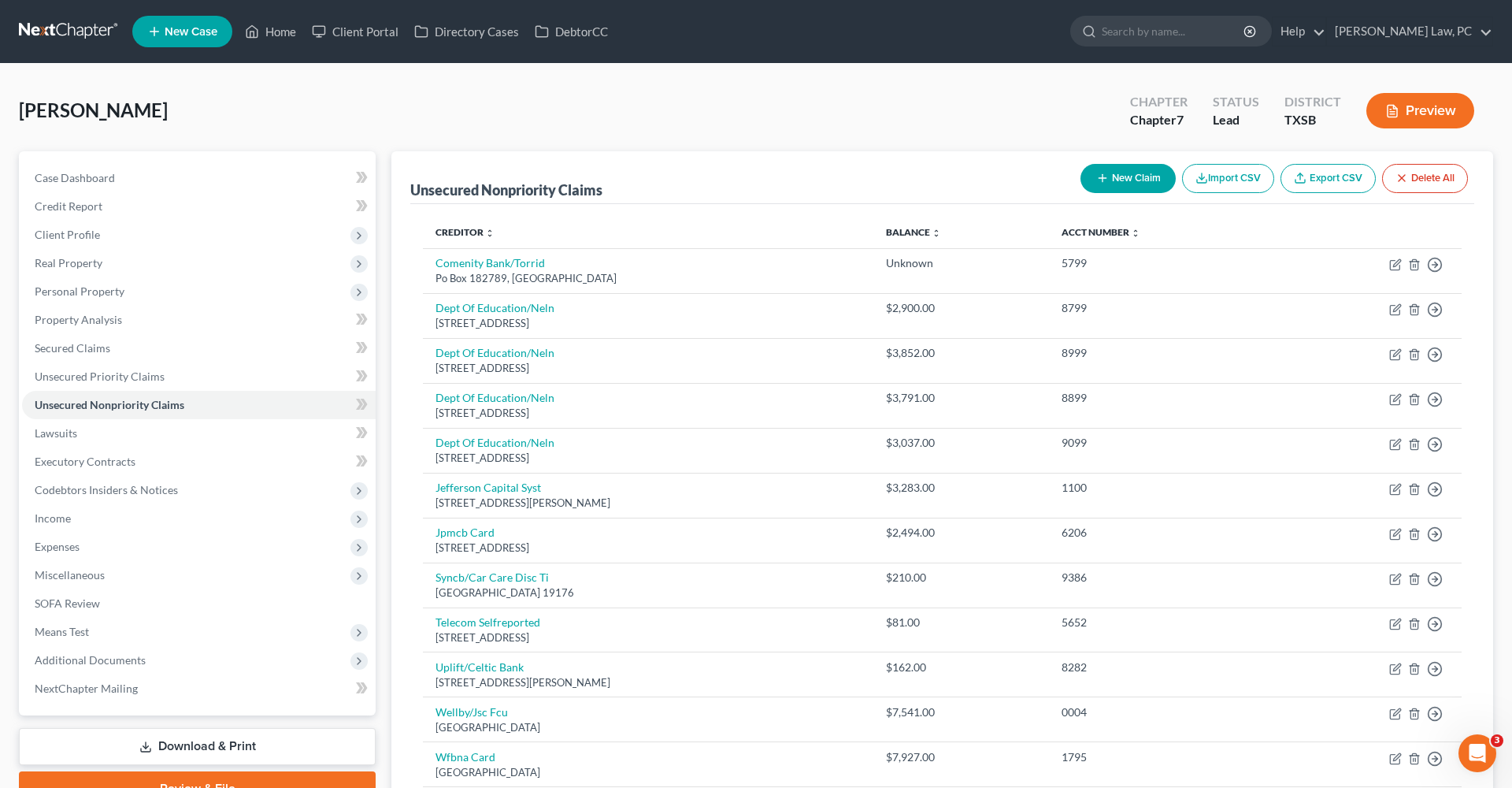
click at [1135, 173] on button "New Claim" at bounding box center [1128, 178] width 95 height 29
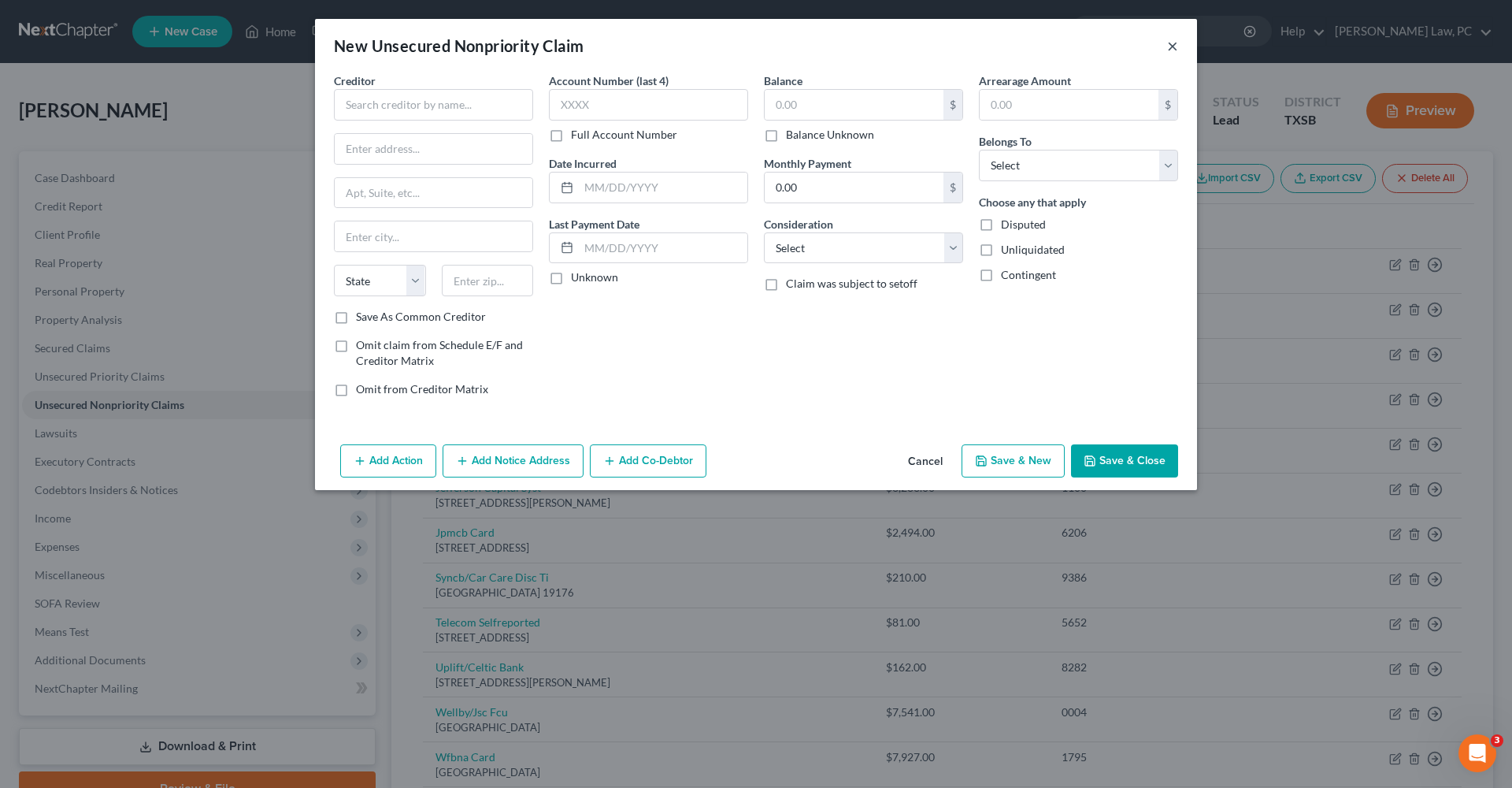
click at [1173, 48] on button "×" at bounding box center [1172, 45] width 11 height 19
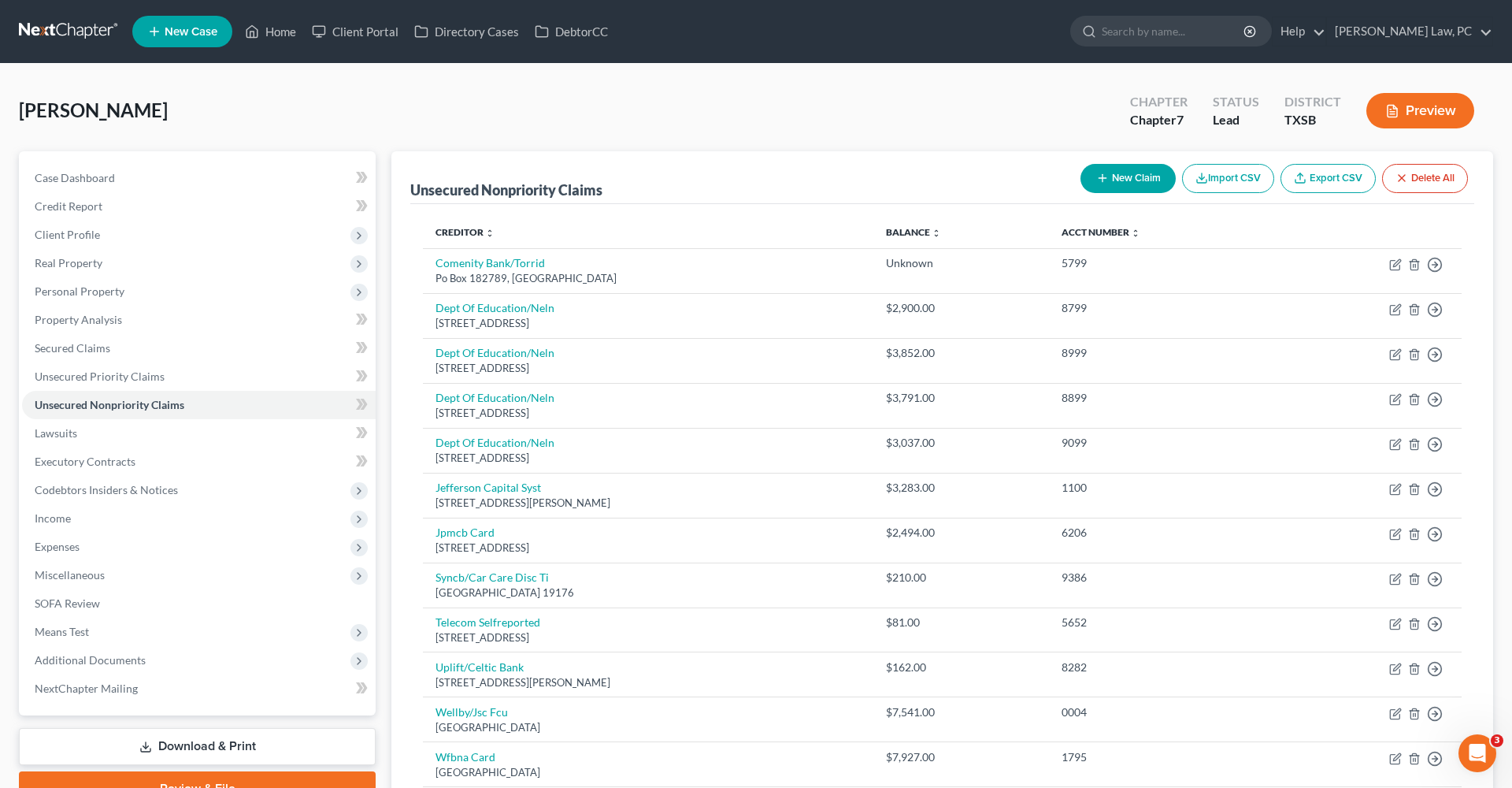
click at [1133, 176] on button "New Claim" at bounding box center [1128, 178] width 95 height 29
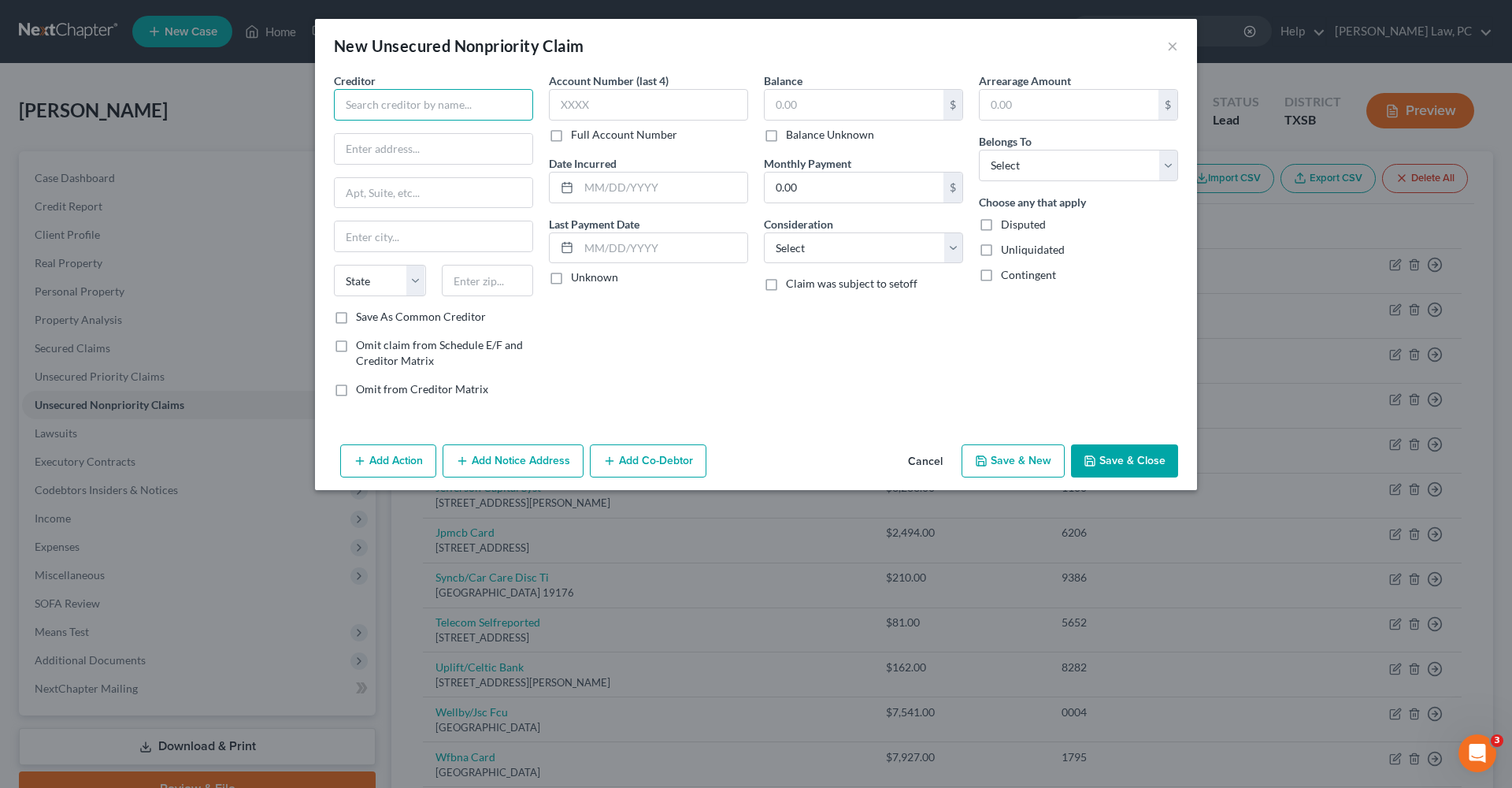
click at [418, 118] on input "text" at bounding box center [434, 104] width 199 height 31
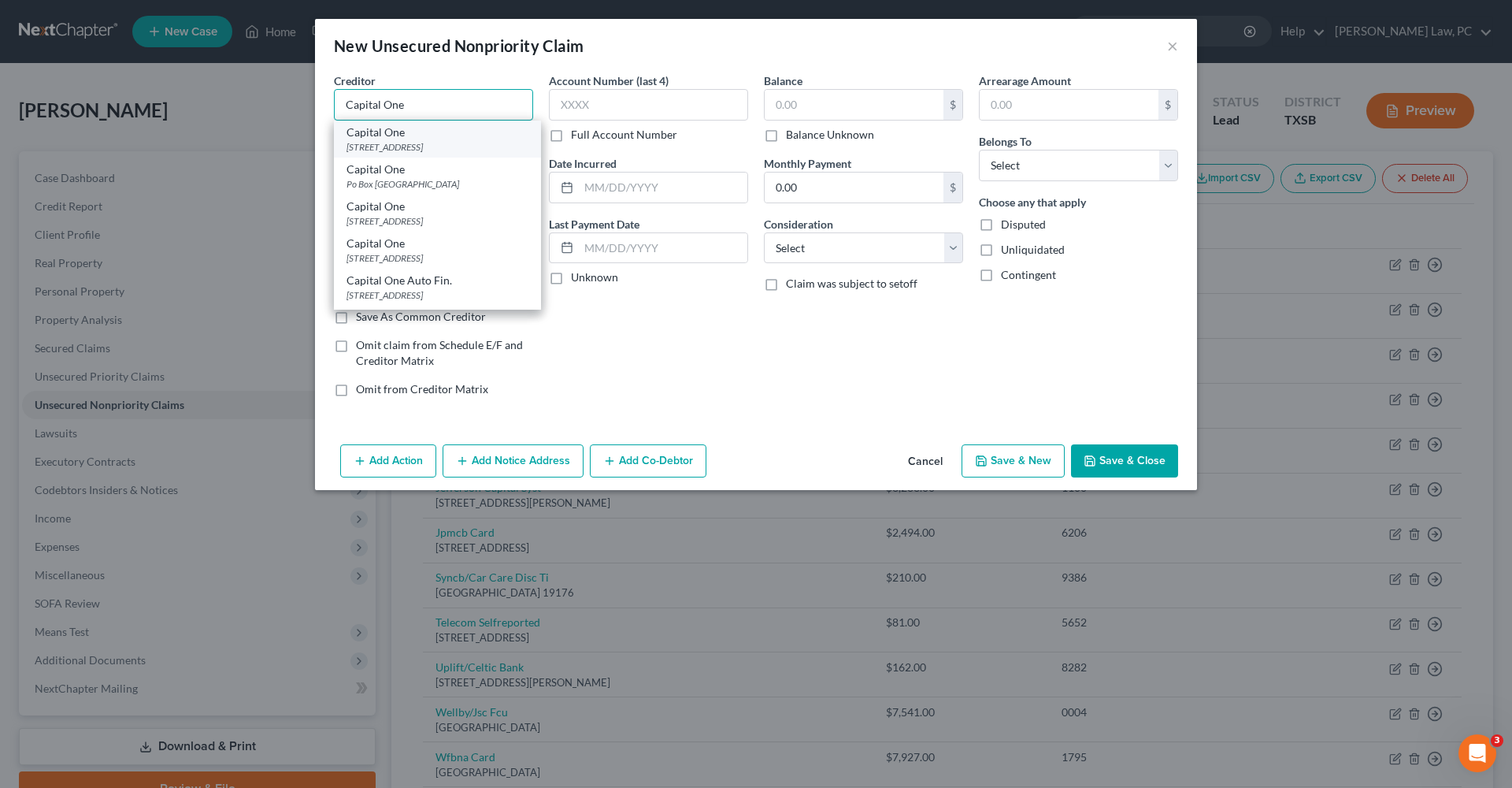
type input "Capital One"
click at [427, 150] on div "4800 Nw 1st Street, Lincoln, NE 68521" at bounding box center [438, 146] width 181 height 13
type input "4800 Nw 1st Street"
type input "Lincoln"
select select "30"
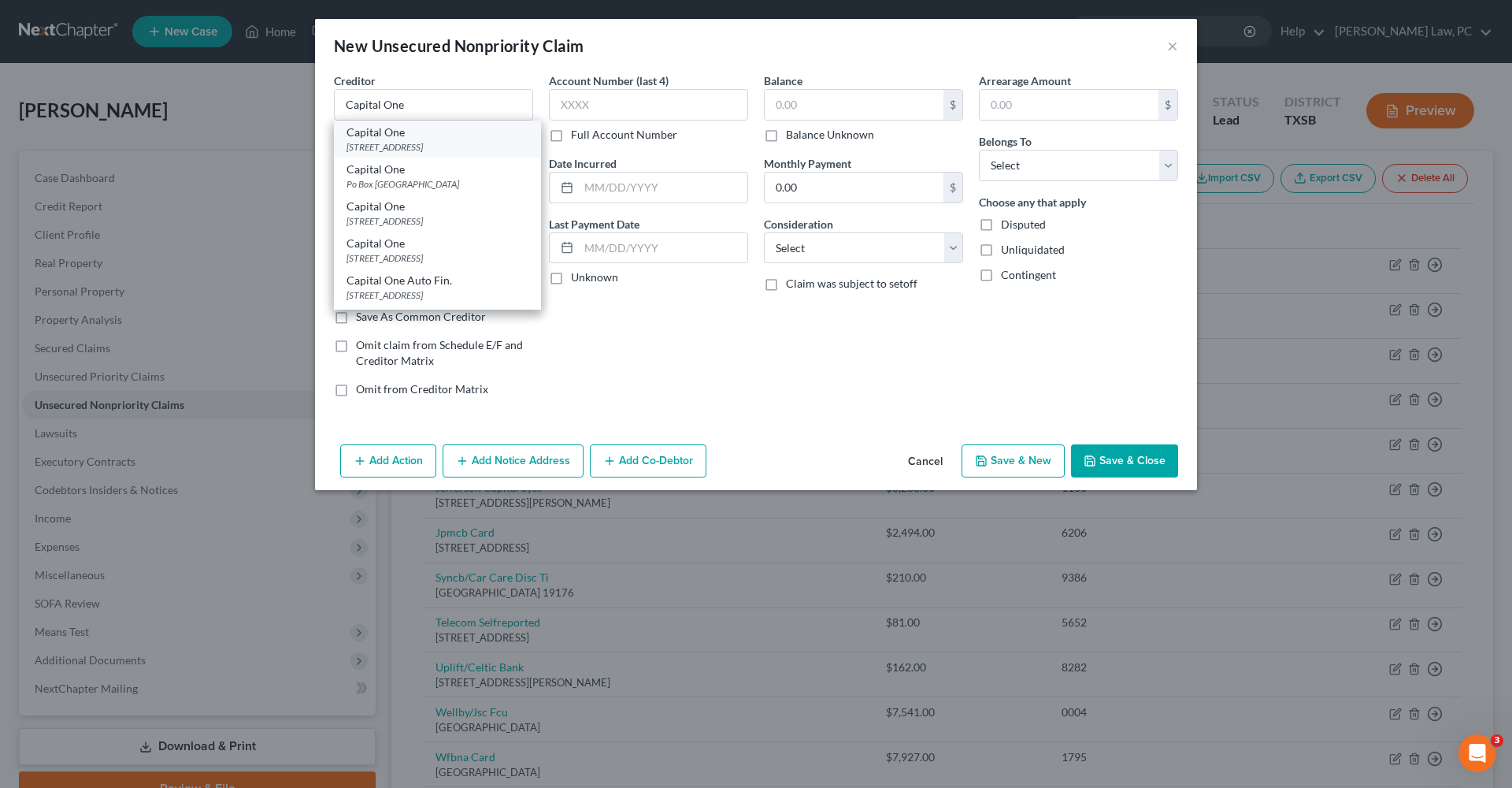
type input "68521"
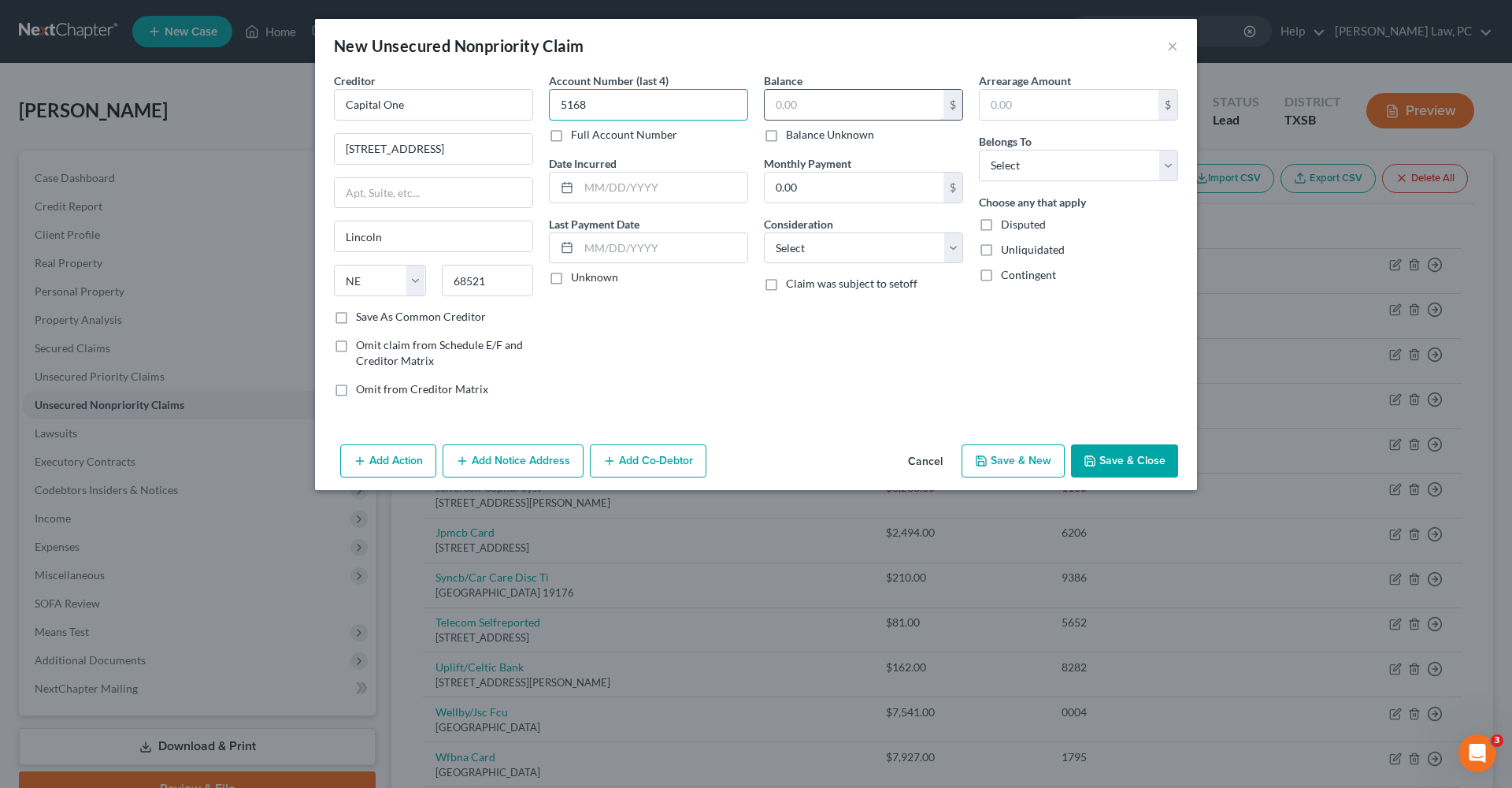
type input "5168"
click at [813, 107] on input "text" at bounding box center [853, 104] width 179 height 30
type input "2,667.11"
select select "2"
select select "0"
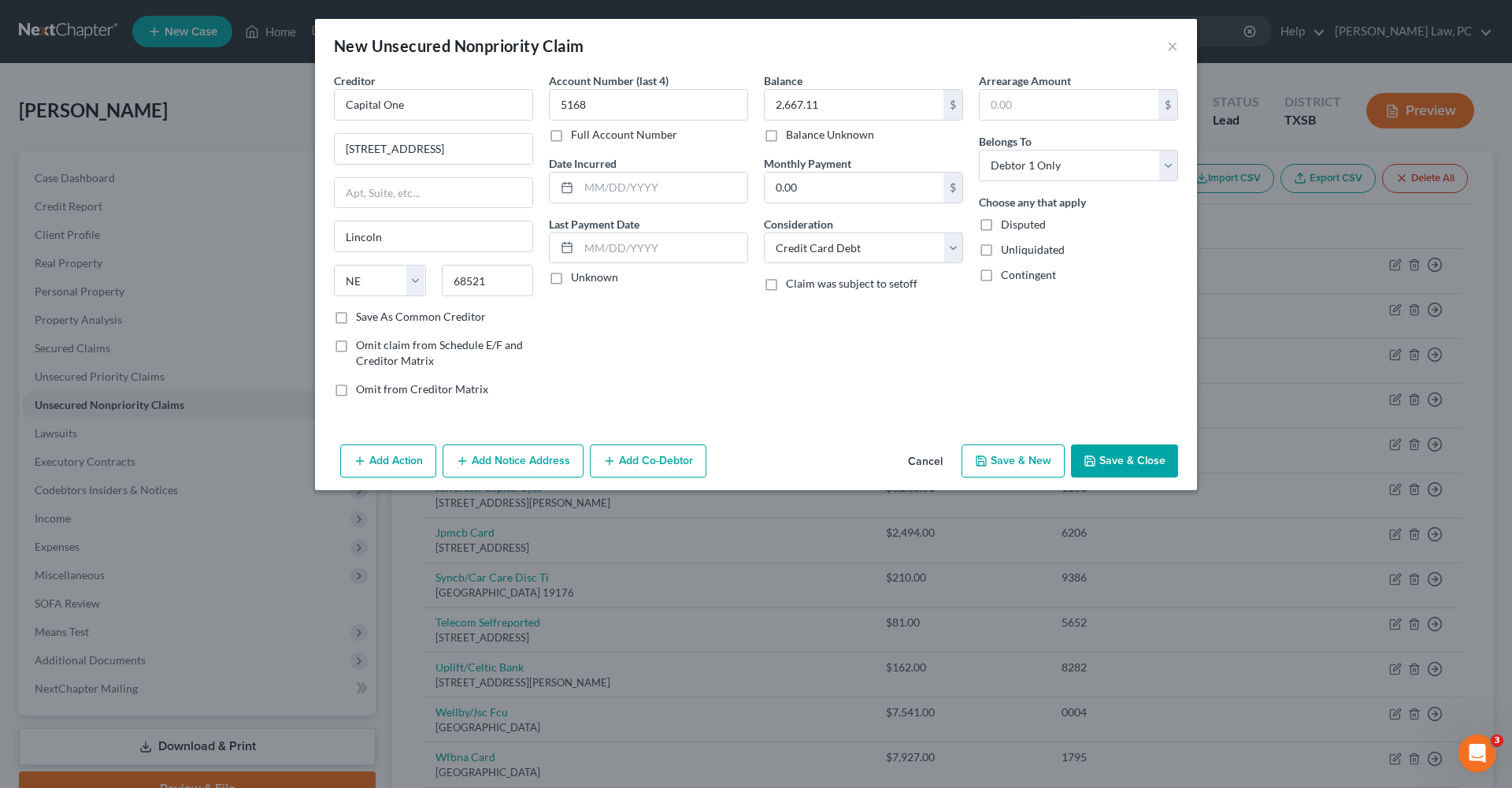
click at [1108, 459] on button "Save & Close" at bounding box center [1124, 460] width 107 height 33
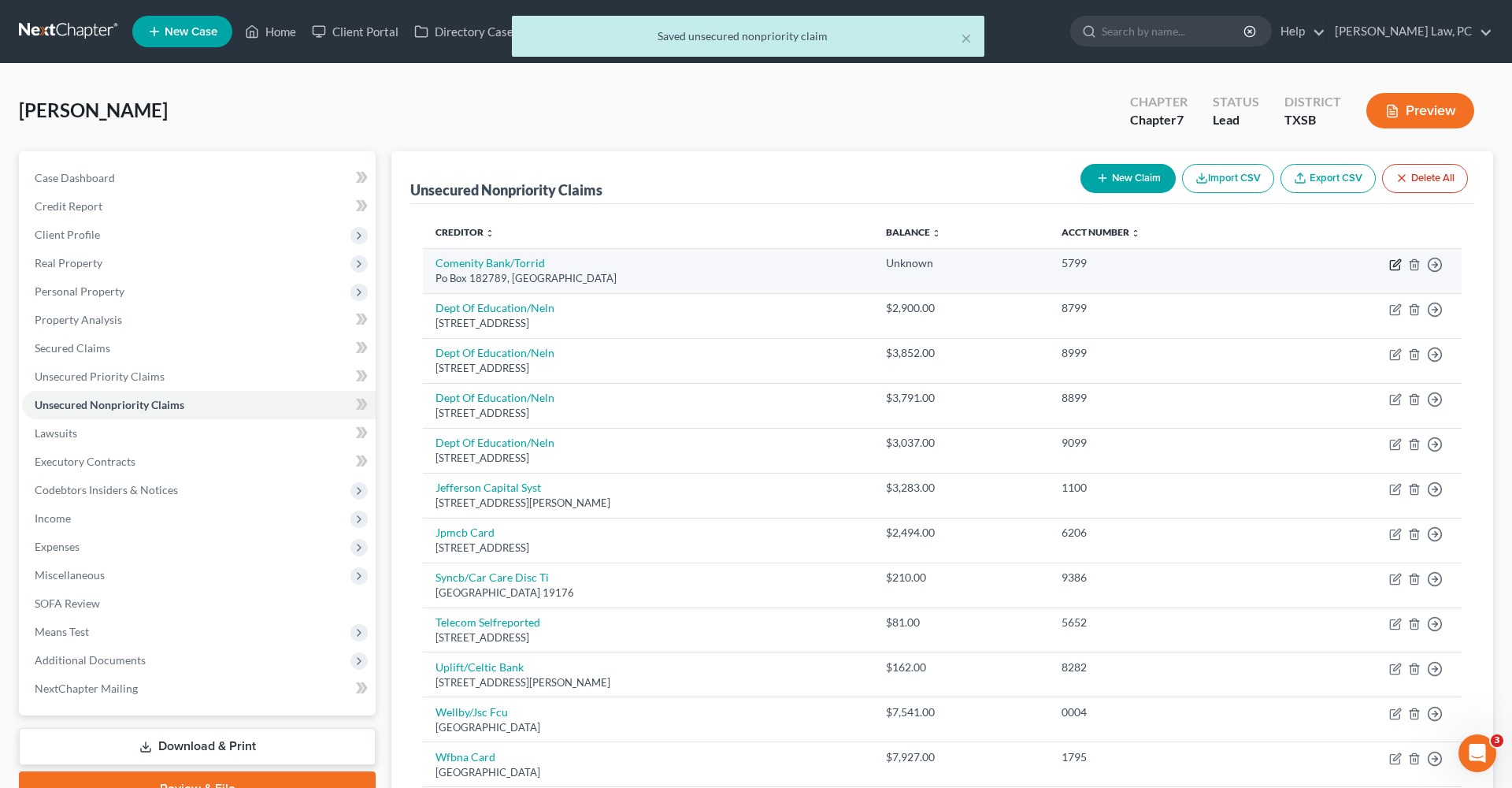
click at [1400, 264] on icon "button" at bounding box center [1395, 265] width 13 height 13
select select "36"
select select "2"
select select "0"
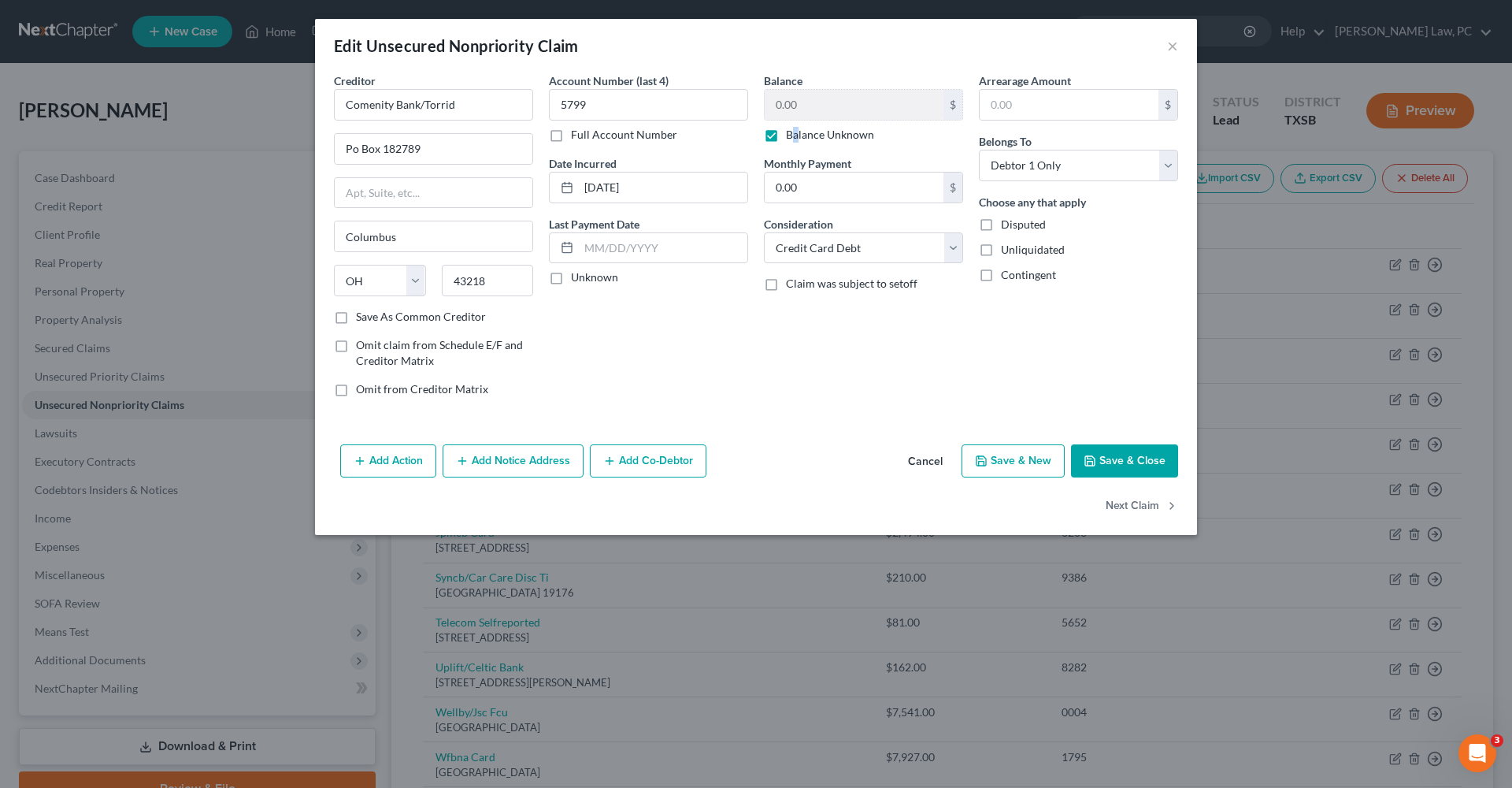
click at [786, 137] on label "Balance Unknown" at bounding box center [830, 135] width 88 height 16
click at [792, 137] on input "Balance Unknown" at bounding box center [797, 131] width 10 height 10
checkbox input "false"
drag, startPoint x: 804, startPoint y: 104, endPoint x: 761, endPoint y: 103, distance: 43.0
click at [761, 103] on div "Balance 0.00 $ Balance Unknown Balance Undetermined 0.00 $ Balance Unknown Mont…" at bounding box center [863, 241] width 215 height 337
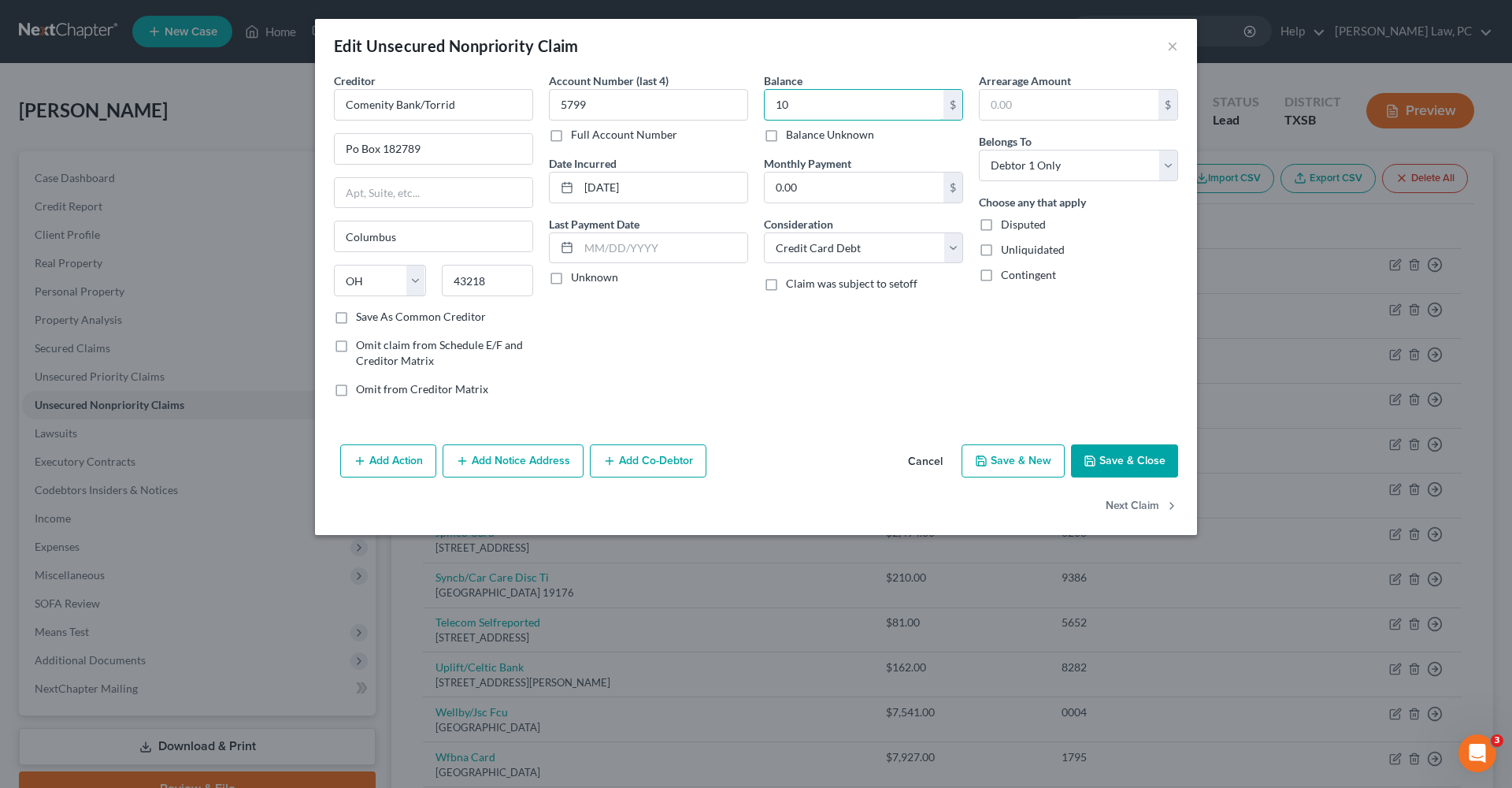
type input "10"
click at [1123, 469] on button "Save & Close" at bounding box center [1124, 460] width 107 height 33
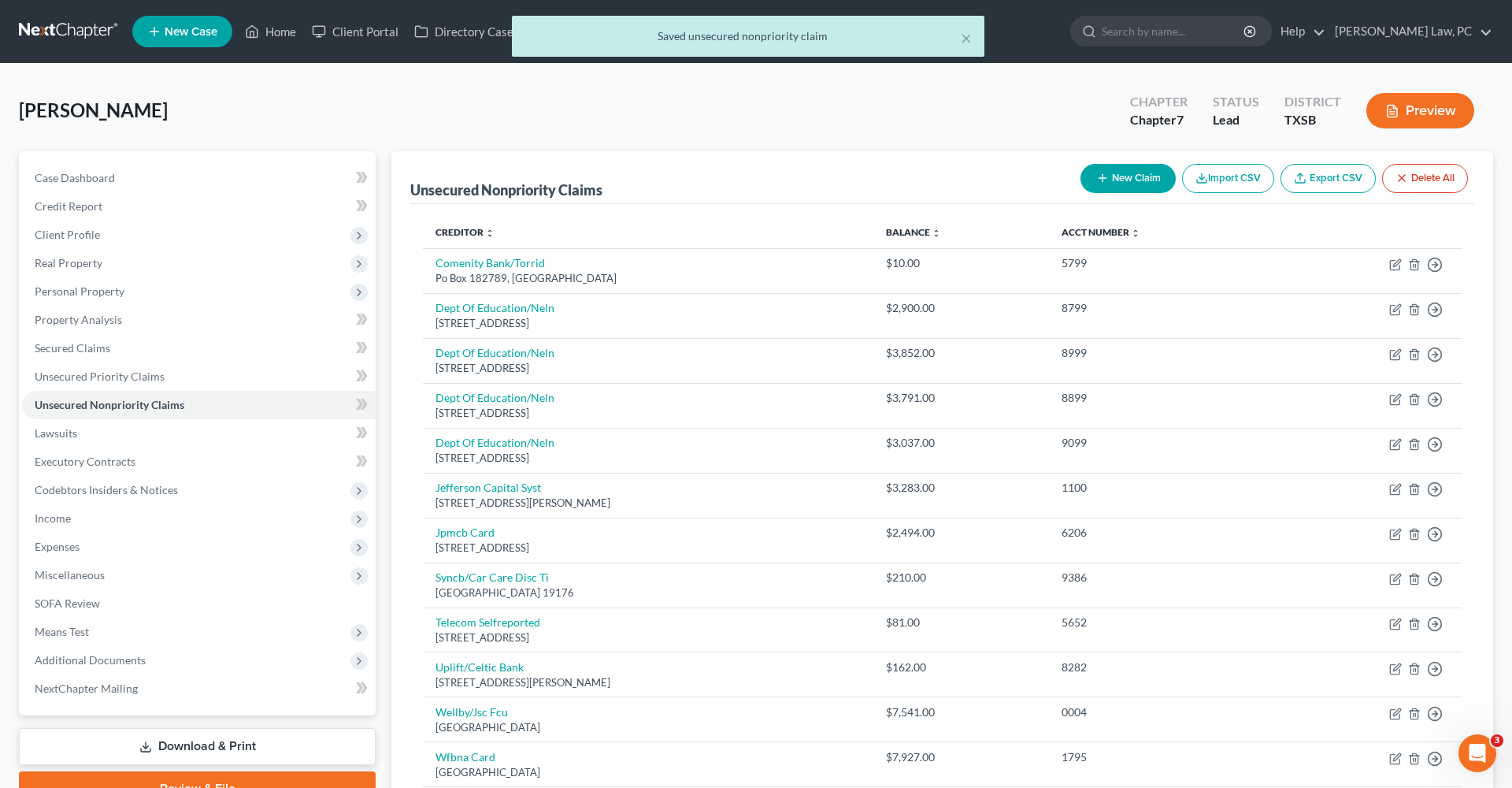
click at [1103, 183] on icon "button" at bounding box center [1102, 178] width 13 height 13
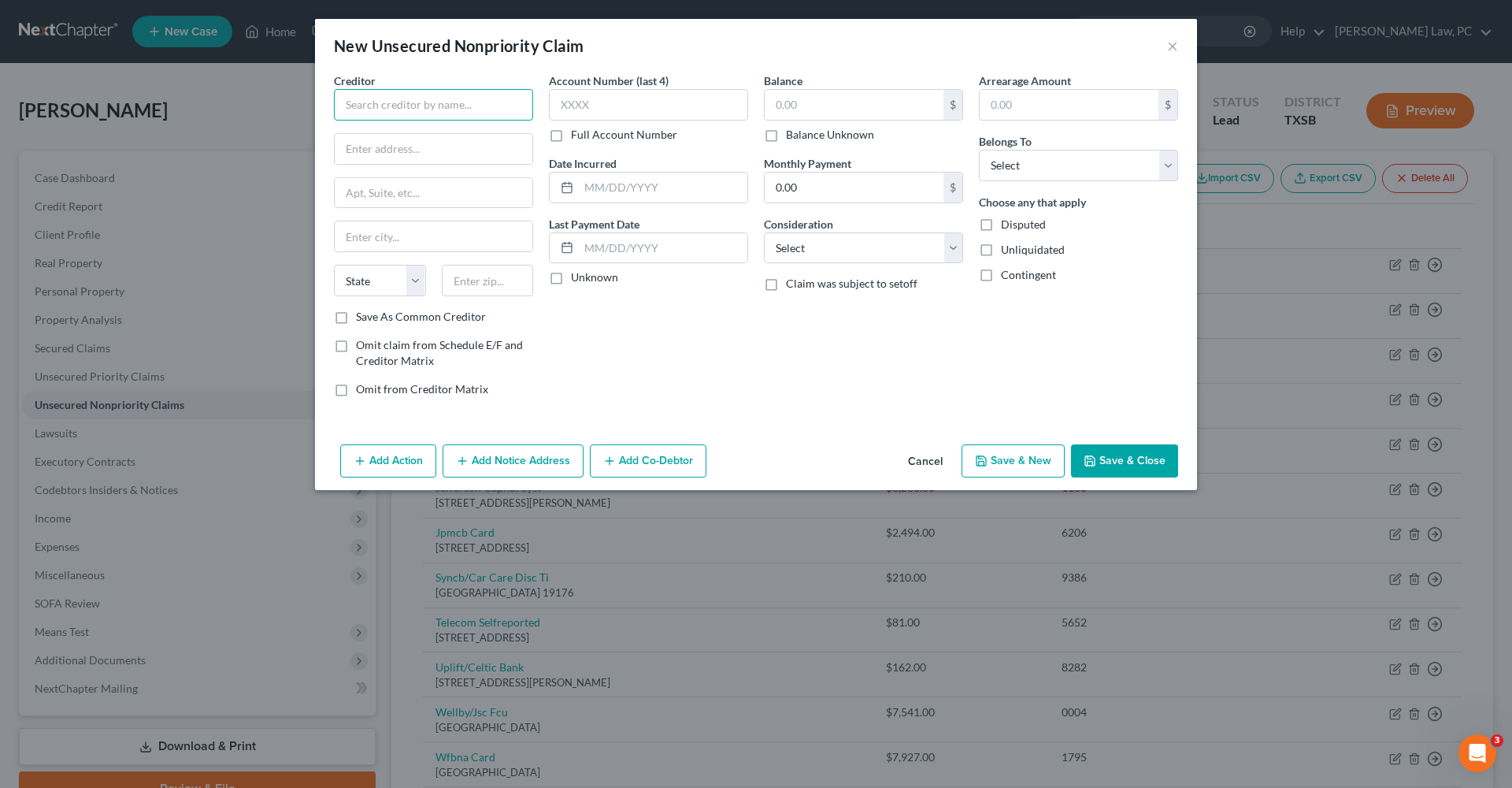
click at [366, 105] on input "text" at bounding box center [434, 104] width 199 height 31
type input "University of Texas Medical Branch at Galveston"
select select "9"
drag, startPoint x: 344, startPoint y: 107, endPoint x: 558, endPoint y: 105, distance: 214.0
click at [558, 105] on div "Creditor * University of Texas Medical Branch at Galveston State AL AK AR AZ CA…" at bounding box center [756, 241] width 860 height 337
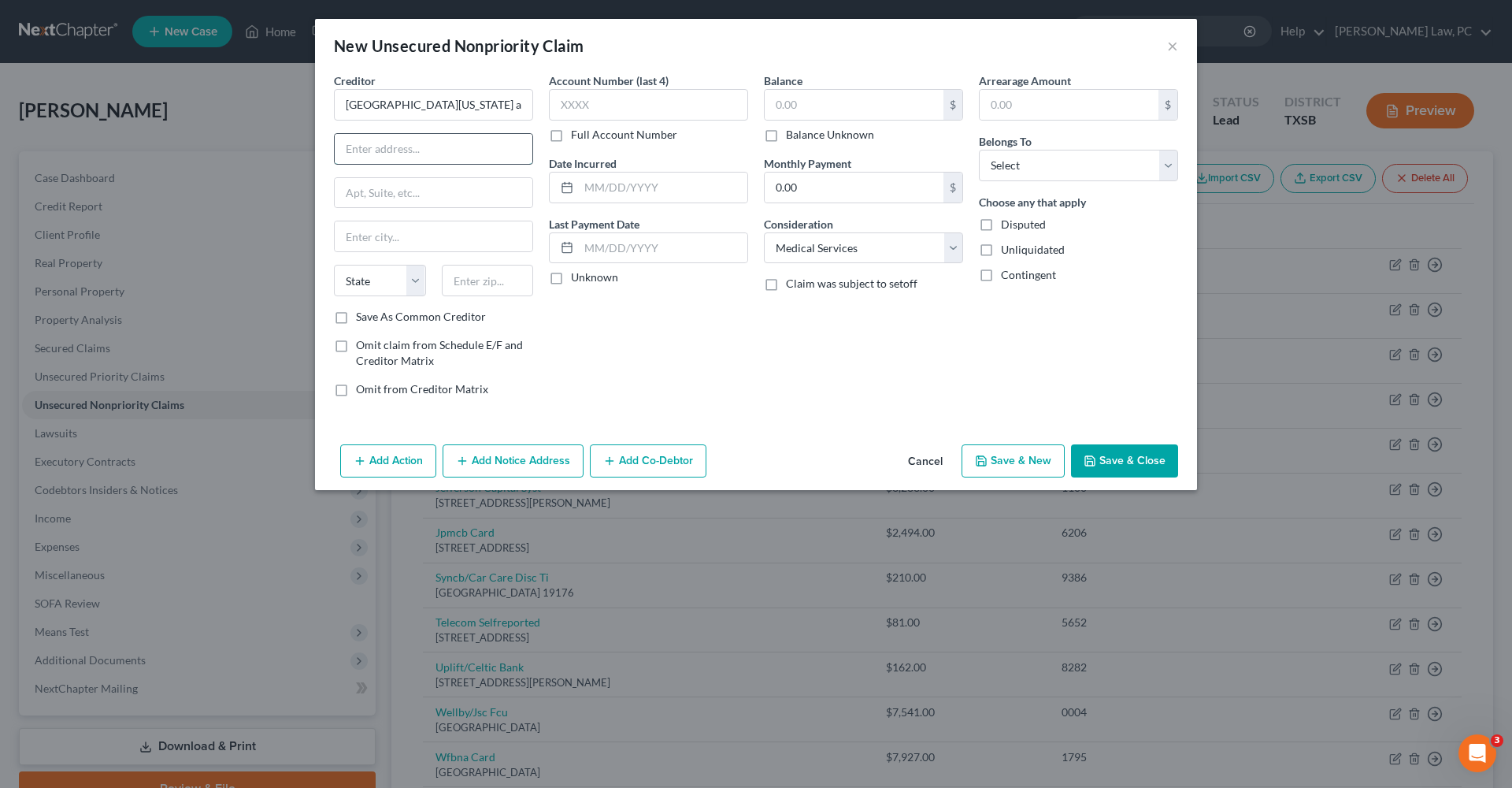
paste input "301 University Blvd, Galveston, TX 77555"
drag, startPoint x: 468, startPoint y: 152, endPoint x: 540, endPoint y: 150, distance: 72.0
click at [540, 150] on div "Creditor * University of Texas Medical Branch at Galveston 301 University Blvd,…" at bounding box center [433, 241] width 215 height 337
type input "301 University Blvd, Galveston, TX"
paste input "77555"
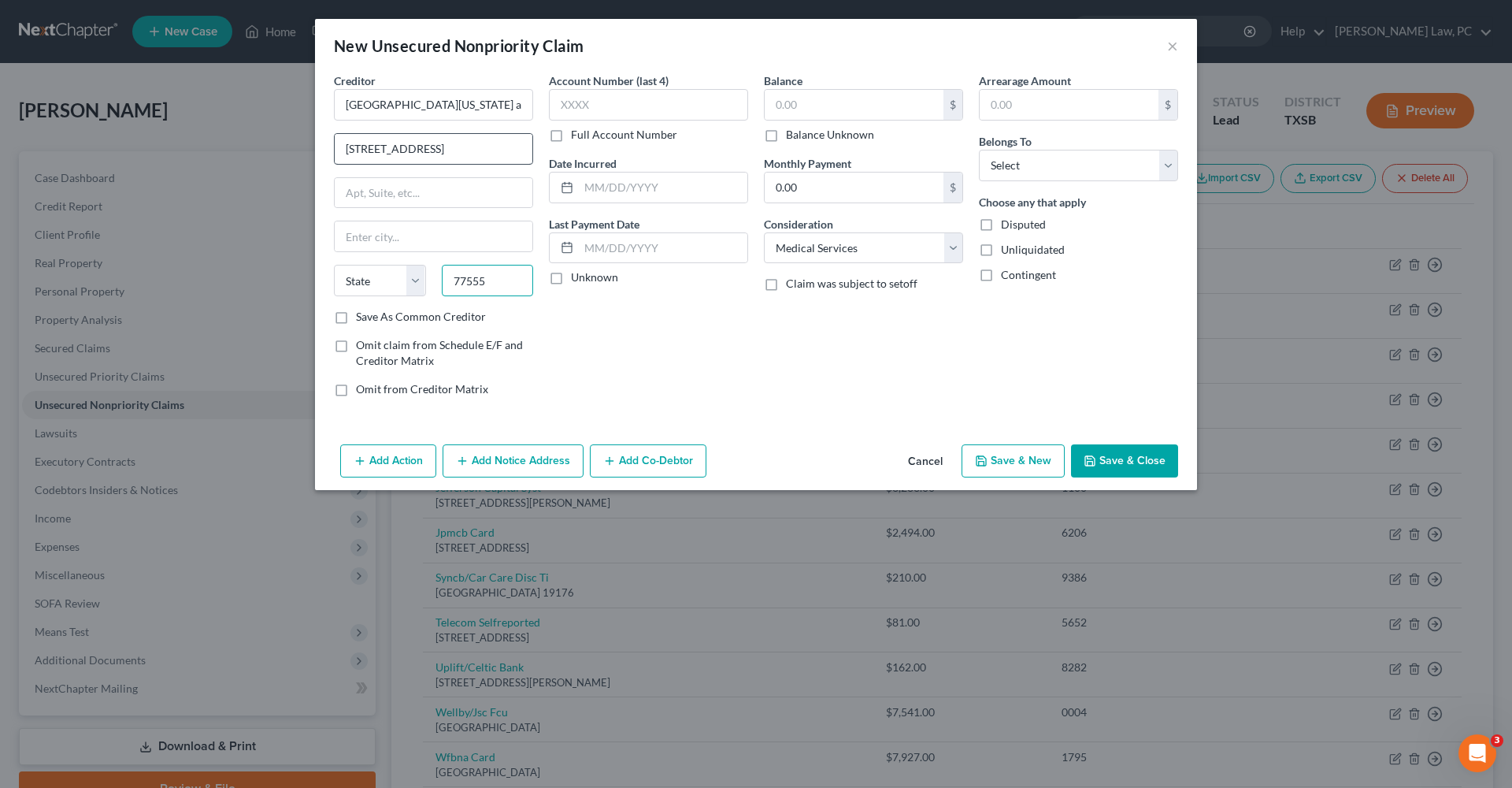
type input "77555"
type input "Galveston"
select select "45"
drag, startPoint x: 513, startPoint y: 148, endPoint x: 435, endPoint y: 147, distance: 78.0
click at [435, 147] on input "301 University Blvd, Galveston, TX" at bounding box center [434, 148] width 198 height 30
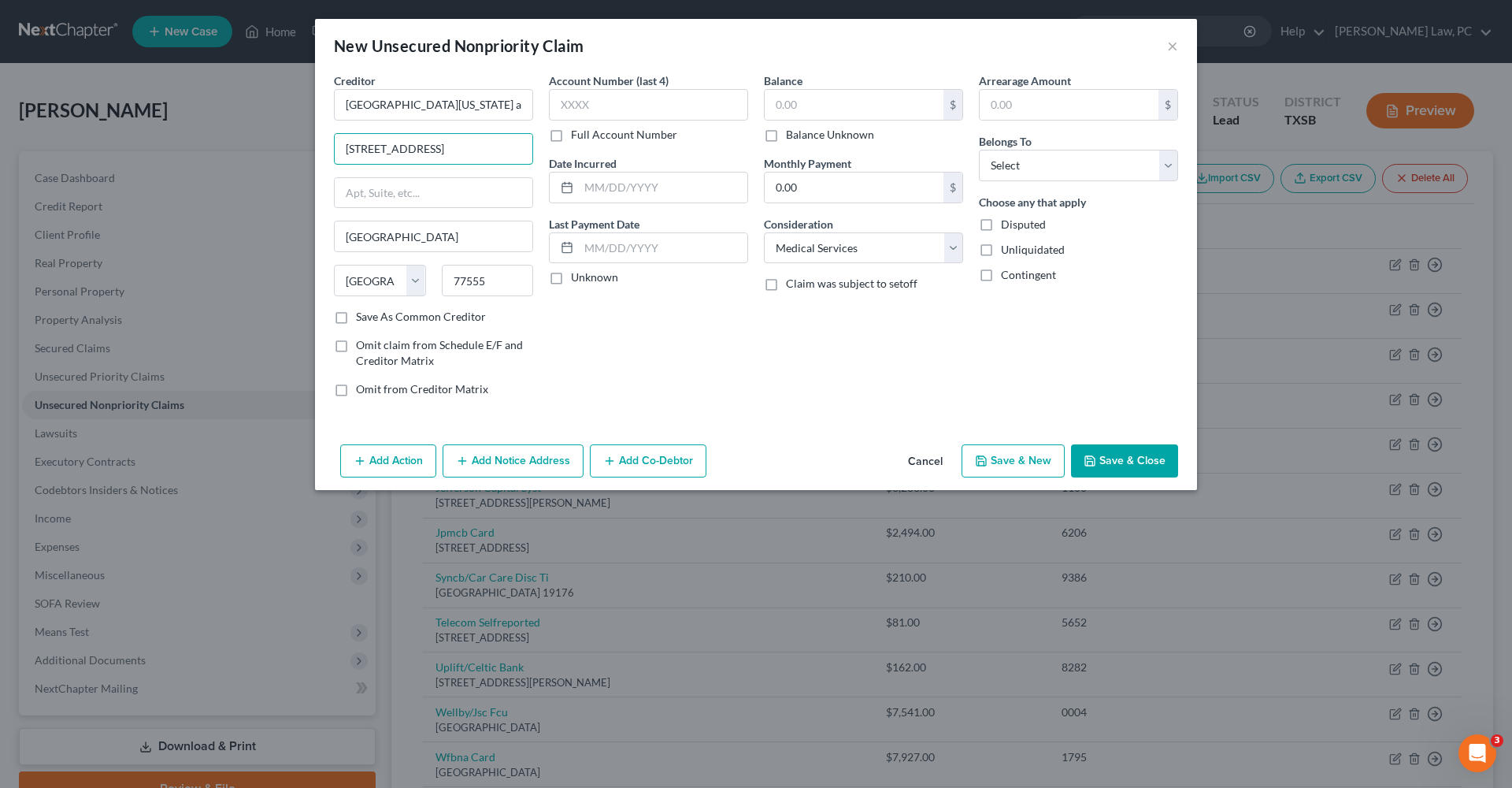
type input "301 University Blvd"
click at [356, 320] on label "Save As Common Creditor" at bounding box center [420, 317] width 130 height 16
click at [362, 319] on input "Save As Common Creditor" at bounding box center [367, 314] width 10 height 10
checkbox input "true"
click at [831, 108] on input "text" at bounding box center [853, 104] width 179 height 30
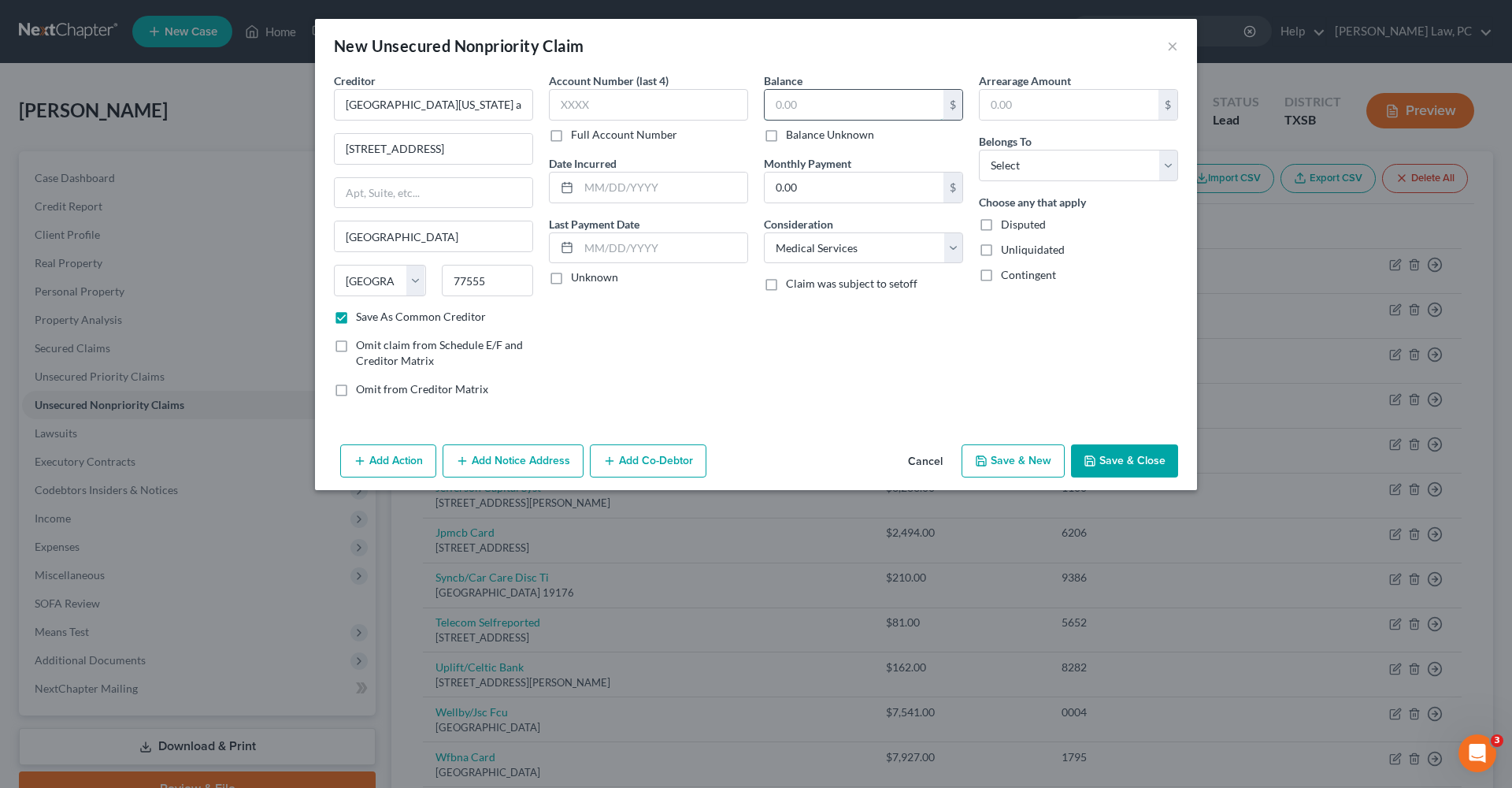
click at [796, 97] on input "text" at bounding box center [853, 104] width 179 height 30
type input "5,668.70"
select select "0"
click at [1130, 461] on button "Save & Close" at bounding box center [1124, 460] width 107 height 33
checkbox input "false"
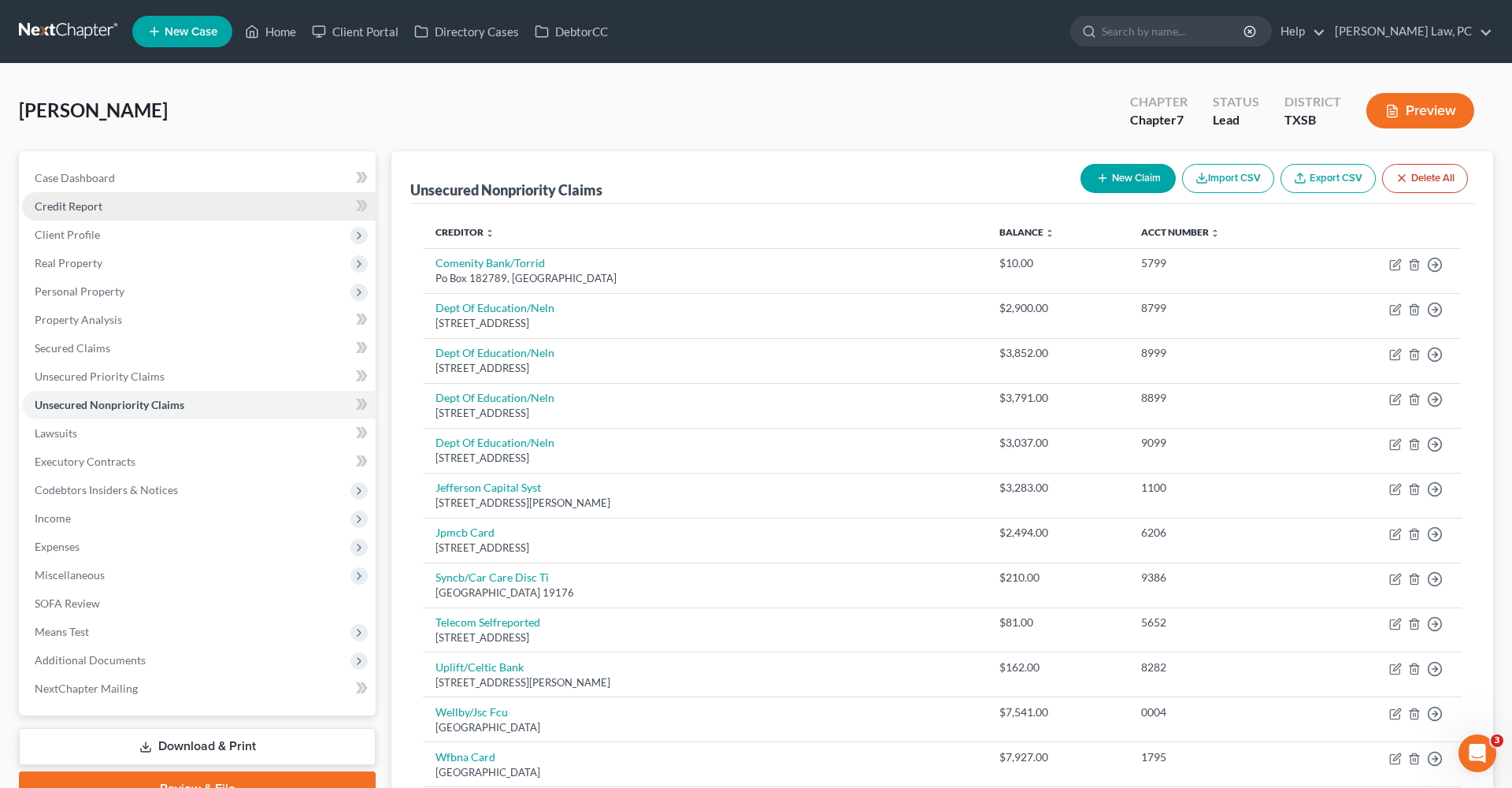
click at [74, 201] on span "Credit Report" at bounding box center [68, 206] width 67 height 13
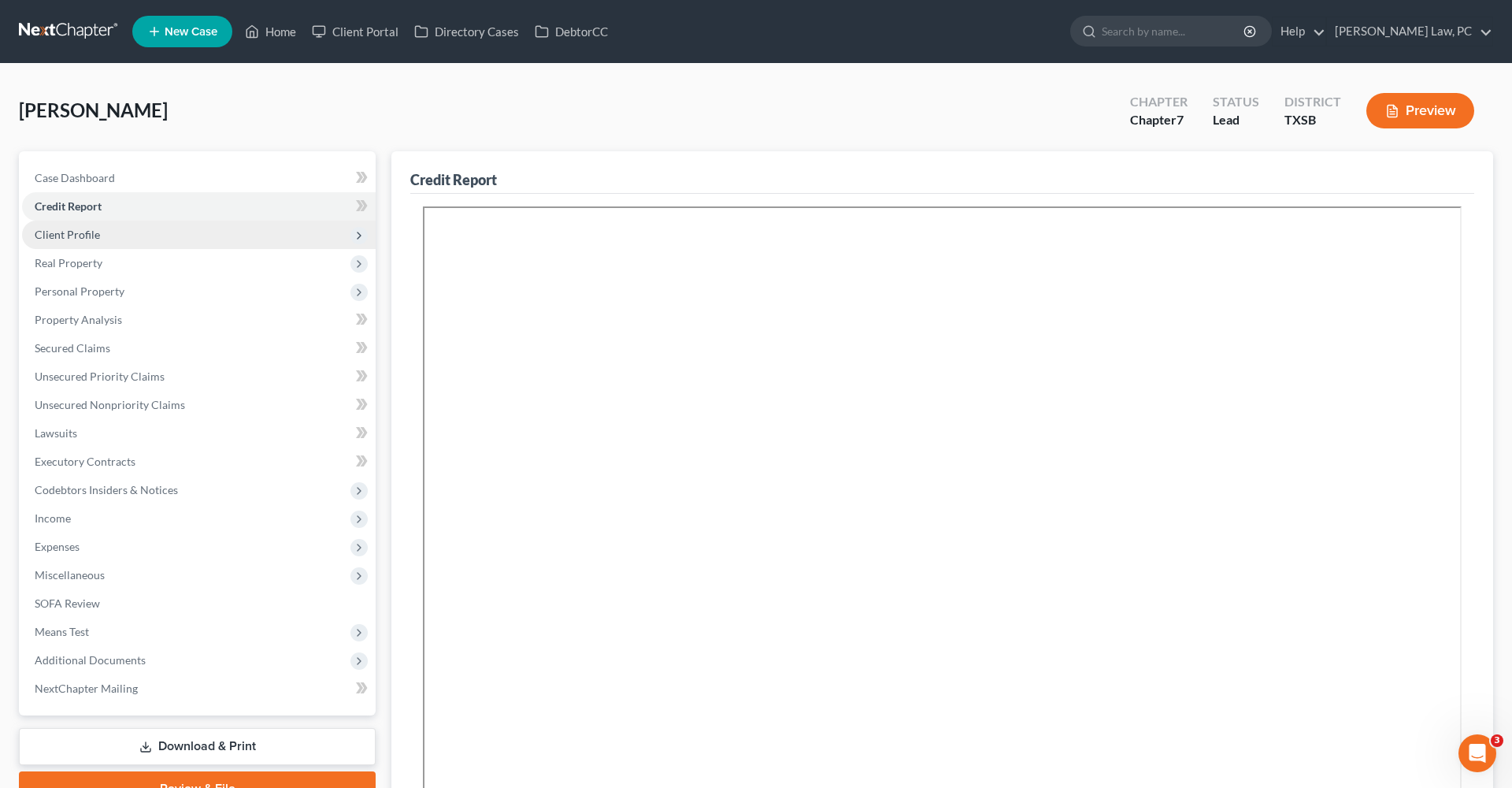
click at [77, 230] on span "Client Profile" at bounding box center [67, 234] width 66 height 13
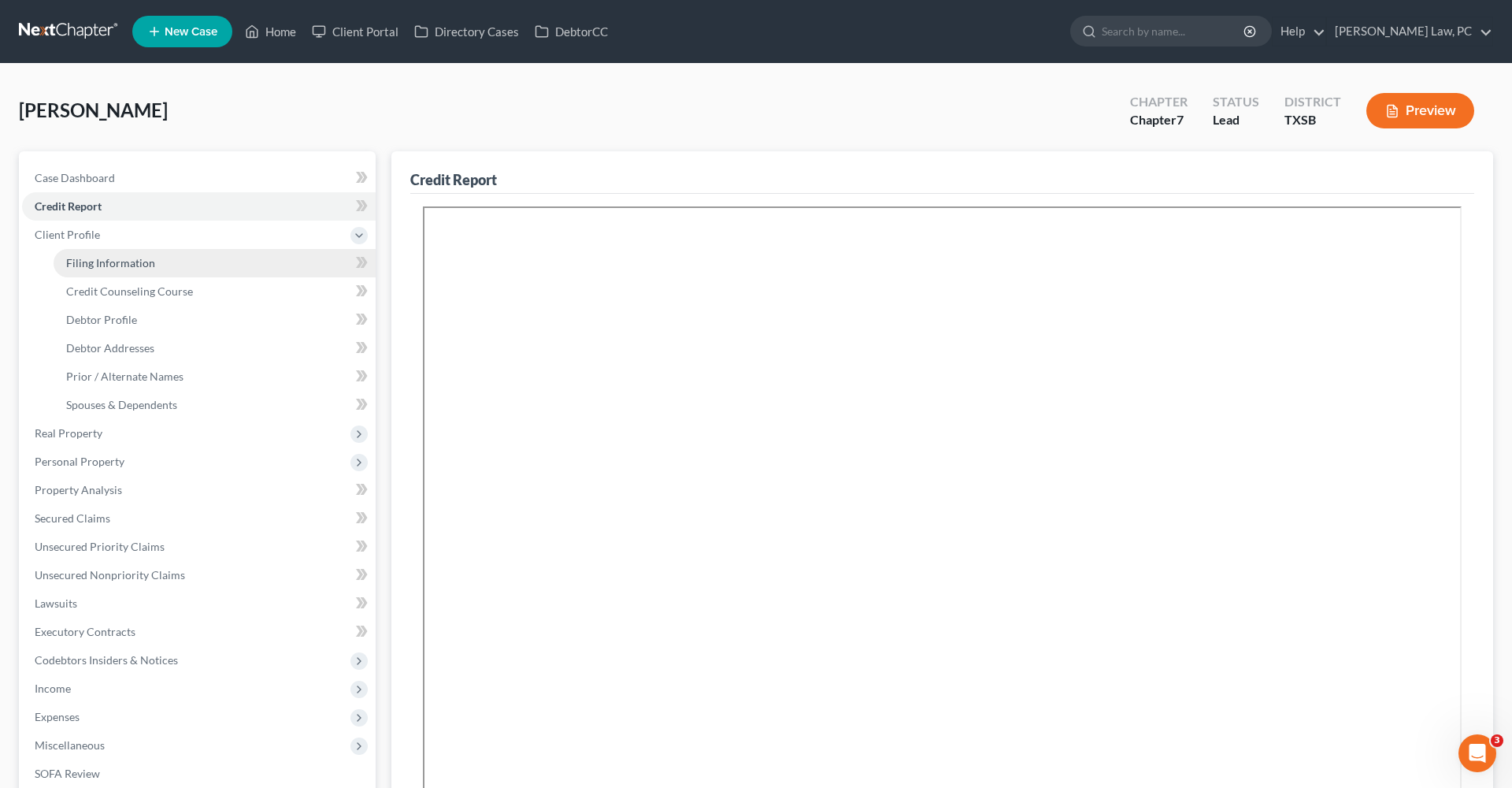
click at [85, 259] on span "Filing Information" at bounding box center [111, 262] width 89 height 13
select select "1"
select select "0"
select select "79"
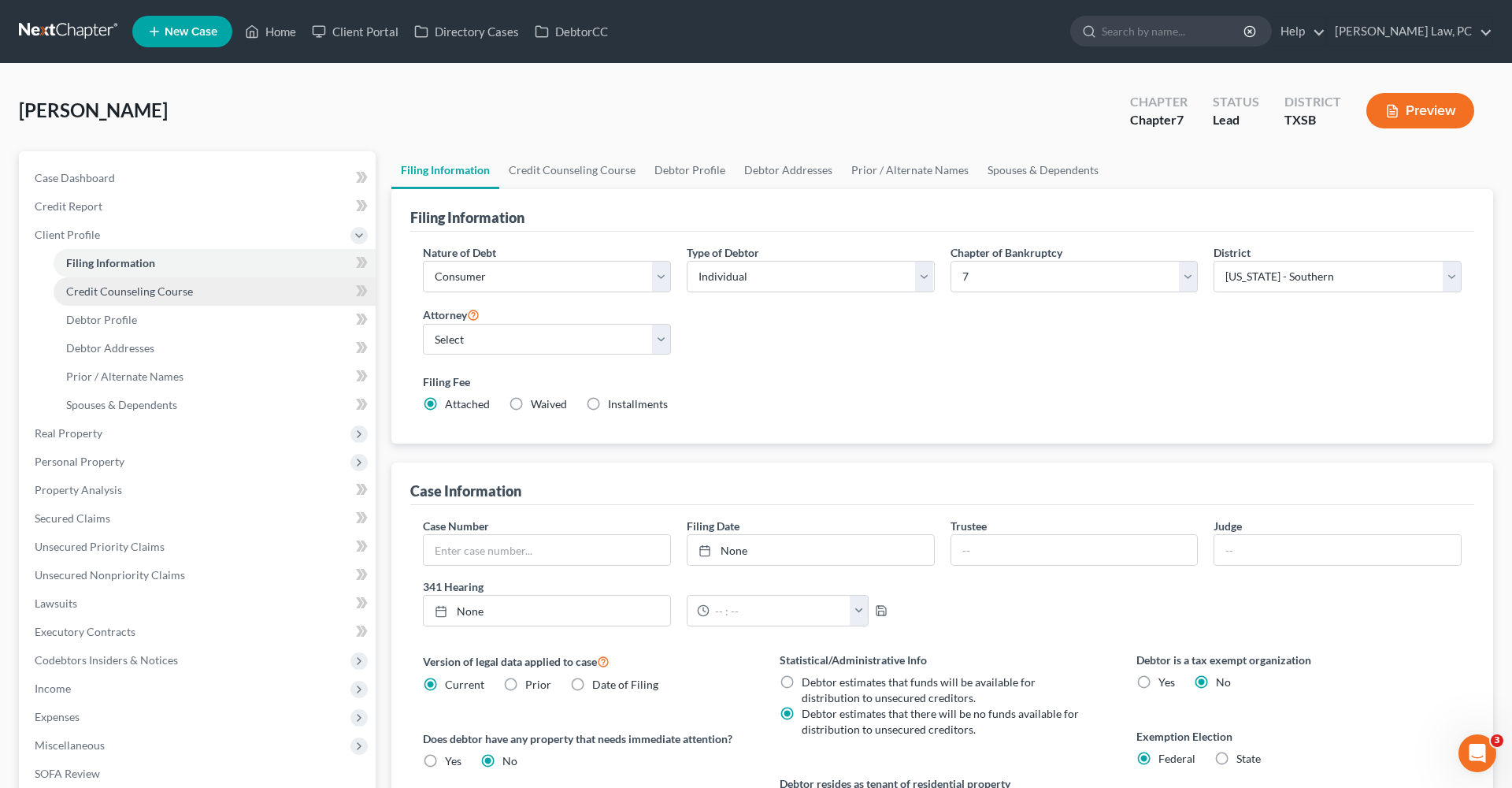
click at [116, 294] on span "Credit Counseling Course" at bounding box center [129, 290] width 127 height 13
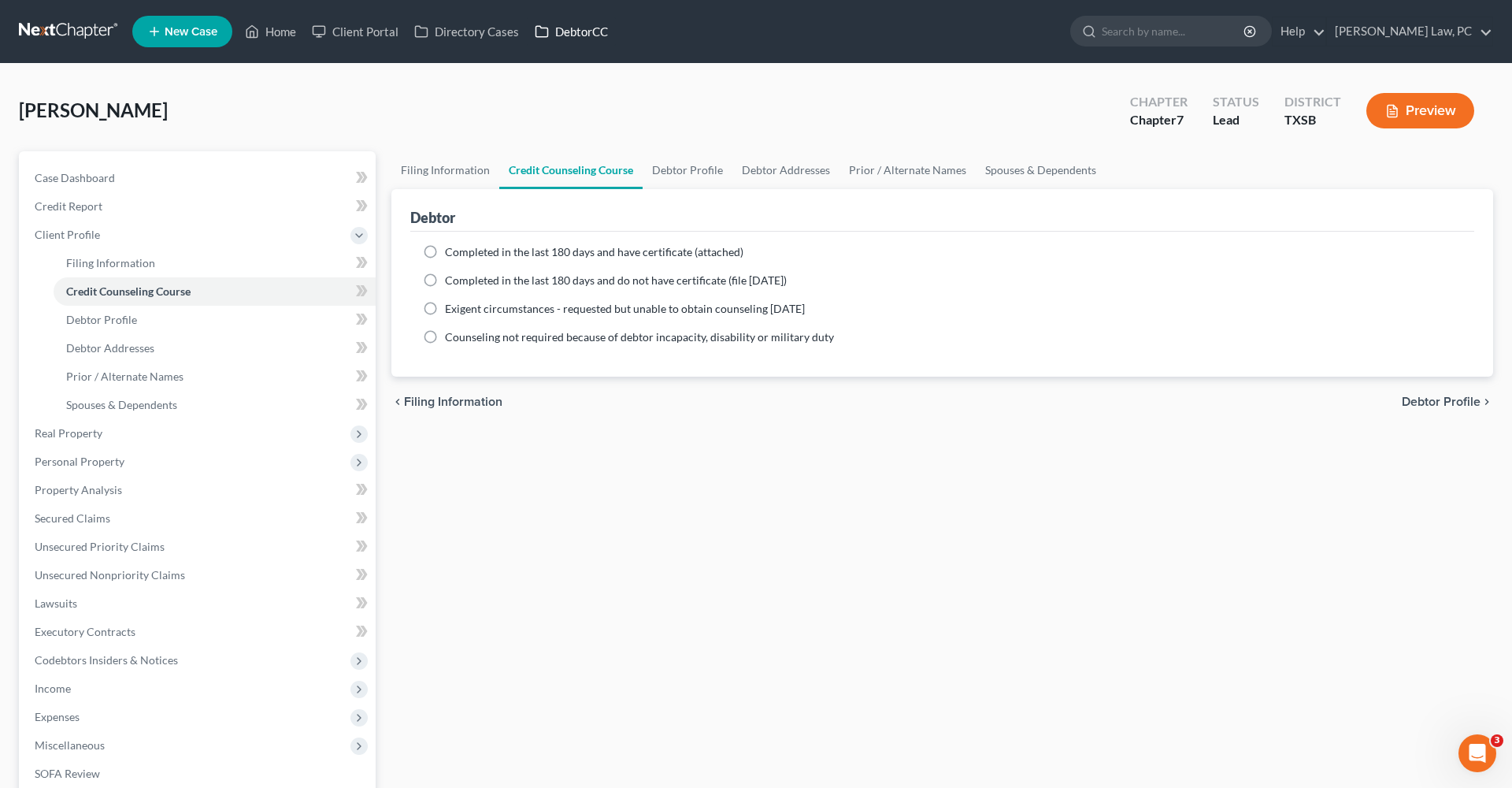
click at [588, 30] on link "DebtorCC" at bounding box center [570, 31] width 89 height 29
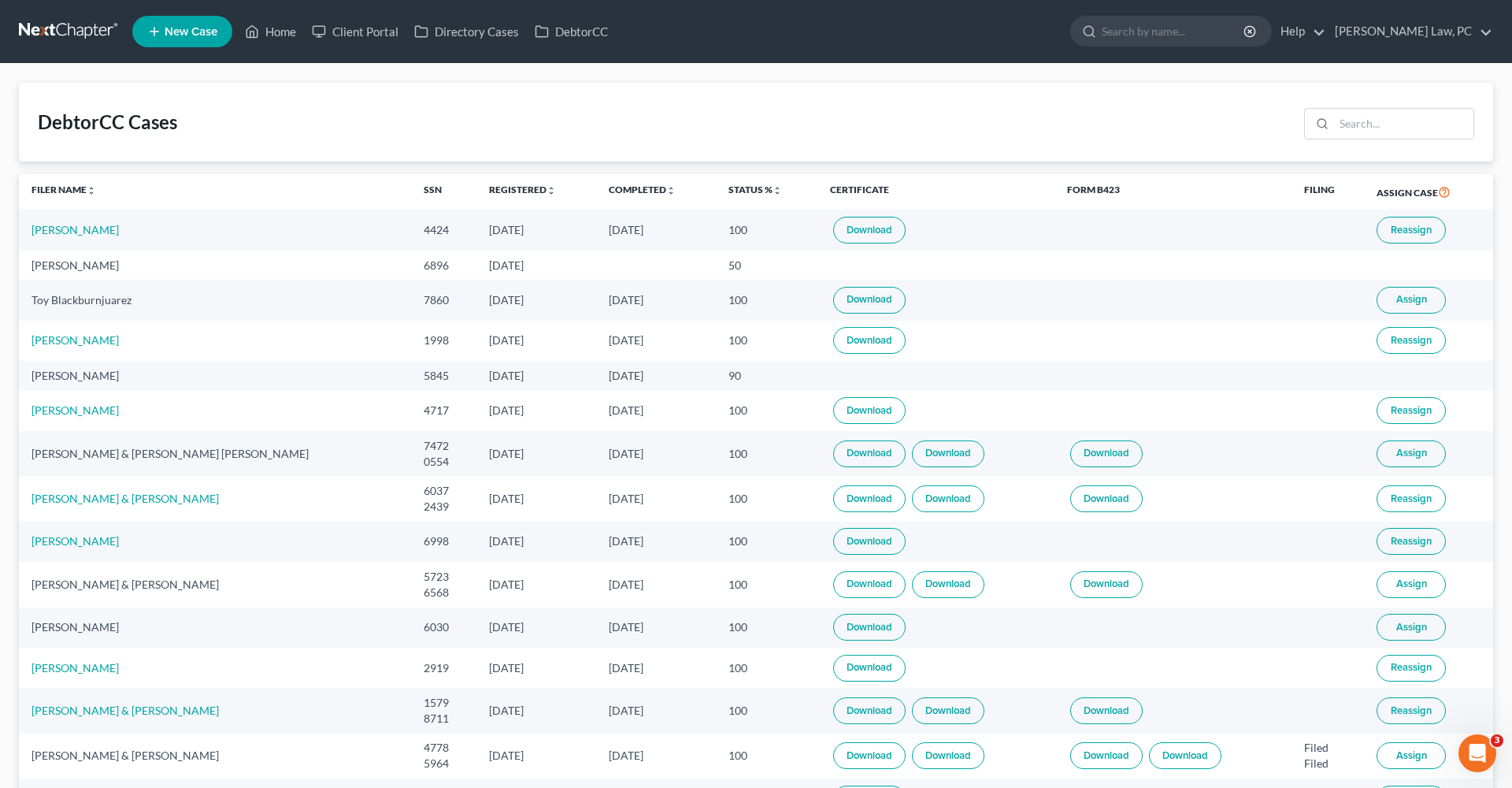
click at [60, 27] on link at bounding box center [69, 31] width 101 height 29
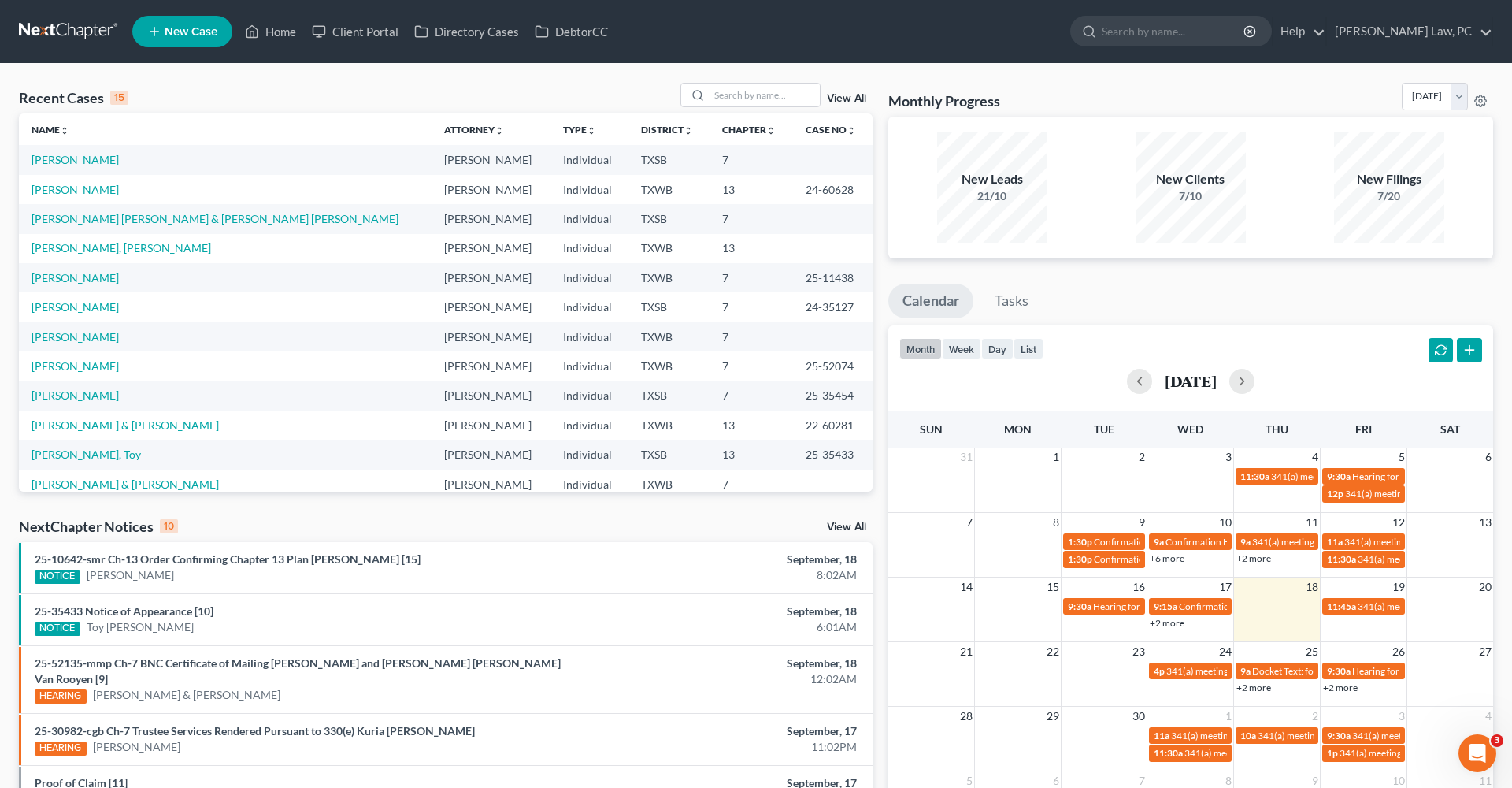
click at [76, 160] on link "[PERSON_NAME]" at bounding box center [75, 159] width 87 height 13
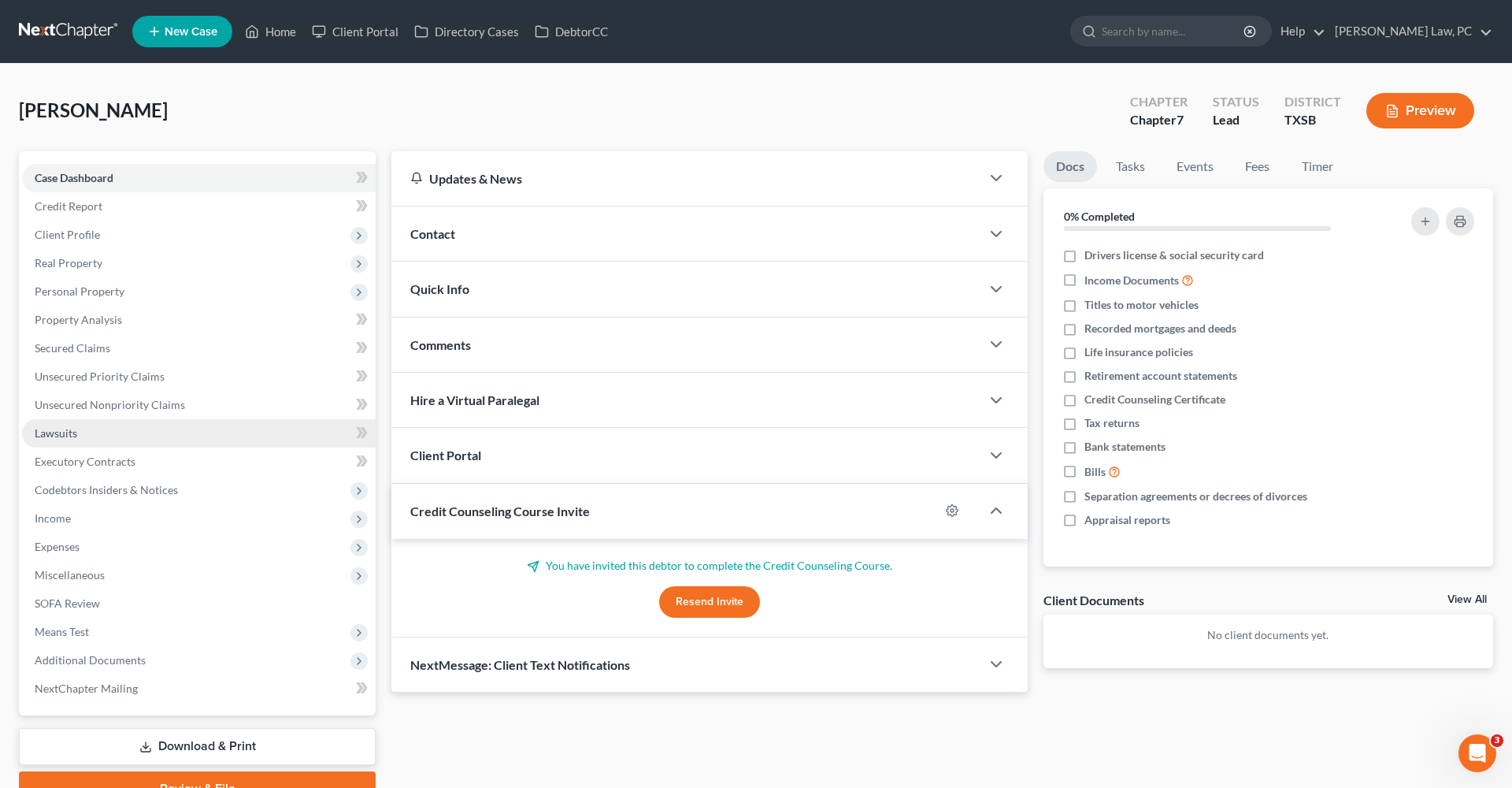
click at [49, 429] on span "Lawsuits" at bounding box center [56, 432] width 42 height 13
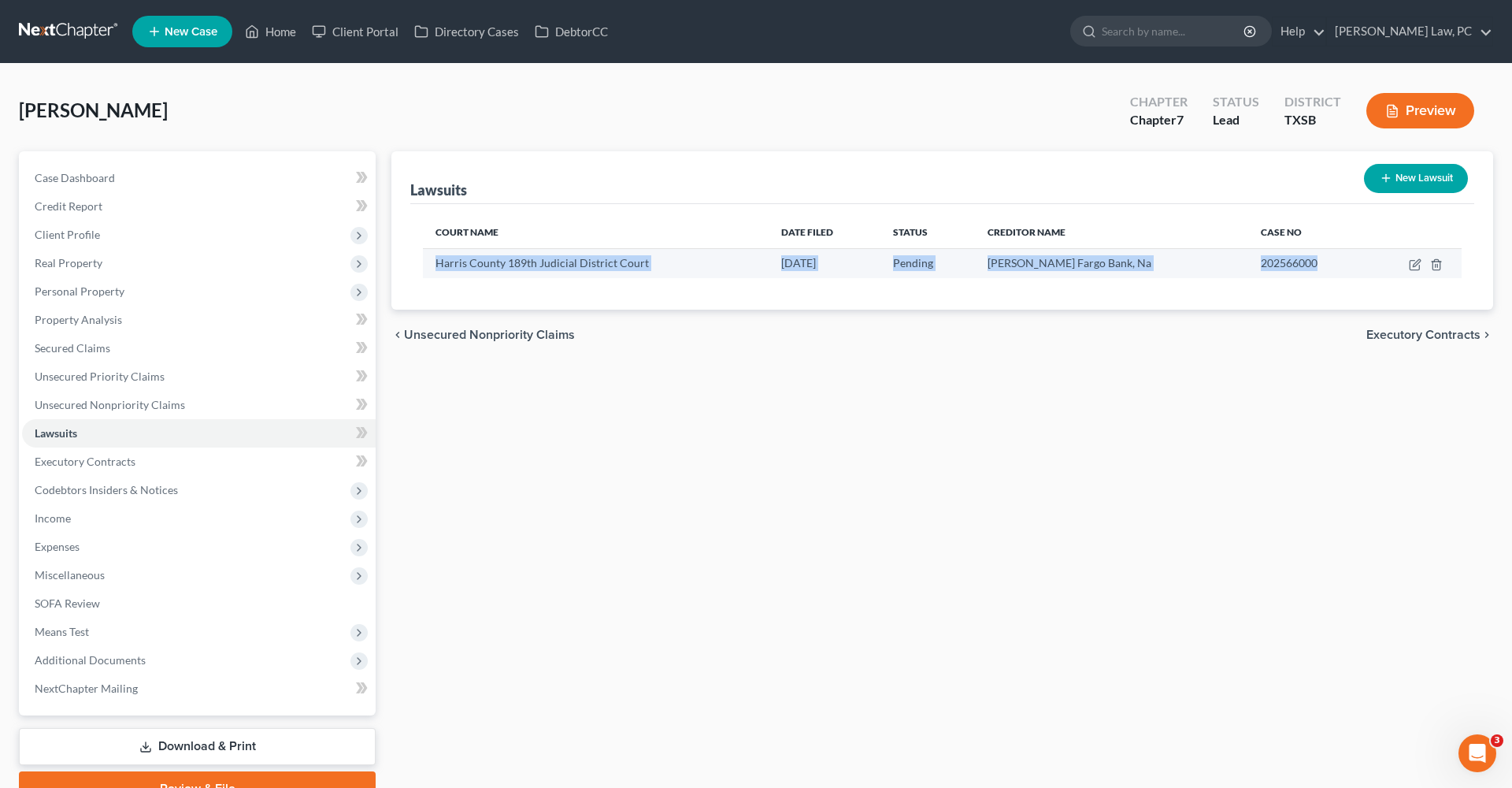
drag, startPoint x: 436, startPoint y: 263, endPoint x: 1313, endPoint y: 261, distance: 877.0
click at [1313, 261] on tr "Harris County 189th Judicial District Court 09/05/2025 Pending Wells Fargo Bank…" at bounding box center [942, 262] width 1039 height 30
copy tr "Harris County 189th Judicial District Court 09/05/2025 Pending Wells Fargo Bank…"
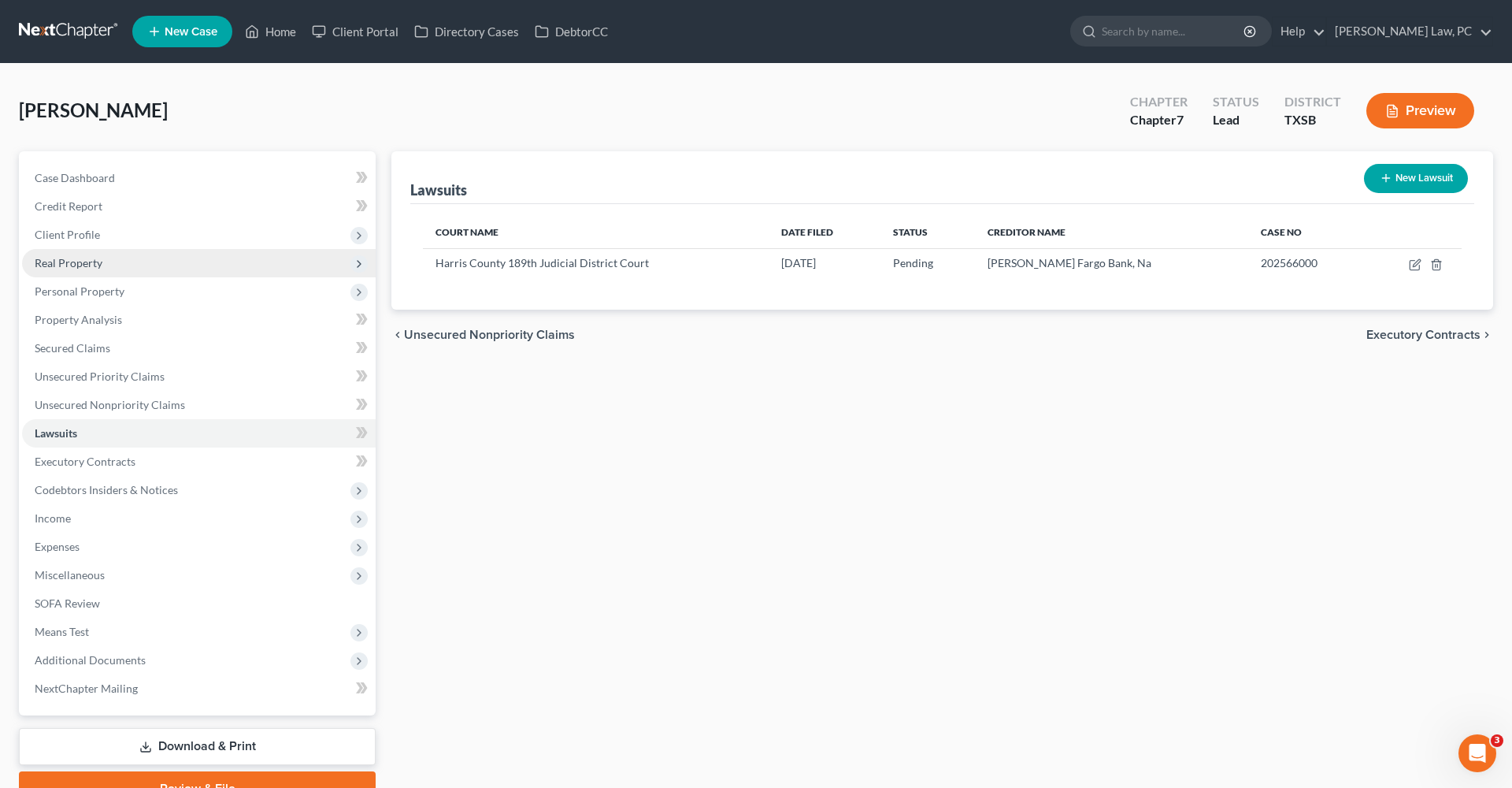
click at [55, 263] on span "Real Property" at bounding box center [68, 262] width 67 height 13
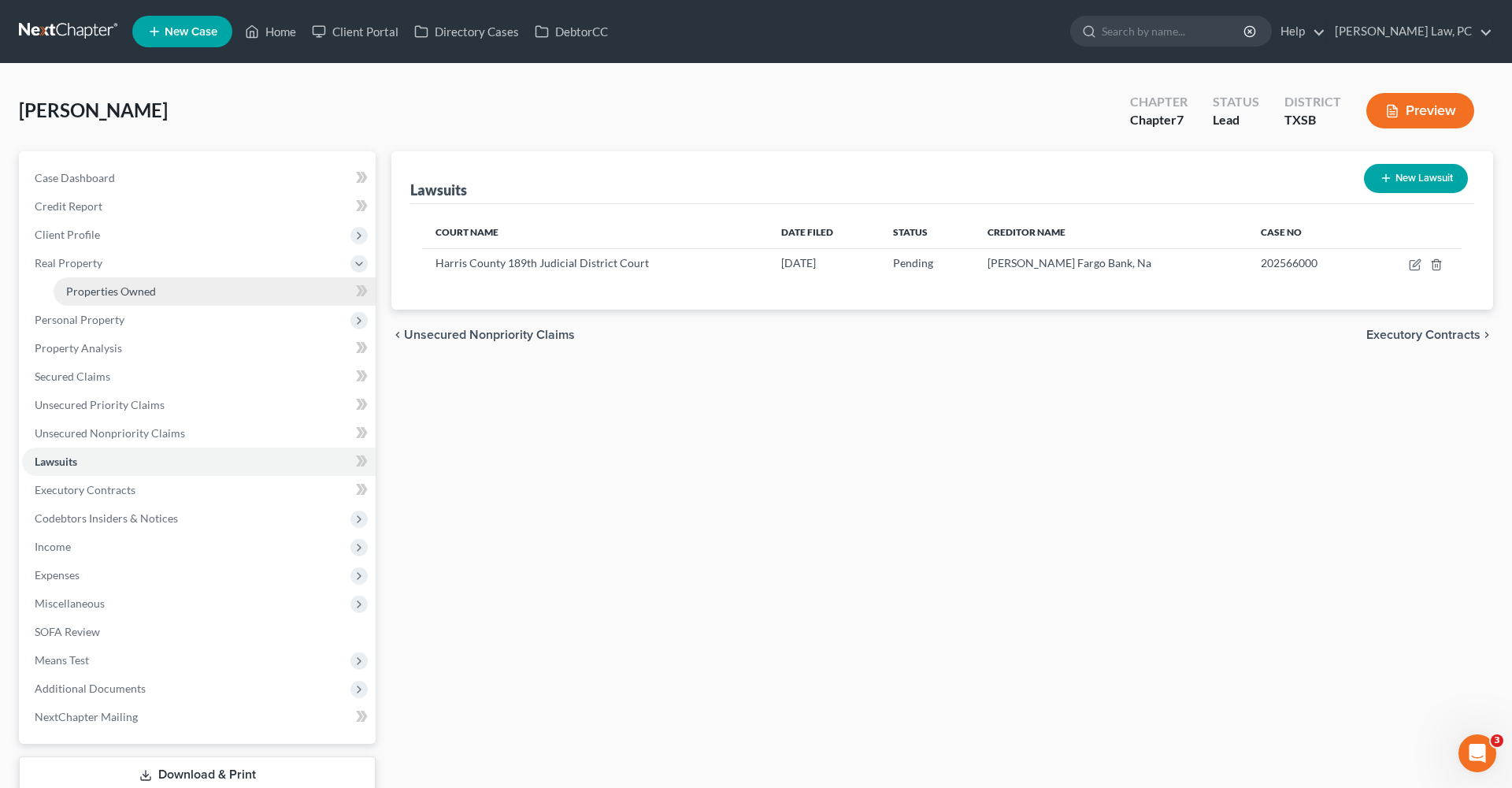
click at [92, 291] on span "Properties Owned" at bounding box center [111, 290] width 90 height 13
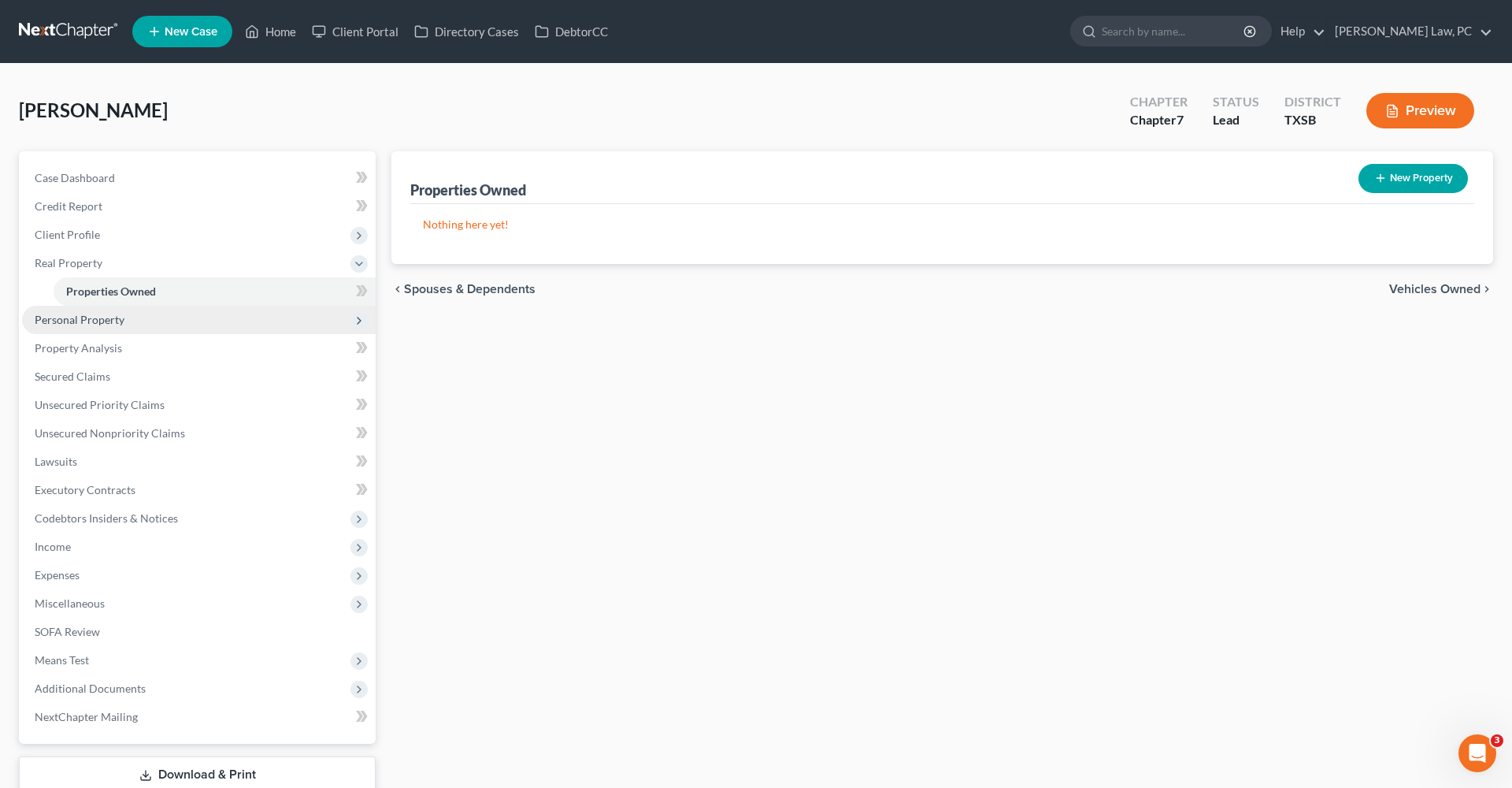
click at [102, 314] on span "Personal Property" at bounding box center [80, 319] width 90 height 13
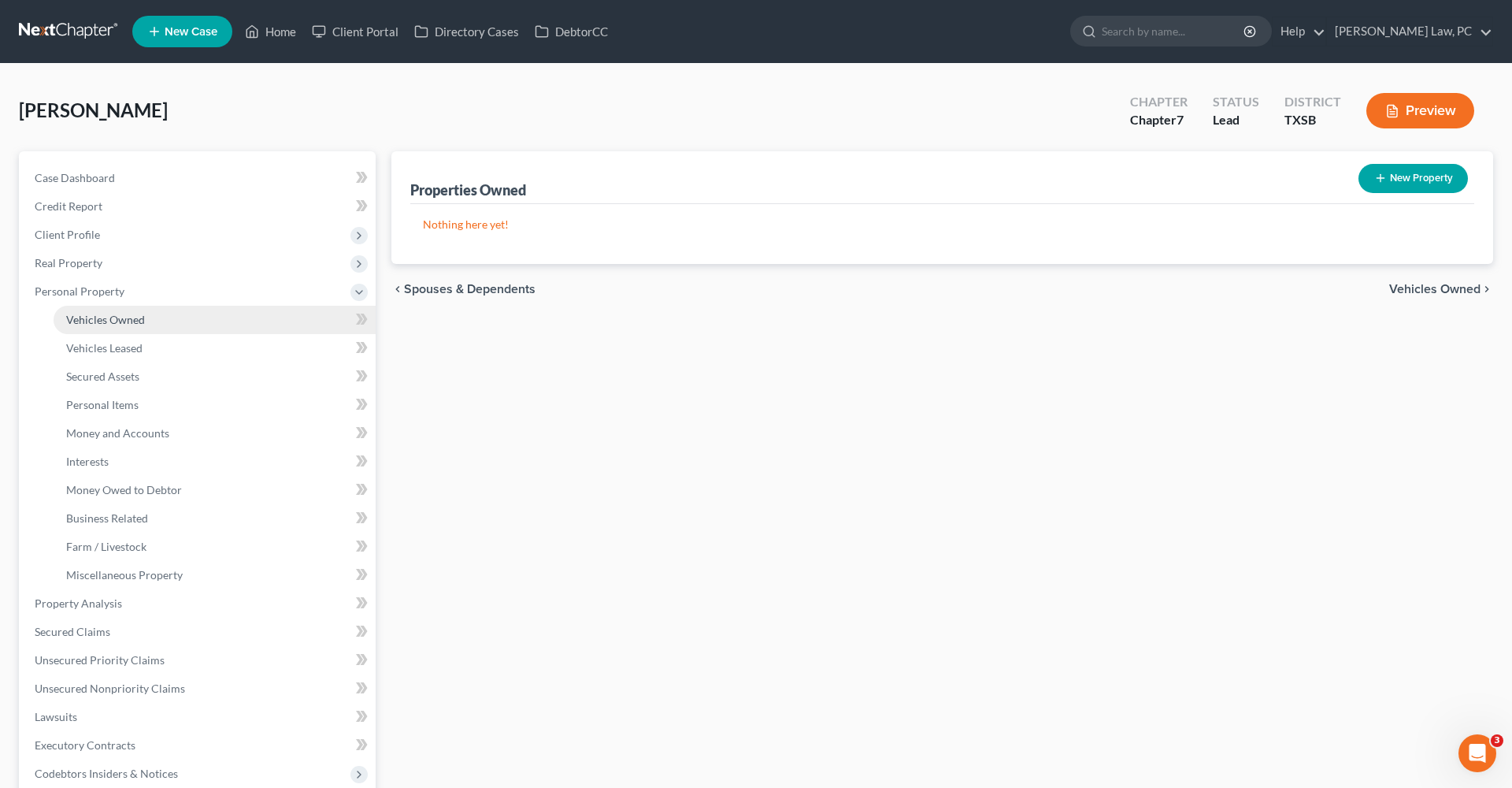
click at [99, 321] on span "Vehicles Owned" at bounding box center [106, 319] width 79 height 13
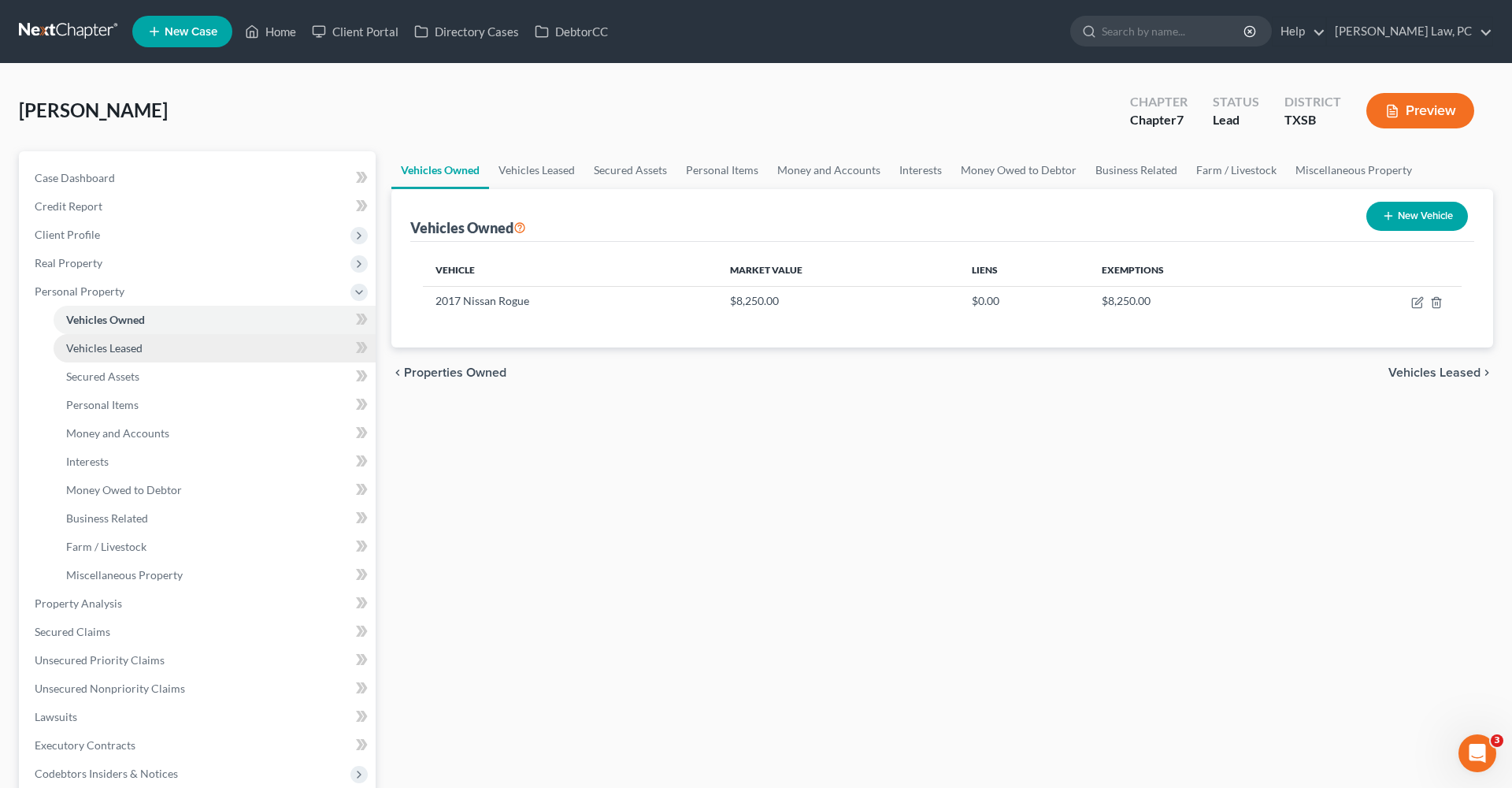
click at [106, 346] on span "Vehicles Leased" at bounding box center [104, 348] width 76 height 13
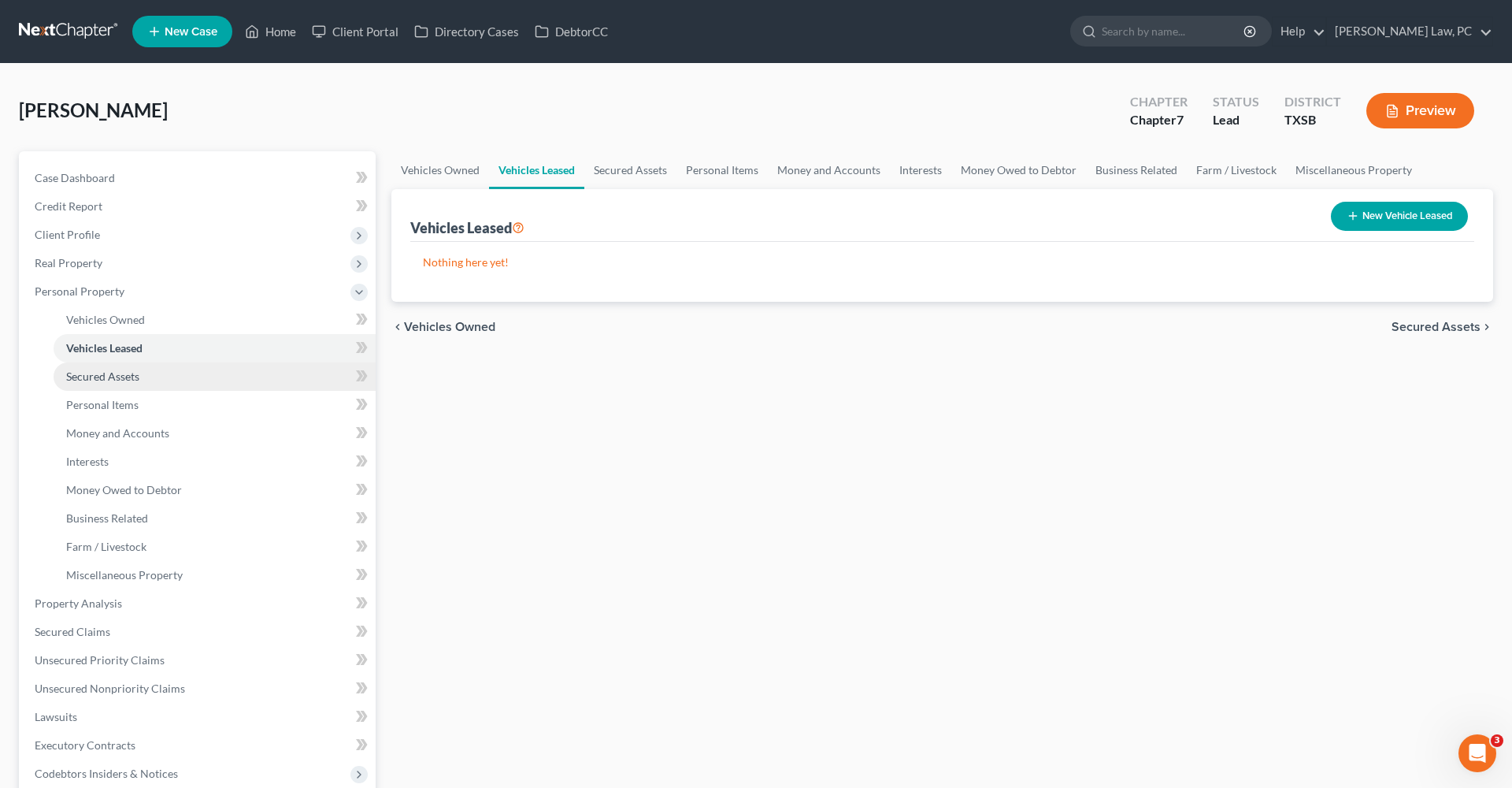
click at [117, 373] on span "Secured Assets" at bounding box center [103, 376] width 74 height 13
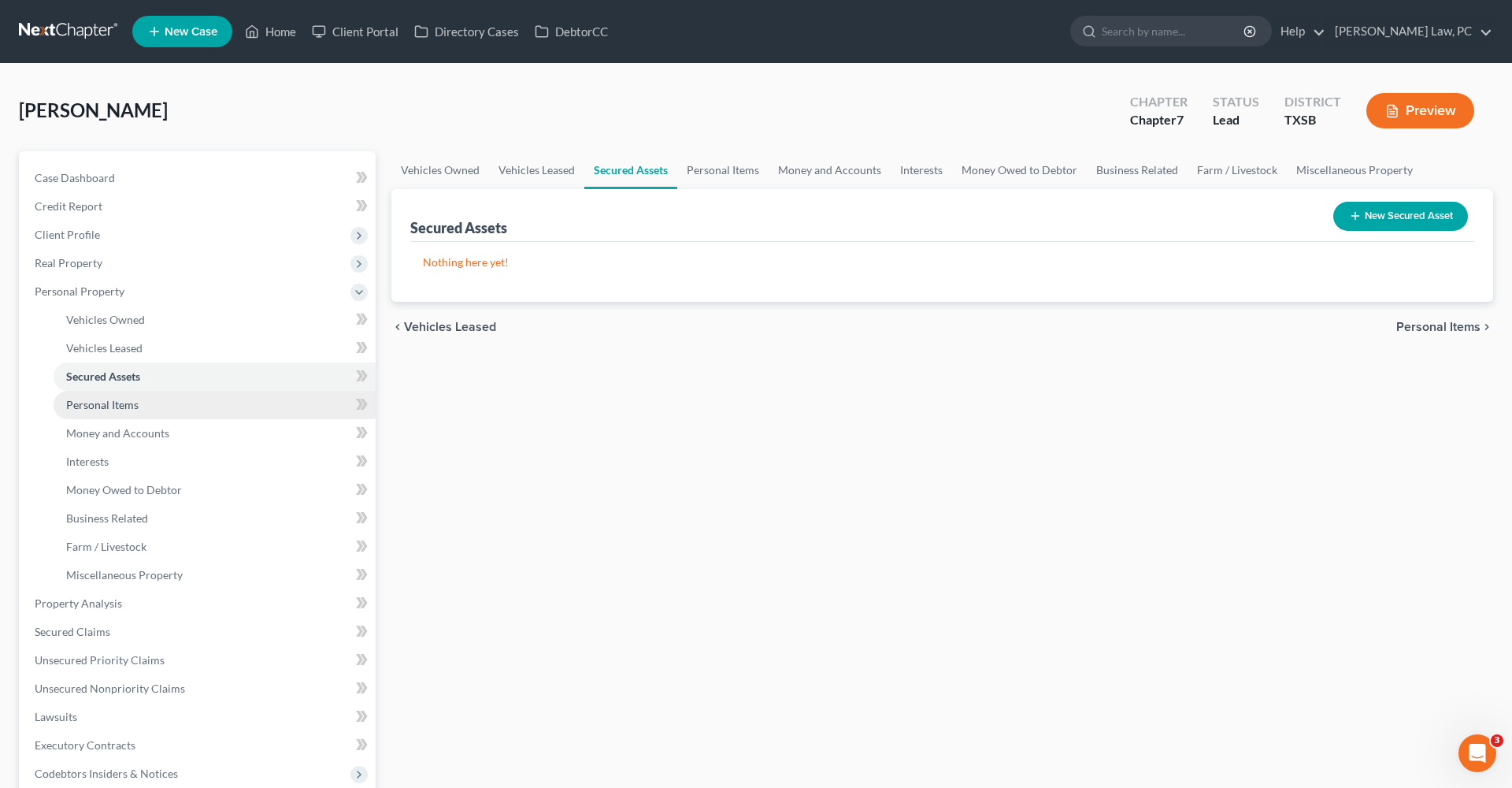
click at [122, 402] on span "Personal Items" at bounding box center [102, 404] width 73 height 13
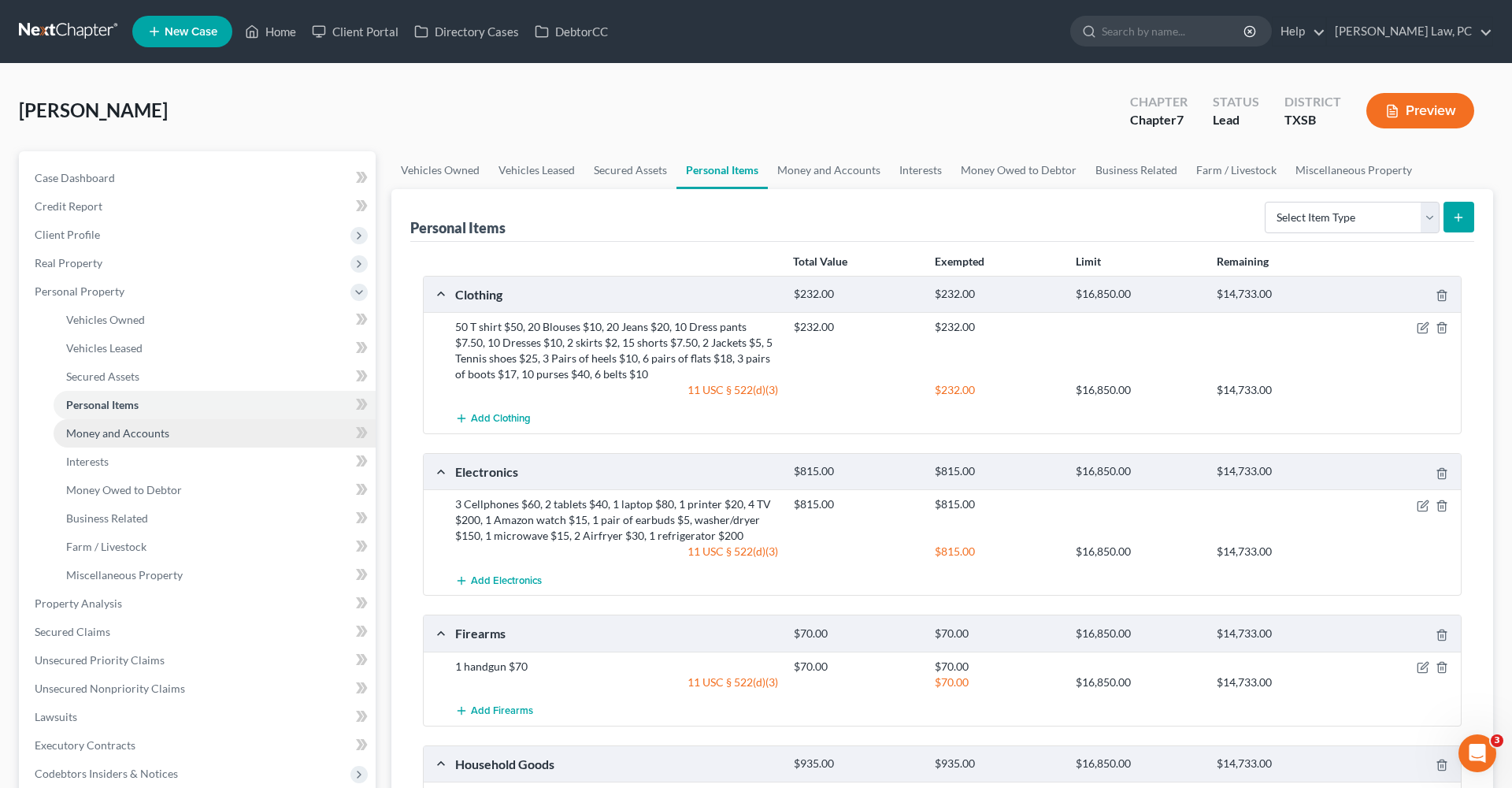
click at [132, 438] on span "Money and Accounts" at bounding box center [118, 432] width 103 height 13
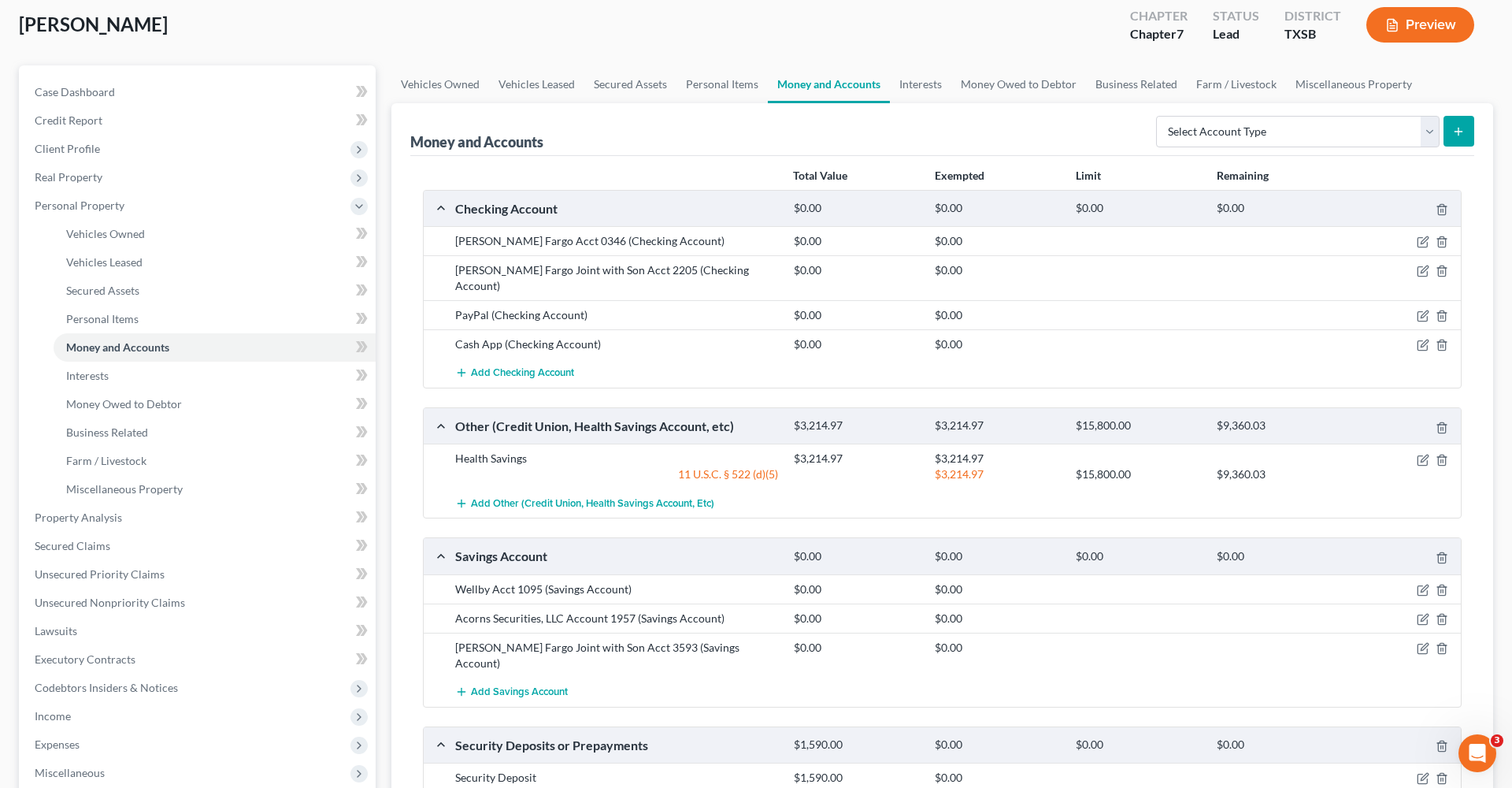
scroll to position [84, 0]
click at [918, 90] on link "Interests" at bounding box center [921, 86] width 61 height 38
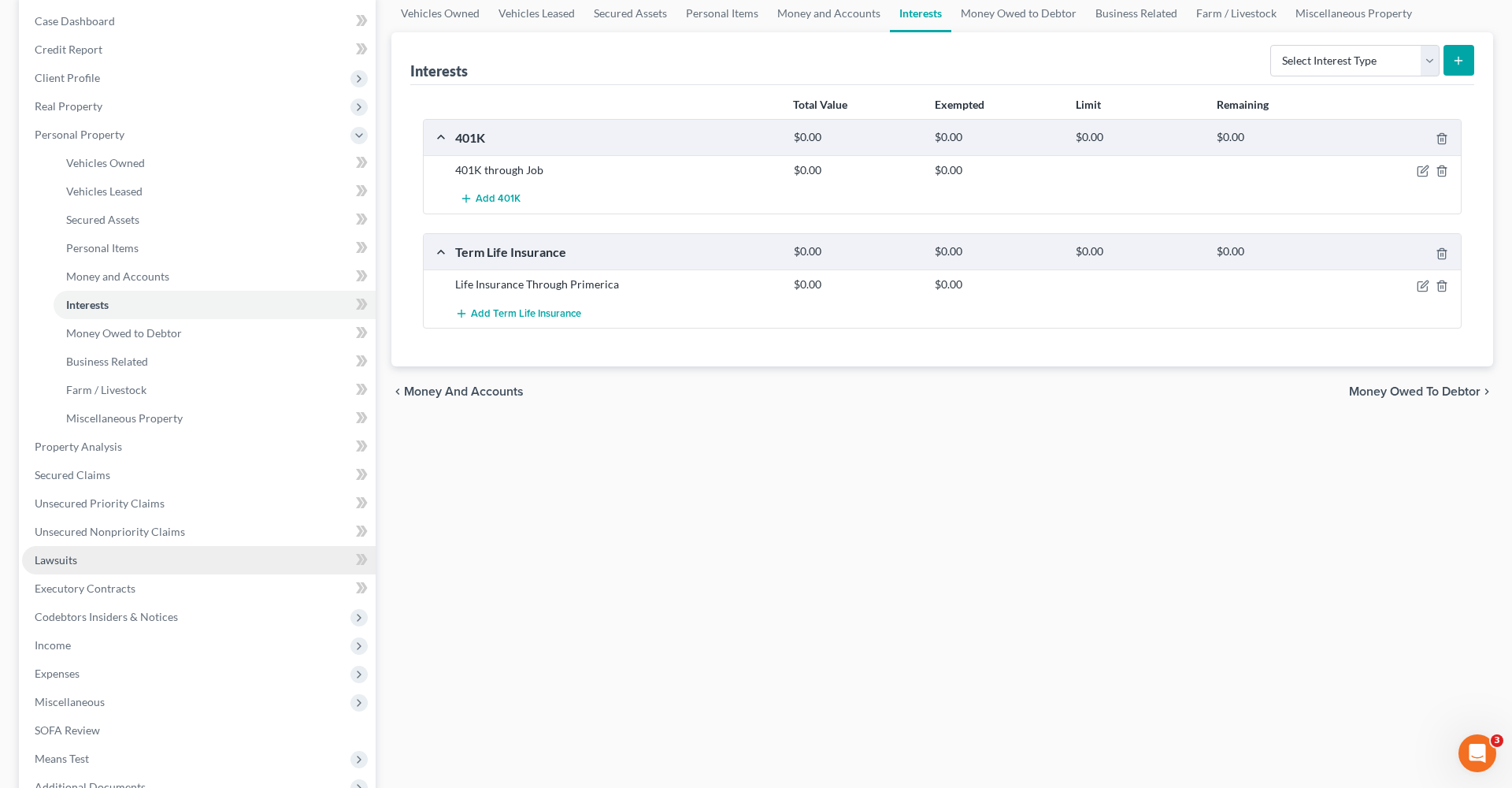
scroll to position [185, 0]
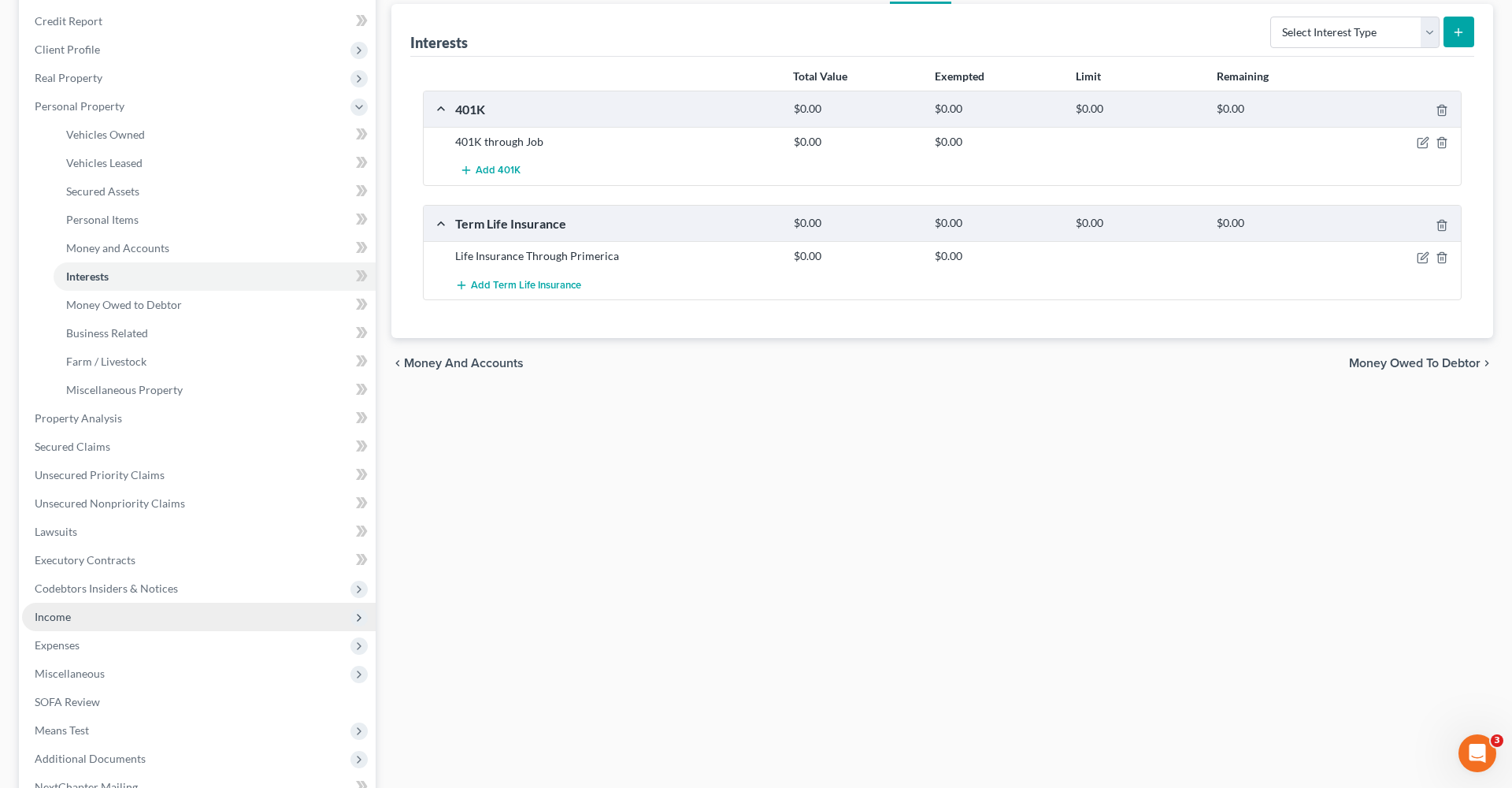
click at [75, 618] on span "Income" at bounding box center [199, 617] width 354 height 29
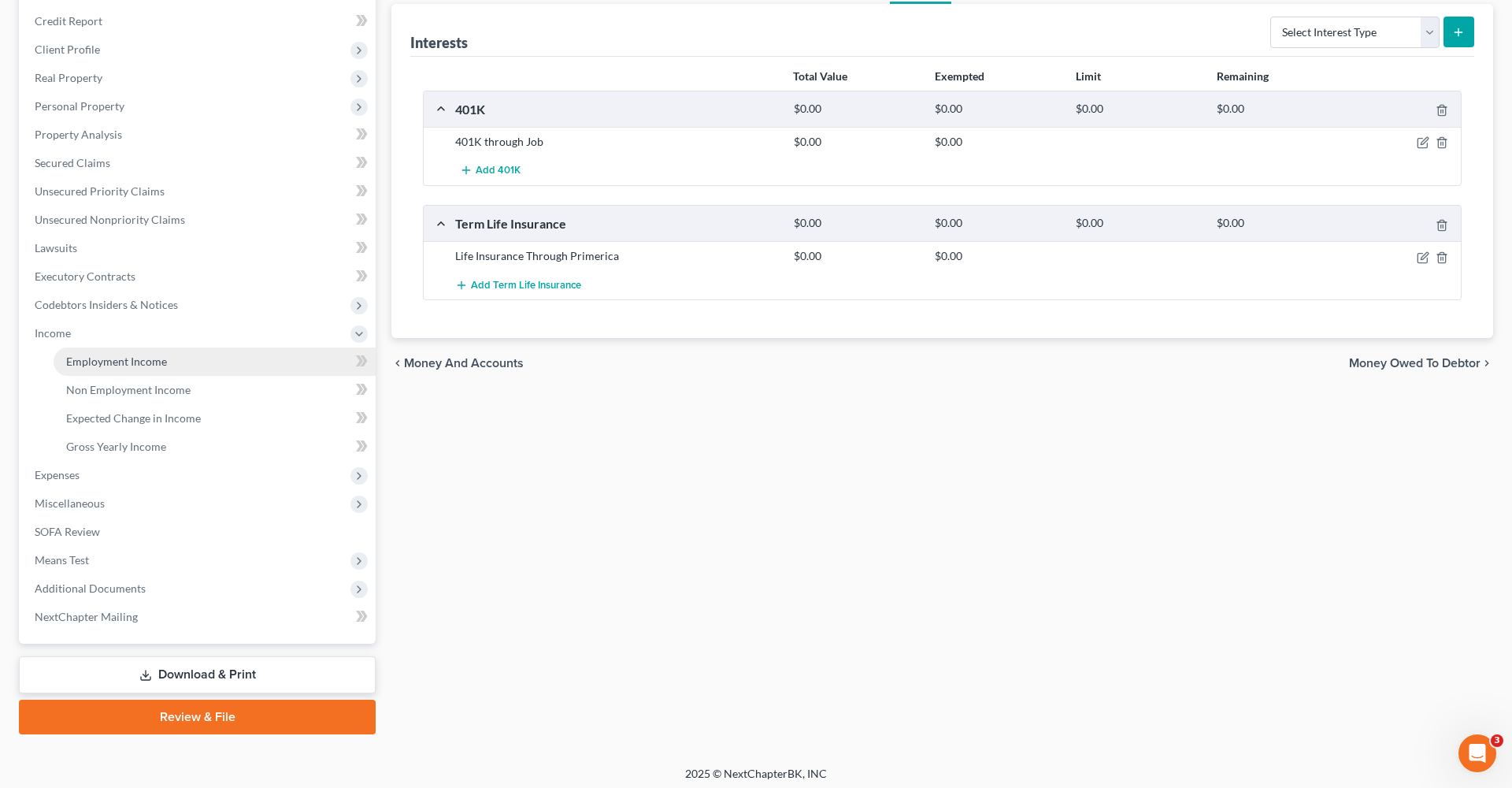
click at [130, 371] on link "Employment Income" at bounding box center [215, 362] width 323 height 29
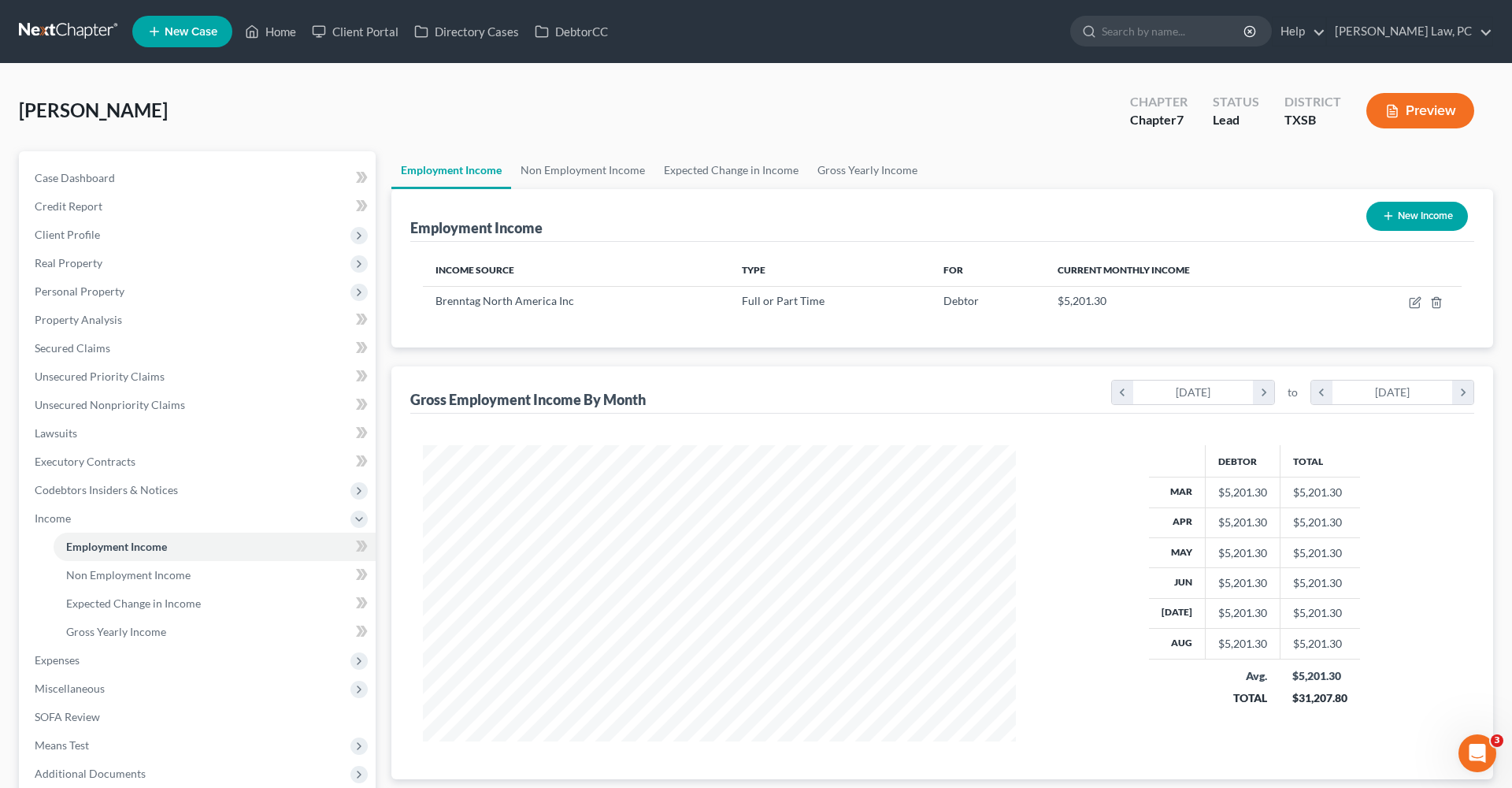
scroll to position [297, 624]
drag, startPoint x: 572, startPoint y: 303, endPoint x: 426, endPoint y: 302, distance: 146.0
click at [426, 302] on td "Brenntag North America Inc" at bounding box center [576, 300] width 306 height 30
copy span "Brenntag North America Inc"
click at [80, 292] on span "Personal Property" at bounding box center [80, 290] width 90 height 13
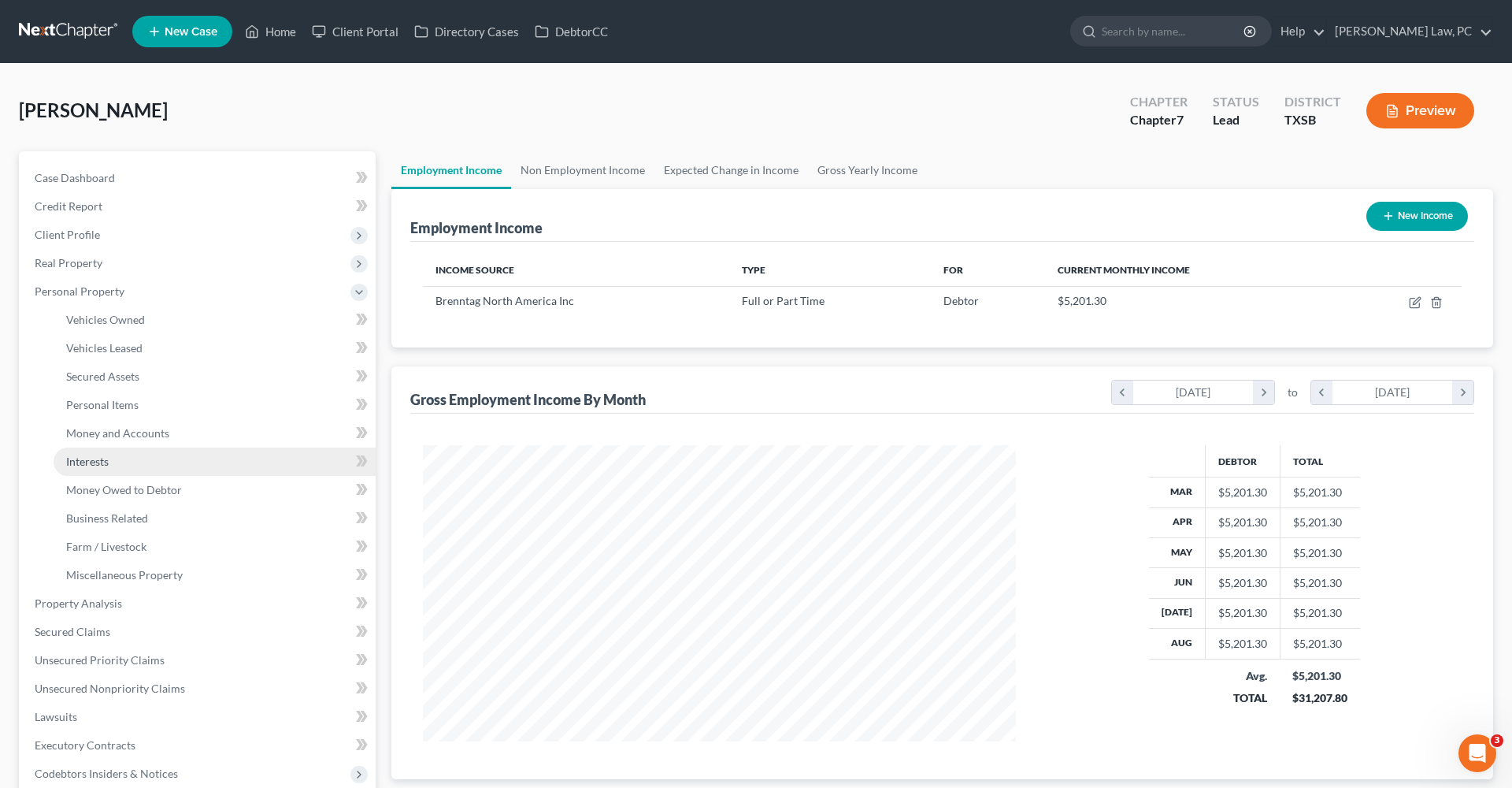
click at [97, 459] on span "Interests" at bounding box center [87, 461] width 42 height 13
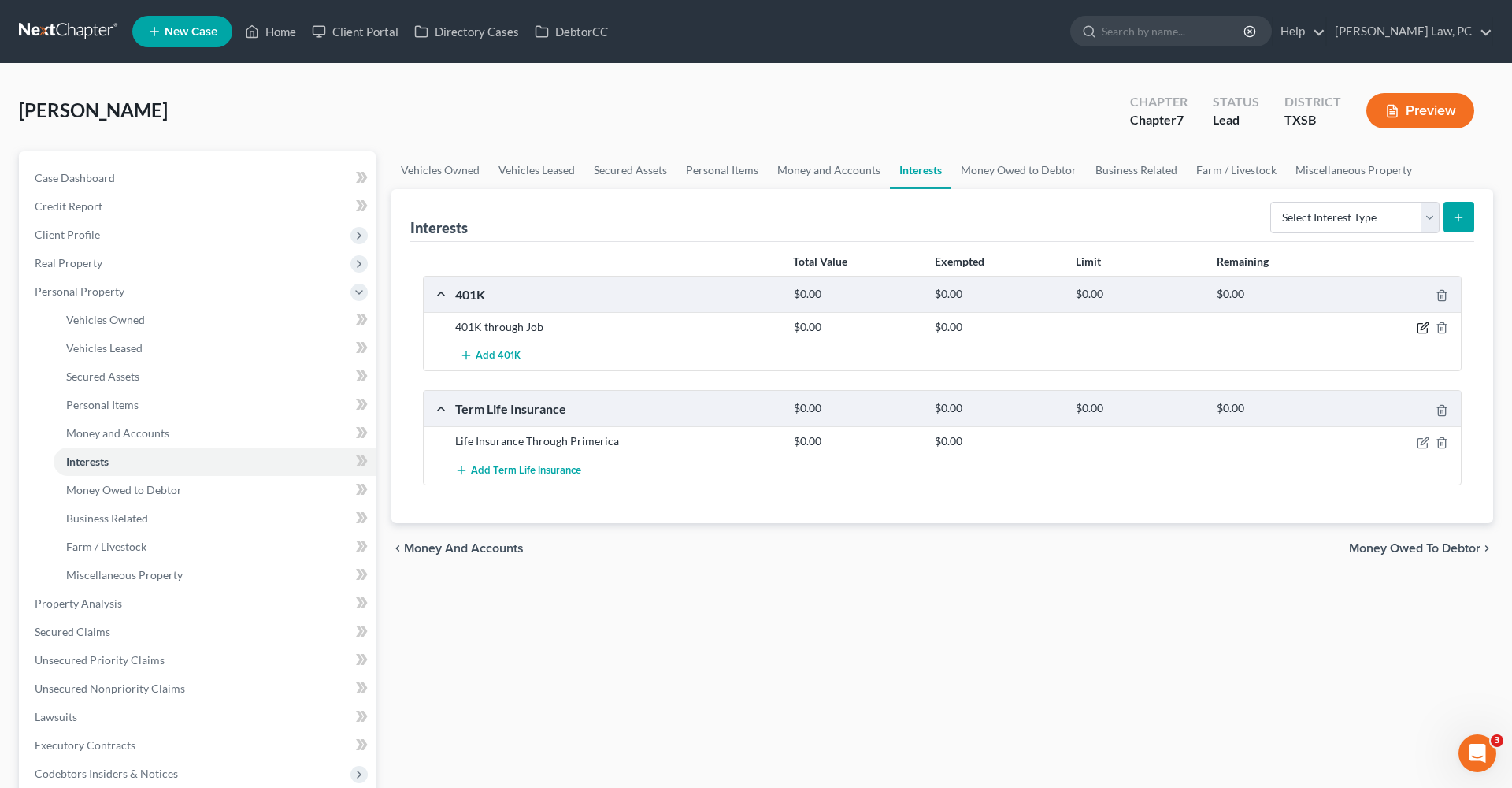
click at [1421, 323] on icon "button" at bounding box center [1422, 328] width 10 height 10
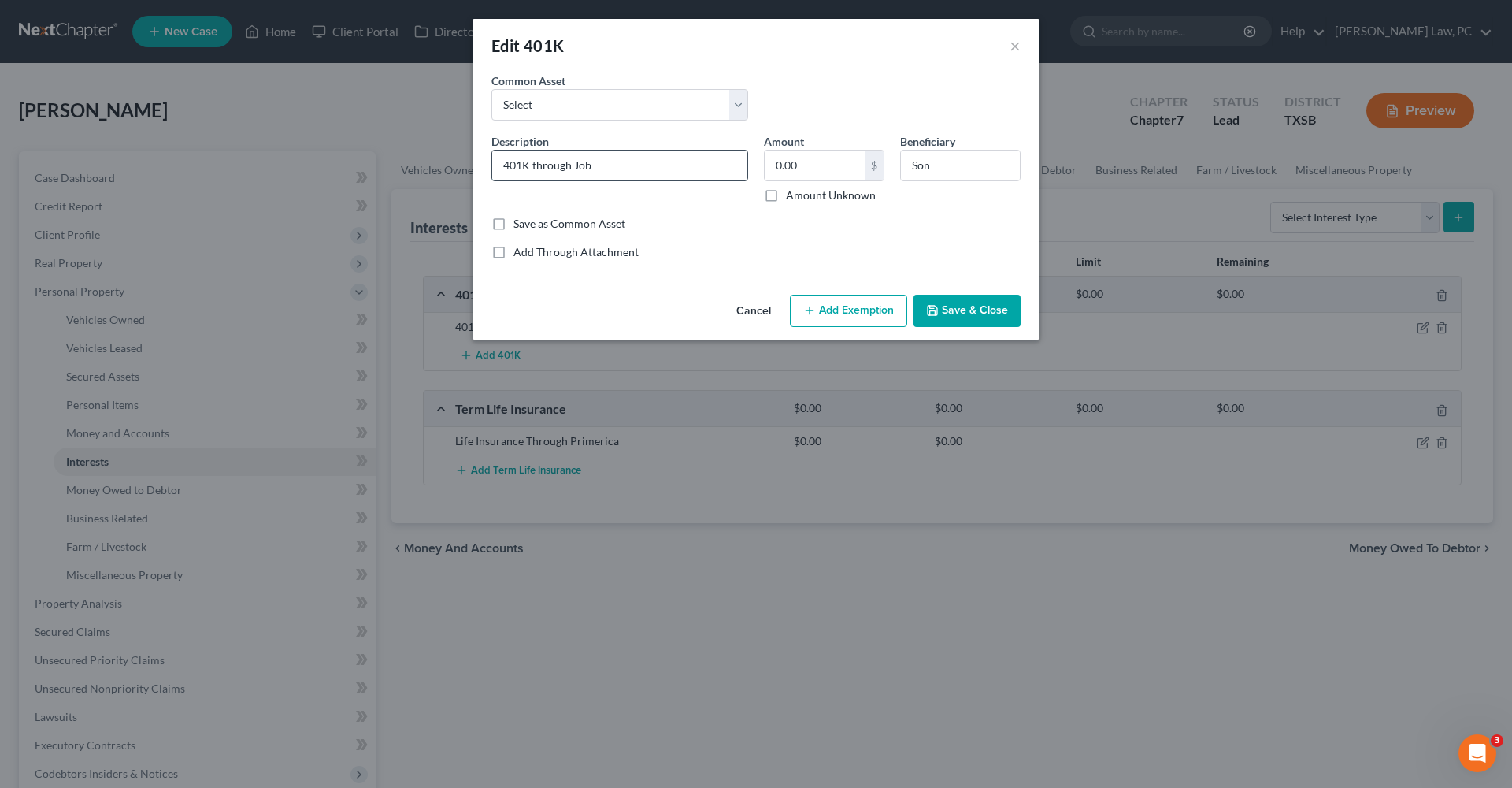
click at [598, 165] on input "401K through Job" at bounding box center [620, 164] width 255 height 30
paste input "Brenntag North America Inc"
type input "401K Through Brenntag North America Inc"
click at [958, 300] on button "Save & Close" at bounding box center [967, 311] width 107 height 33
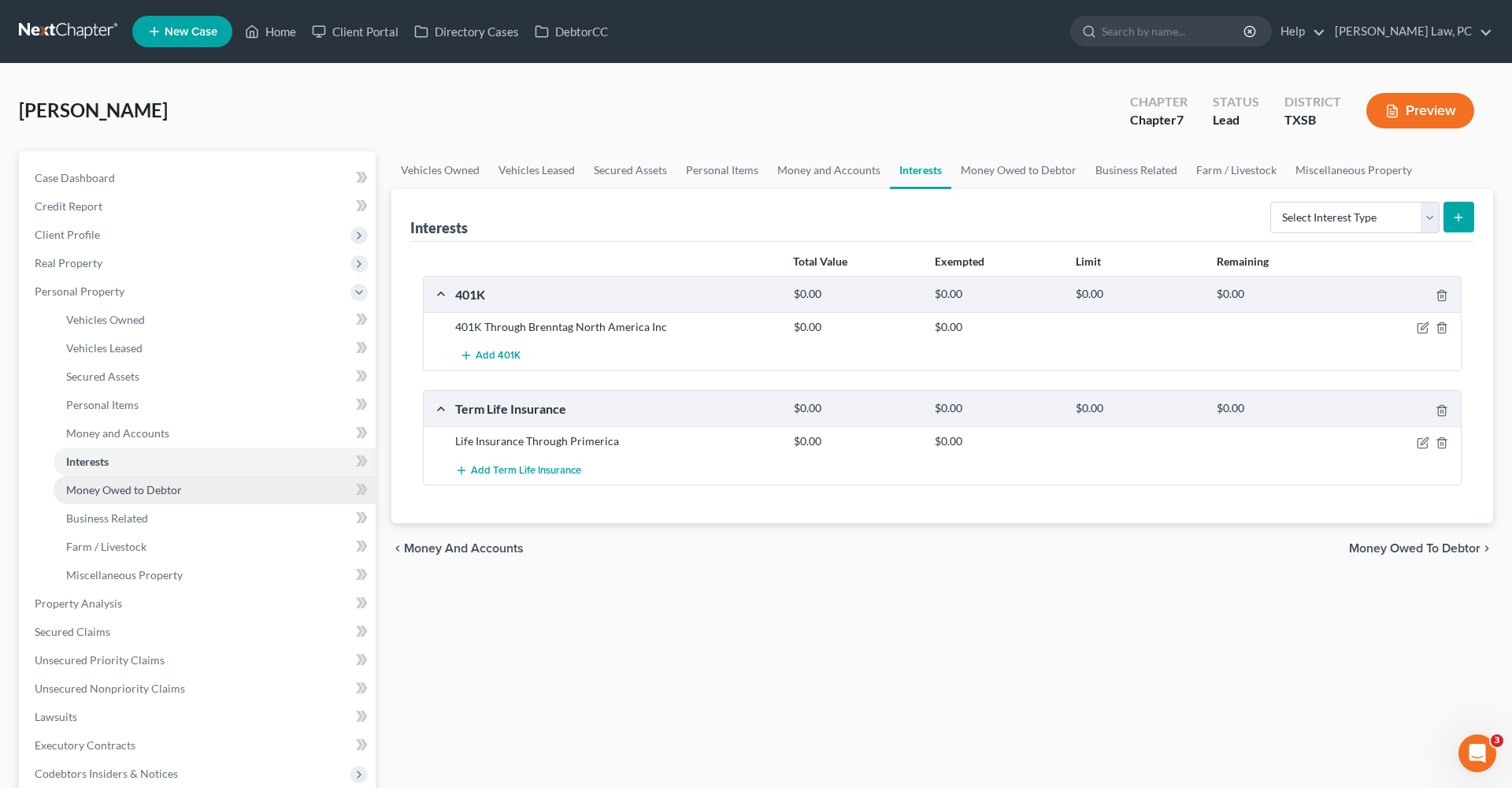
click at [119, 477] on link "Money Owed to Debtor" at bounding box center [215, 490] width 323 height 29
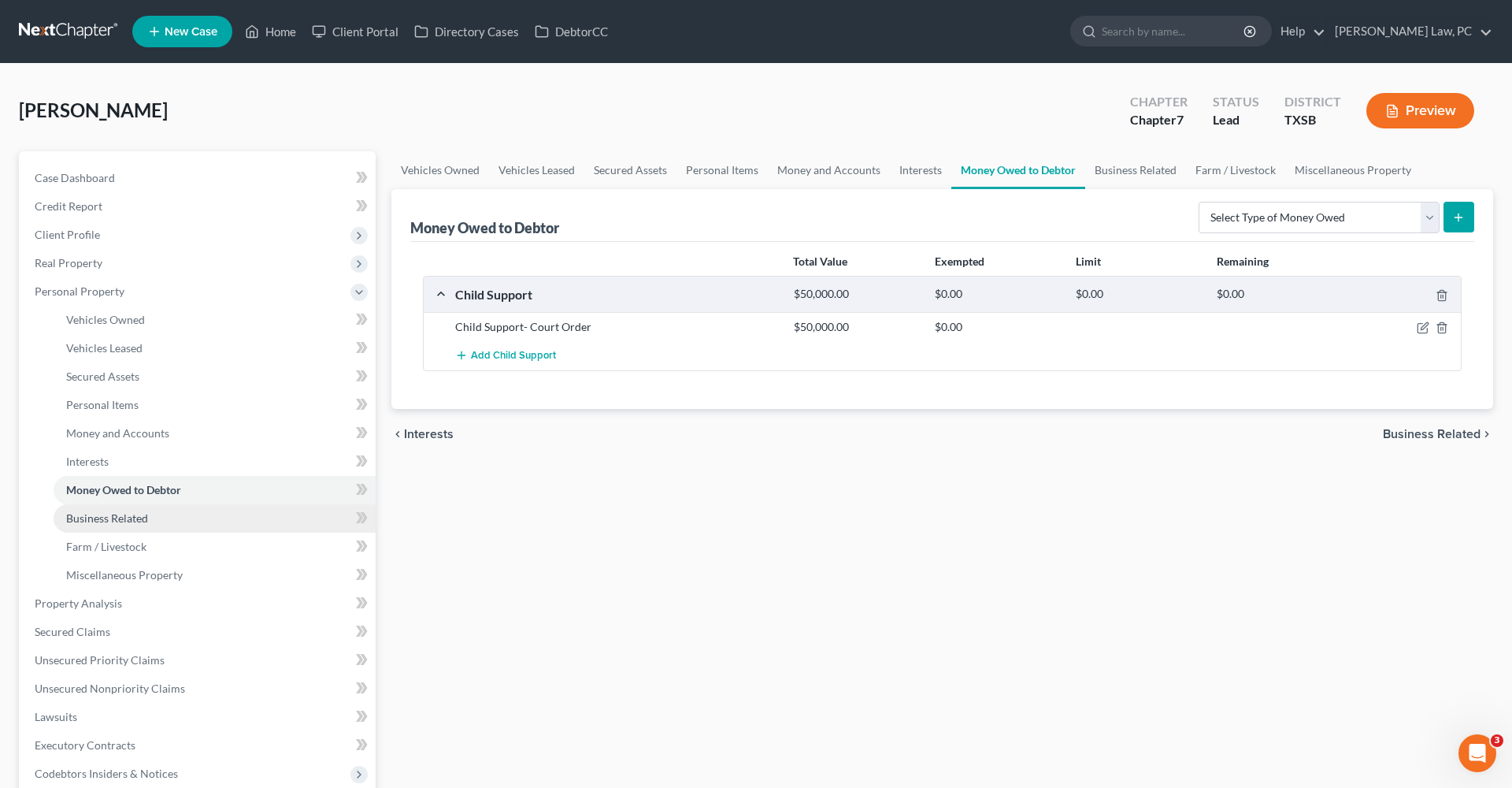
click at [130, 518] on span "Business Related" at bounding box center [107, 518] width 82 height 13
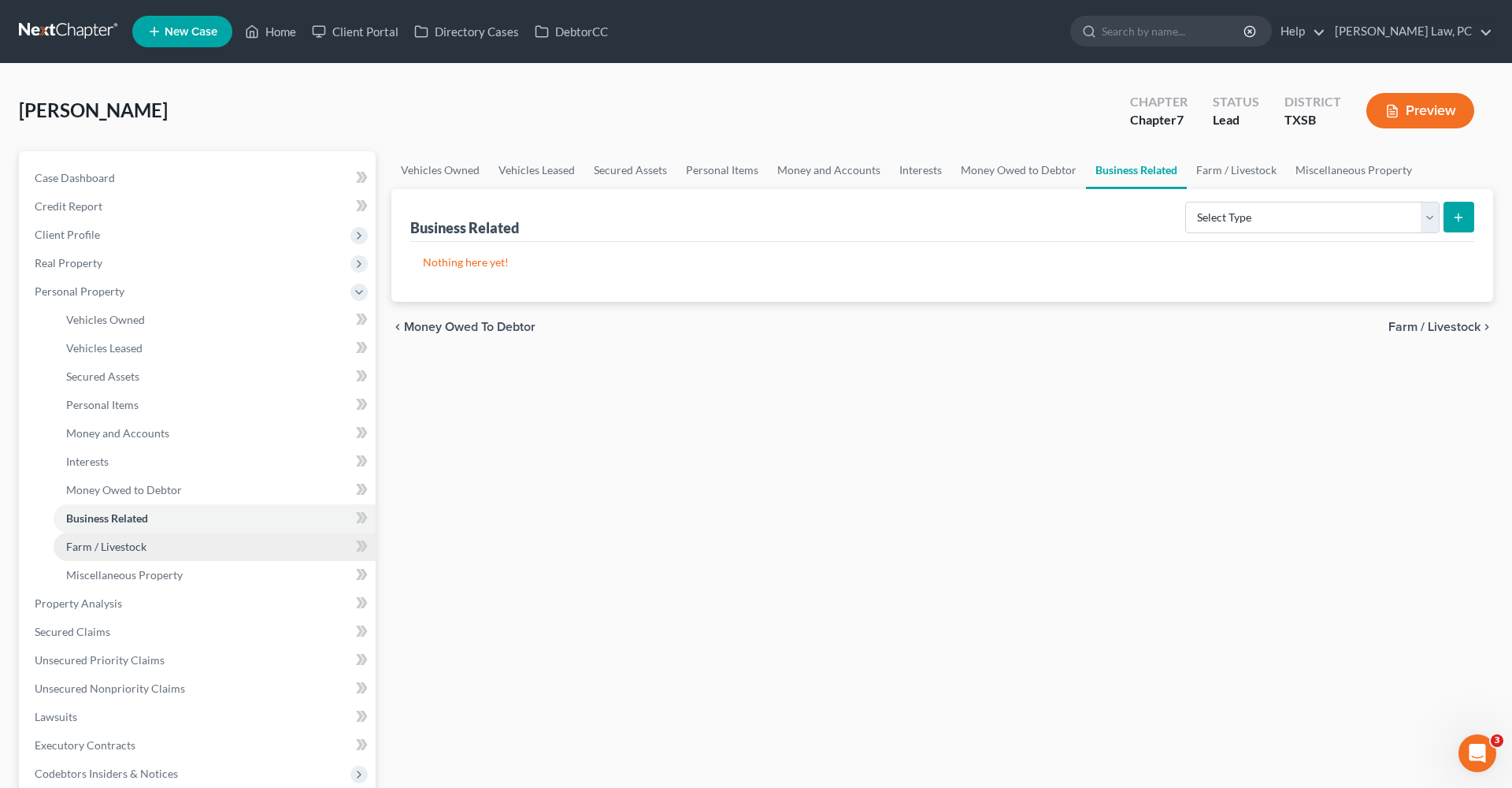
click at [127, 545] on span "Farm / Livestock" at bounding box center [106, 545] width 80 height 13
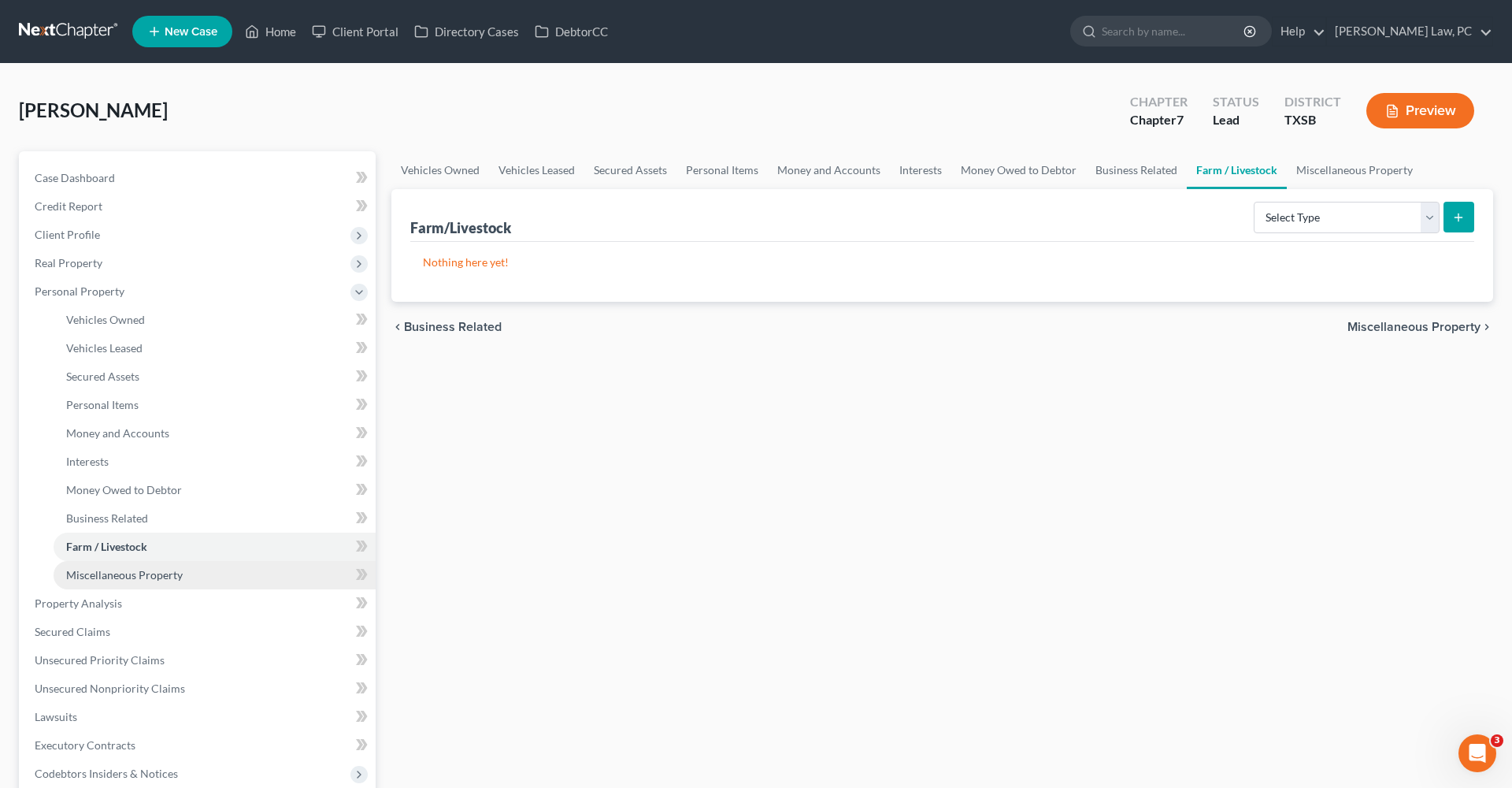
click at [143, 583] on link "Miscellaneous Property" at bounding box center [215, 575] width 323 height 29
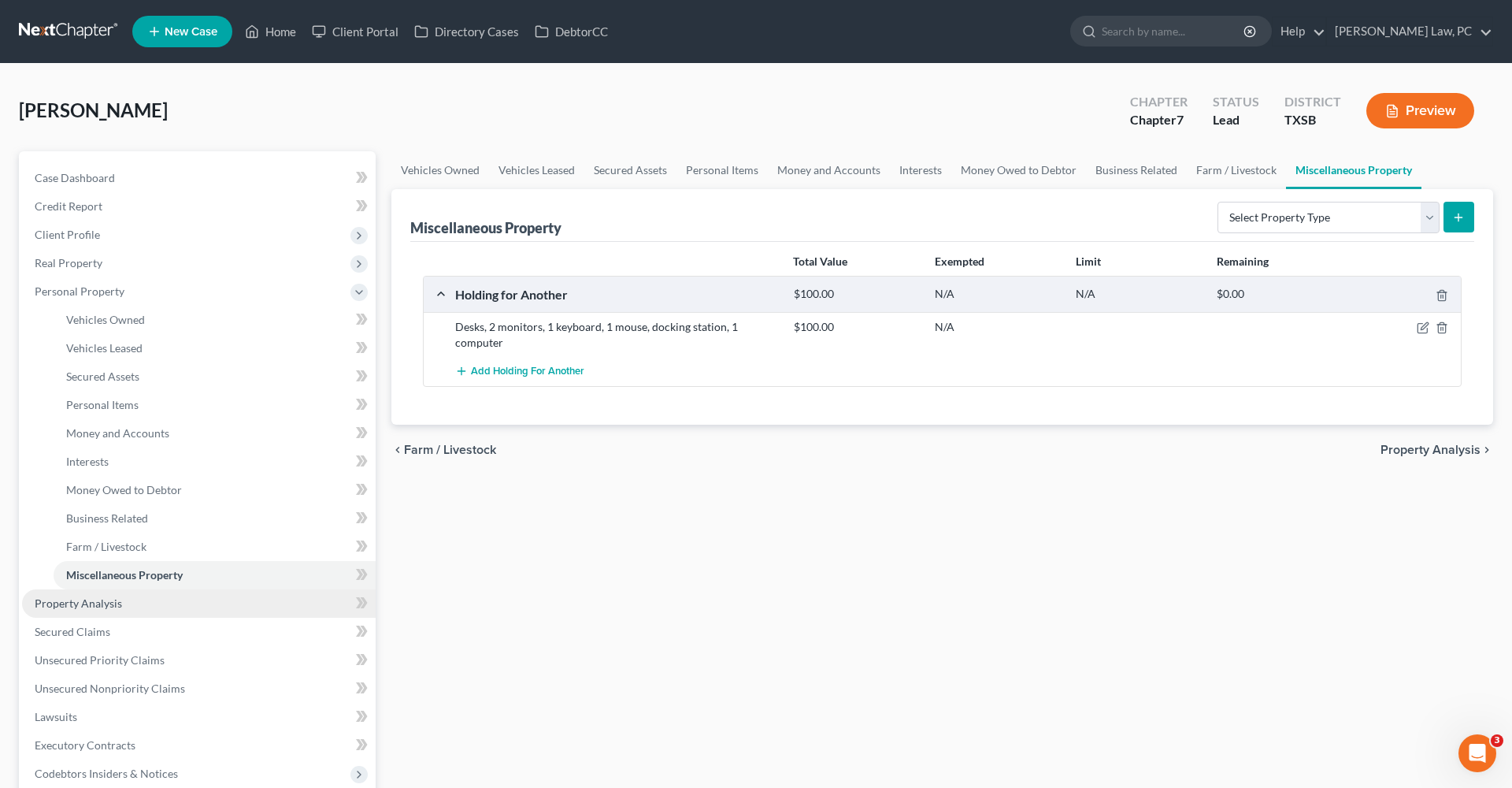
click at [84, 606] on span "Property Analysis" at bounding box center [78, 603] width 87 height 13
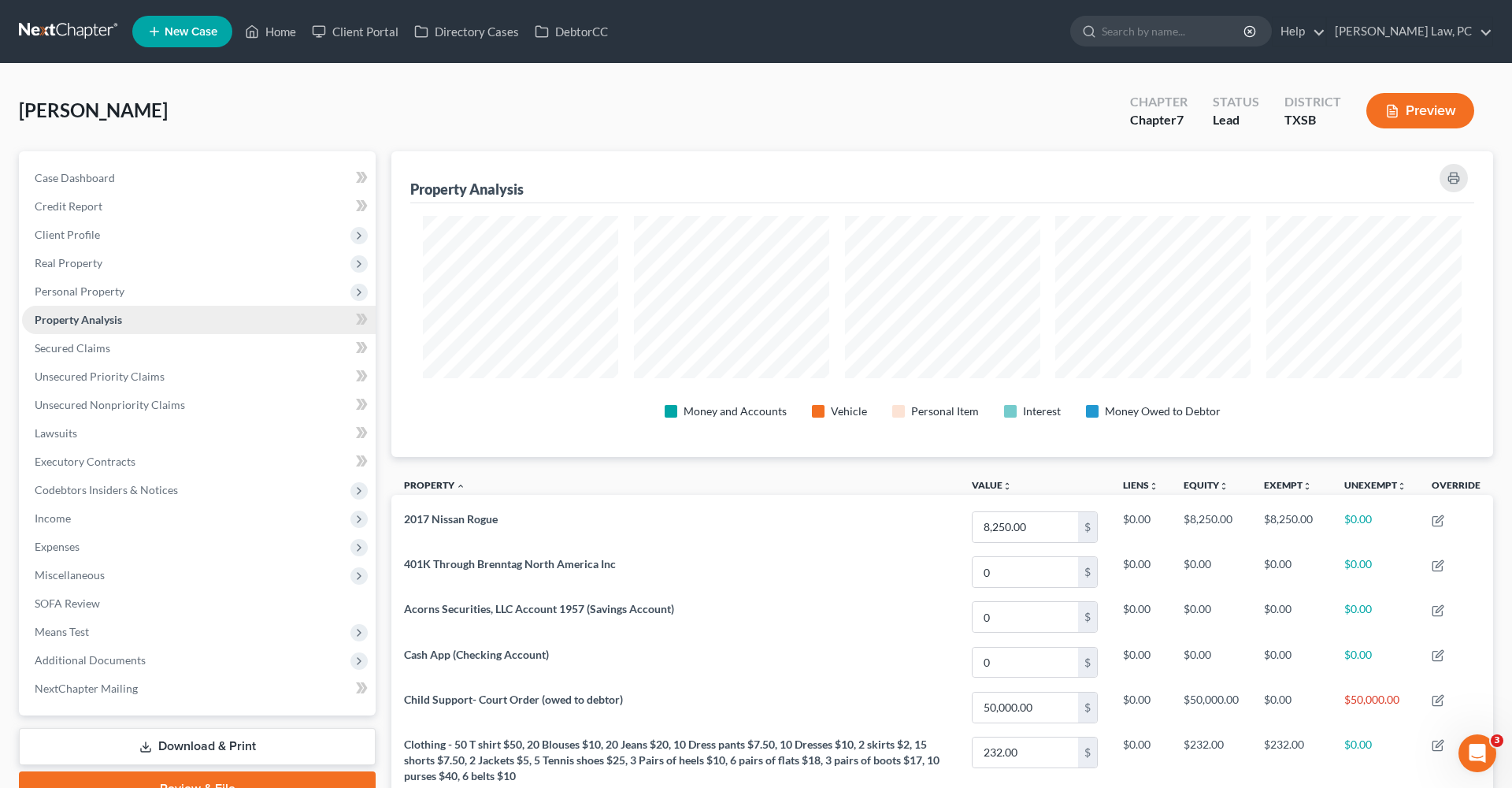
scroll to position [305, 1101]
click at [63, 357] on link "Secured Claims" at bounding box center [199, 349] width 354 height 29
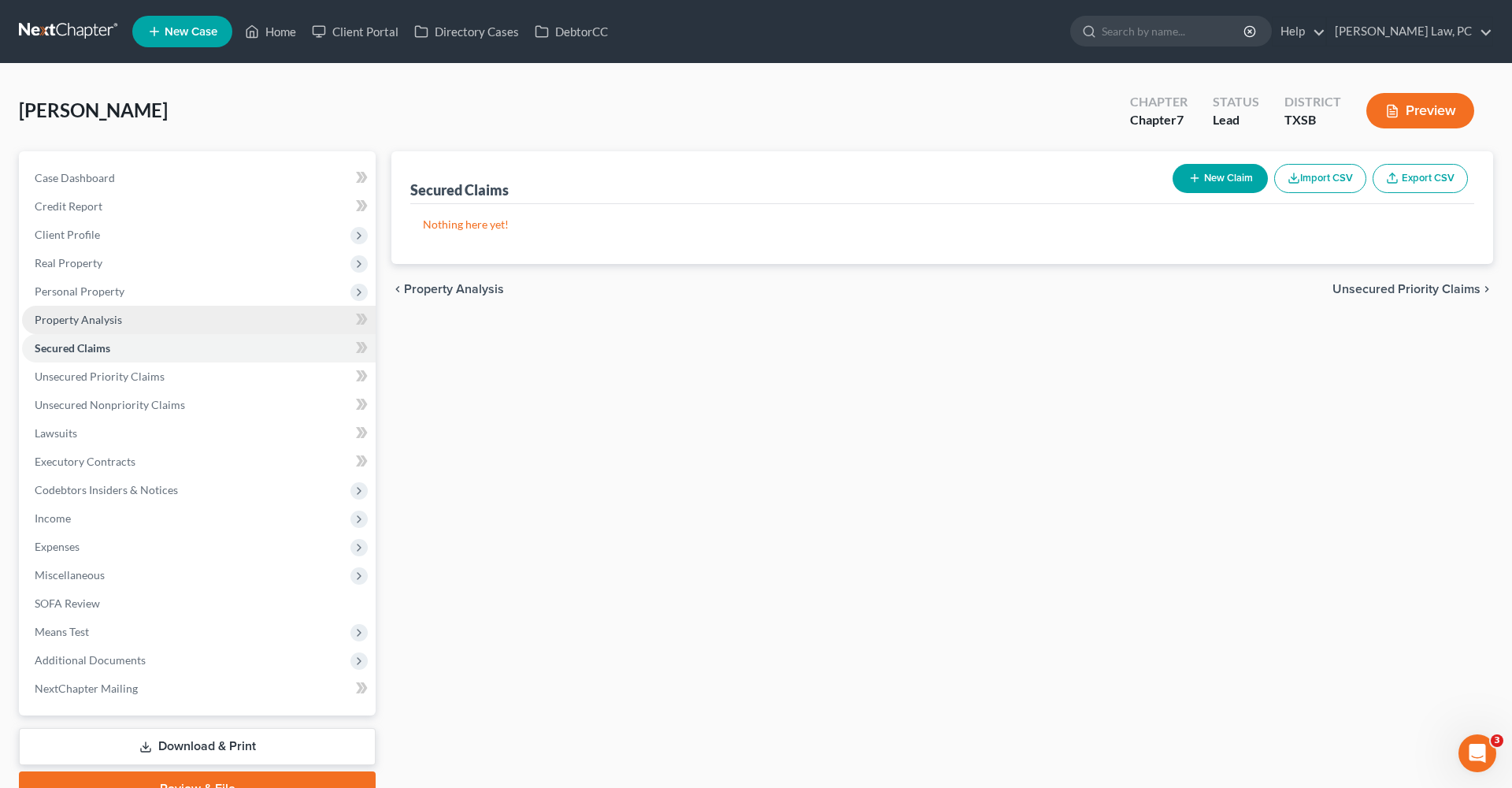
click at [66, 314] on span "Property Analysis" at bounding box center [78, 319] width 87 height 13
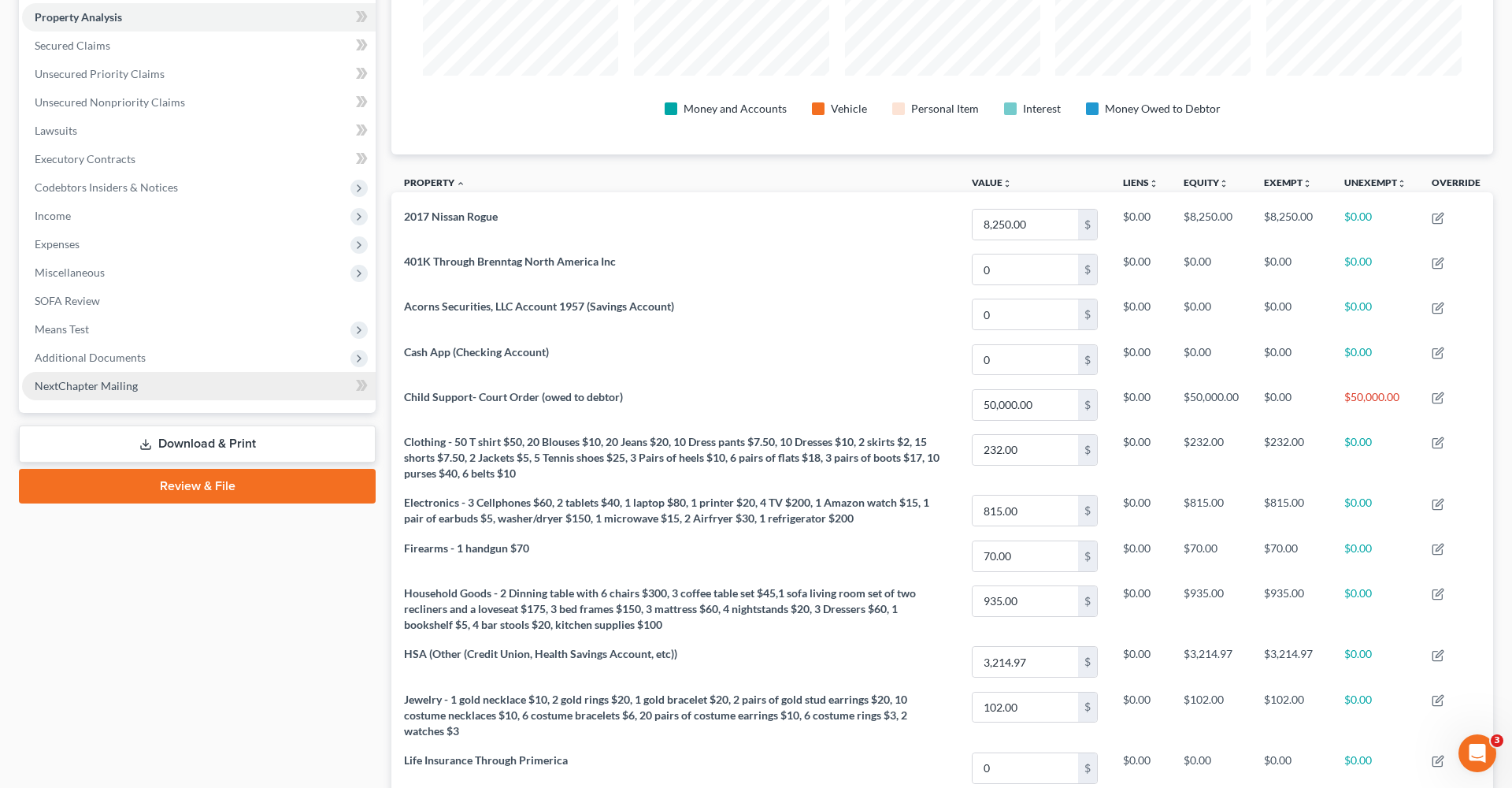
scroll to position [276, 0]
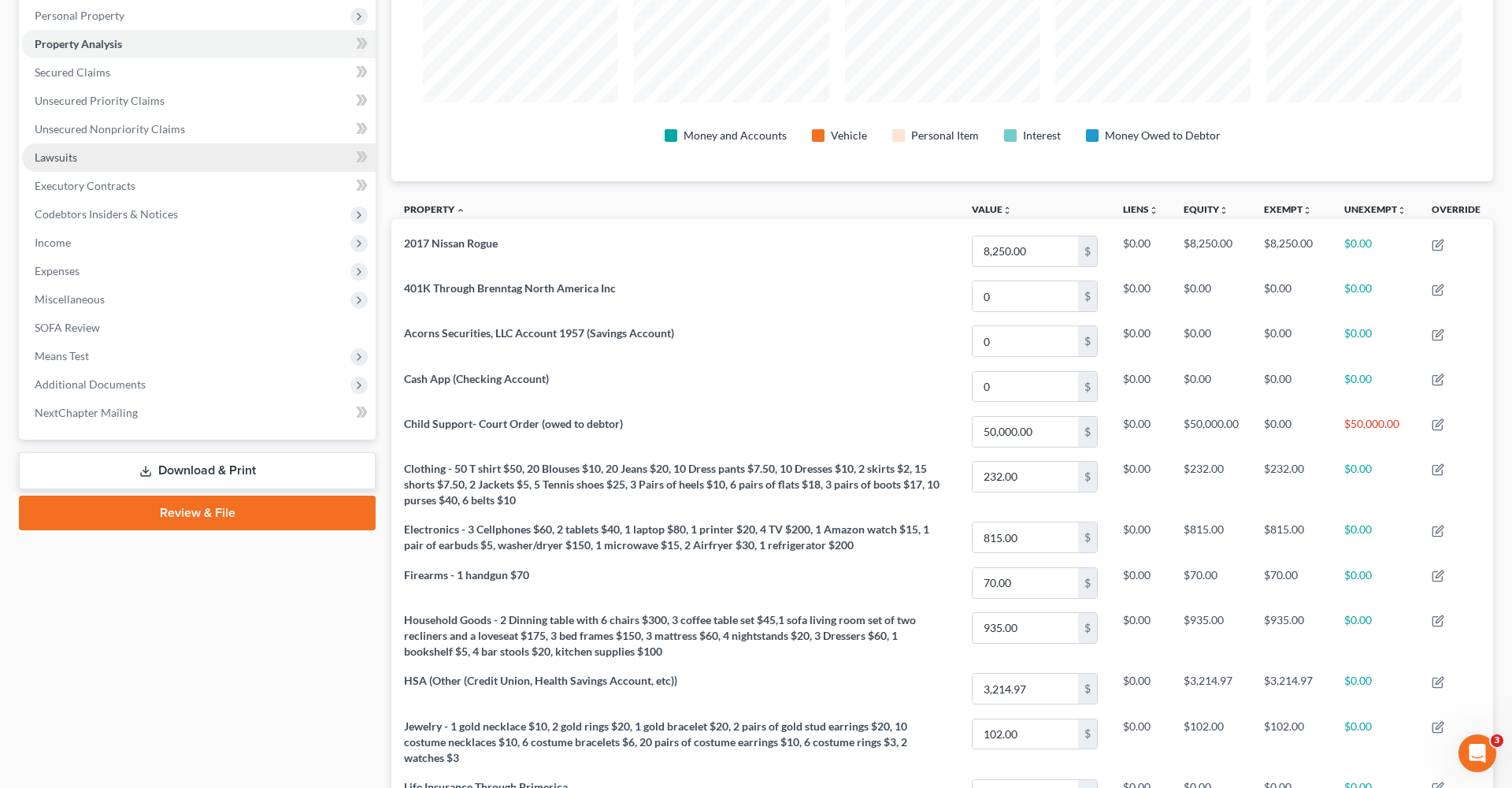
click at [42, 155] on span "Lawsuits" at bounding box center [56, 156] width 42 height 13
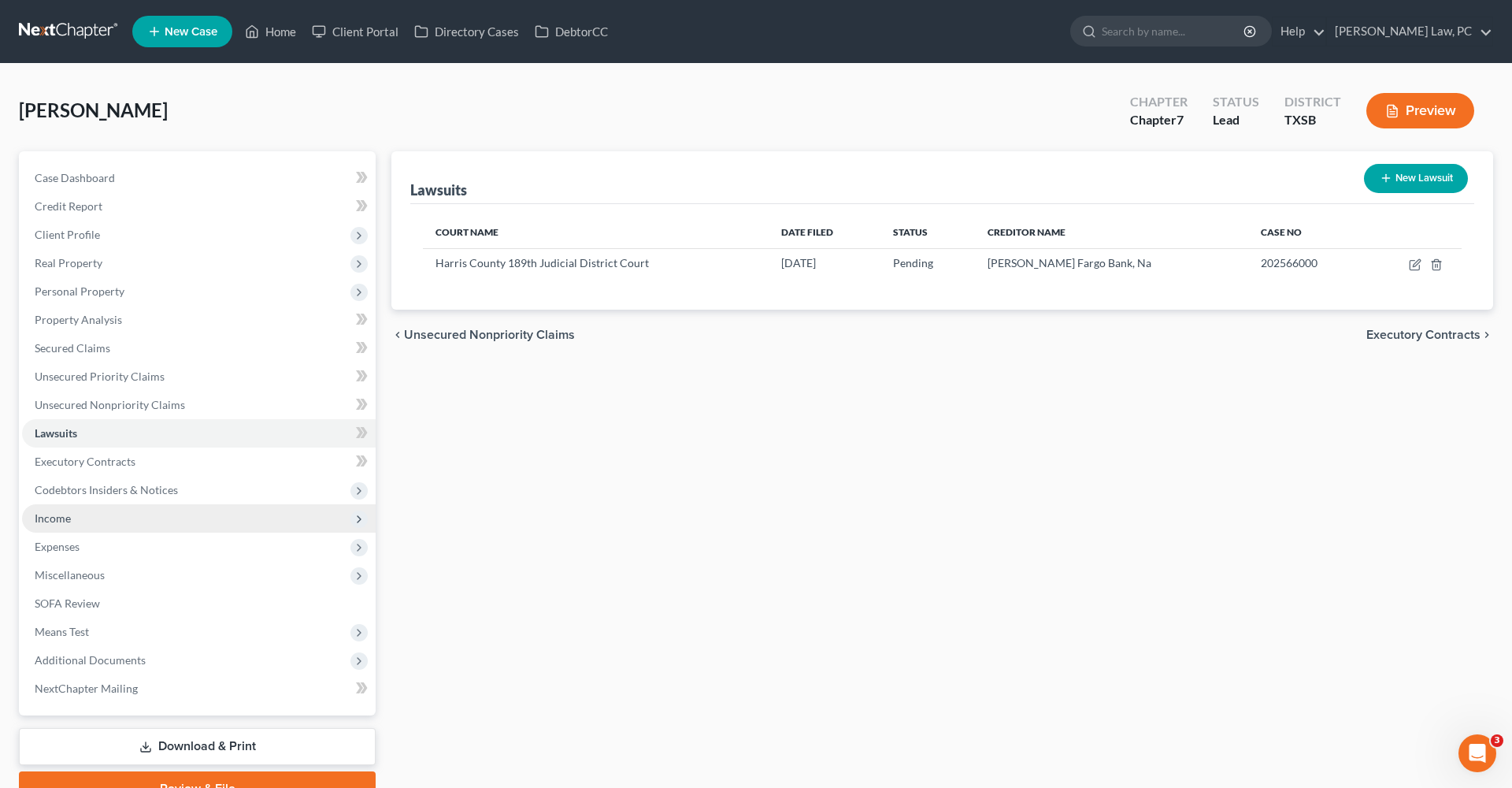
click at [41, 514] on span "Income" at bounding box center [53, 518] width 36 height 13
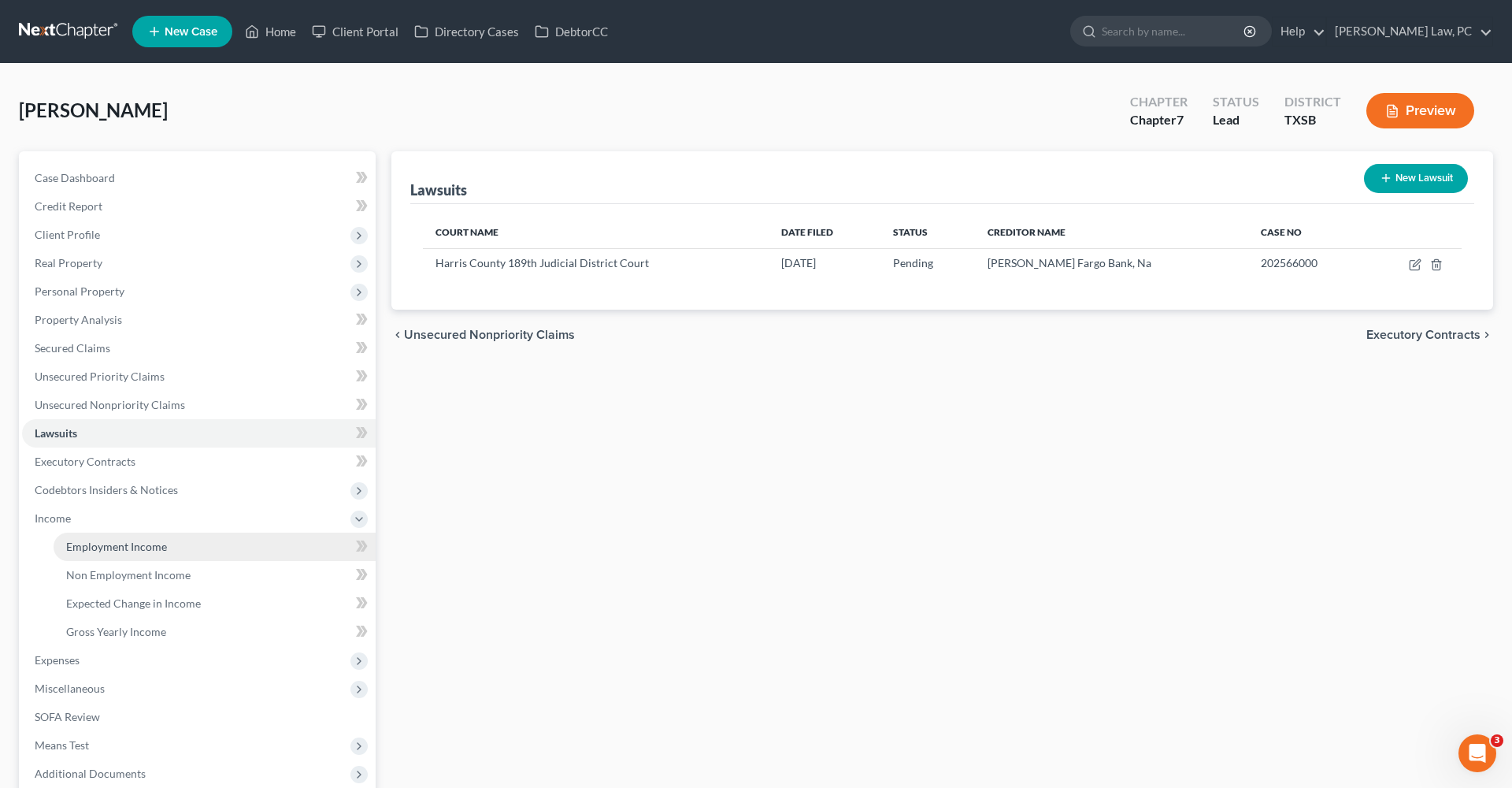
click at [95, 557] on link "Employment Income" at bounding box center [215, 547] width 323 height 29
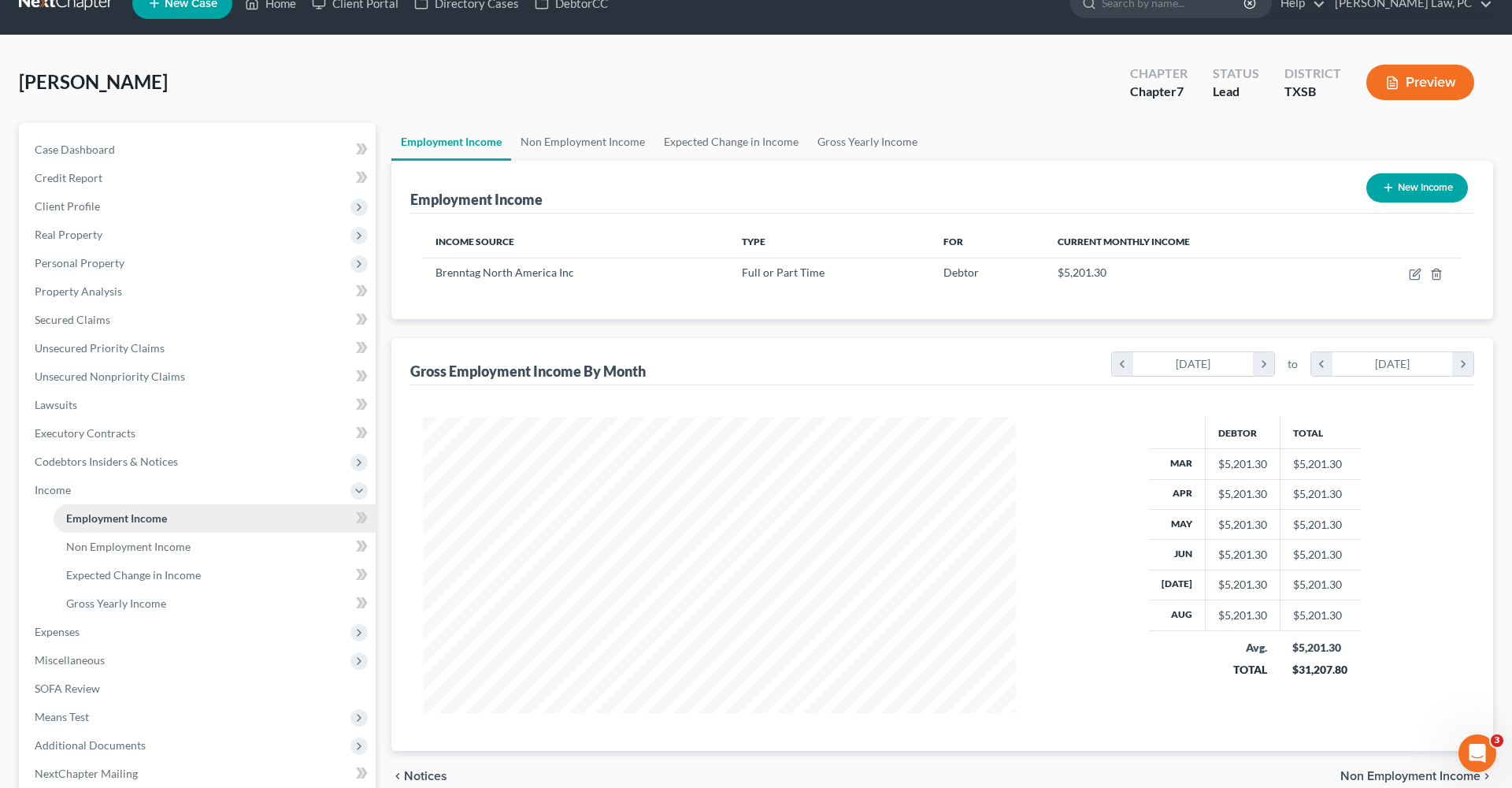
scroll to position [29, 0]
click at [82, 601] on span "Gross Yearly Income" at bounding box center [116, 602] width 100 height 13
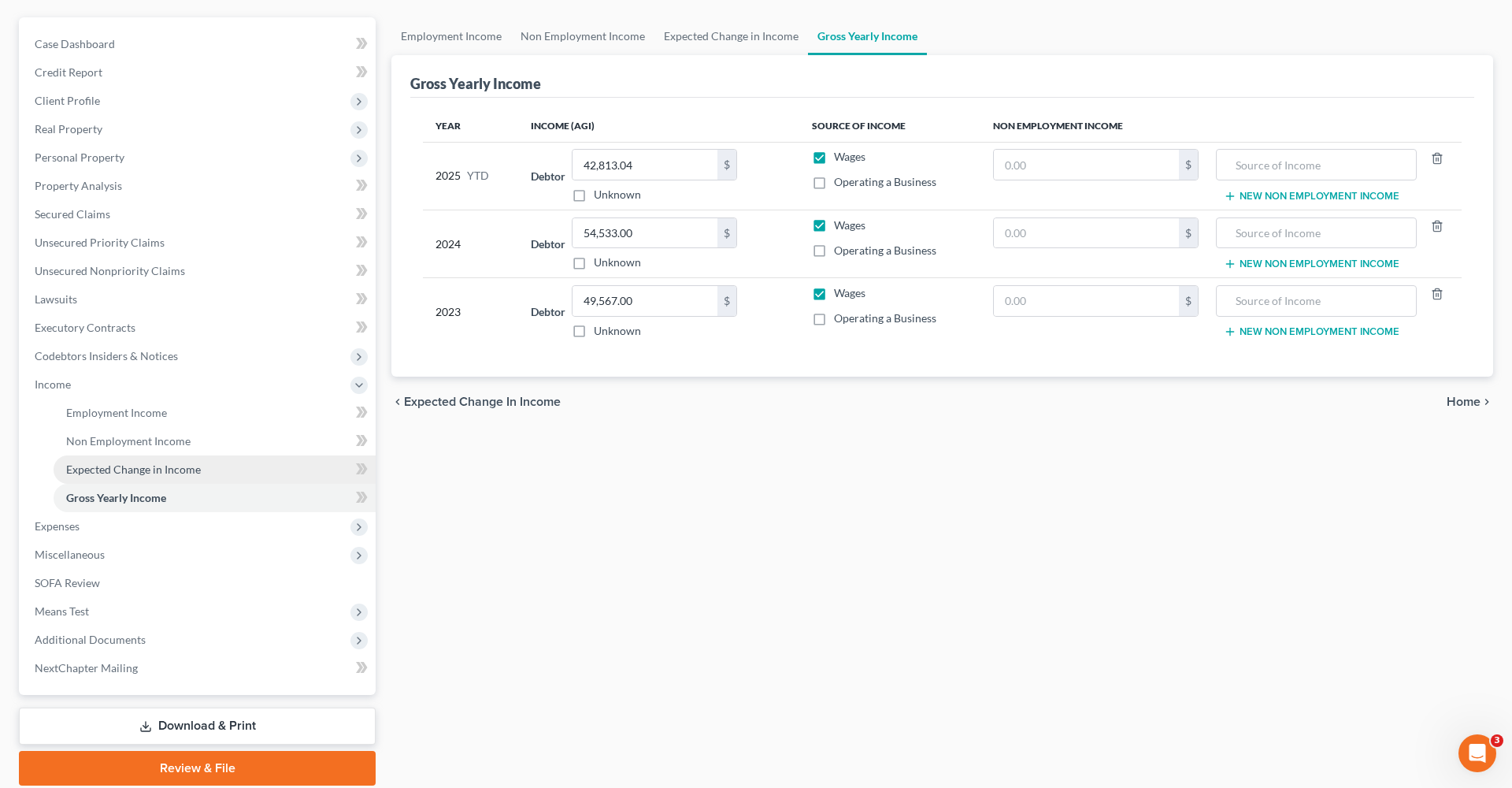
scroll to position [153, 0]
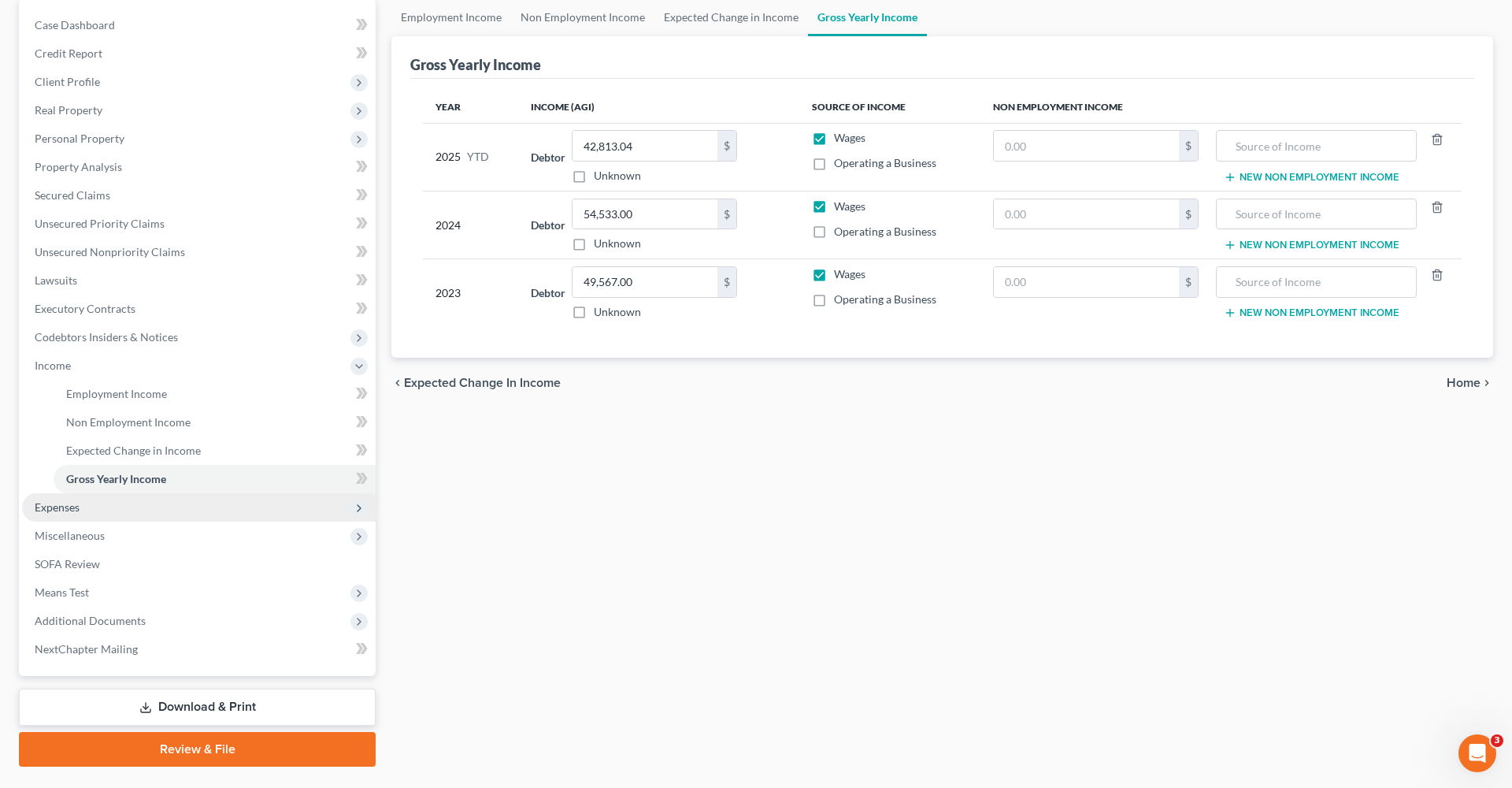
click at [41, 513] on span "Expenses" at bounding box center [57, 507] width 45 height 13
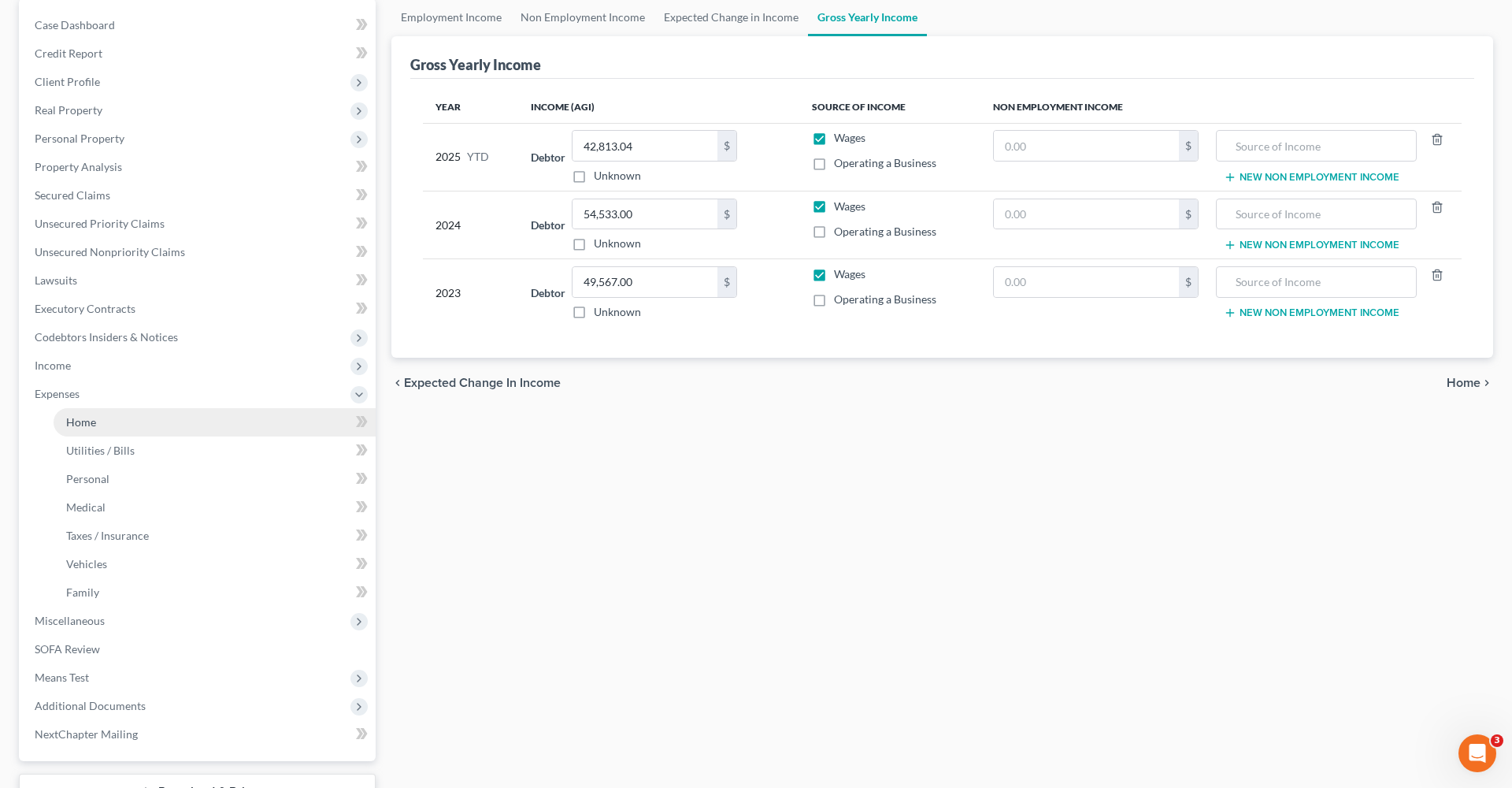
click at [73, 424] on span "Home" at bounding box center [81, 421] width 30 height 13
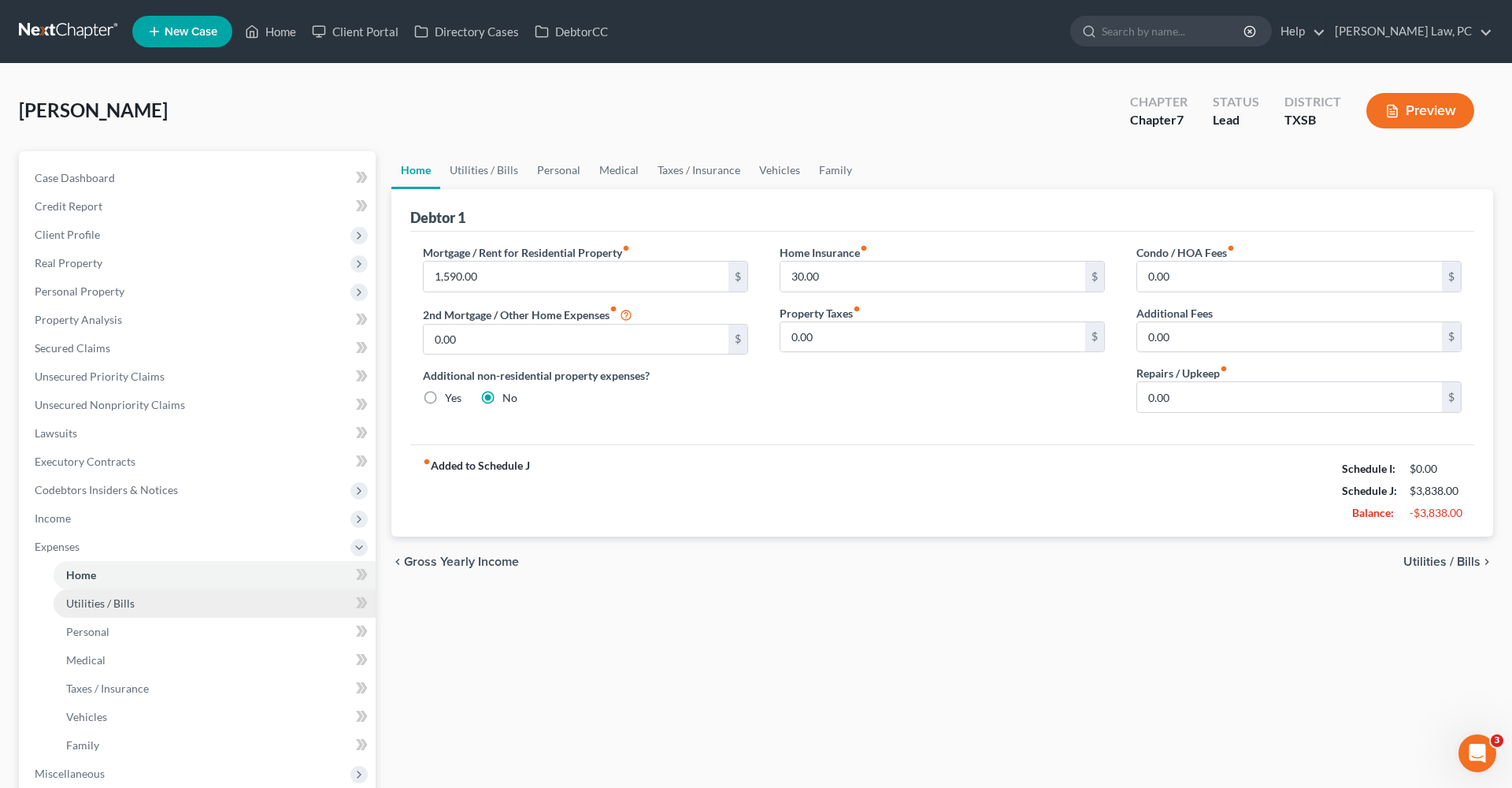
click at [100, 607] on span "Utilities / Bills" at bounding box center [101, 603] width 68 height 13
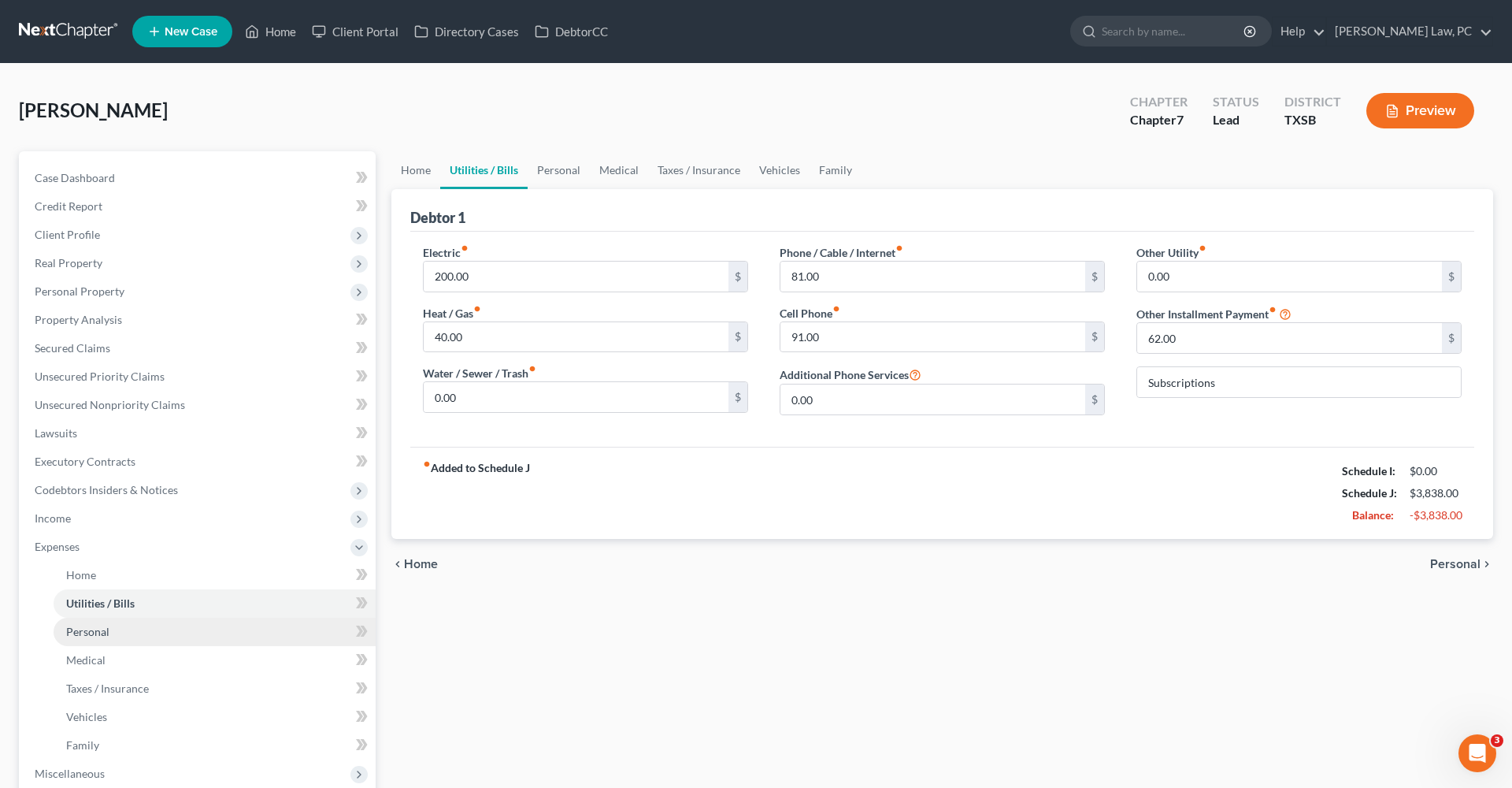
click at [87, 632] on span "Personal" at bounding box center [88, 631] width 43 height 13
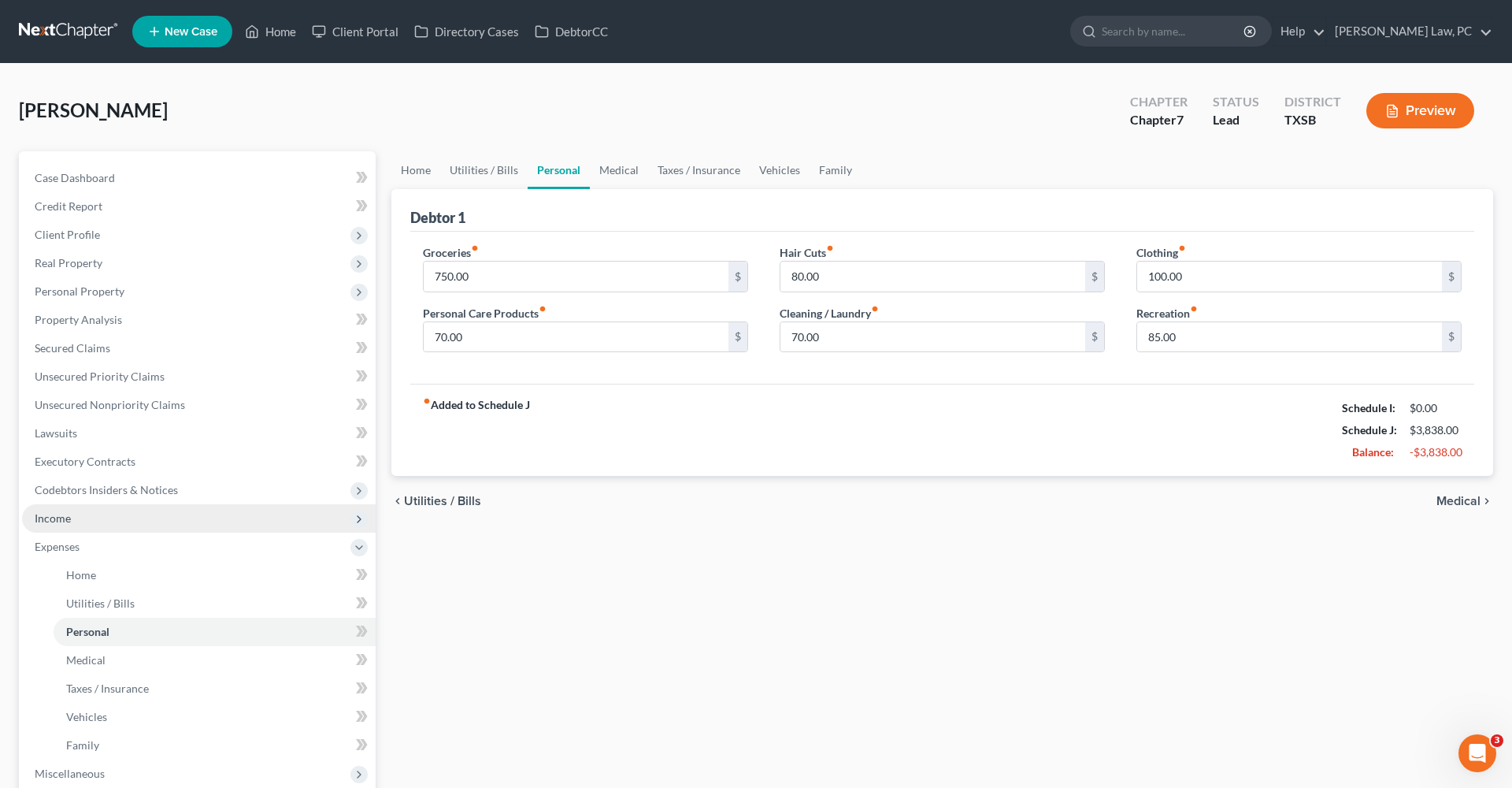
click at [48, 520] on span "Income" at bounding box center [53, 518] width 36 height 13
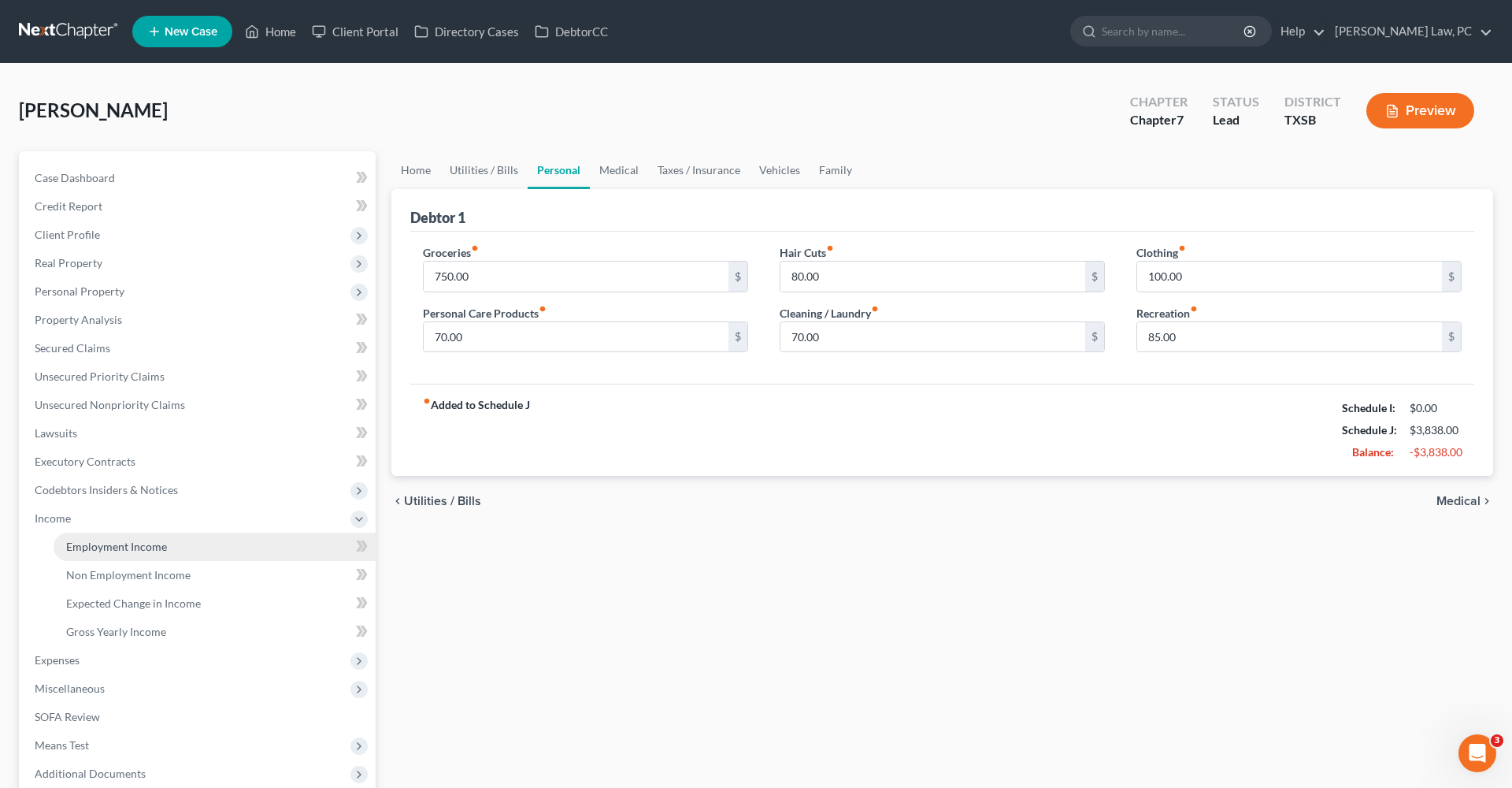
click at [81, 543] on span "Employment Income" at bounding box center [117, 545] width 101 height 13
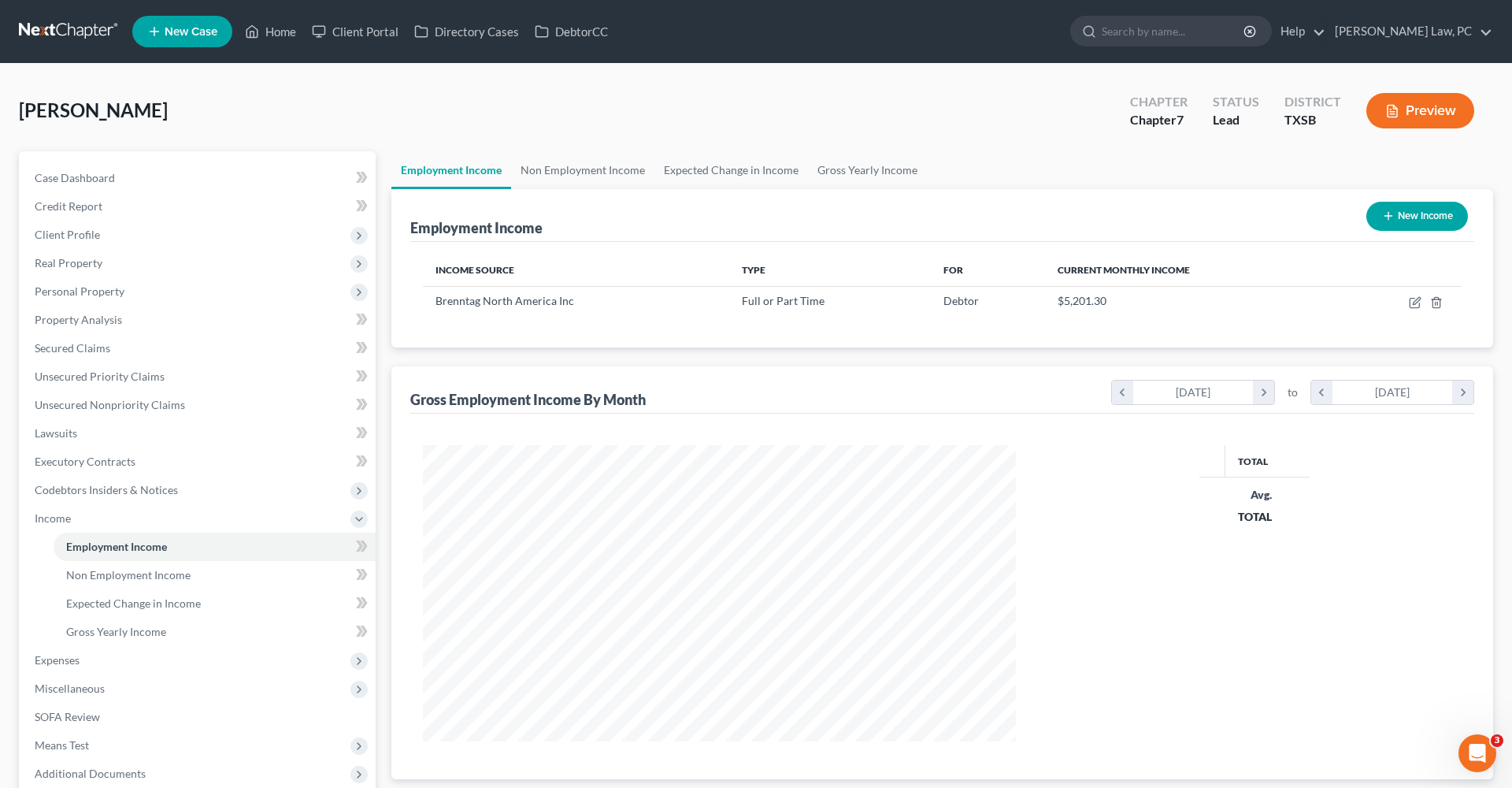
scroll to position [297, 624]
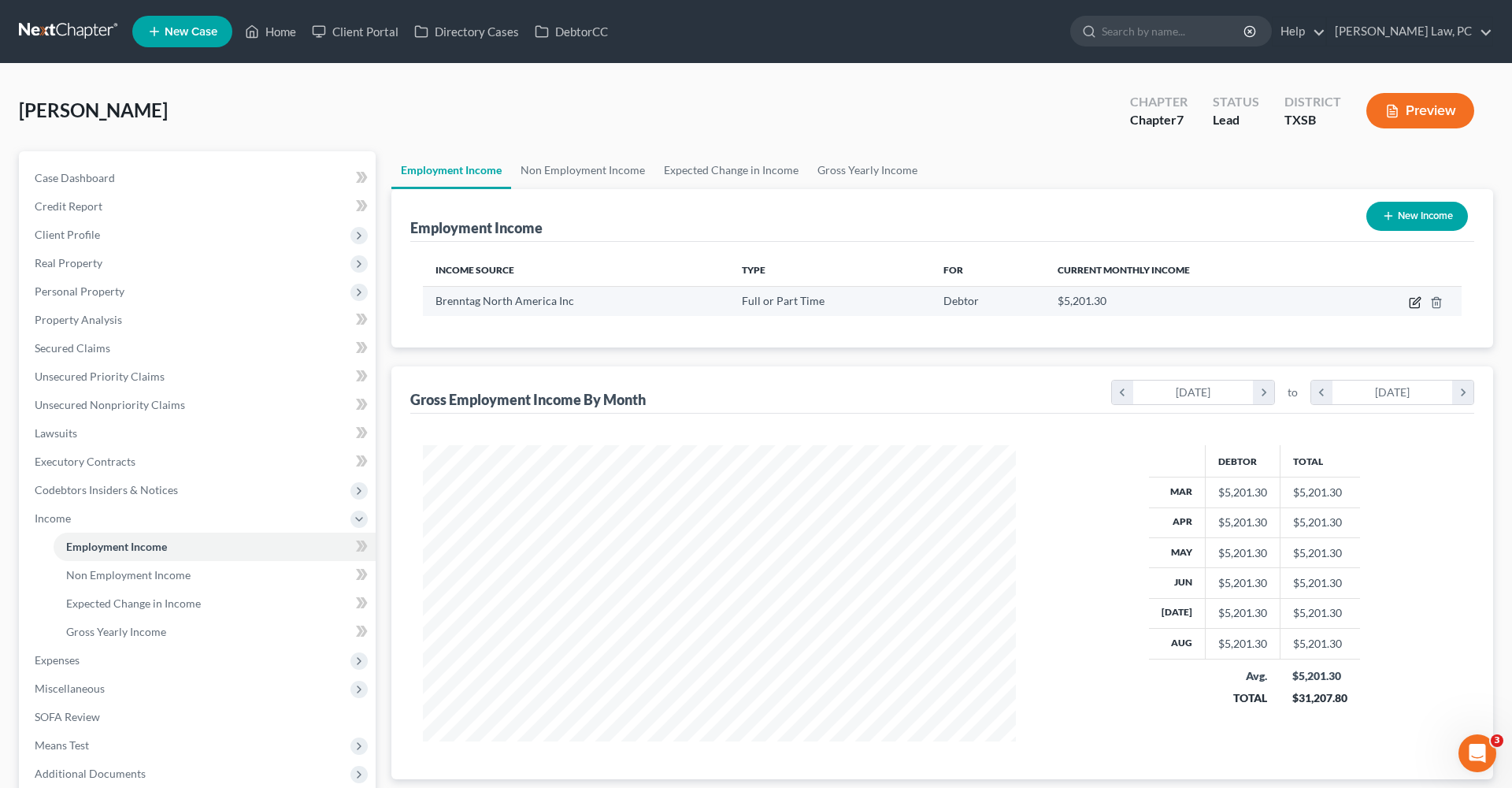
click at [1416, 300] on icon "button" at bounding box center [1415, 303] width 13 height 13
select select "0"
select select "39"
select select "2"
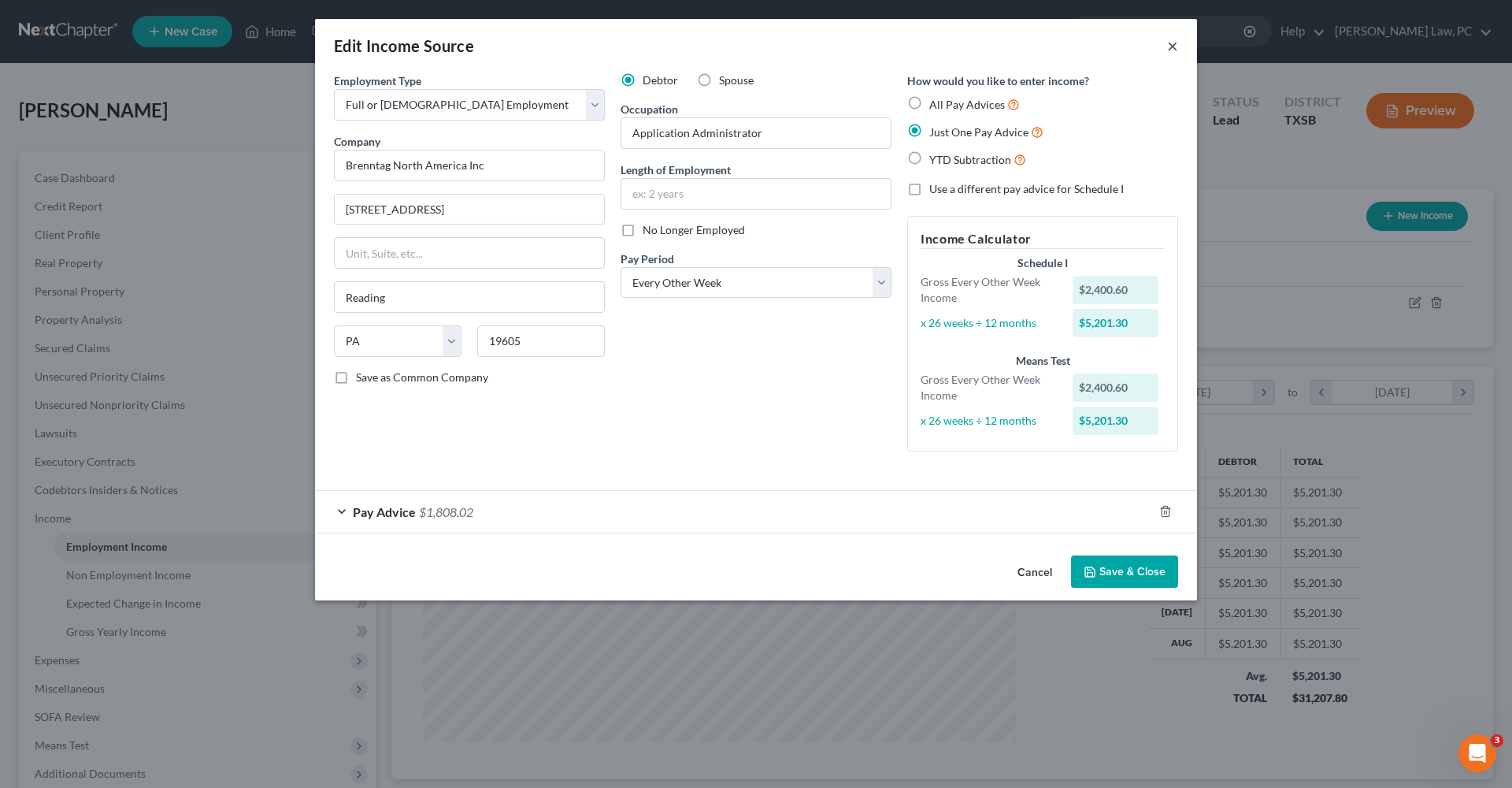
click at [1174, 49] on button "×" at bounding box center [1172, 45] width 11 height 19
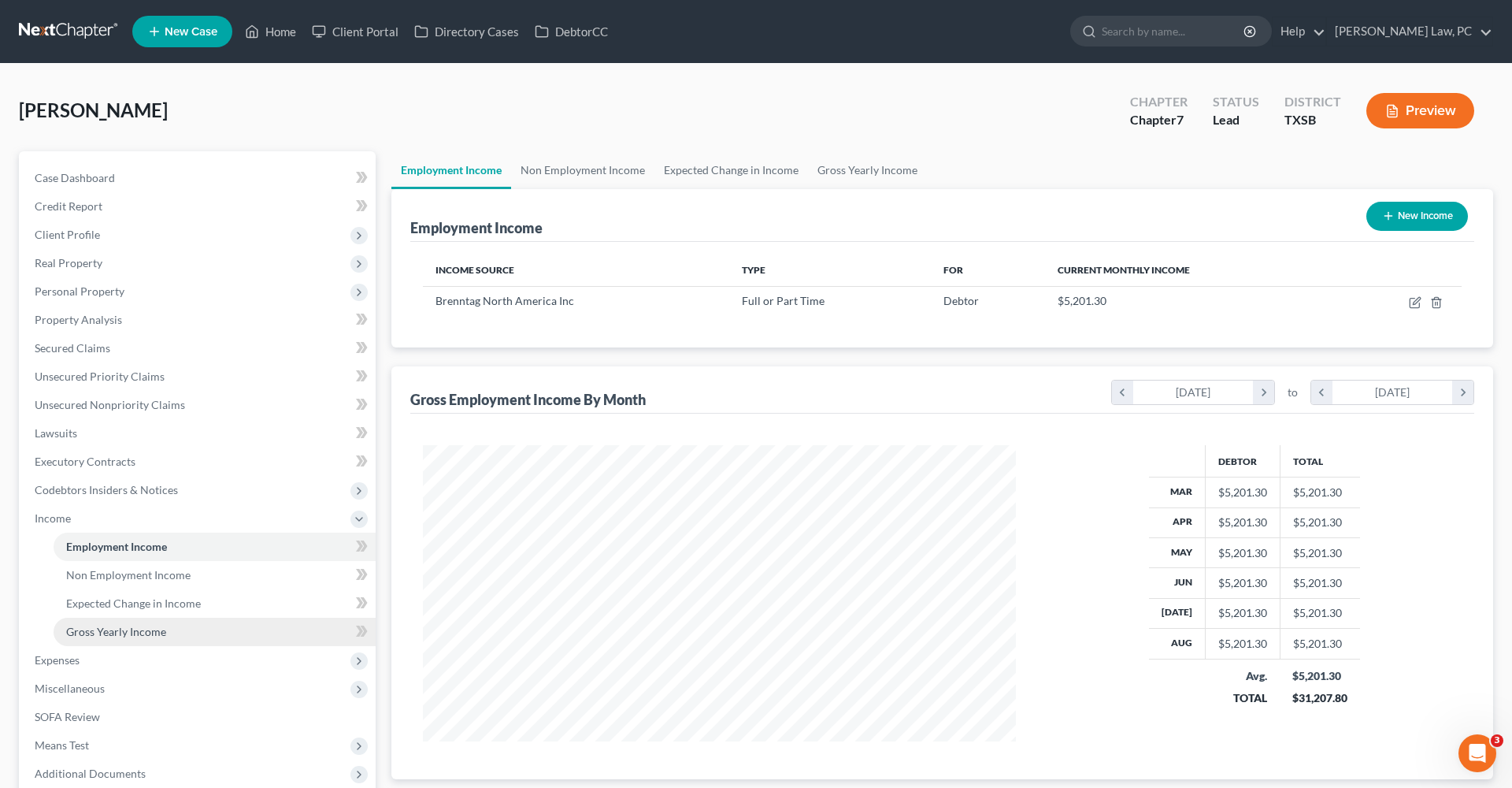
click at [132, 627] on span "Gross Yearly Income" at bounding box center [116, 631] width 100 height 13
